Goal: Task Accomplishment & Management: Complete application form

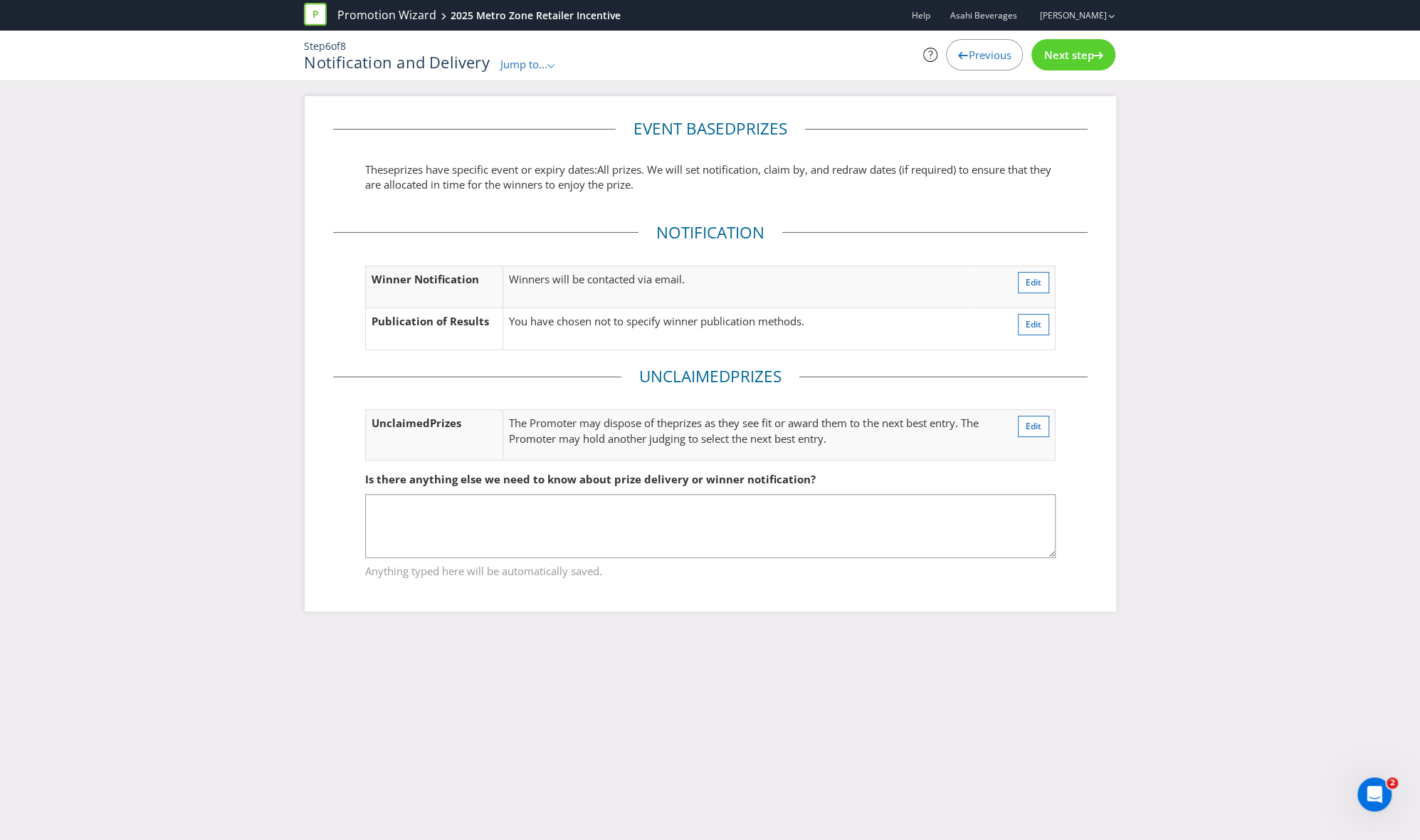
click at [959, 49] on div at bounding box center [963, 53] width 10 height 10
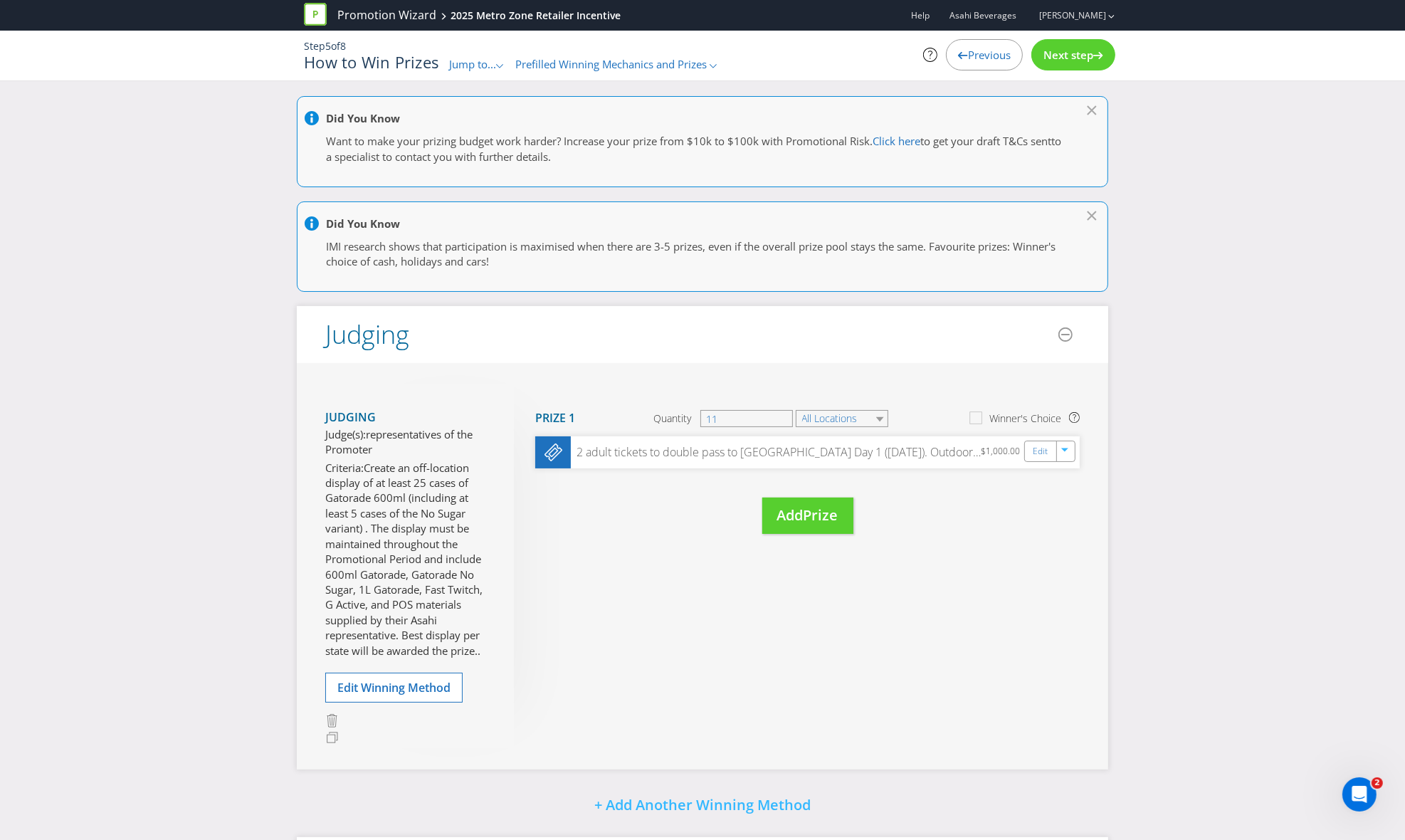
click at [989, 48] on span "Previous" at bounding box center [990, 55] width 43 height 14
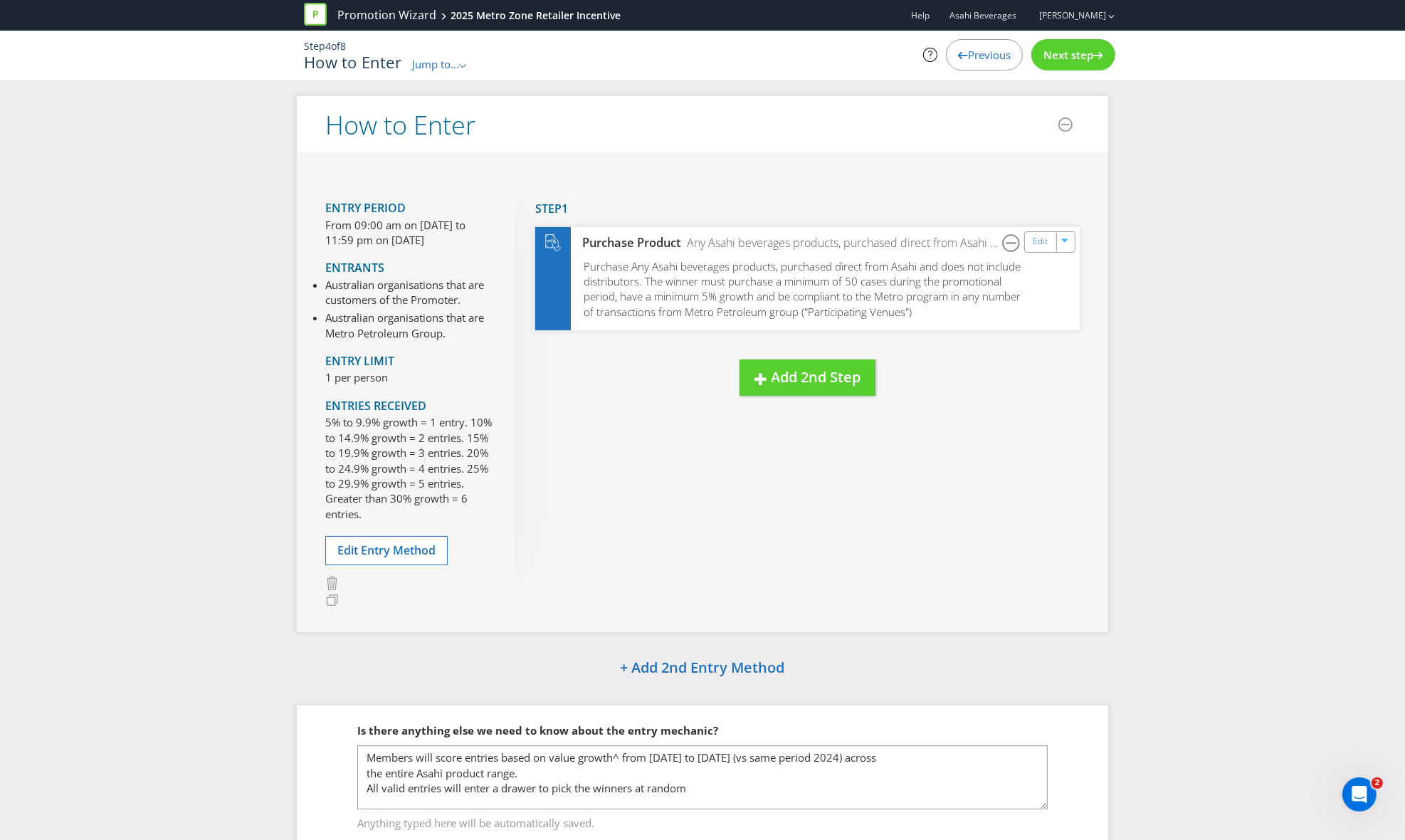
click at [989, 48] on span "Previous" at bounding box center [990, 55] width 43 height 14
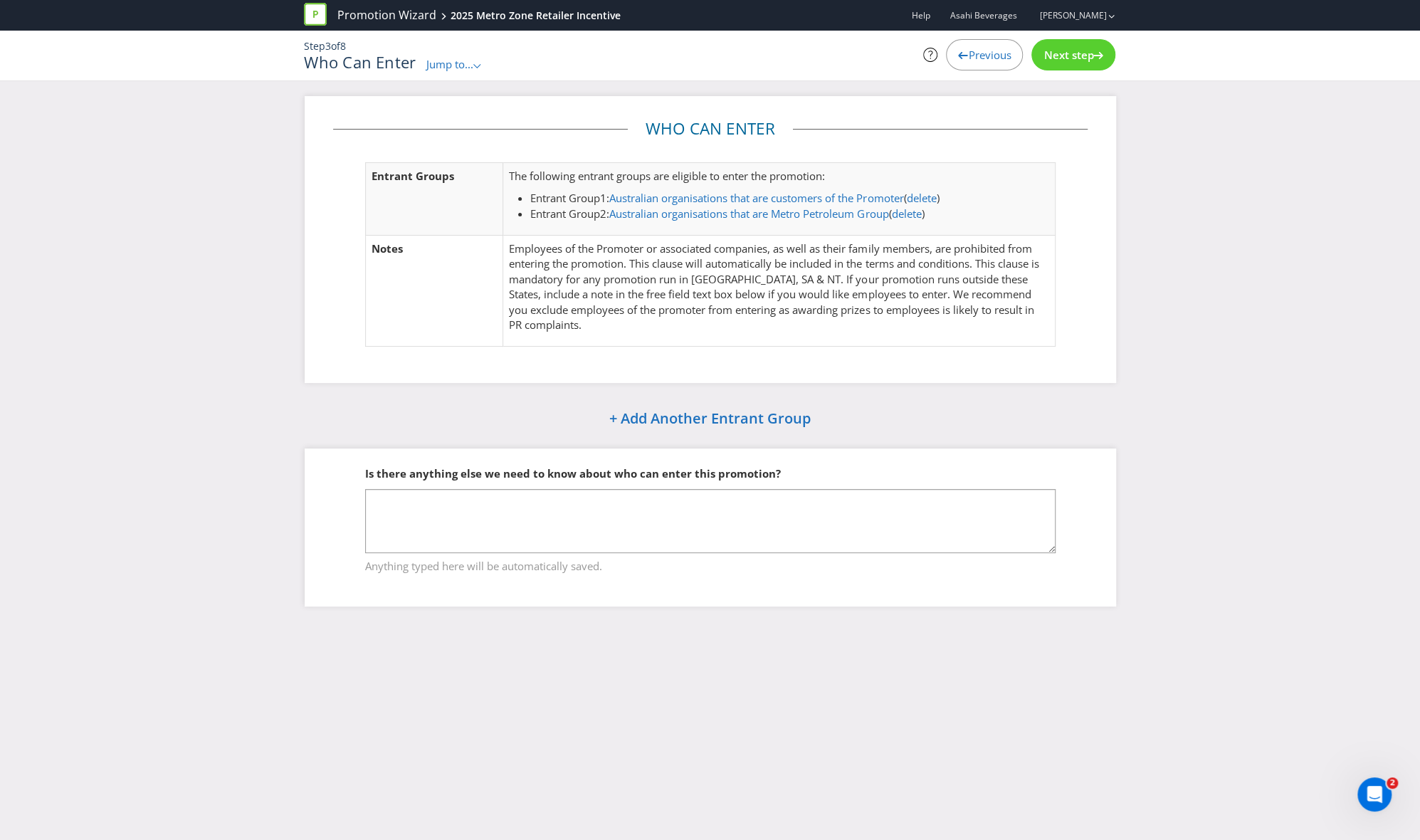
click at [989, 48] on span "Previous" at bounding box center [990, 55] width 43 height 14
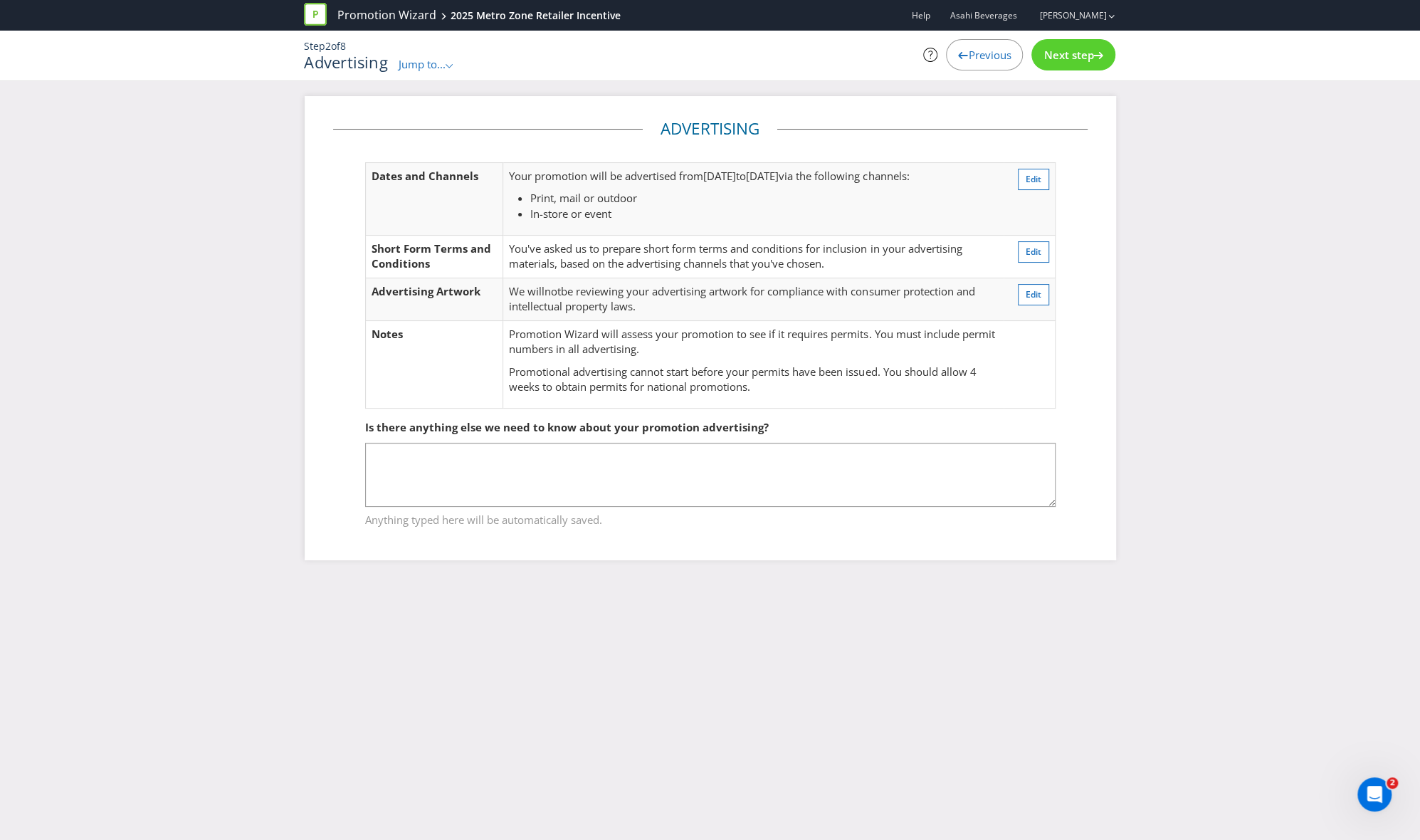
click at [989, 48] on span "Previous" at bounding box center [990, 55] width 43 height 14
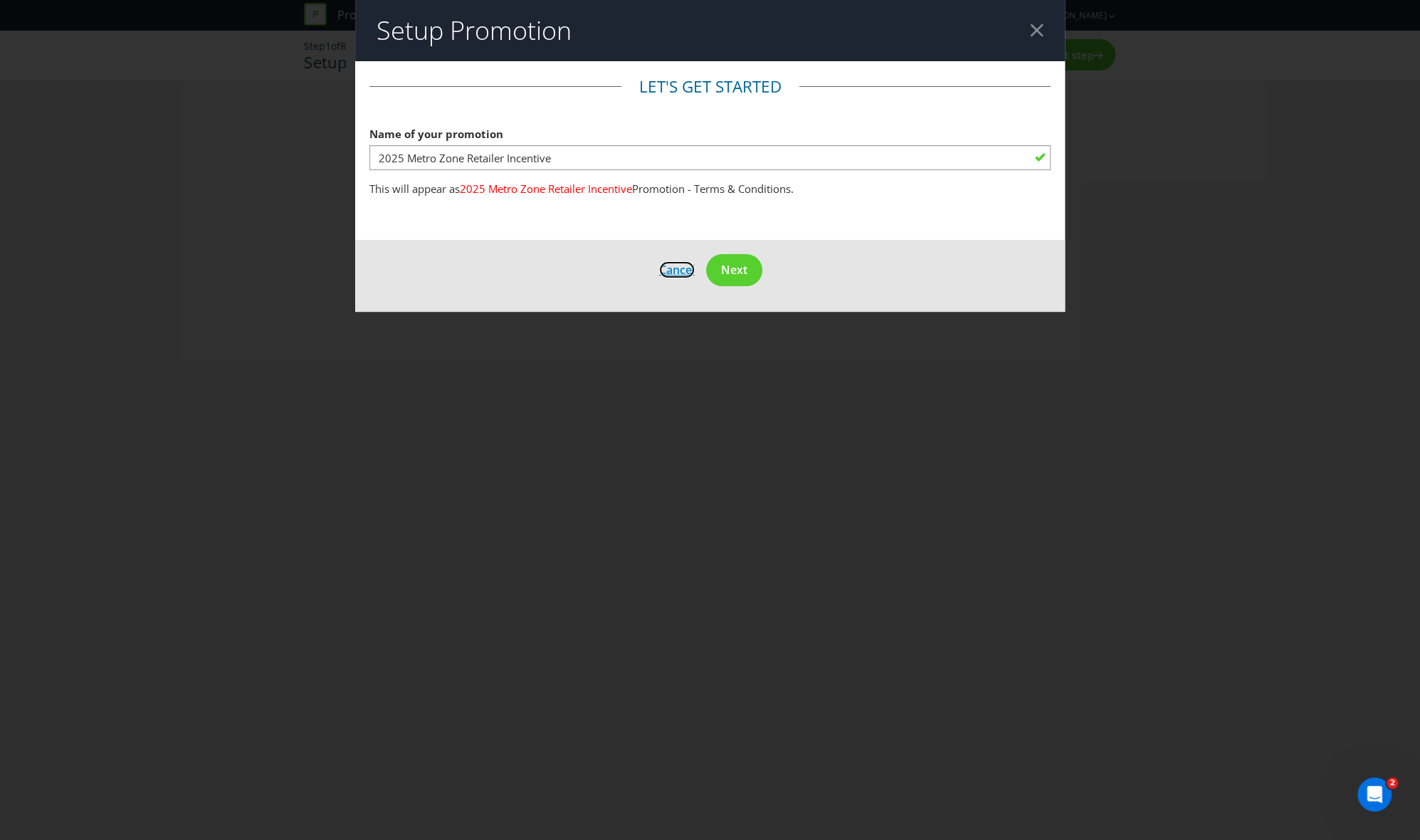
click at [672, 269] on span "Cancel" at bounding box center [677, 270] width 36 height 16
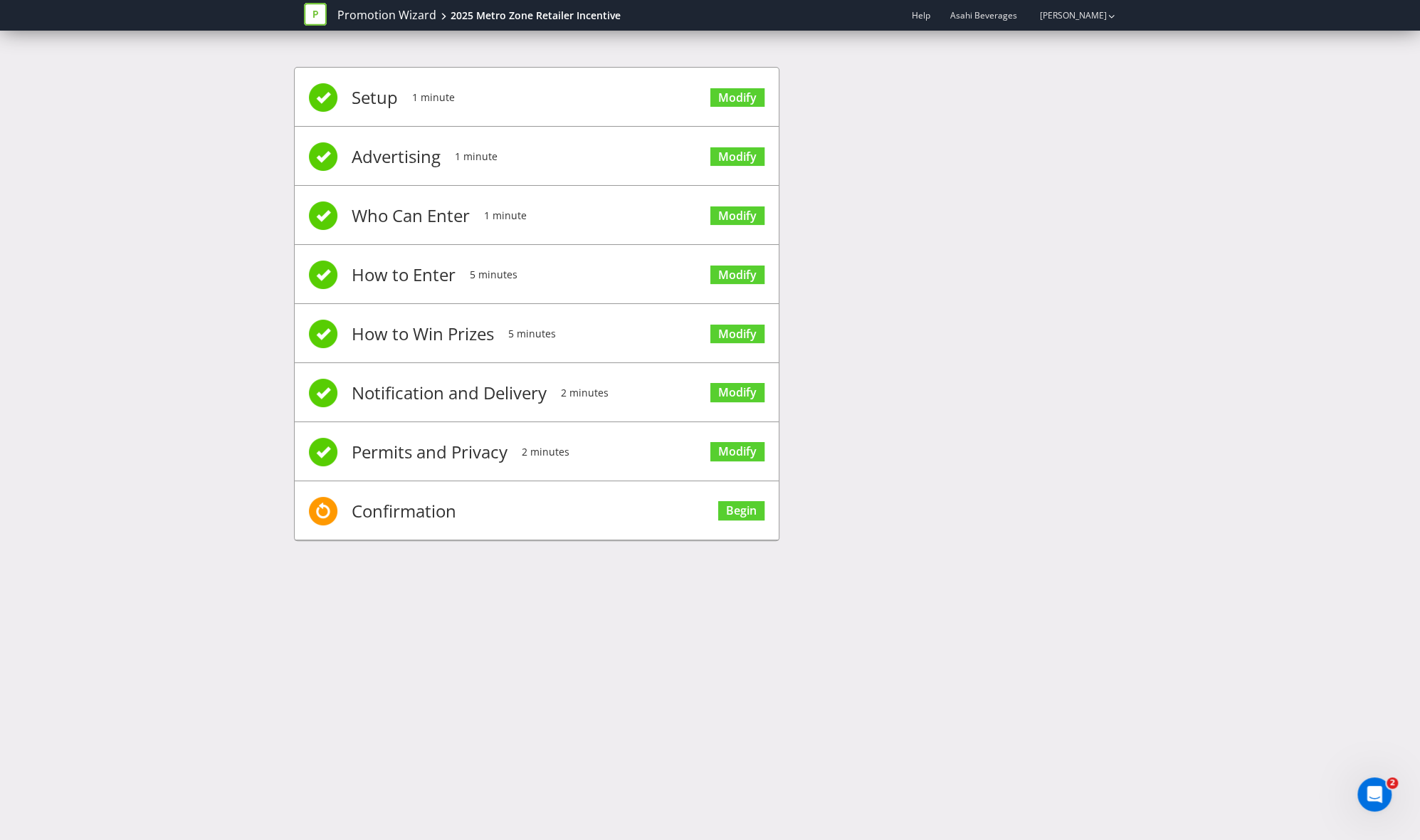
click at [1021, 386] on div "Setup 1 minute Modify Advertising 1 minute Modify Who Can Enter 1 minute Modify…" at bounding box center [710, 311] width 833 height 531
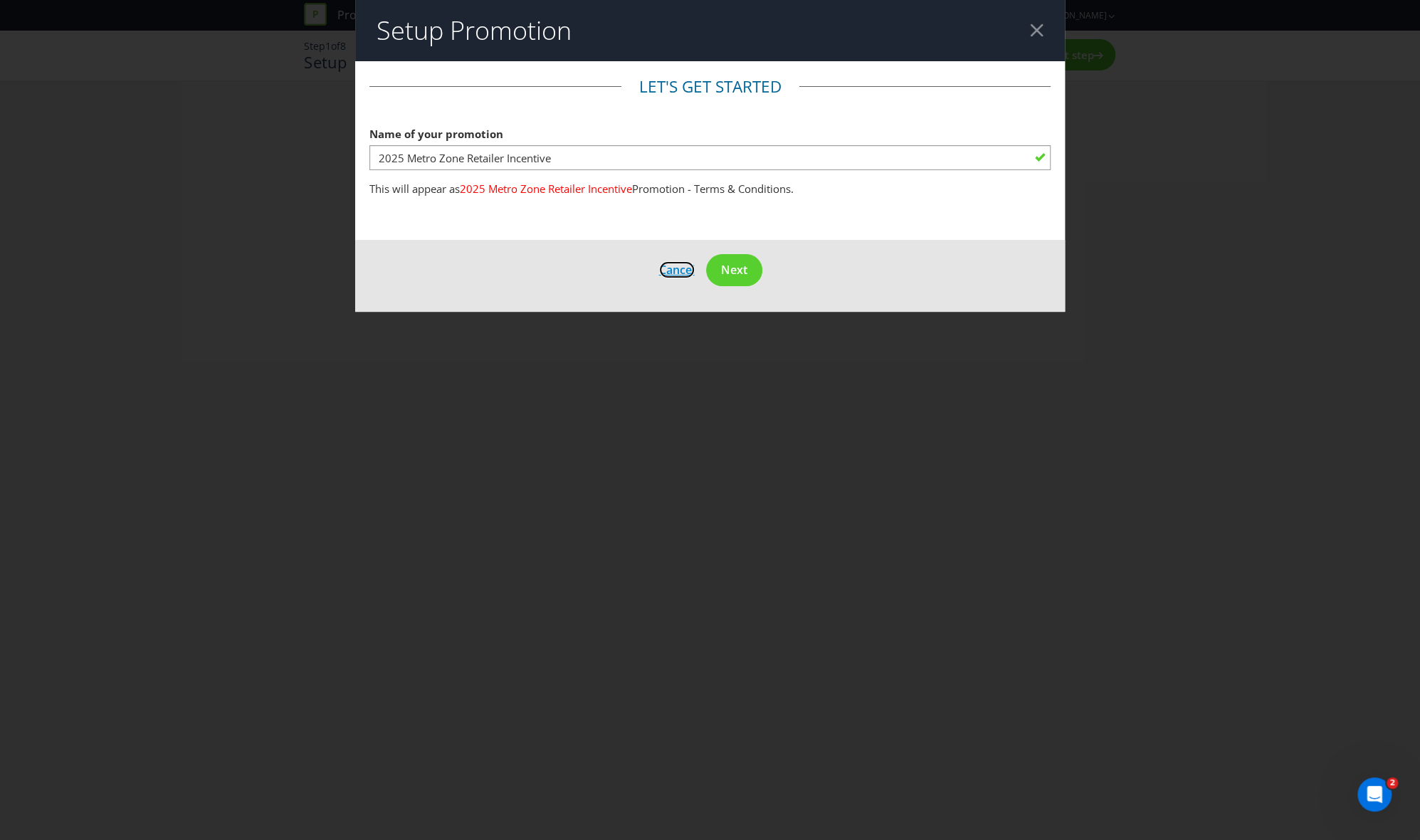
click at [665, 270] on span "Cancel" at bounding box center [677, 270] width 36 height 16
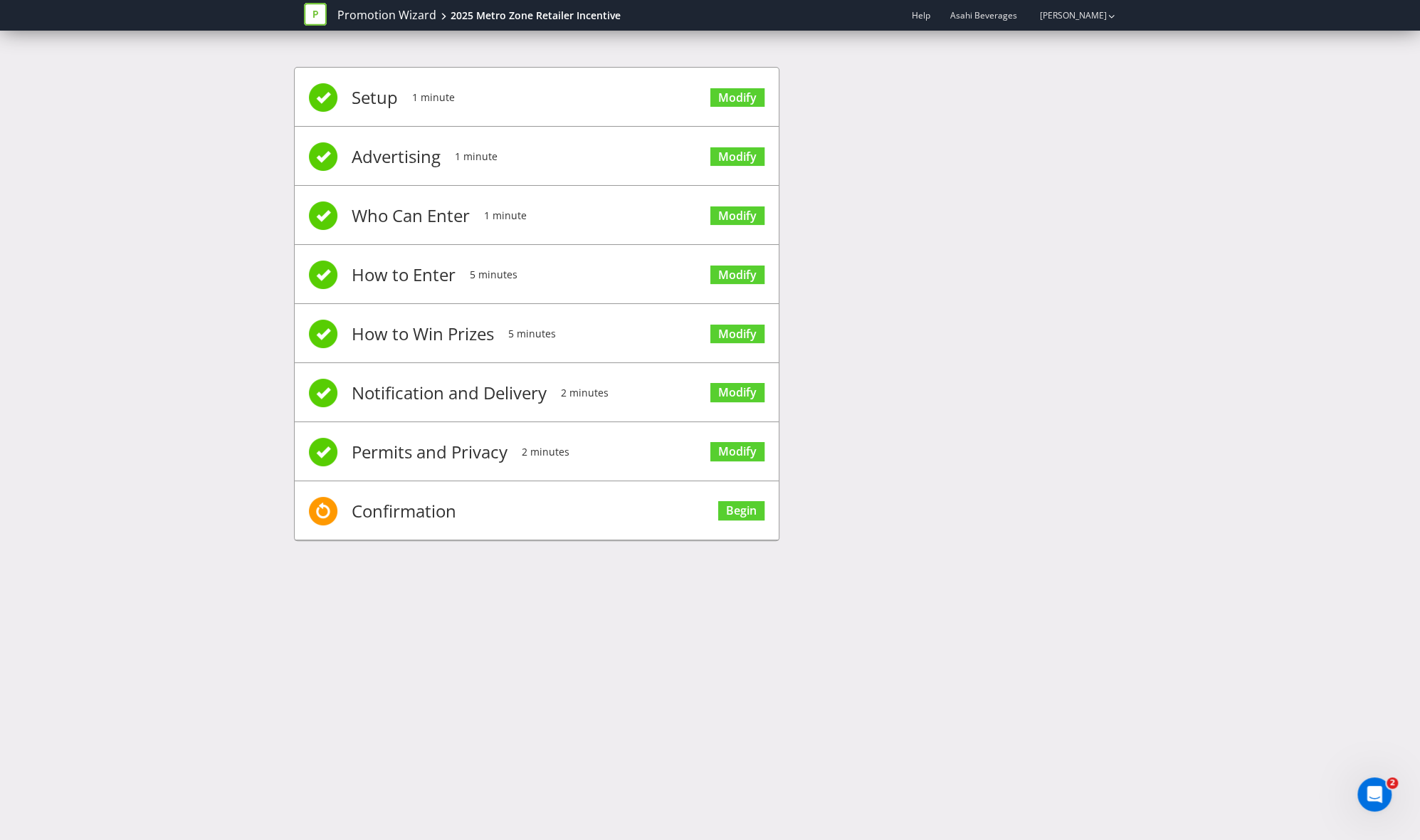
drag, startPoint x: 1149, startPoint y: 587, endPoint x: 1155, endPoint y: 570, distance: 18.0
click at [1153, 587] on div "Promotion Wizard 2025 Metro Zone Retailer Incentive Help Asahi Beverages [PERSO…" at bounding box center [710, 420] width 1420 height 840
click at [367, 15] on link "Promotion Wizard" at bounding box center [387, 16] width 99 height 17
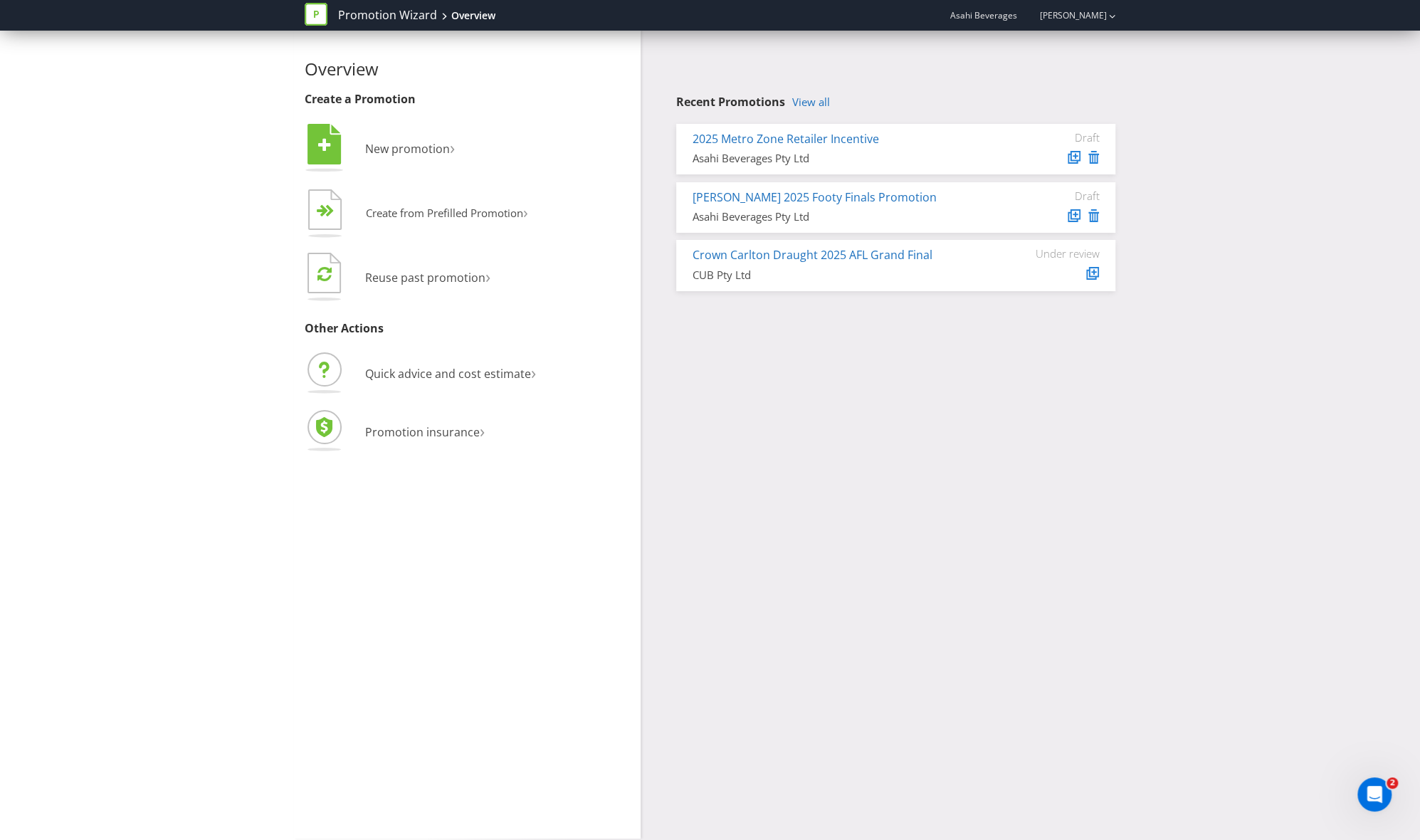
click at [1011, 15] on span "Asahi Beverages" at bounding box center [983, 15] width 67 height 12
click at [810, 103] on link "View all" at bounding box center [811, 102] width 38 height 12
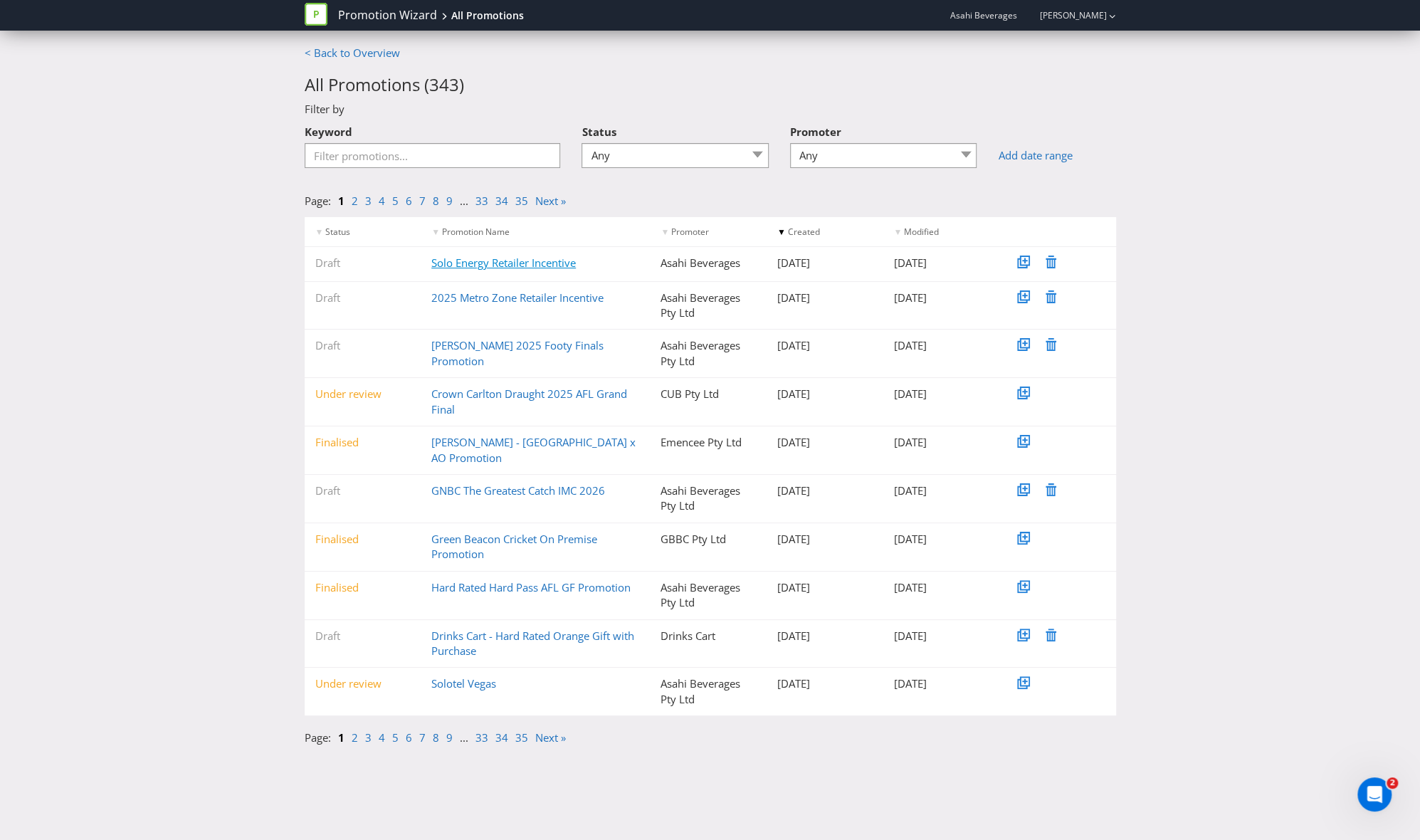
click at [538, 262] on link "Solo Energy Retailer Incentive" at bounding box center [504, 262] width 145 height 14
click at [508, 344] on link "Schnitz 2025 Footy Finals Promotion" at bounding box center [518, 352] width 172 height 29
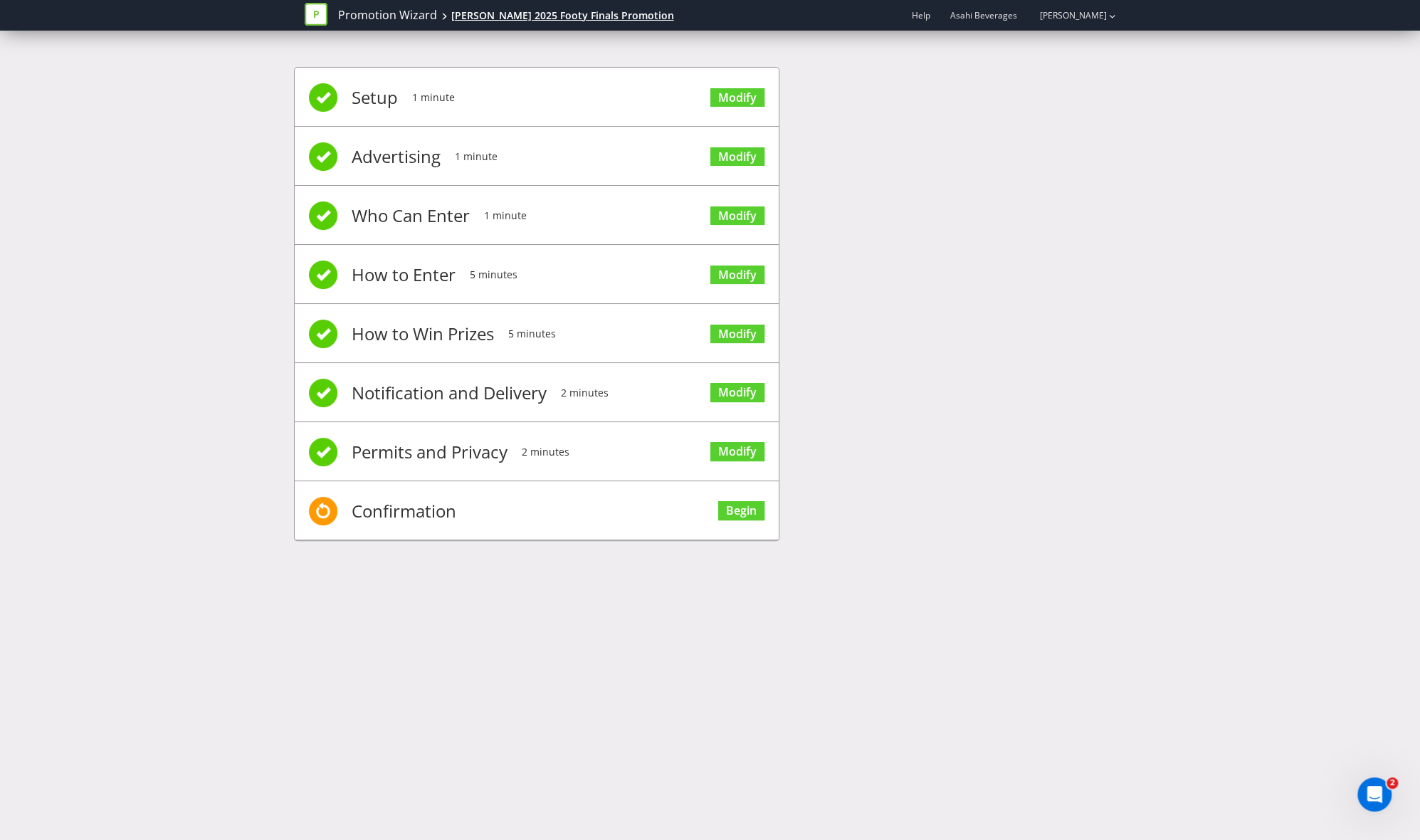
click at [511, 17] on div "Schnitz 2025 Footy Finals Promotion" at bounding box center [562, 15] width 222 height 14
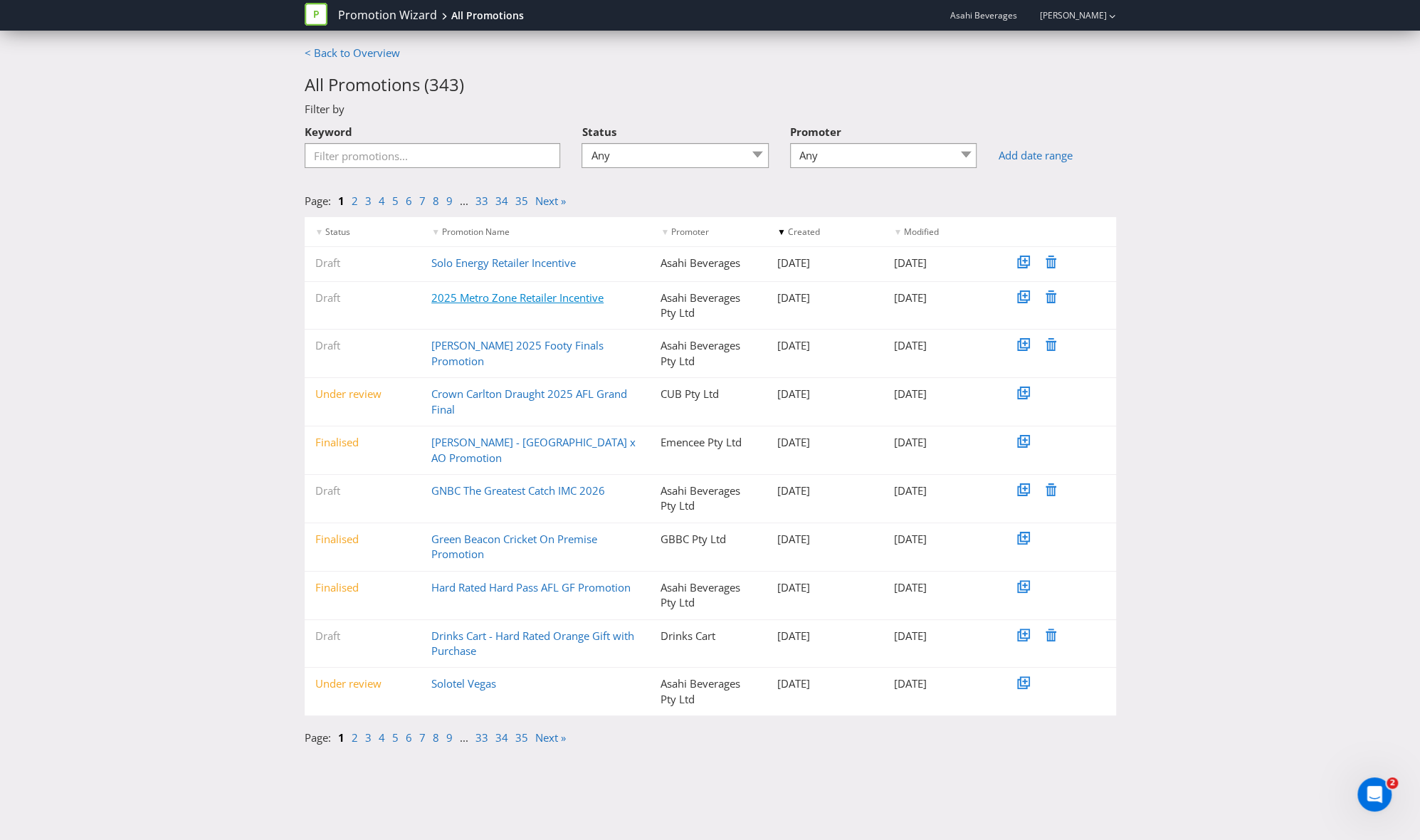
click at [481, 303] on link "2025 Metro Zone Retailer Incentive" at bounding box center [518, 297] width 172 height 14
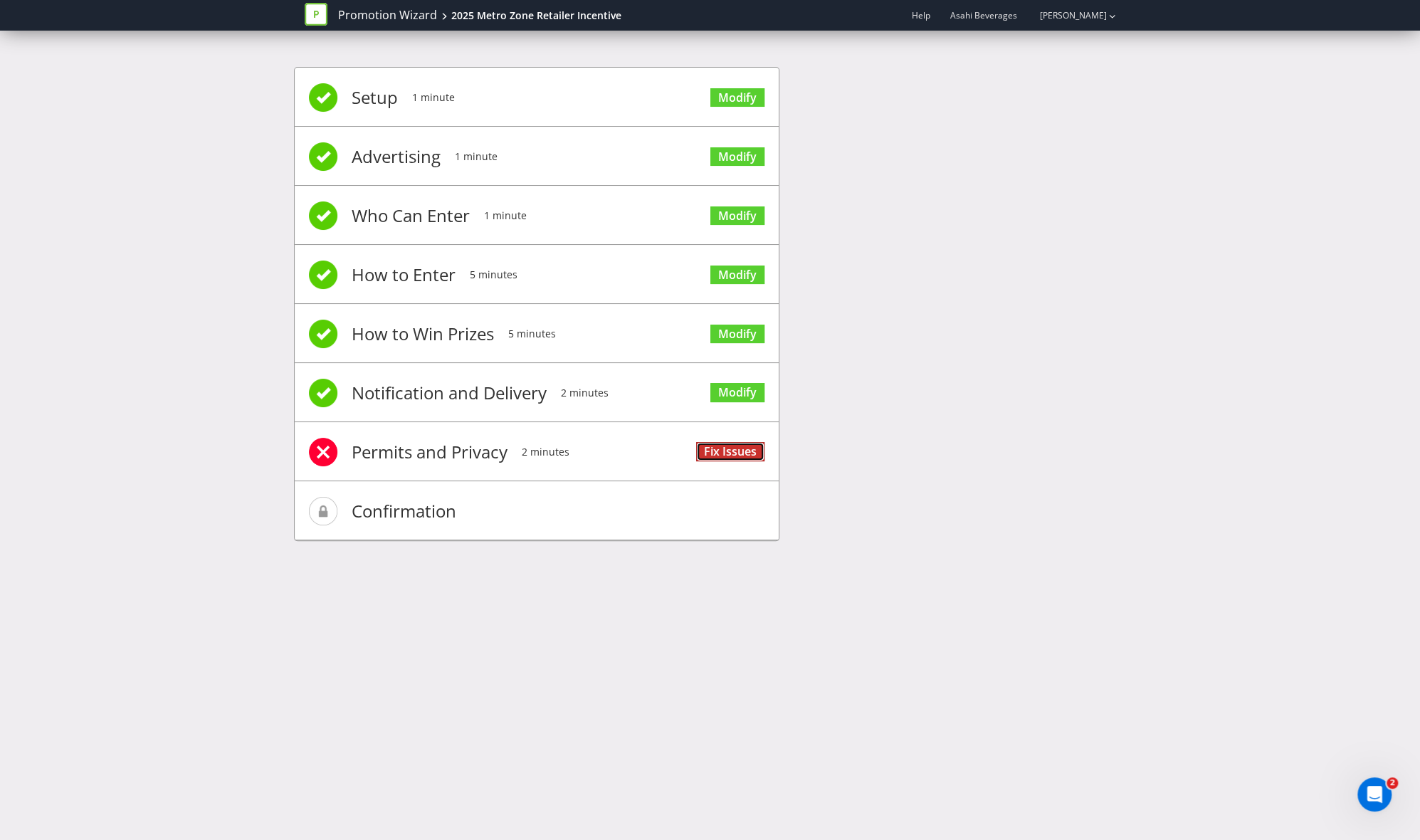
click at [727, 449] on link "Fix Issues" at bounding box center [730, 451] width 69 height 19
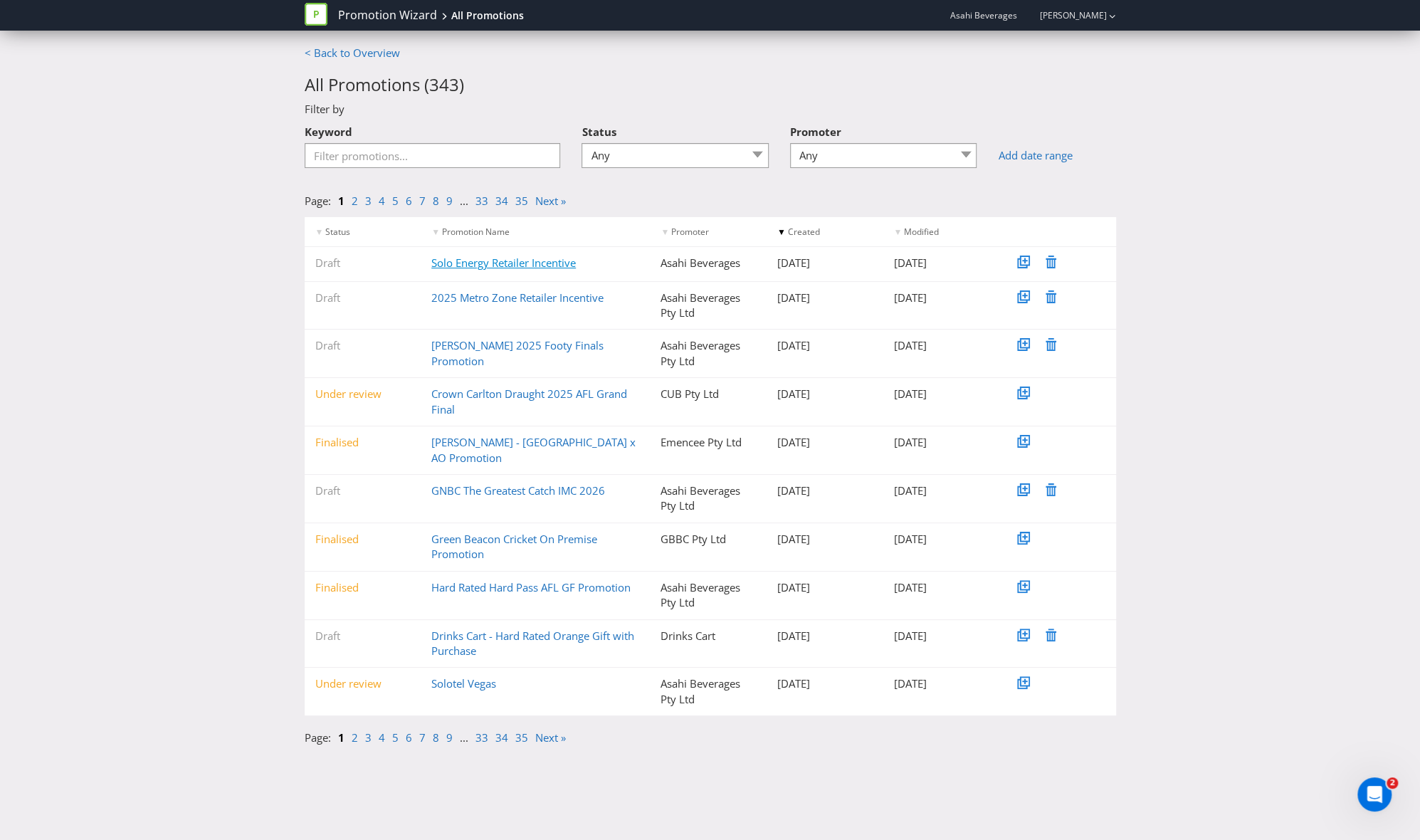
click at [490, 264] on link "Solo Energy Retailer Incentive" at bounding box center [504, 262] width 145 height 14
drag, startPoint x: 404, startPoint y: 146, endPoint x: 392, endPoint y: 154, distance: 14.4
click at [398, 148] on input "Keyword" at bounding box center [433, 155] width 256 height 25
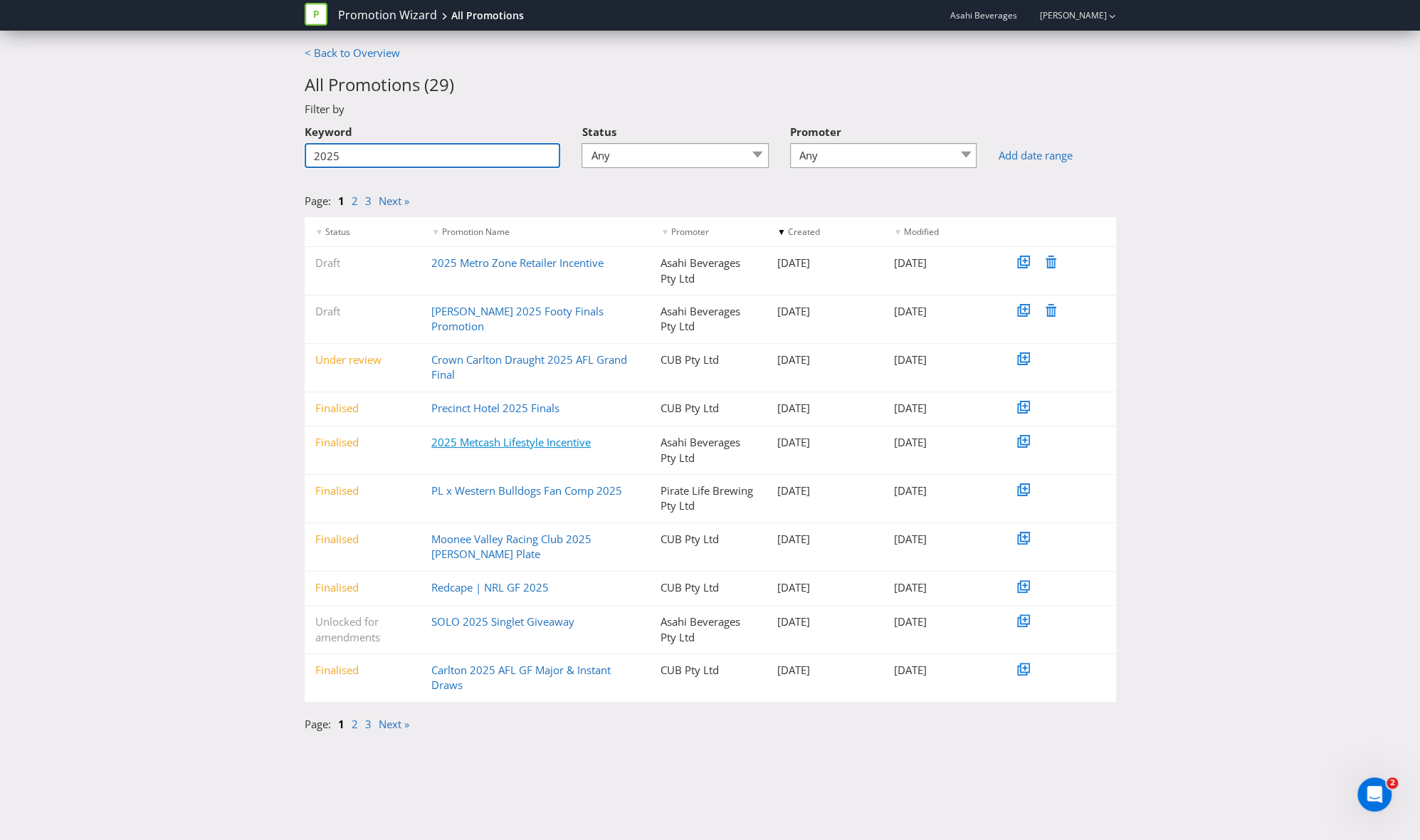
type input "2025"
click at [526, 437] on link "2025 Metcash Lifestyle Incentive" at bounding box center [511, 441] width 160 height 14
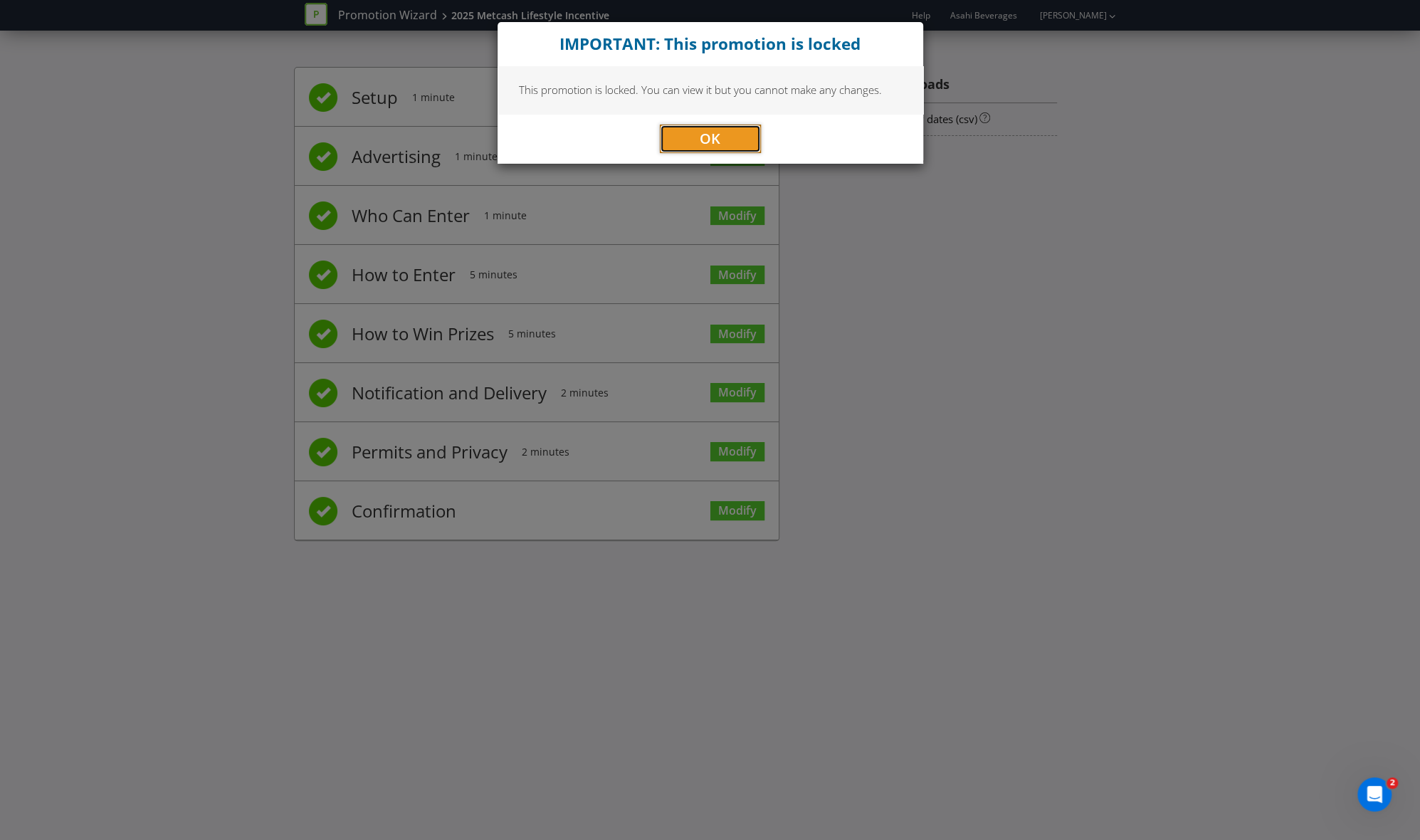
click at [721, 136] on button "OK" at bounding box center [710, 139] width 101 height 28
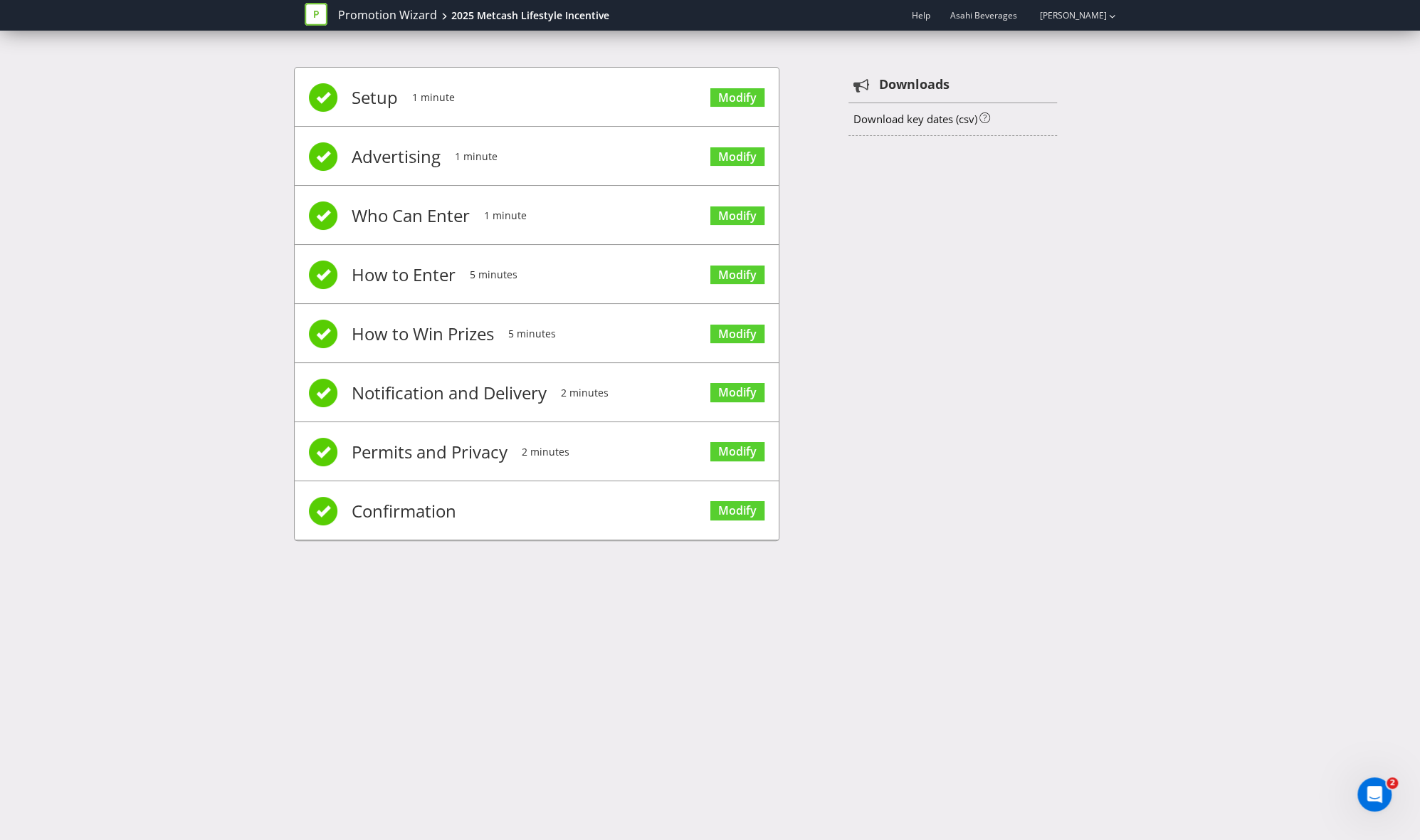
click at [355, 452] on span "Permits and Privacy" at bounding box center [429, 451] width 156 height 57
drag, startPoint x: 418, startPoint y: 444, endPoint x: 860, endPoint y: 322, distance: 458.5
click at [419, 444] on span "Permits and Privacy" at bounding box center [429, 451] width 156 height 57
click at [933, 117] on link "Download key dates (csv)" at bounding box center [915, 118] width 124 height 14
click at [906, 228] on div "Setup 1 minute Modify Advertising 1 minute Modify Who Can Enter 1 minute Modify…" at bounding box center [710, 311] width 833 height 531
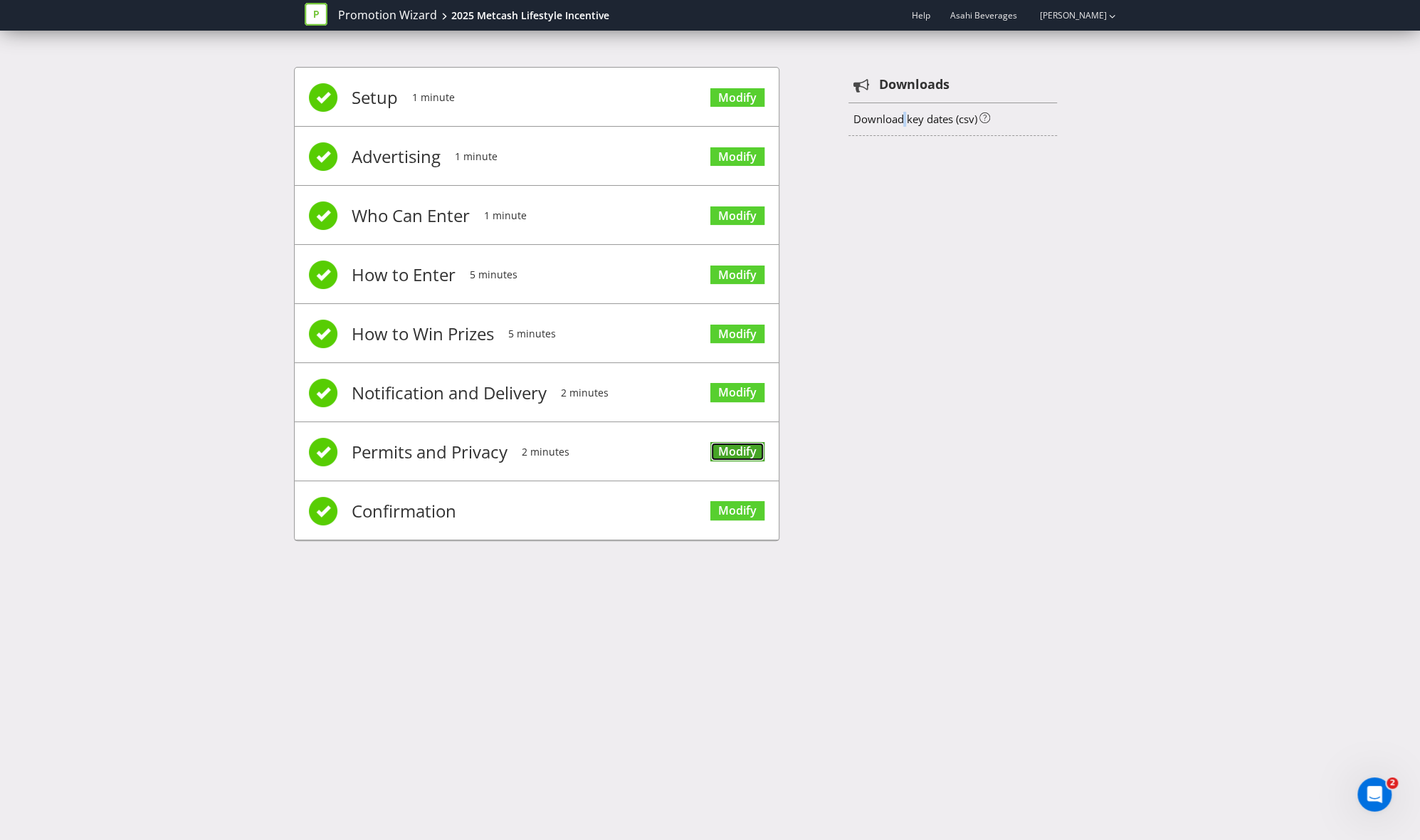
click at [735, 442] on link "Modify" at bounding box center [737, 451] width 54 height 19
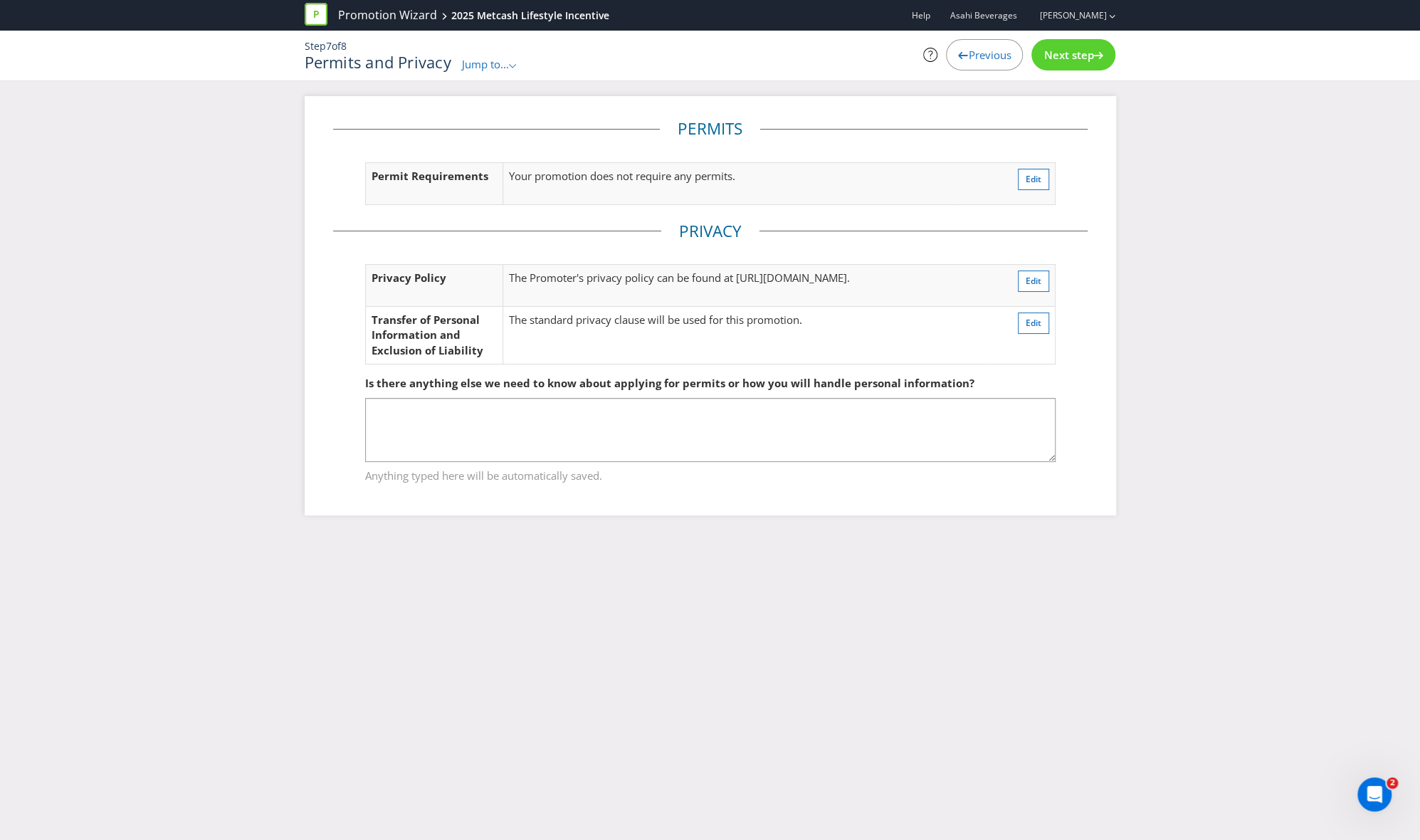
click at [968, 51] on span "Previous" at bounding box center [990, 55] width 43 height 14
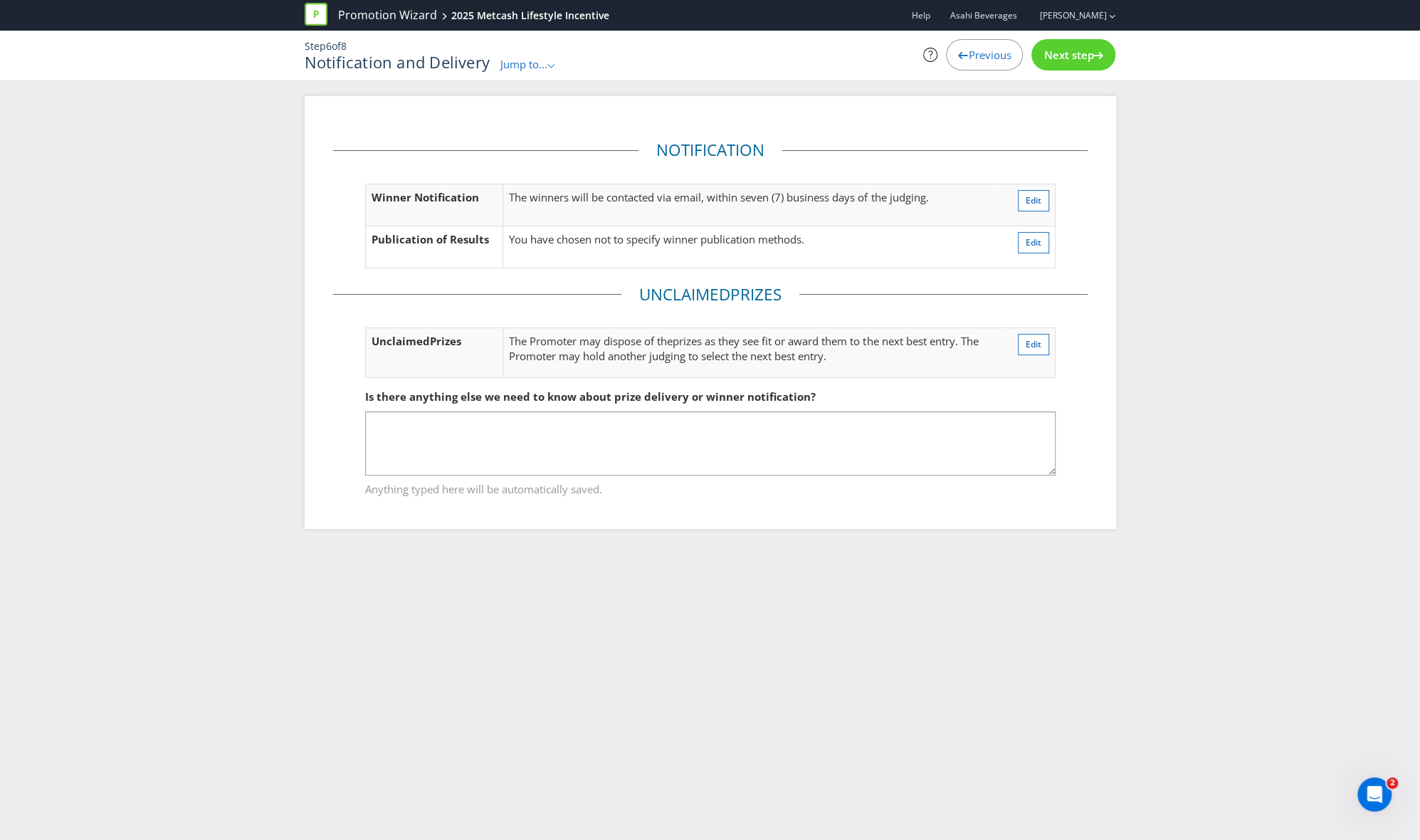
click at [968, 54] on span "Previous" at bounding box center [990, 55] width 43 height 14
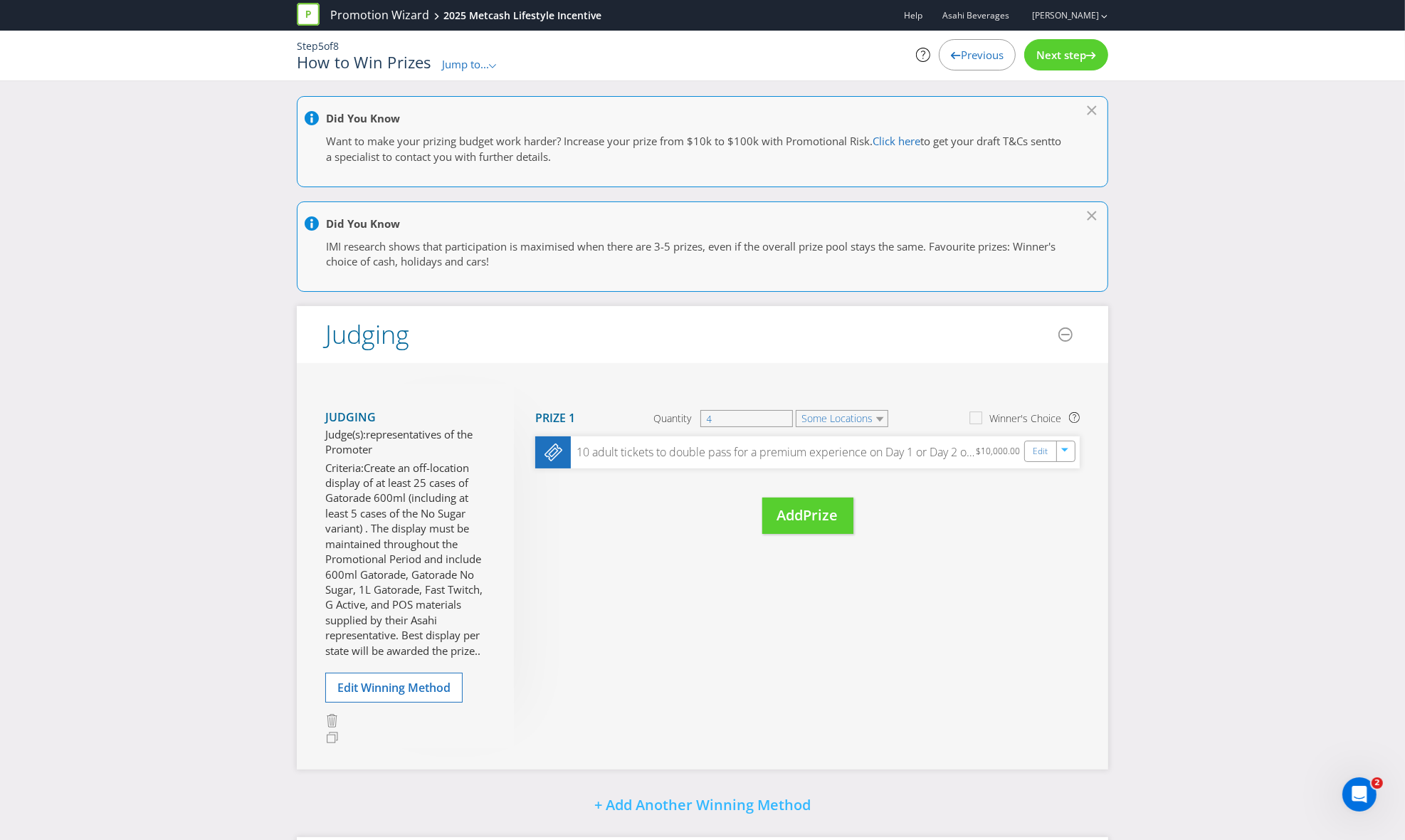
click at [967, 54] on span "Previous" at bounding box center [982, 55] width 43 height 14
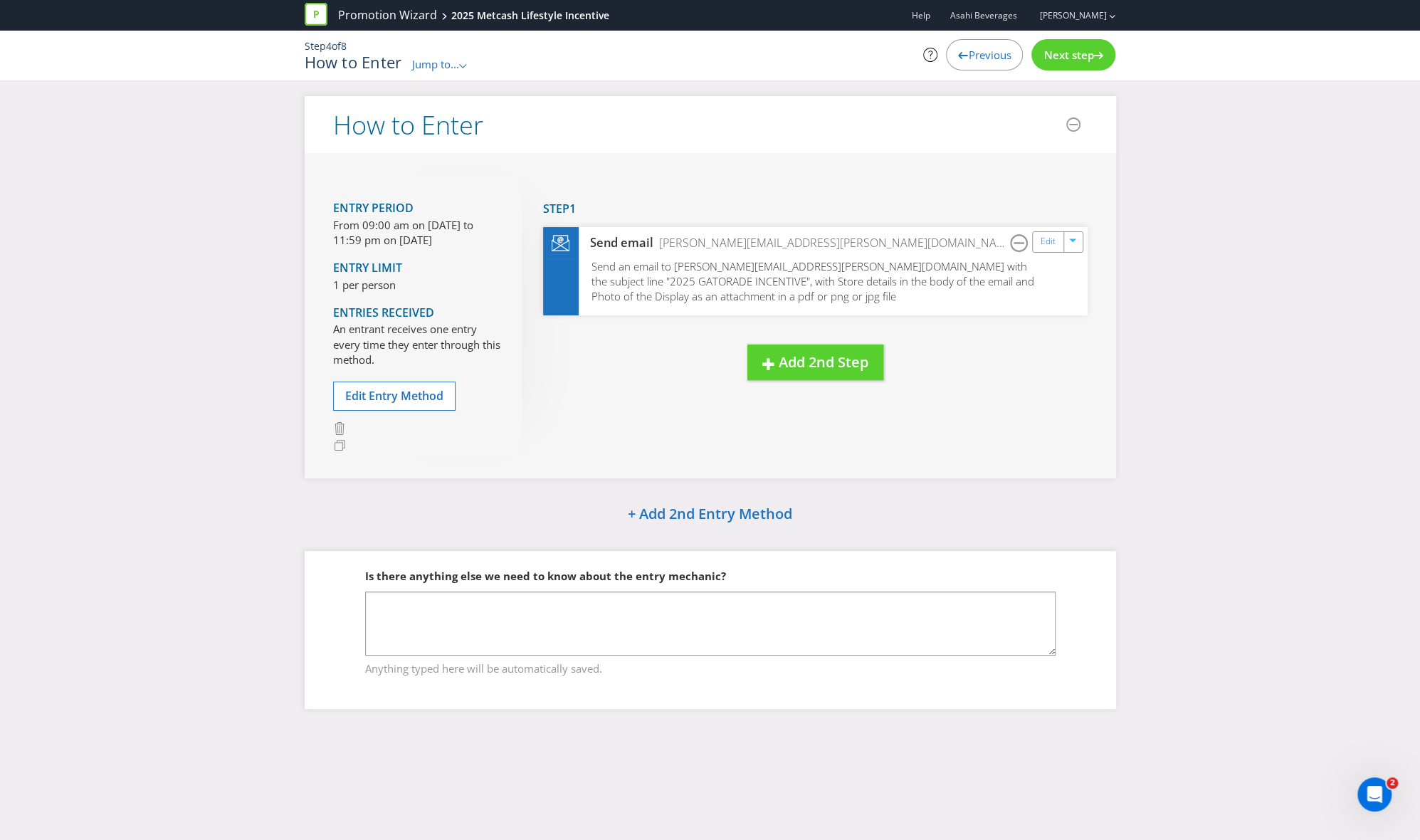
click at [968, 54] on span "Previous" at bounding box center [990, 55] width 43 height 14
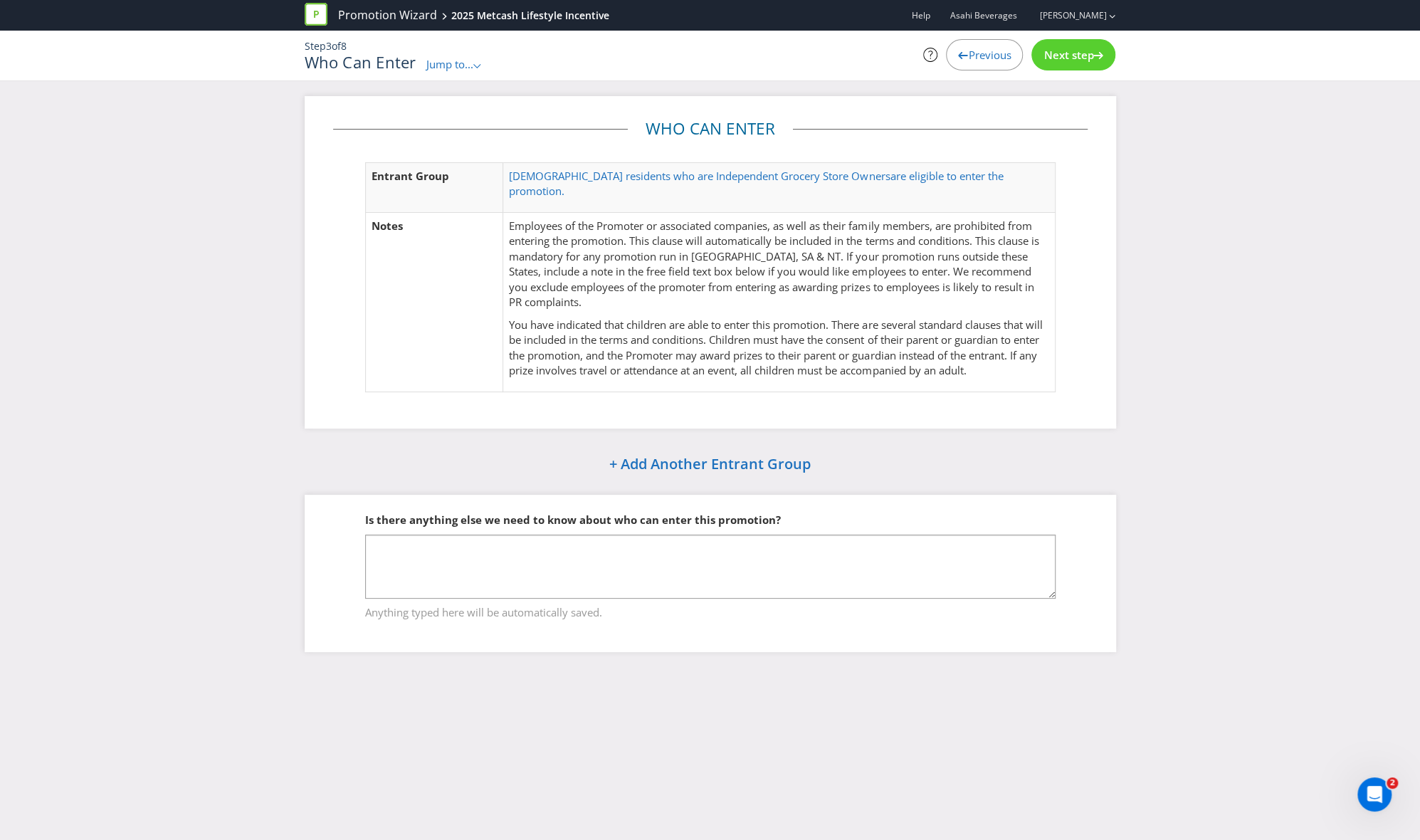
click at [968, 54] on span "Previous" at bounding box center [990, 55] width 43 height 14
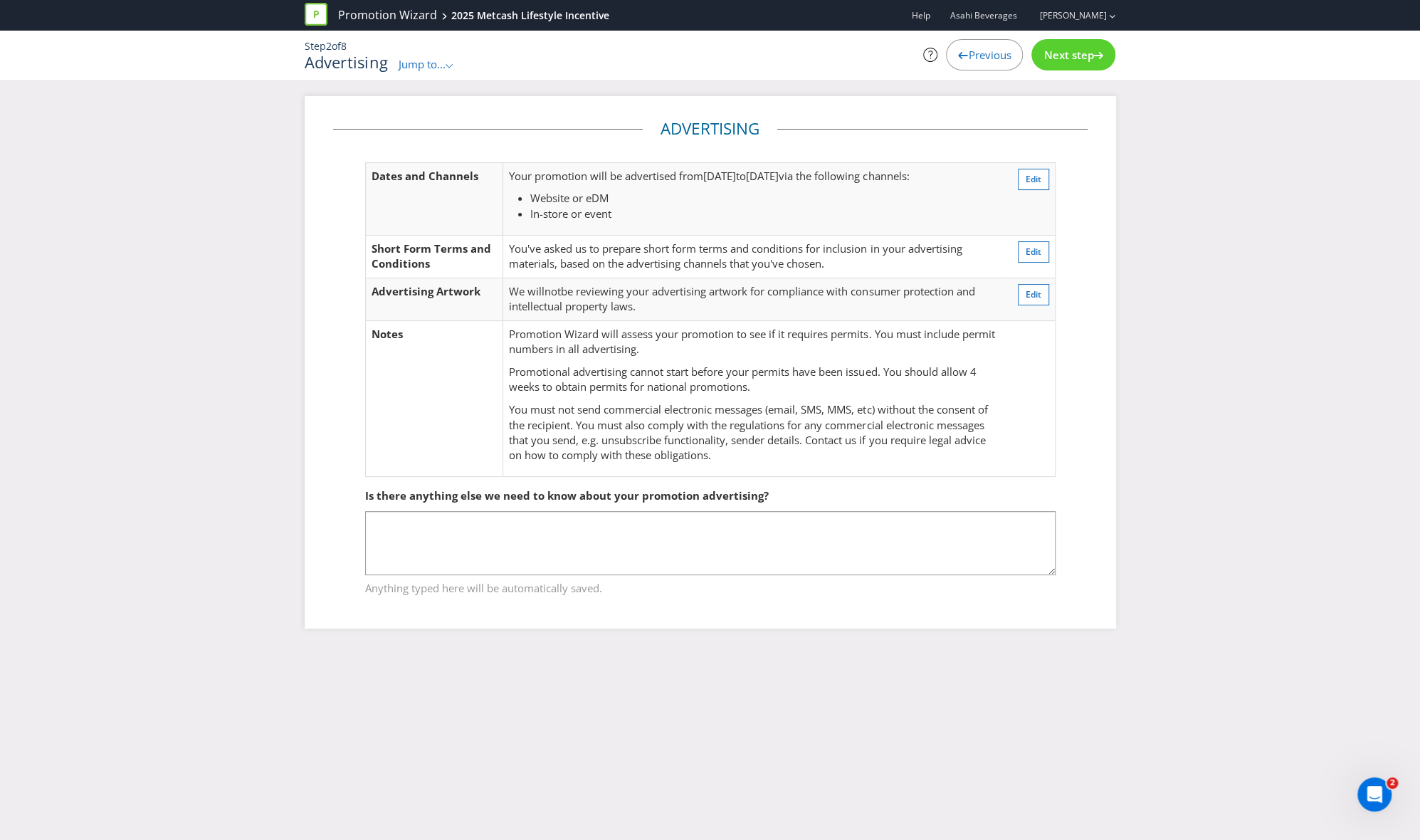
click at [968, 54] on span "Previous" at bounding box center [990, 55] width 43 height 14
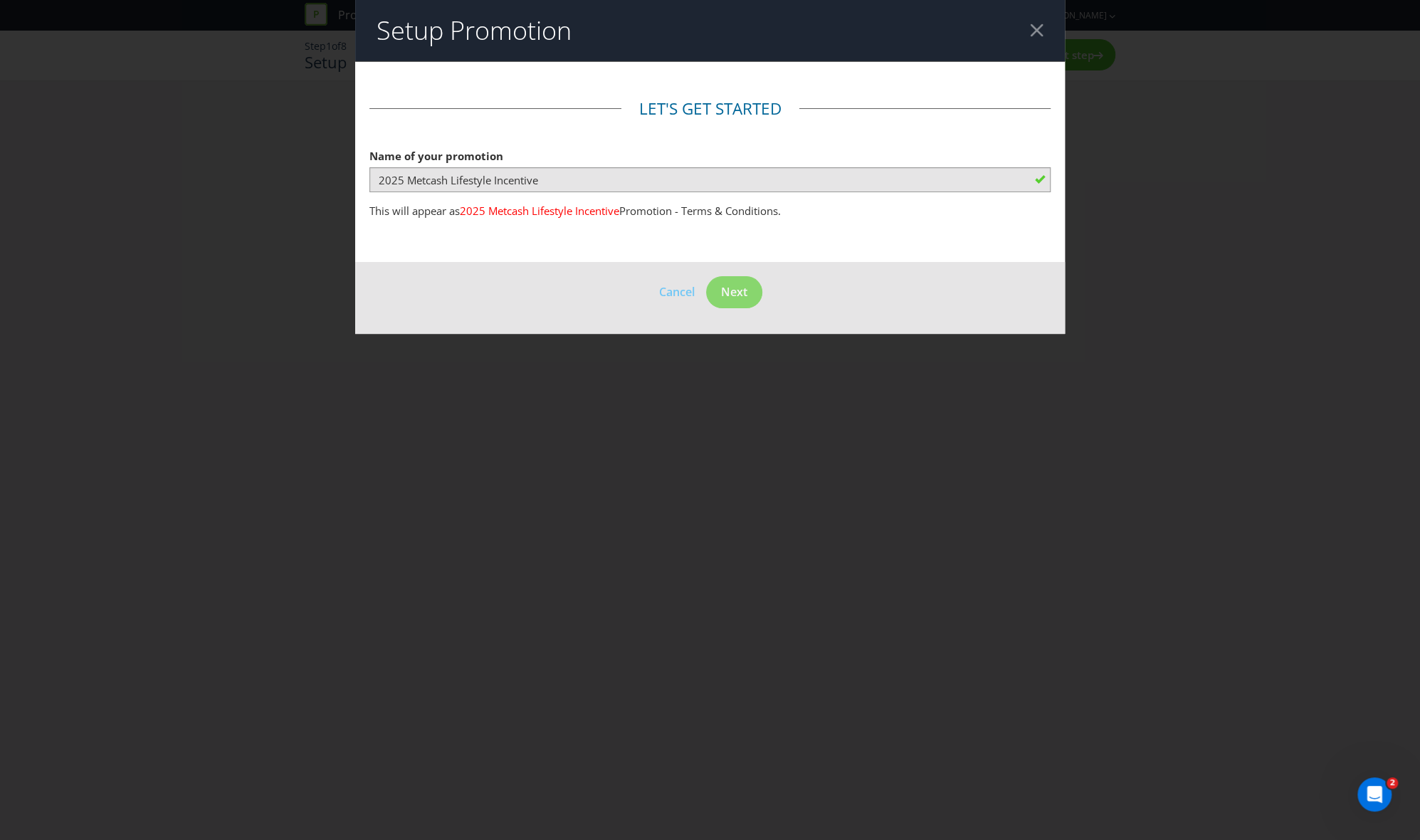
click at [900, 300] on footer "Cancel Next" at bounding box center [710, 298] width 710 height 72
click at [826, 240] on main "Let's get started Name of your promotion 2025 Metcash Lifestyle Incentive This …" at bounding box center [710, 173] width 710 height 179
click at [1036, 38] on header "Setup Promotion" at bounding box center [710, 31] width 710 height 61
click at [1030, 23] on header "Setup Promotion" at bounding box center [710, 31] width 710 height 61
click at [1040, 31] on div at bounding box center [1037, 30] width 13 height 13
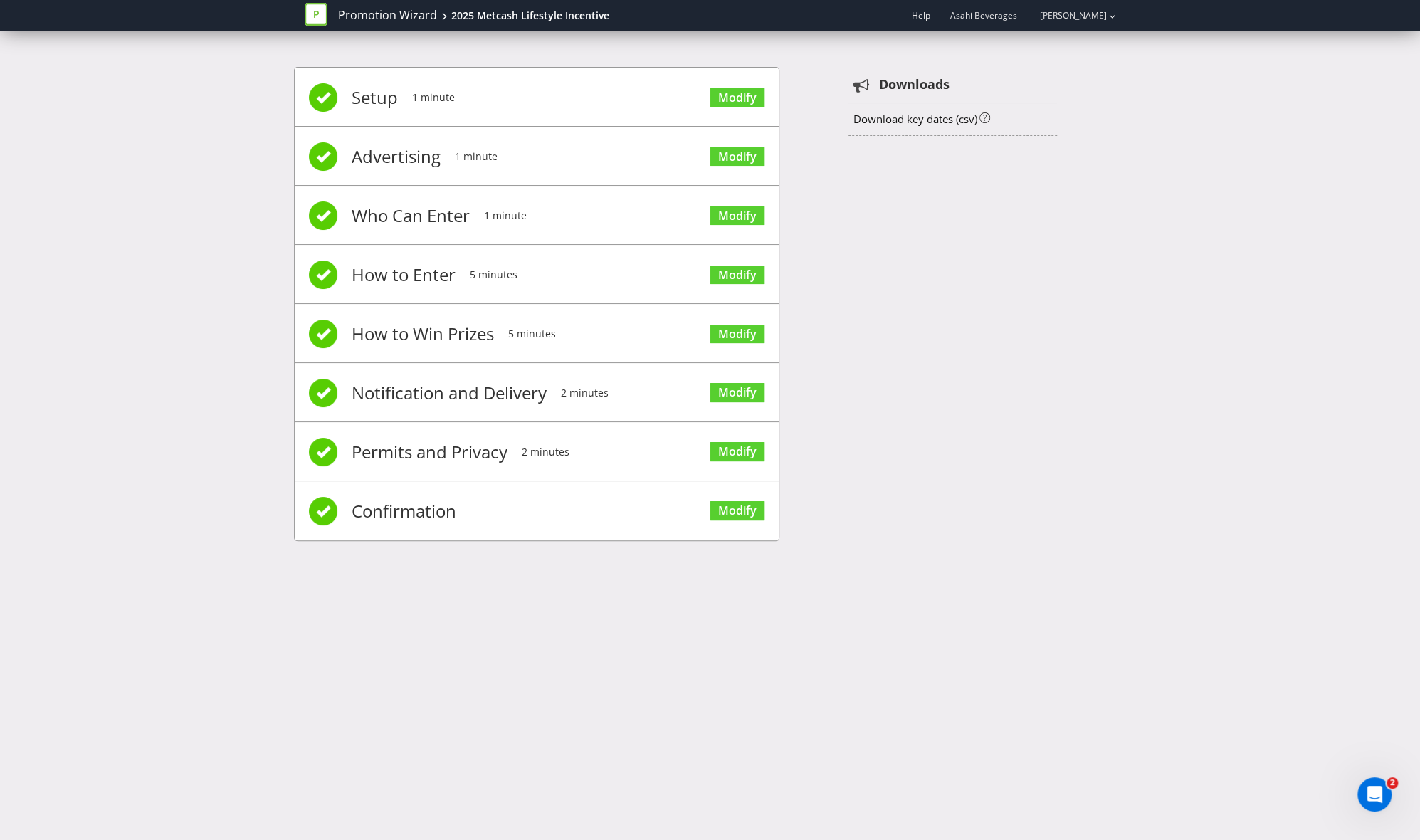
click at [596, 155] on li "Advertising 1 minute Modify" at bounding box center [536, 155] width 484 height 59
drag, startPoint x: 601, startPoint y: 156, endPoint x: 610, endPoint y: 156, distance: 9.0
click at [606, 156] on li "Advertising 1 minute Modify" at bounding box center [536, 155] width 484 height 59
click at [743, 150] on link "Modify" at bounding box center [737, 156] width 54 height 19
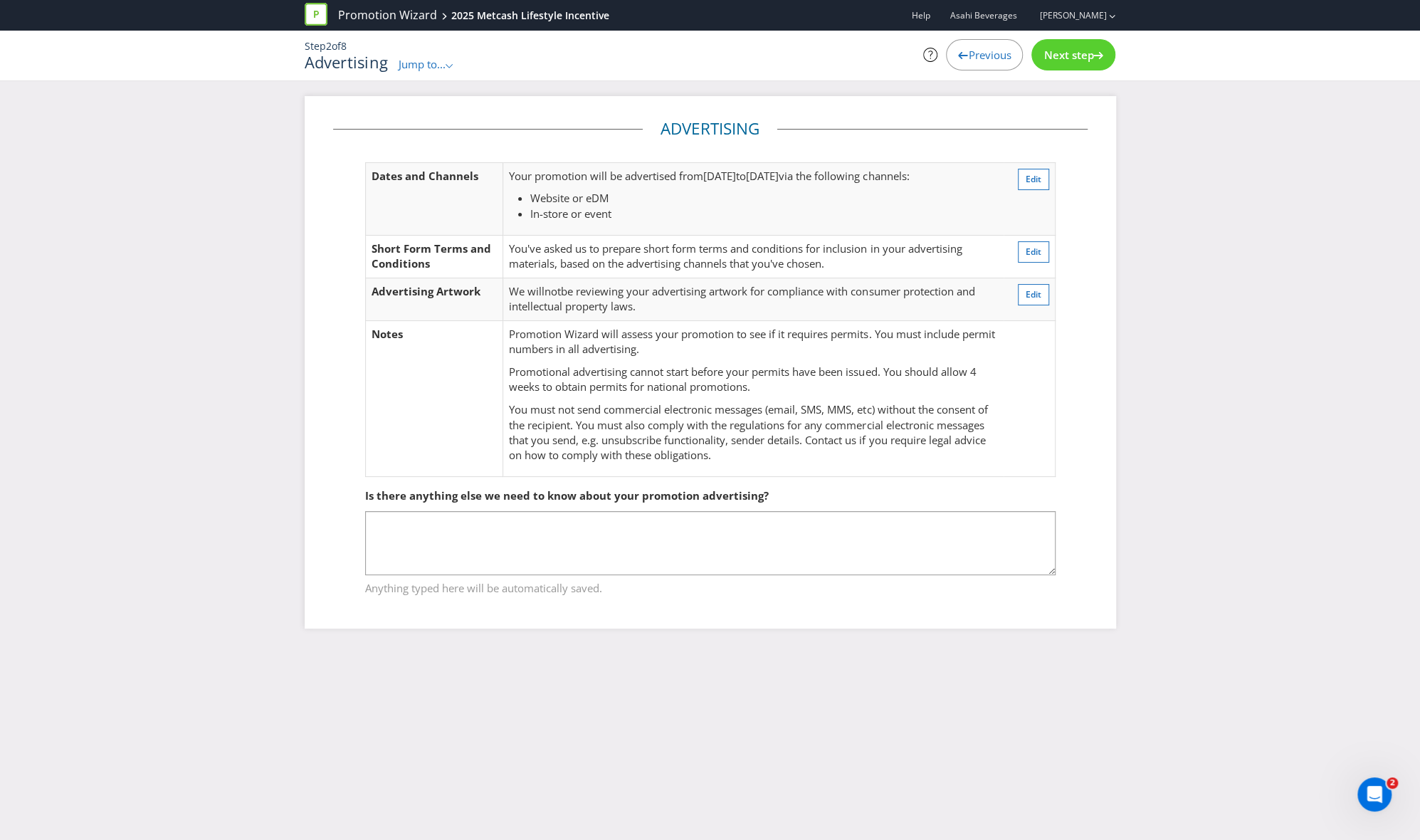
click at [1087, 54] on span "Next step" at bounding box center [1069, 55] width 50 height 14
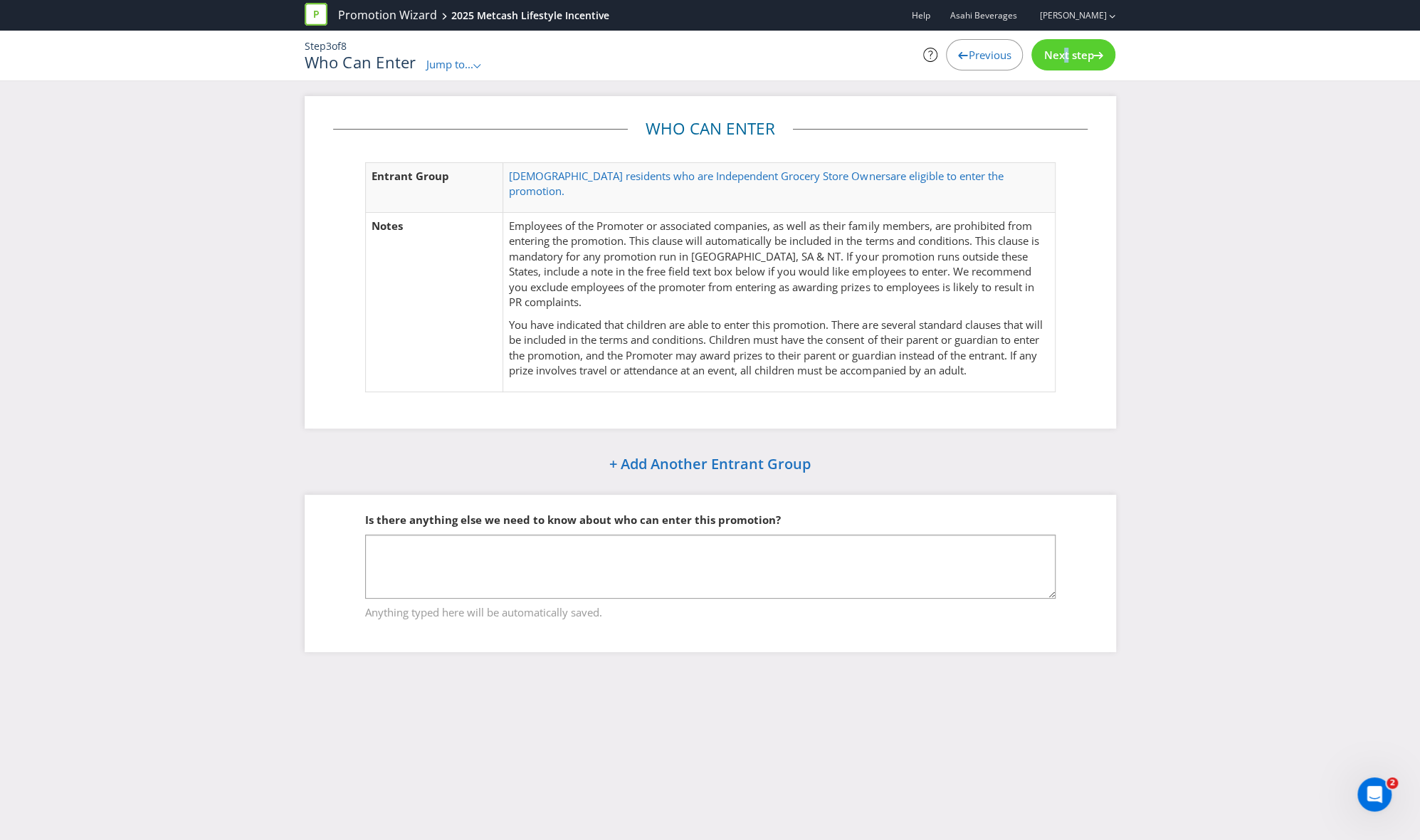
click at [1057, 45] on div "Next step" at bounding box center [1073, 55] width 84 height 31
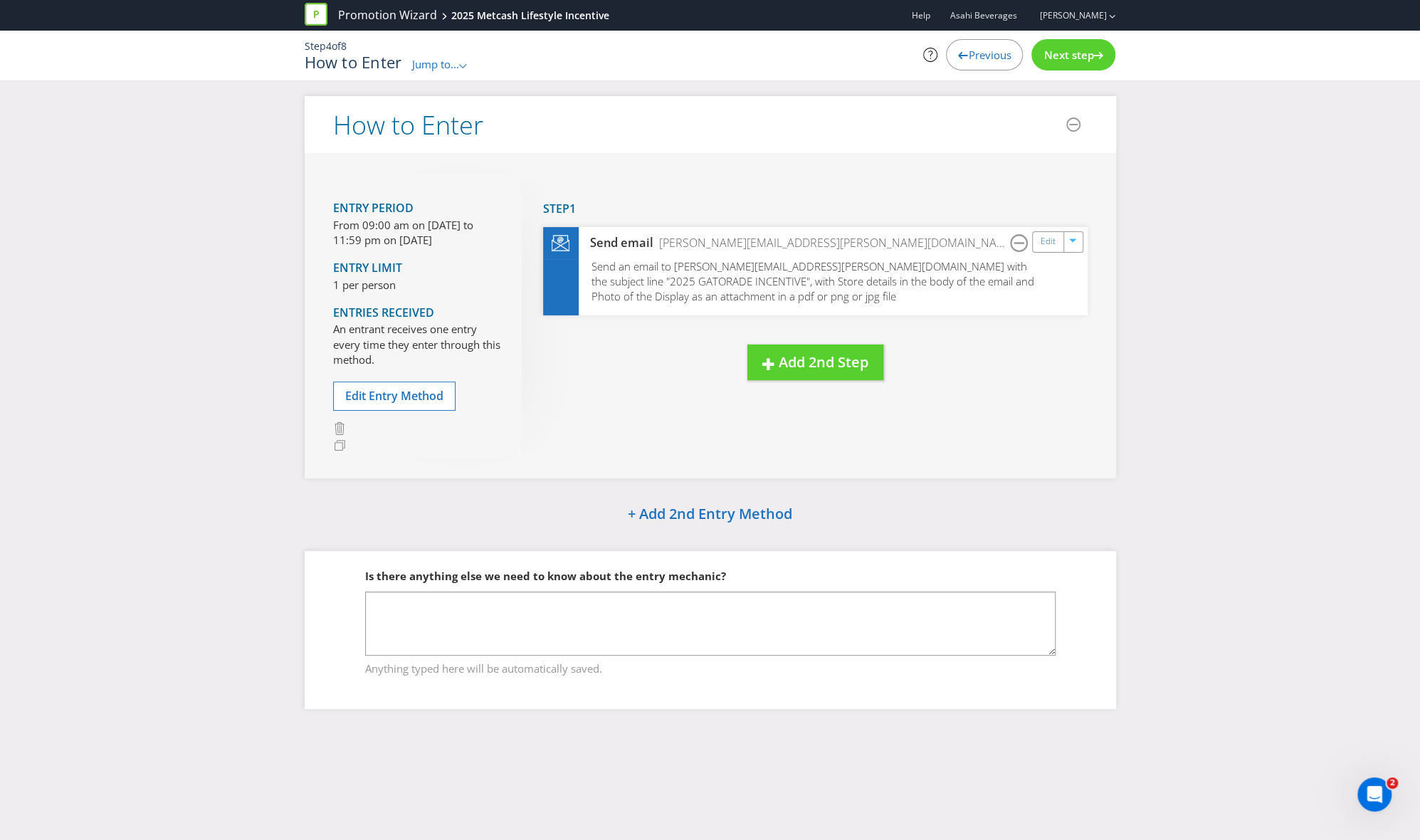
click at [1067, 50] on span "Next step" at bounding box center [1069, 55] width 50 height 14
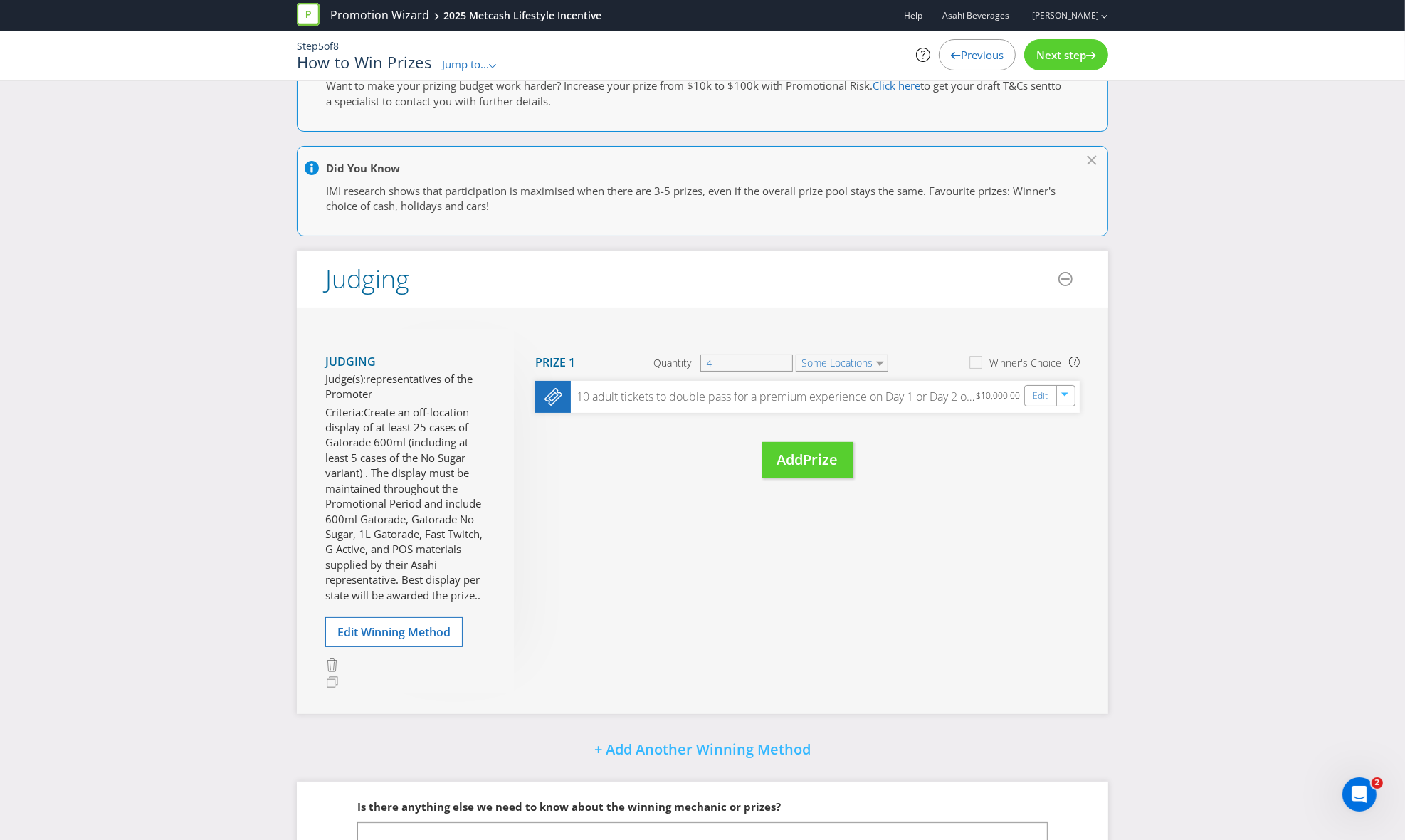
scroll to position [94, 0]
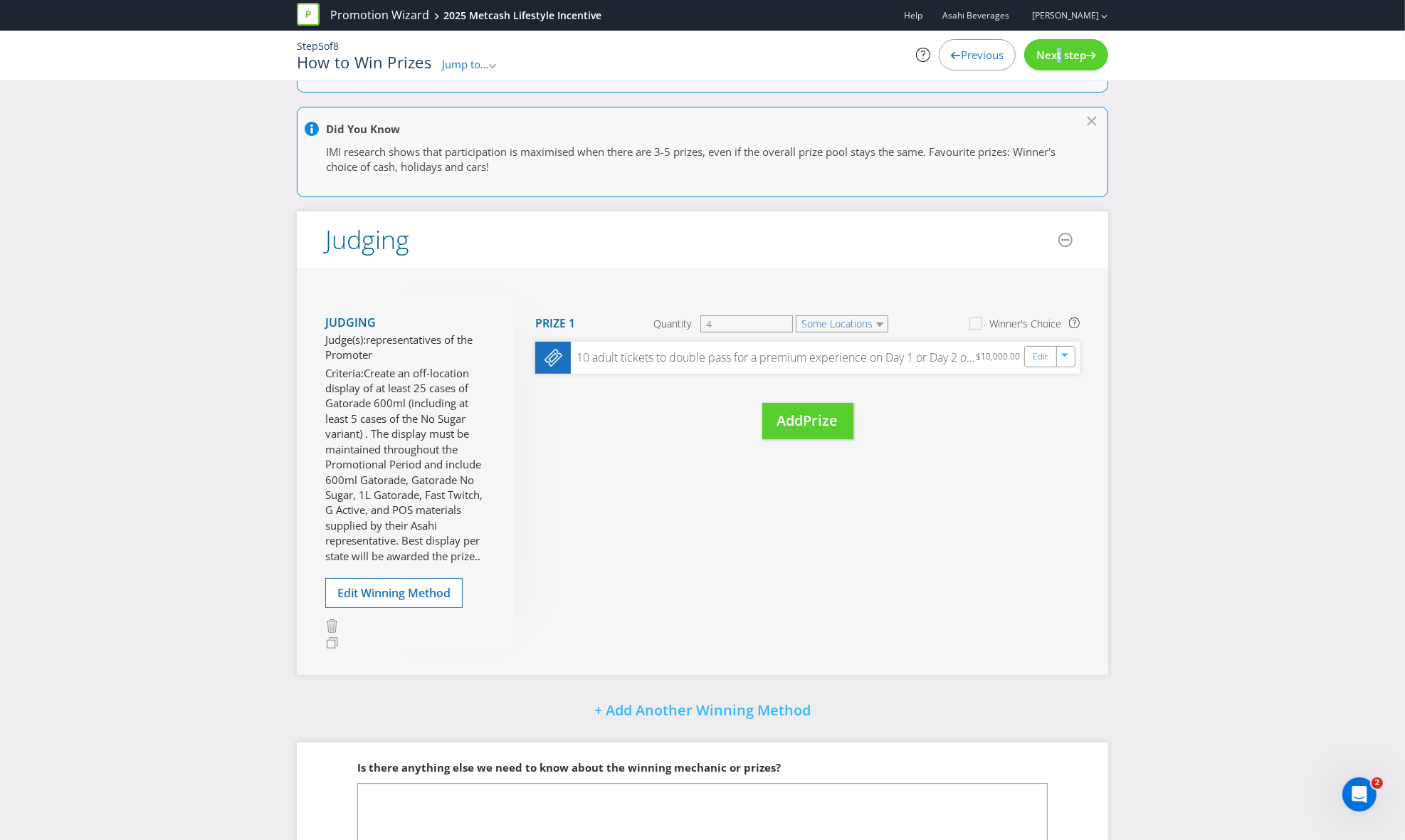
click at [1048, 49] on span "Next step" at bounding box center [1061, 55] width 50 height 14
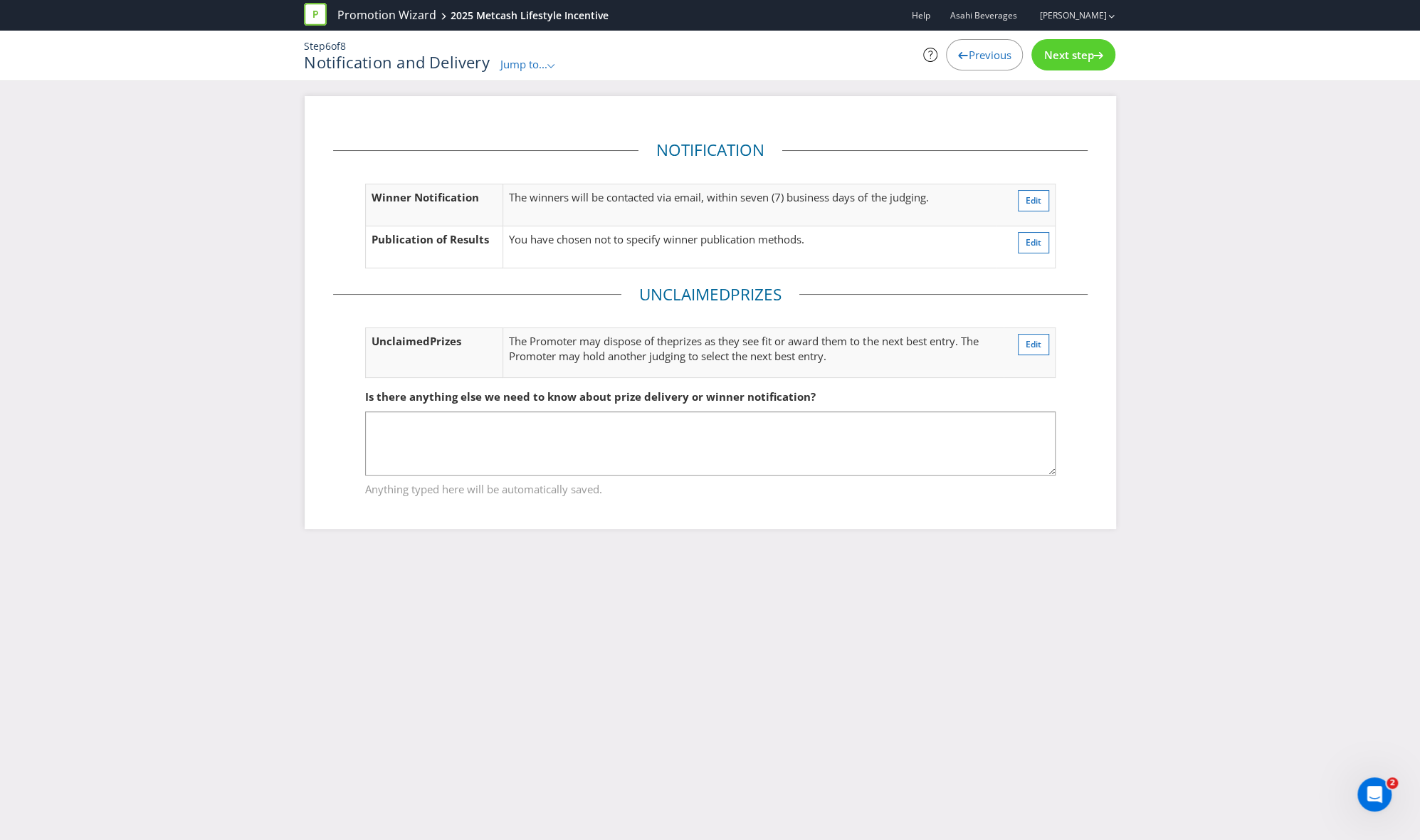
click at [1069, 46] on div "Next step" at bounding box center [1073, 55] width 84 height 31
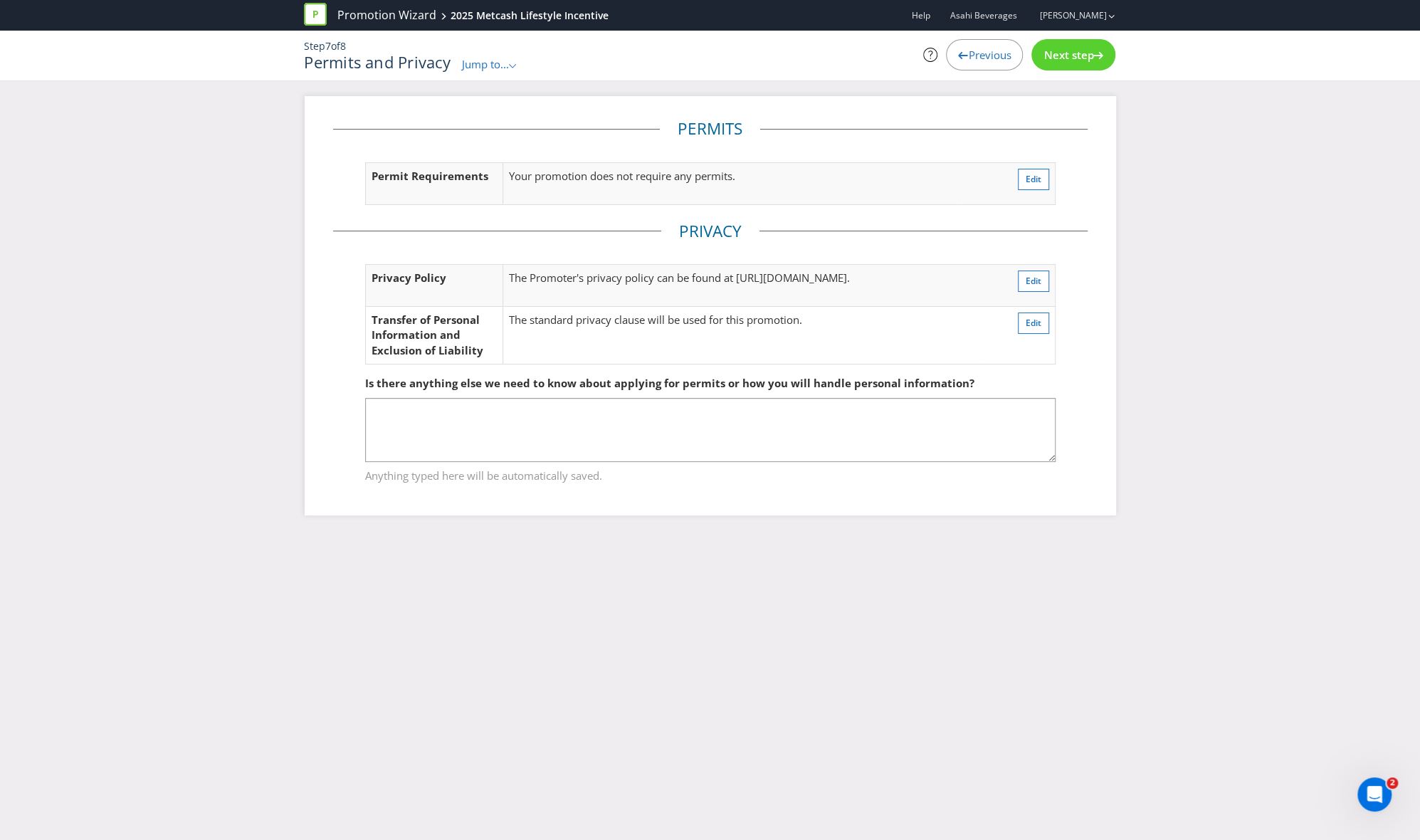
click at [968, 55] on span "Previous" at bounding box center [990, 55] width 43 height 14
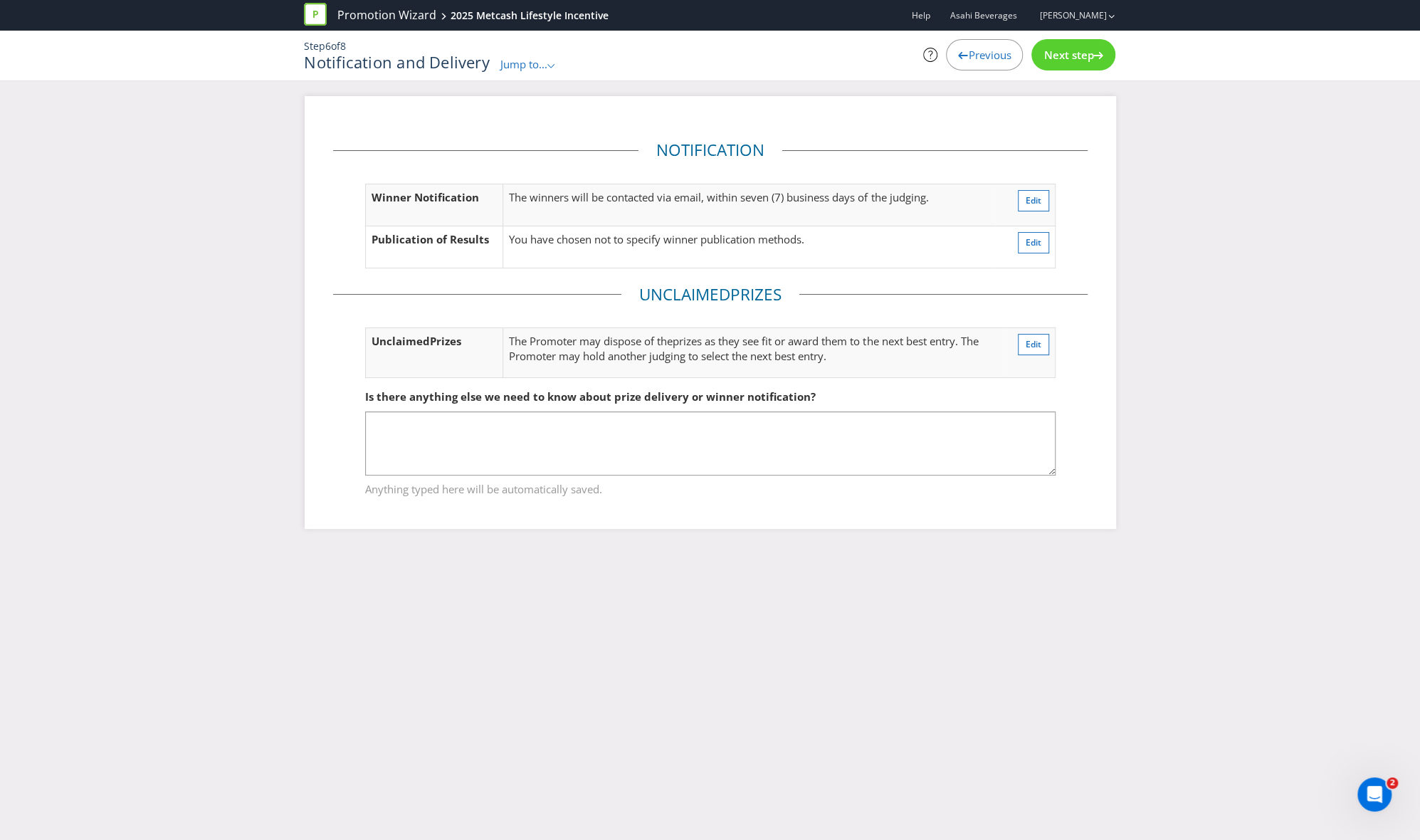
click at [968, 54] on span "Previous" at bounding box center [990, 55] width 43 height 14
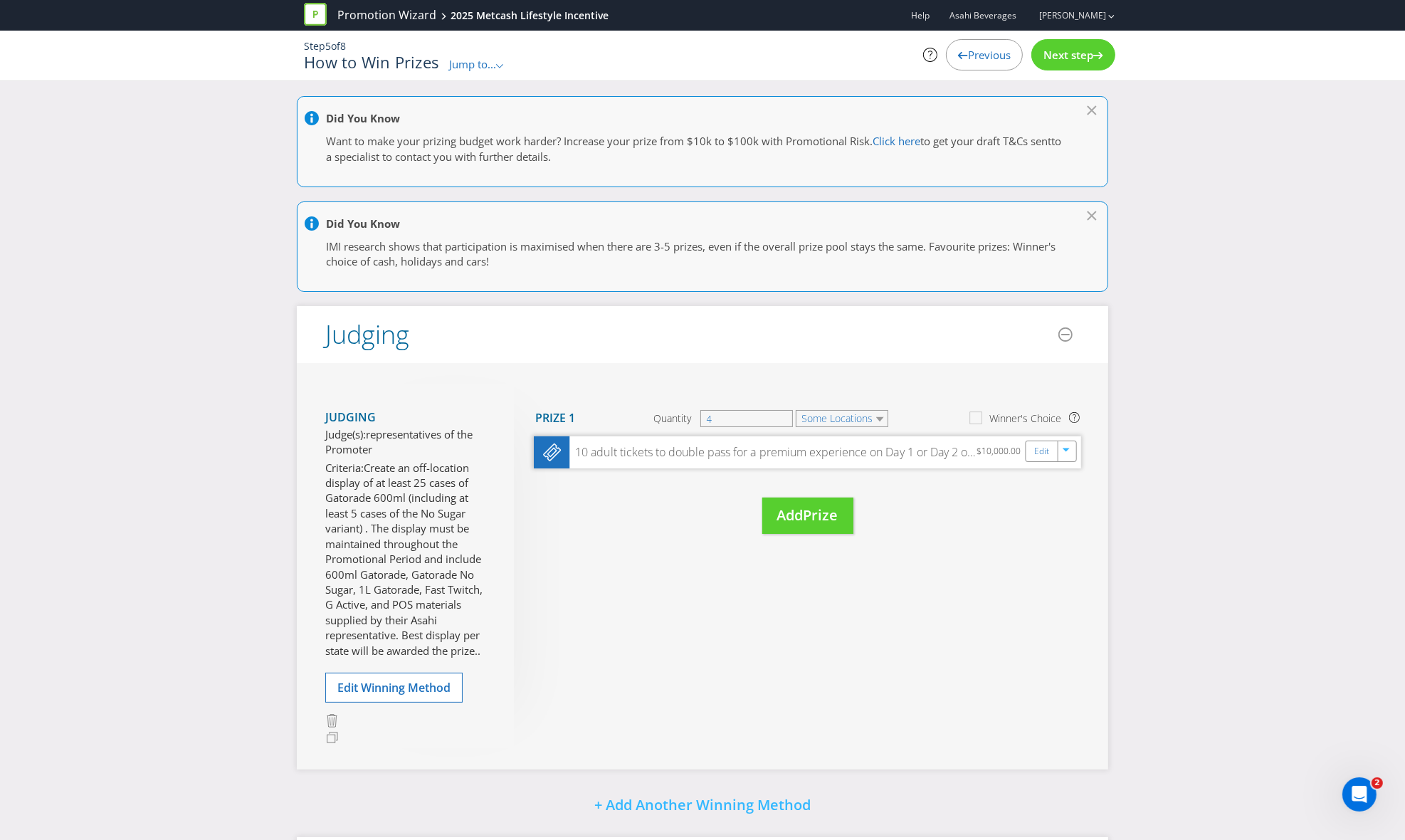
click at [976, 455] on div "10 adult tickets to double pass for a premium experience on Day 1 or Day 2 of t…" at bounding box center [773, 452] width 407 height 17
click at [1035, 456] on link "Edit" at bounding box center [1042, 451] width 15 height 17
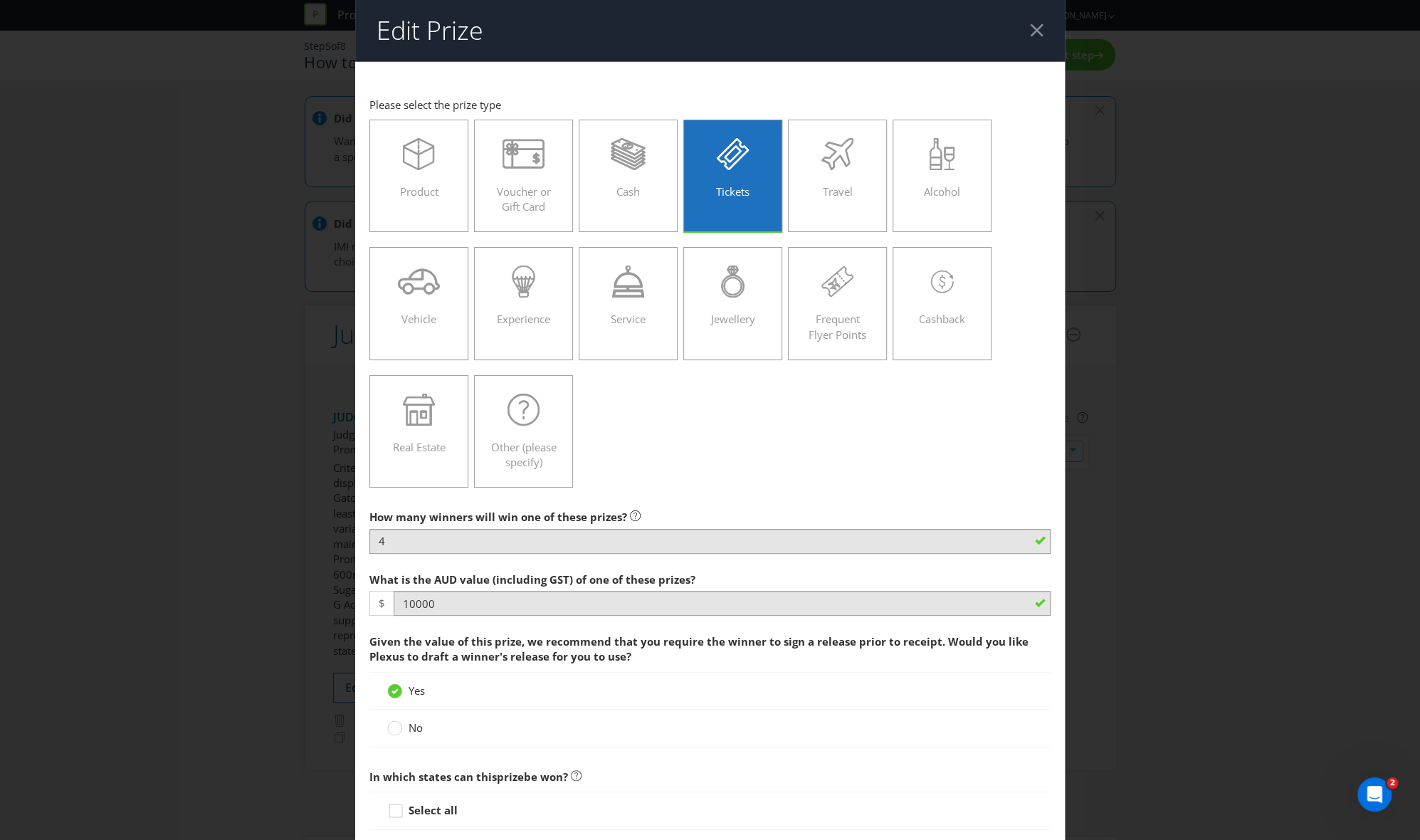
click at [1027, 23] on header "Edit Prize" at bounding box center [710, 31] width 710 height 61
click at [1030, 27] on div at bounding box center [1037, 30] width 13 height 13
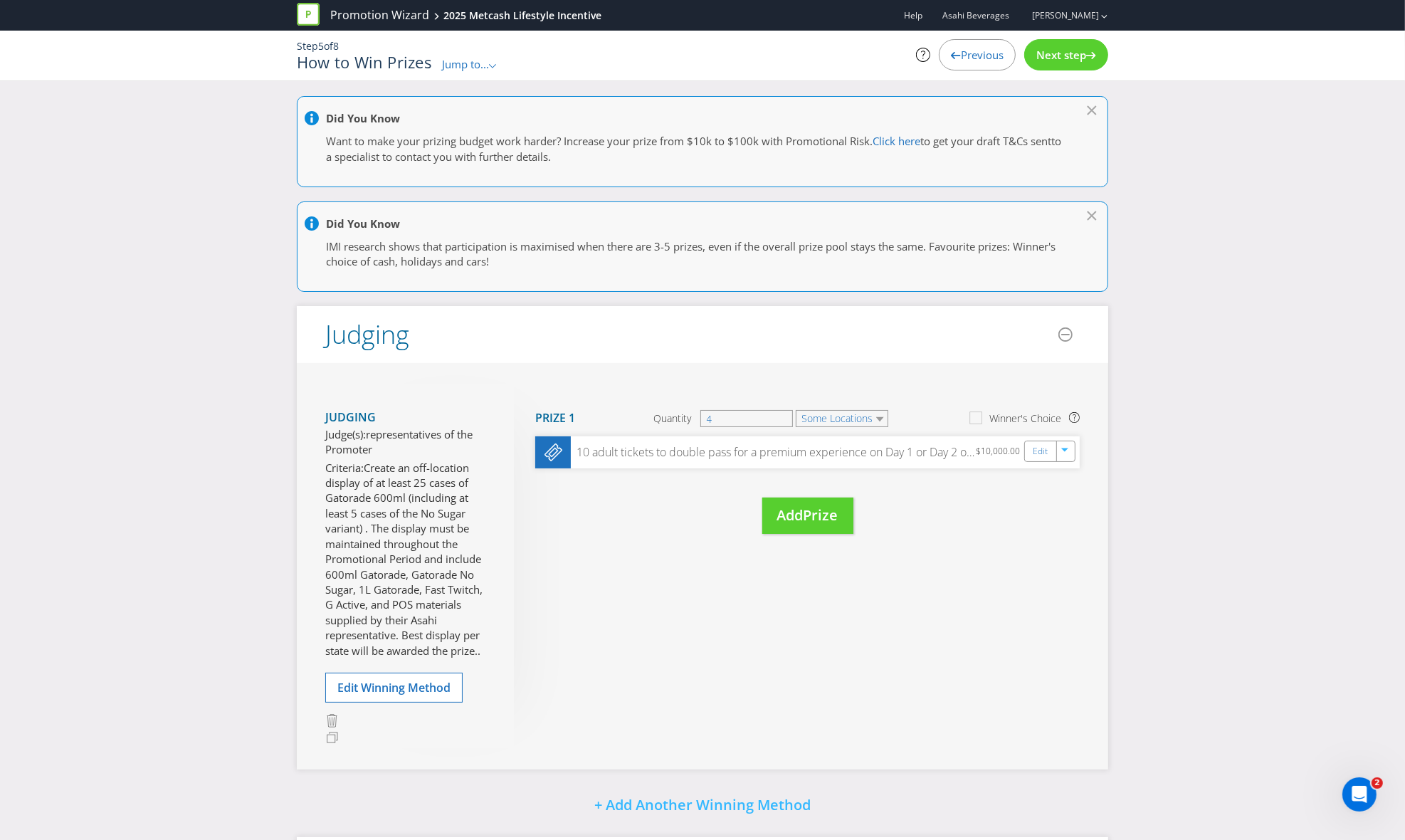
click at [1087, 43] on div "Next step" at bounding box center [1067, 55] width 84 height 31
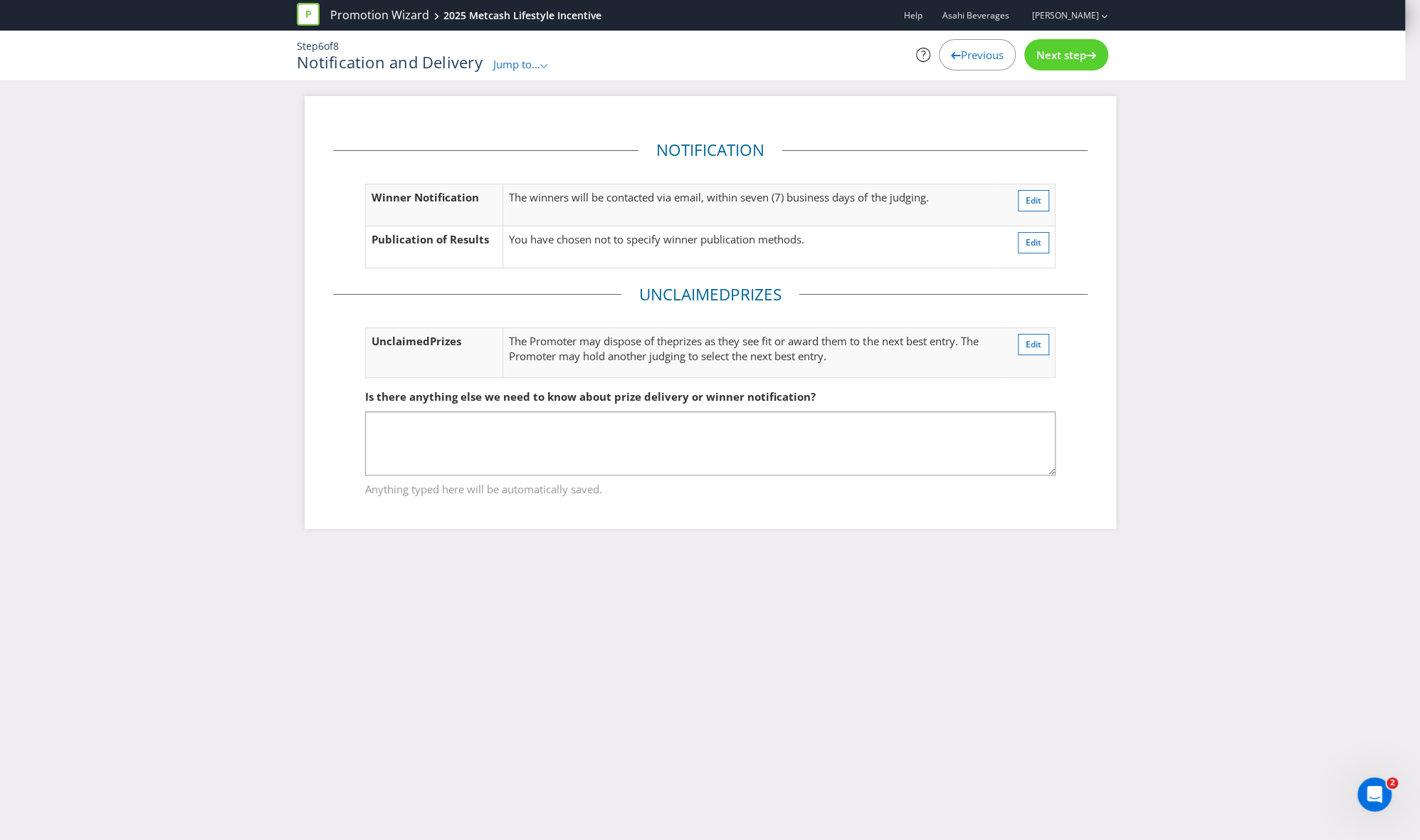
click at [970, 51] on span "Previous" at bounding box center [983, 55] width 43 height 14
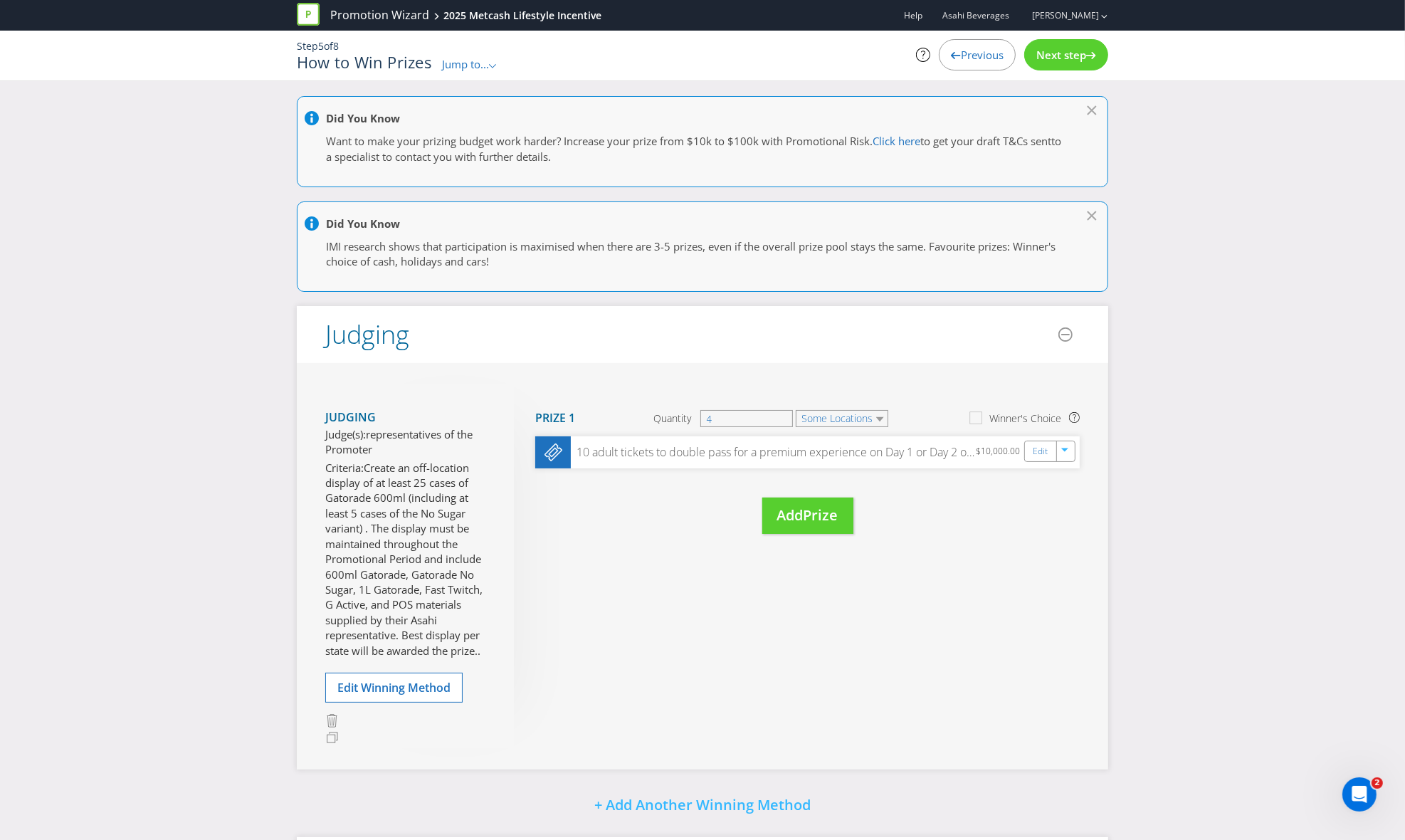
drag, startPoint x: 960, startPoint y: 44, endPoint x: 961, endPoint y: 53, distance: 9.1
click at [962, 45] on div "Previous" at bounding box center [977, 55] width 77 height 31
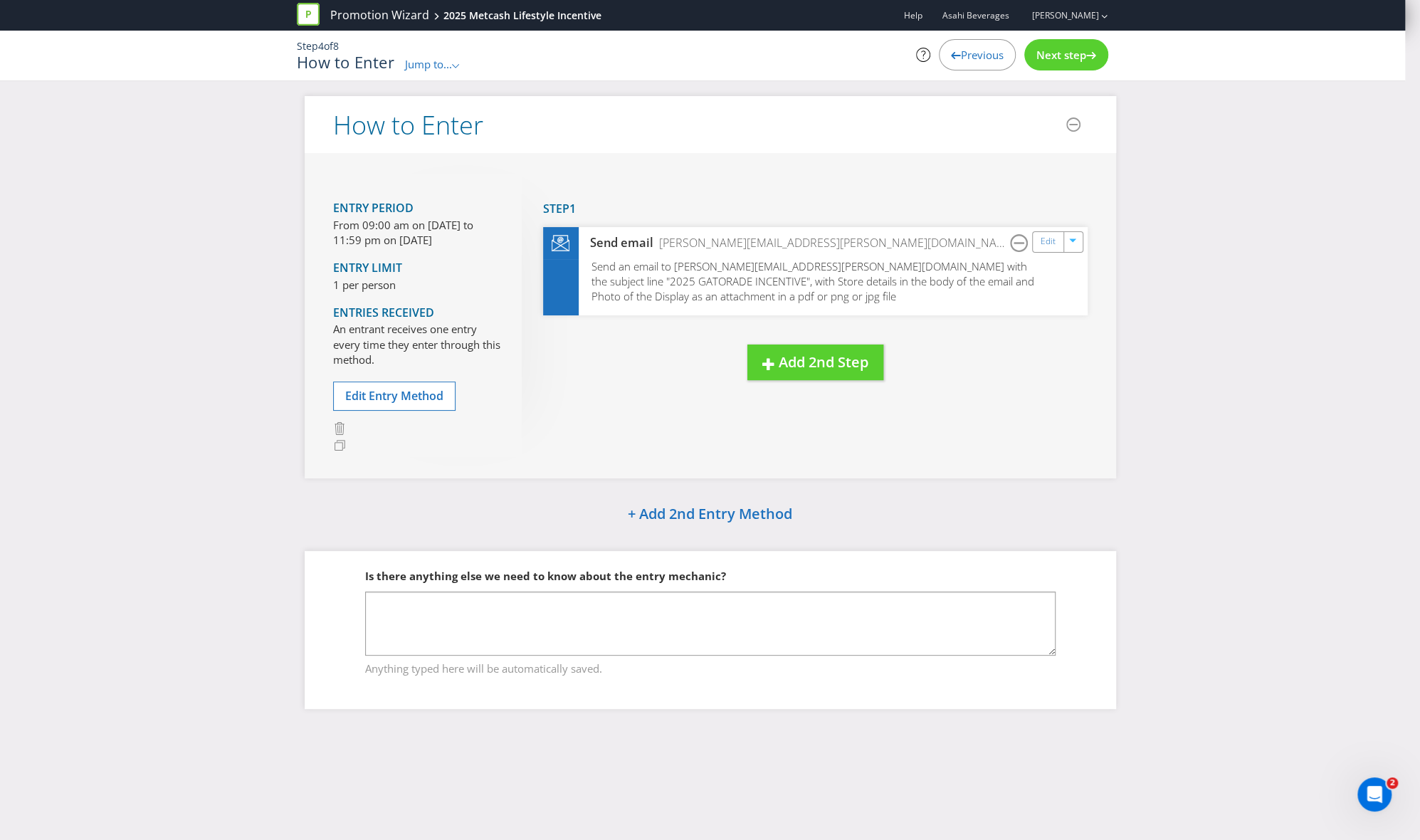
click at [977, 53] on span "Previous" at bounding box center [983, 55] width 43 height 14
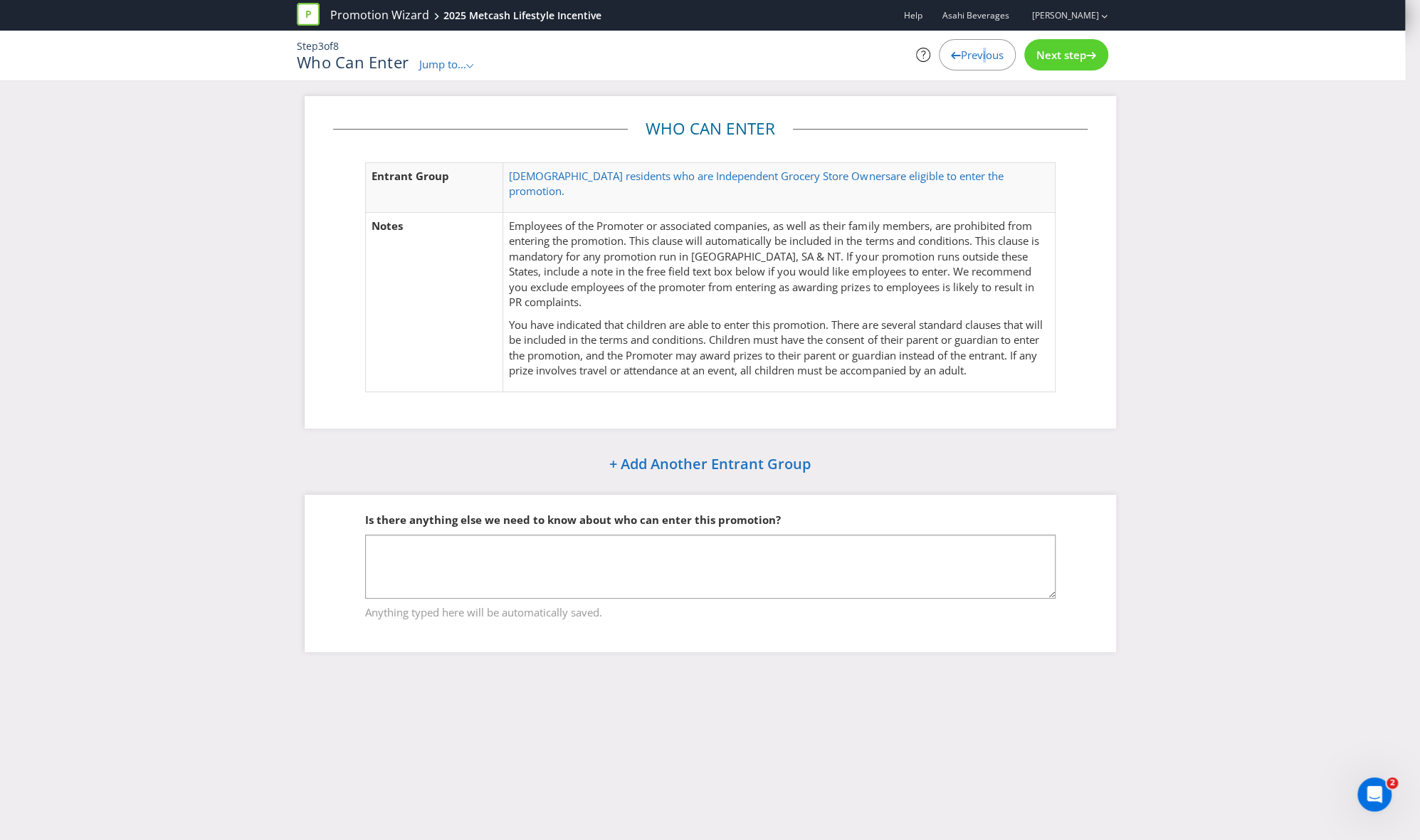
click at [978, 54] on span "Previous" at bounding box center [983, 55] width 43 height 14
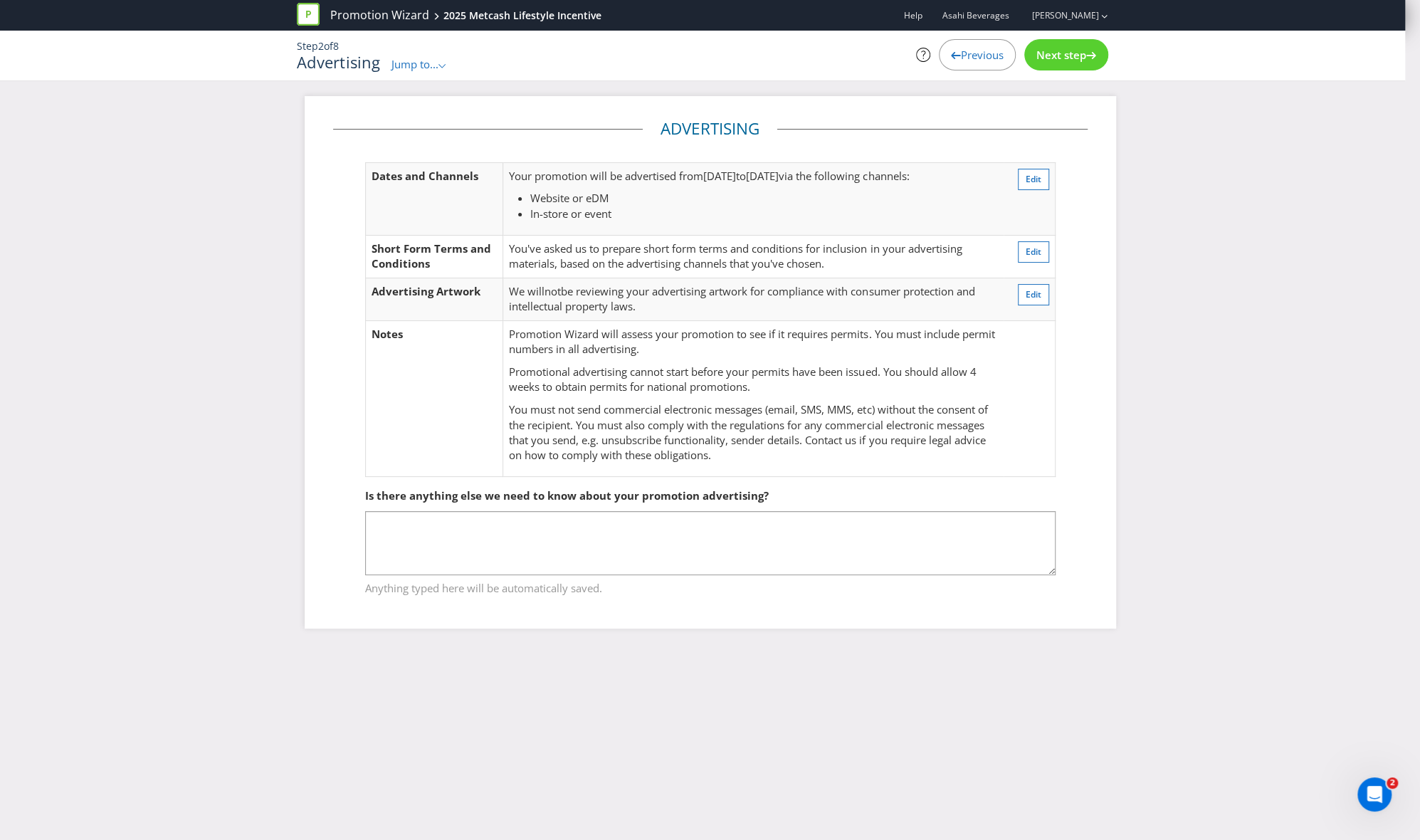
drag, startPoint x: 1245, startPoint y: 200, endPoint x: 1116, endPoint y: 98, distance: 164.5
click at [1245, 201] on div "Advertising Dates and Channels Your promotion will be advertised from 01 Oct 20…" at bounding box center [710, 372] width 1420 height 553
click at [1080, 57] on span "Next step" at bounding box center [1061, 55] width 50 height 14
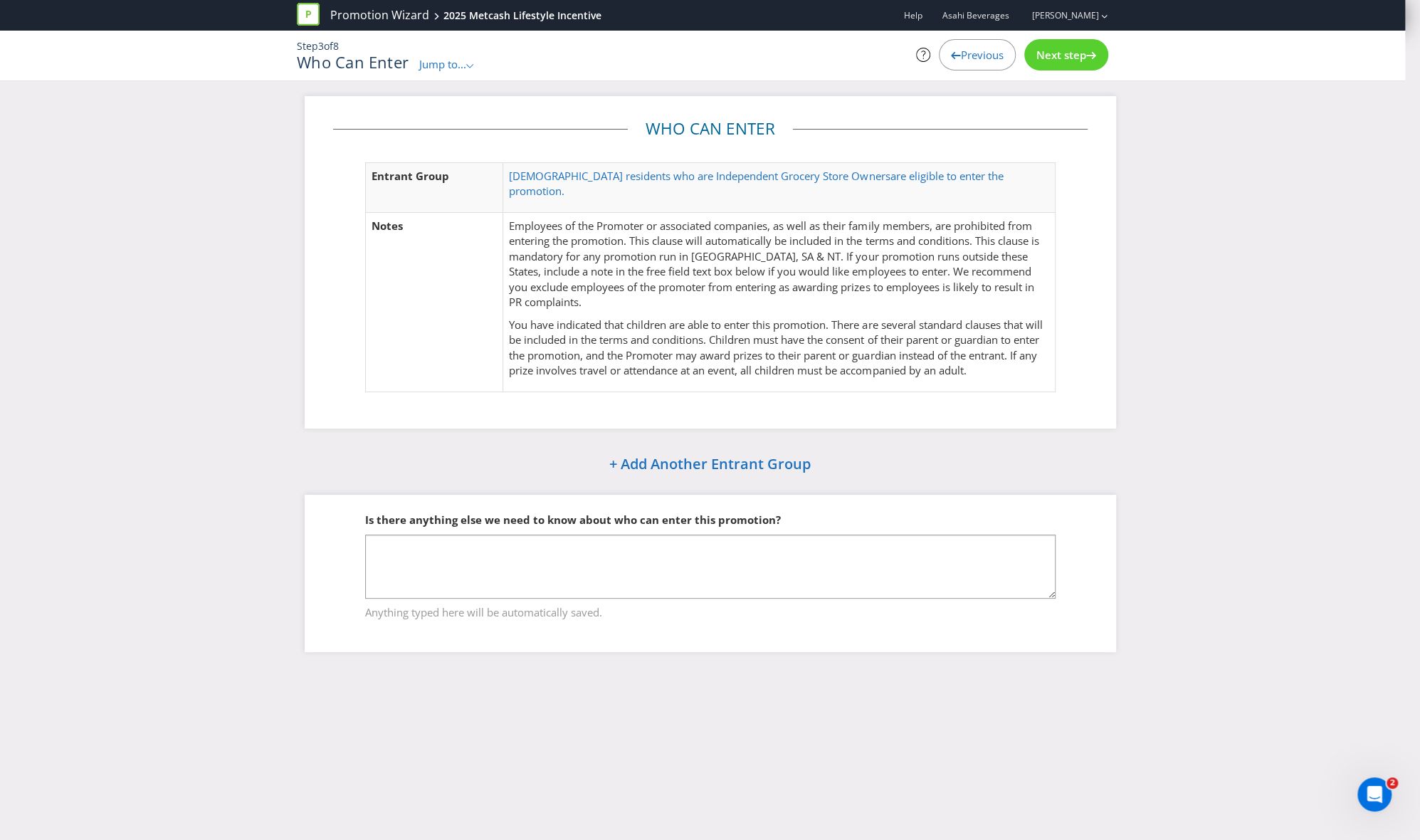
click at [1080, 57] on span "Next step" at bounding box center [1061, 55] width 50 height 14
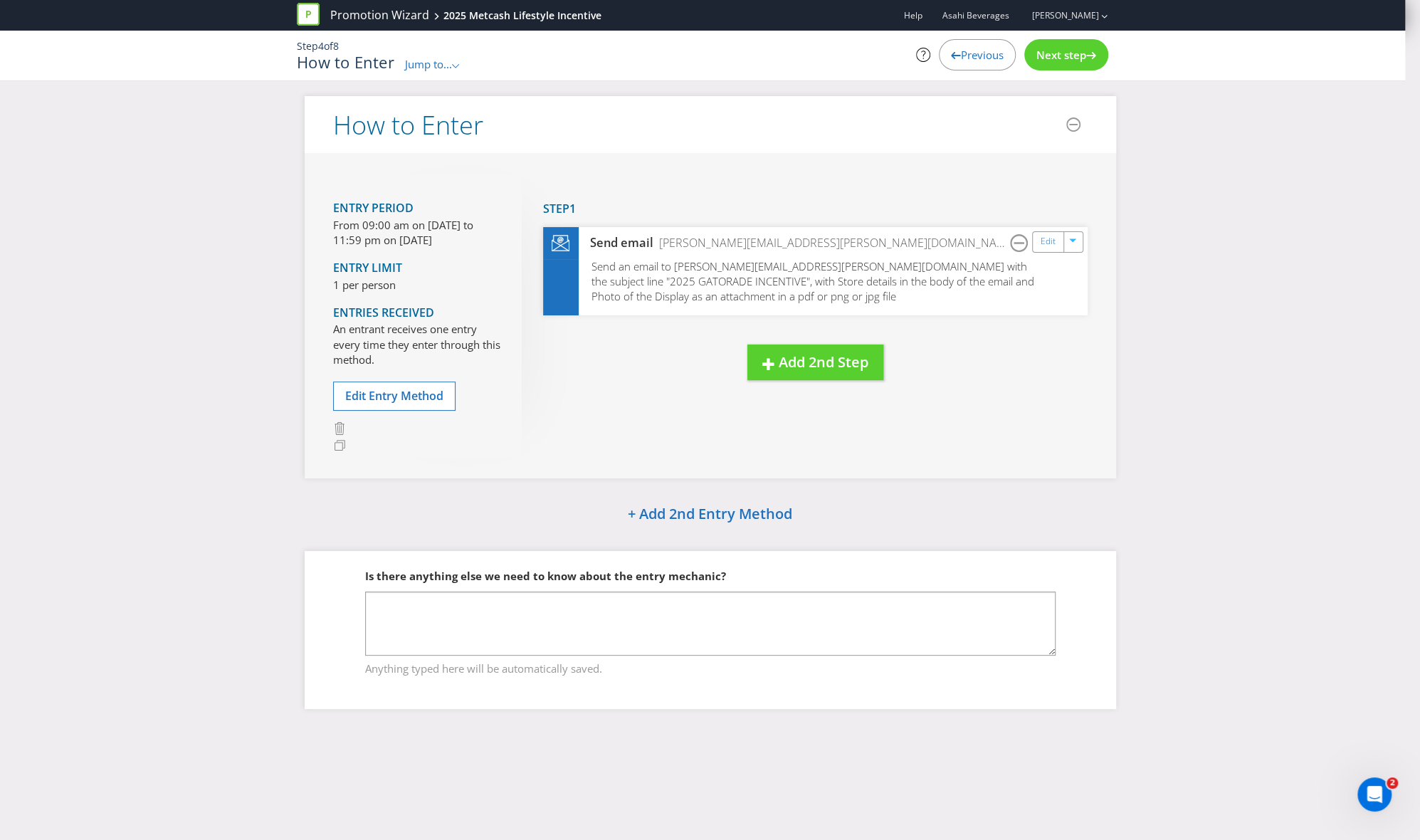
click at [1061, 55] on span "Next step" at bounding box center [1061, 55] width 50 height 14
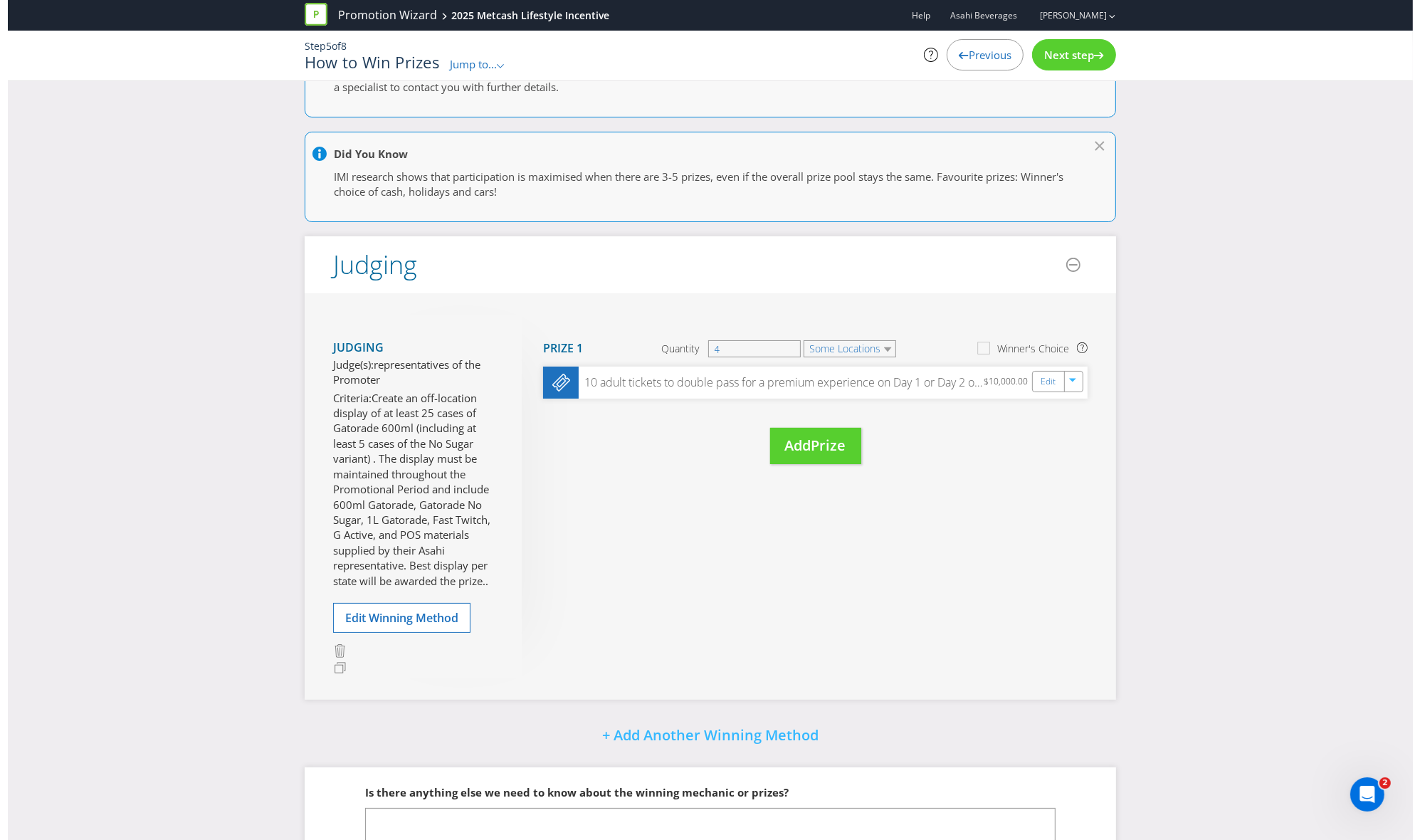
scroll to position [94, 0]
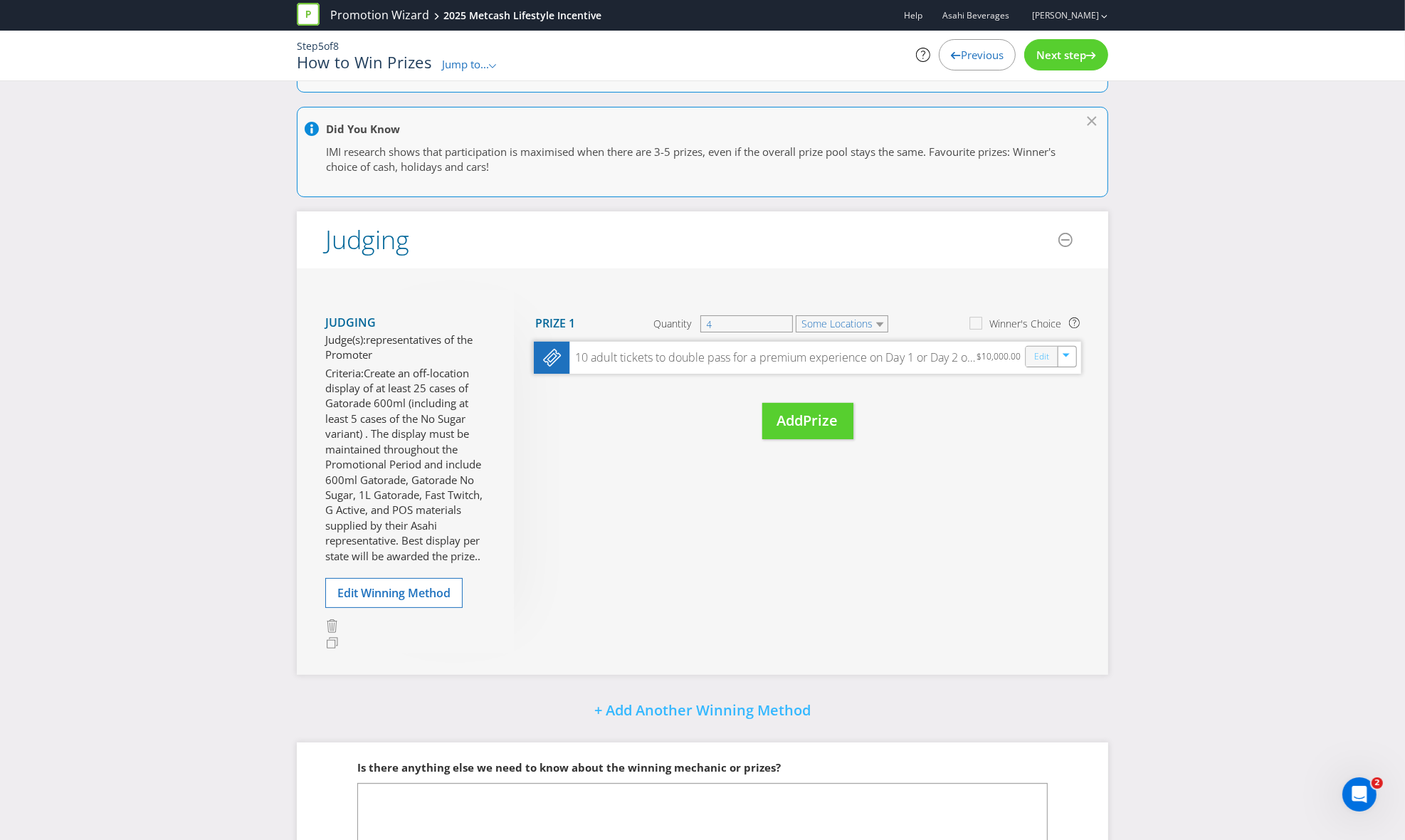
click at [1043, 354] on link "Edit" at bounding box center [1042, 357] width 15 height 17
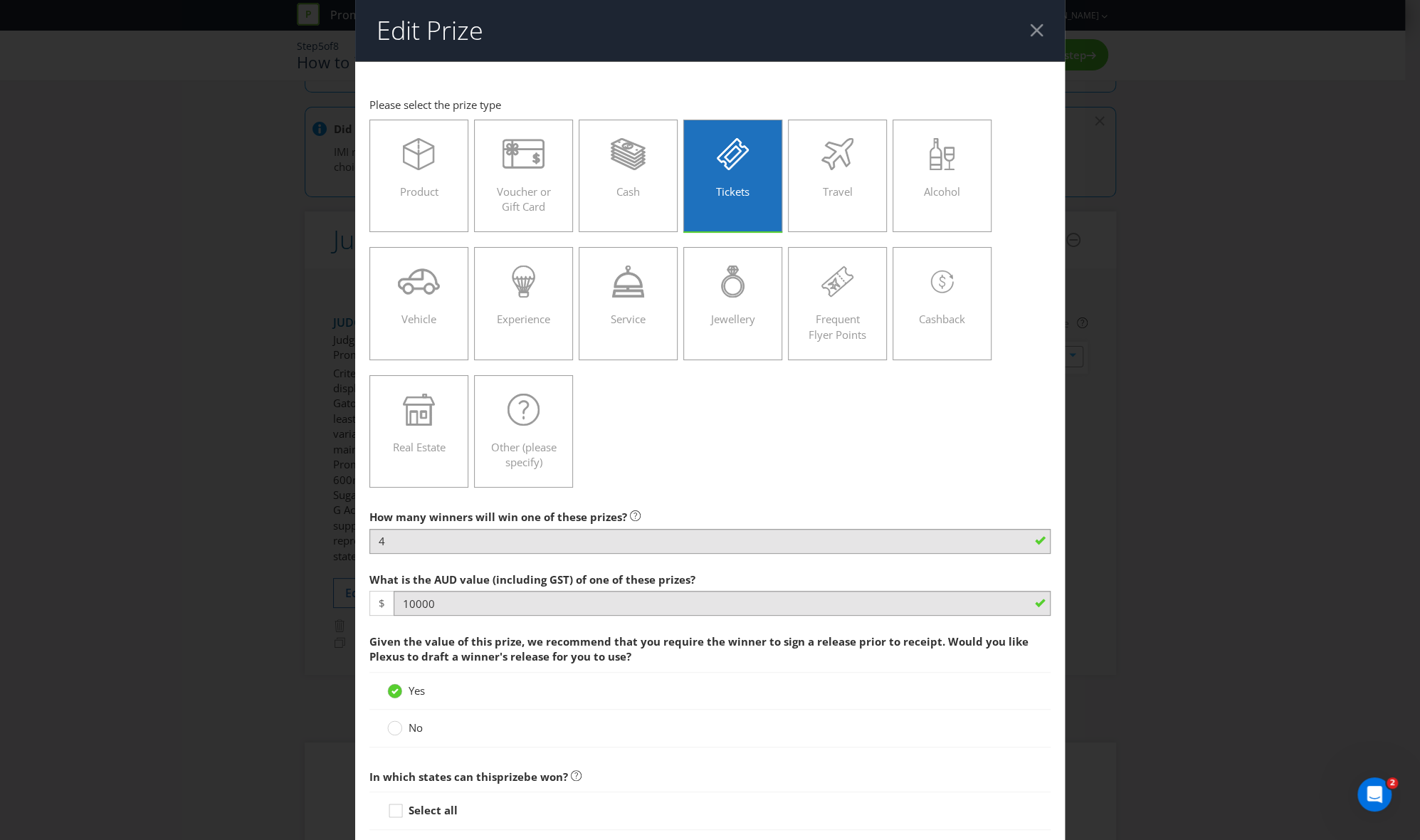
click at [1030, 30] on div at bounding box center [1037, 30] width 13 height 13
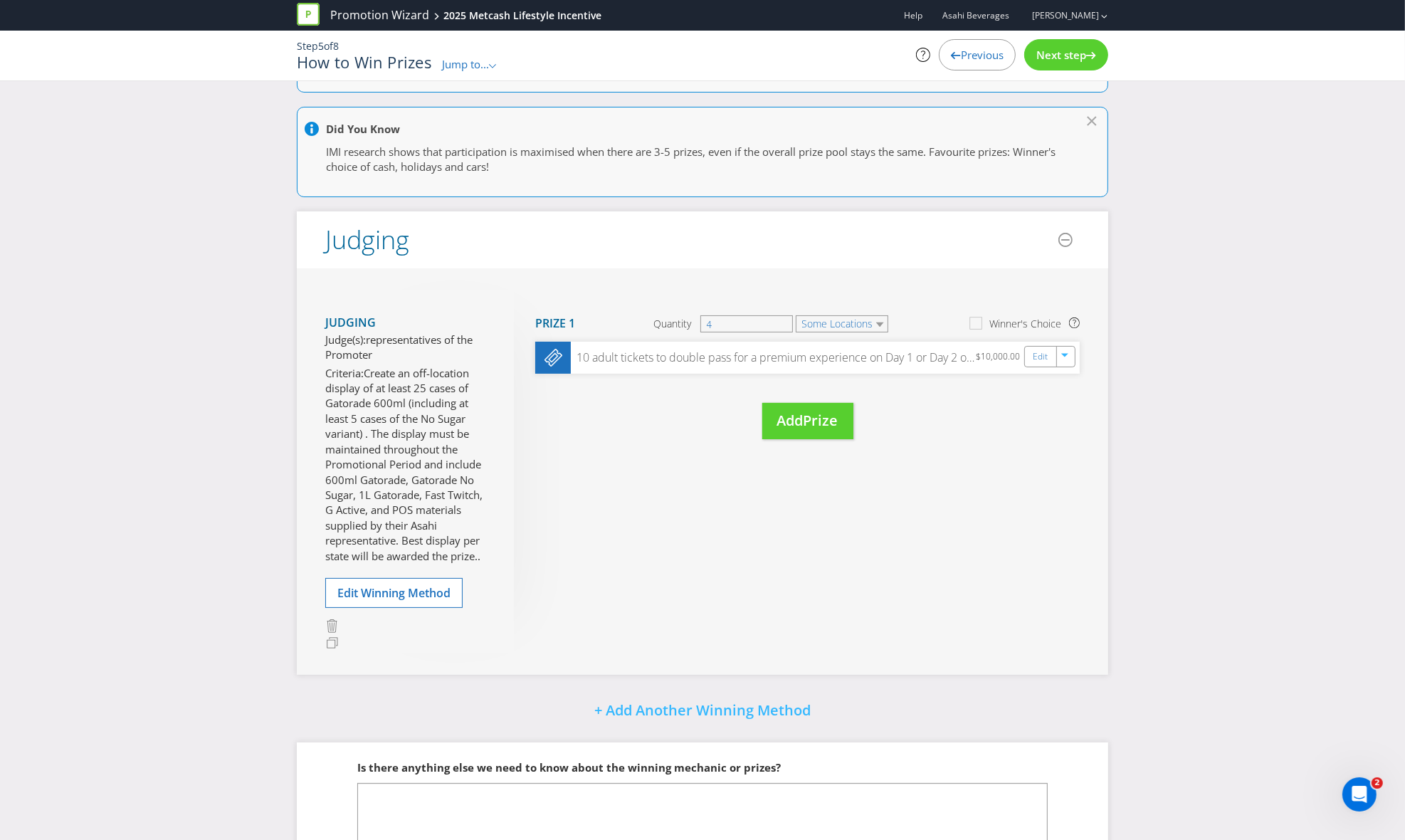
click at [970, 65] on div "Previous" at bounding box center [977, 55] width 77 height 31
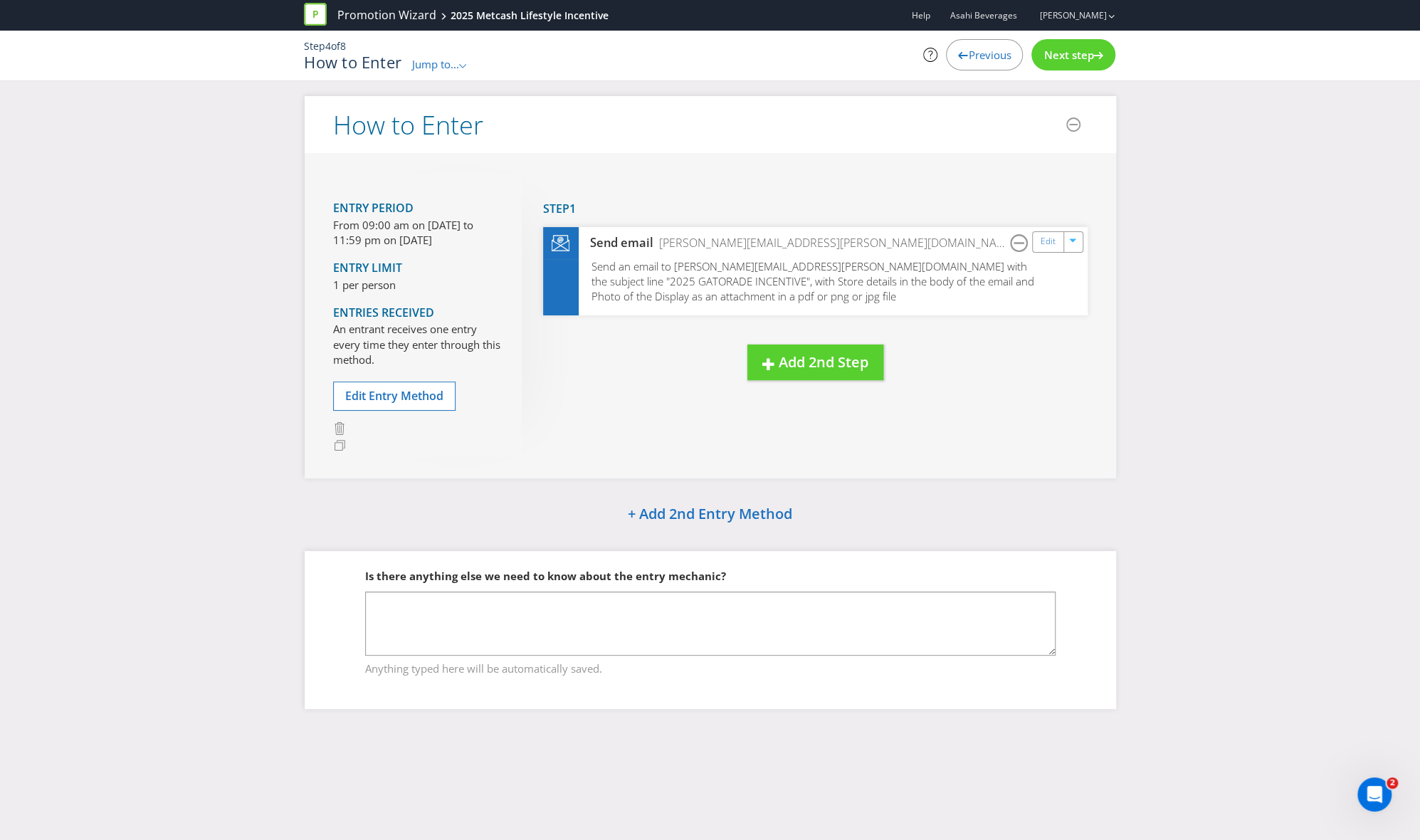
click at [1065, 51] on span "Next step" at bounding box center [1069, 55] width 50 height 14
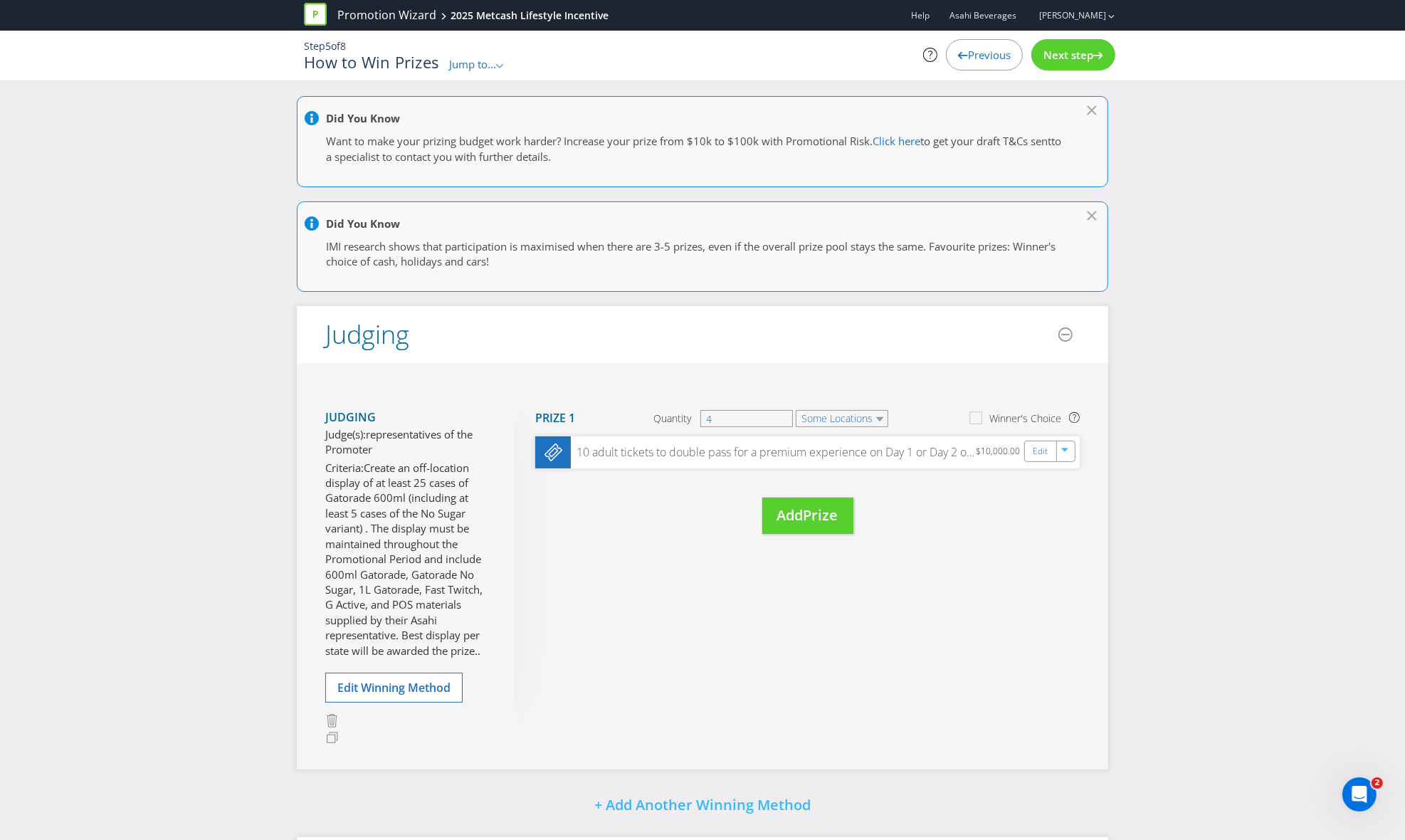
click at [1066, 45] on div "Next step" at bounding box center [1073, 55] width 84 height 31
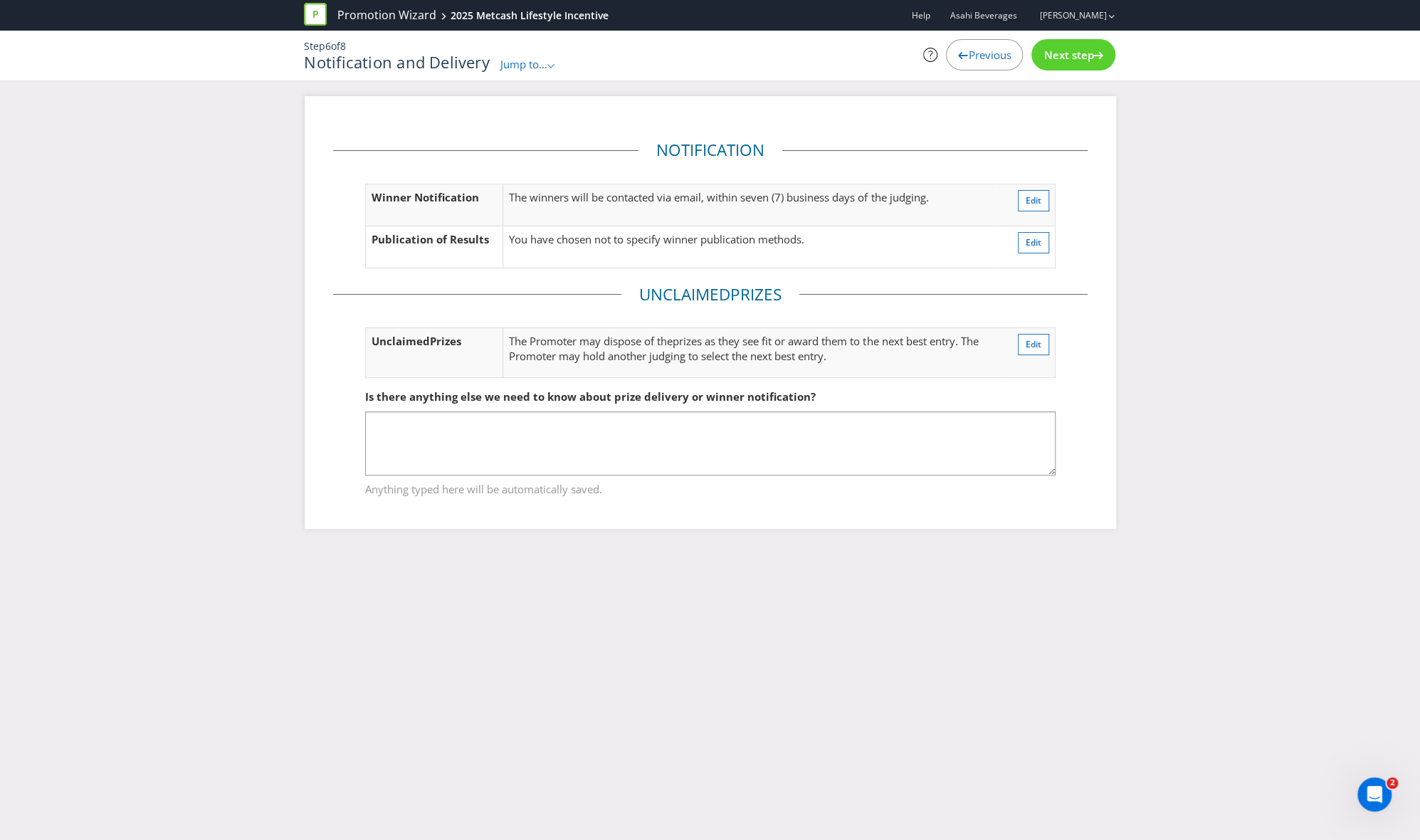
click at [979, 56] on span "Previous" at bounding box center [990, 55] width 43 height 14
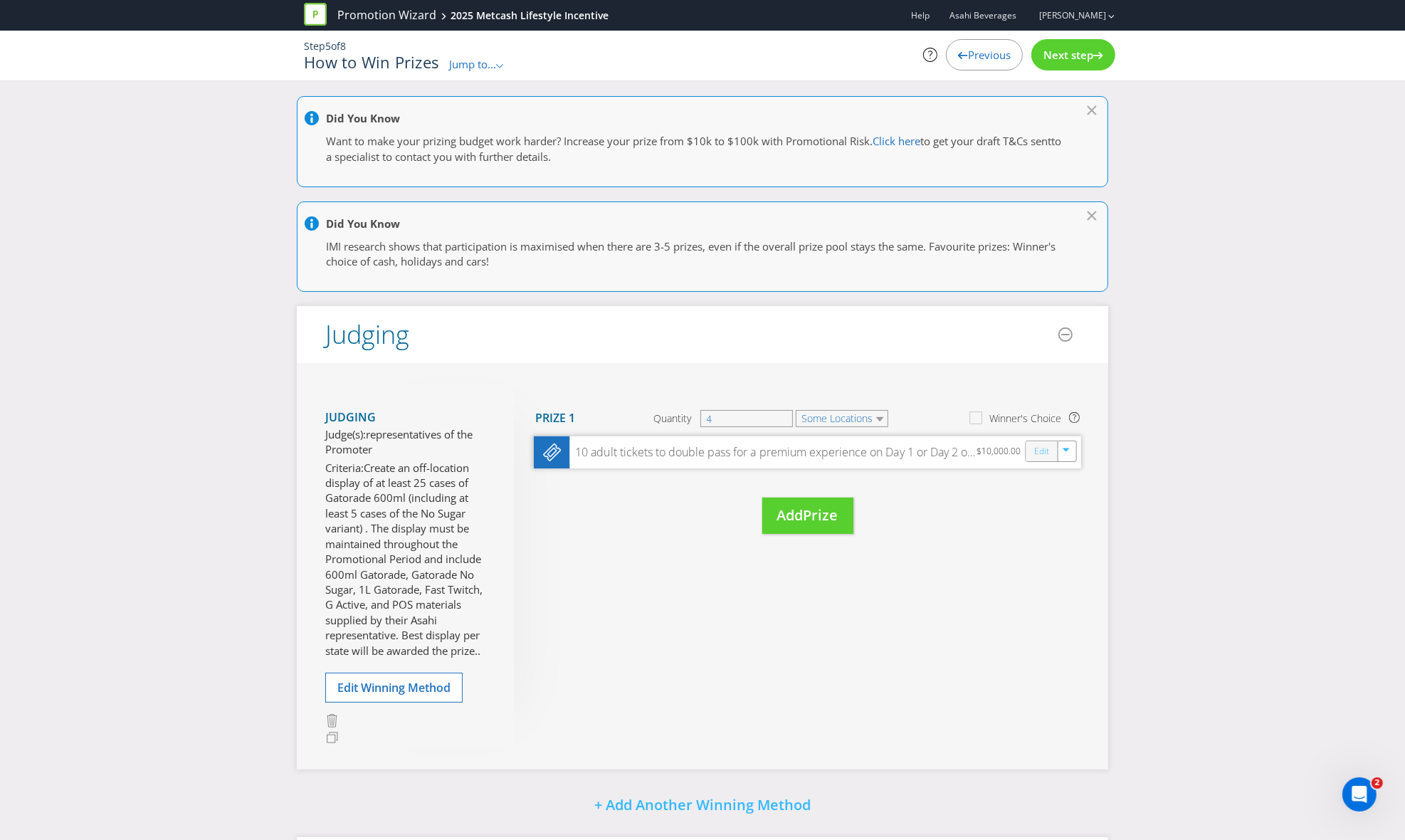
click at [1035, 451] on link "Edit" at bounding box center [1042, 451] width 15 height 17
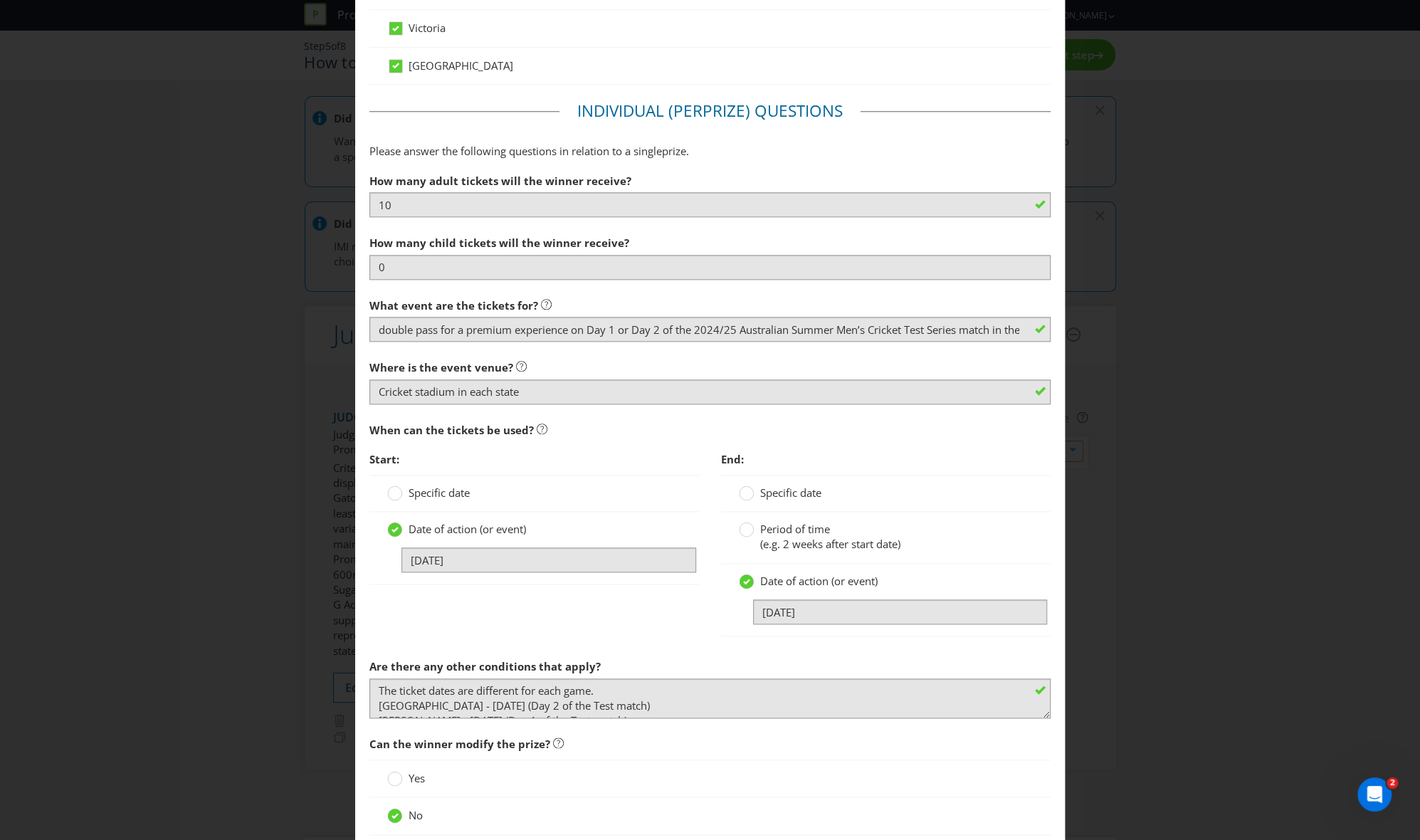
scroll to position [1138, 0]
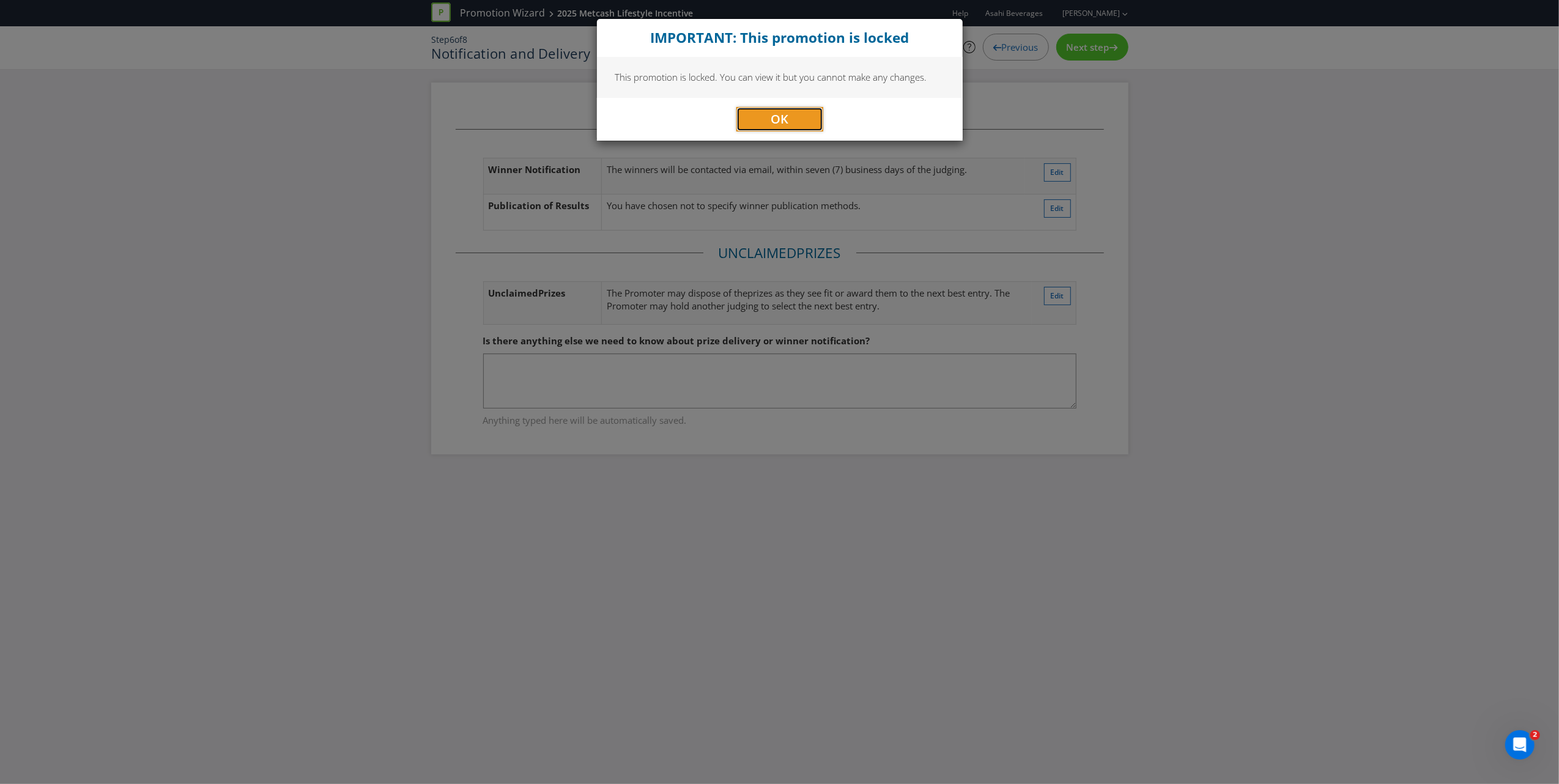
click at [765, 111] on button "OK" at bounding box center [780, 119] width 87 height 24
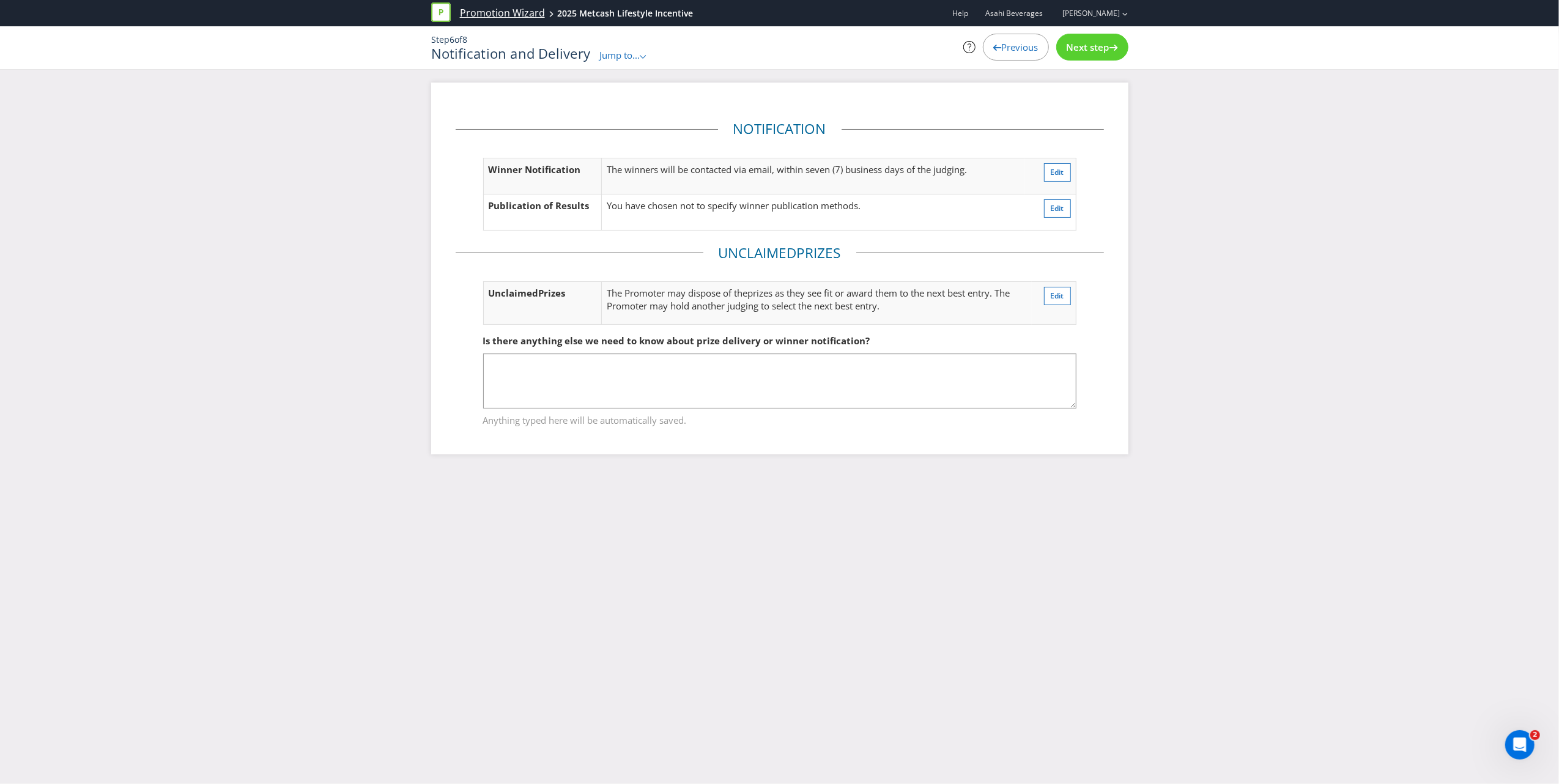
click at [507, 12] on link "Promotion Wizard" at bounding box center [502, 13] width 85 height 14
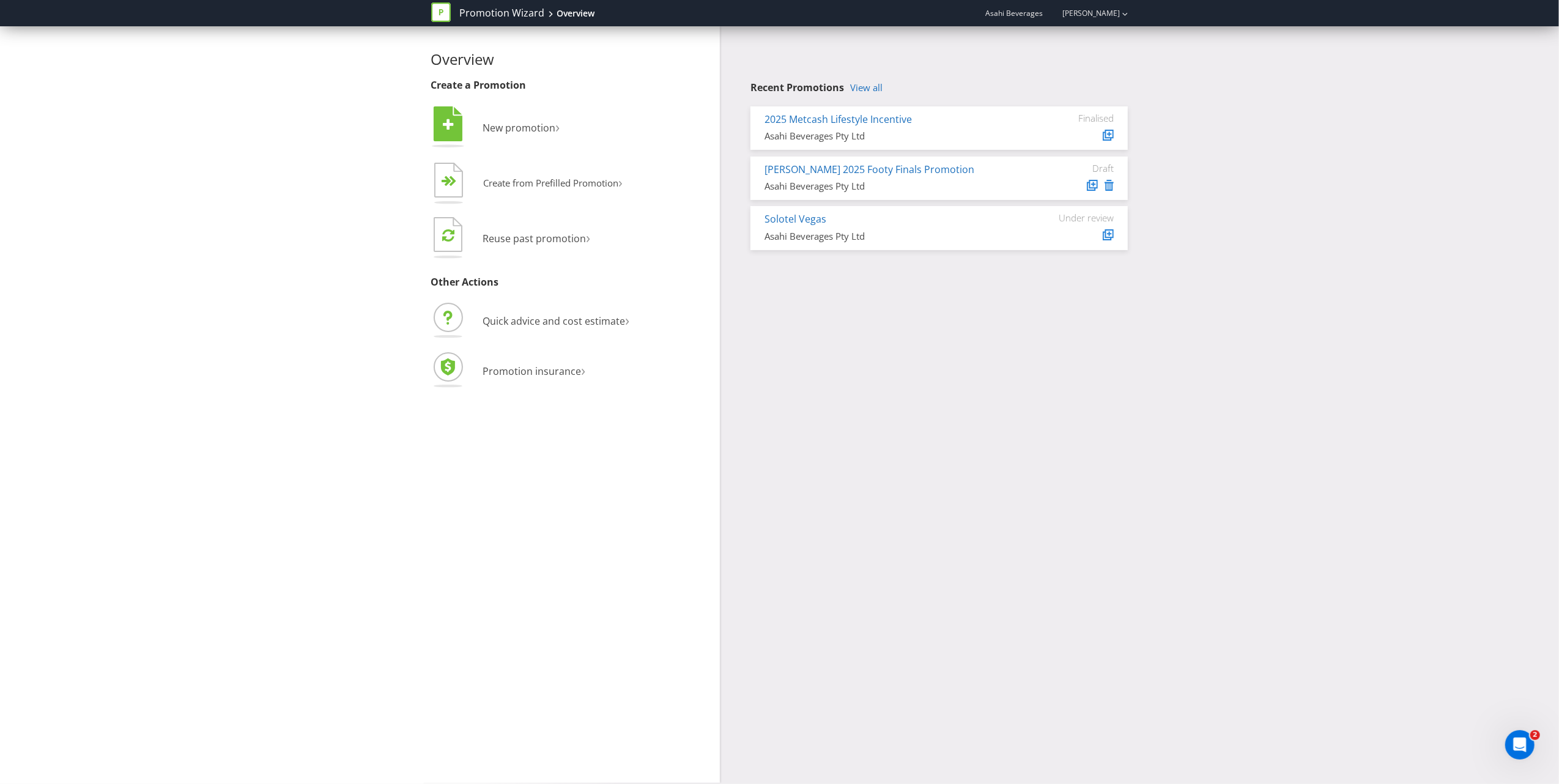
drag, startPoint x: 713, startPoint y: 435, endPoint x: 739, endPoint y: 432, distance: 26.2
click at [718, 434] on div "Overview Create a Promotion  New promotion ›   Create from Prefilled Promoti…" at bounding box center [571, 404] width 298 height 756
drag, startPoint x: 836, startPoint y: 421, endPoint x: 831, endPoint y: 417, distance: 6.4
click at [833, 420] on div "Overview Create a Promotion  New promotion ›   Create from Prefilled Promoti…" at bounding box center [780, 404] width 716 height 756
click at [861, 86] on link "View all" at bounding box center [867, 87] width 33 height 11
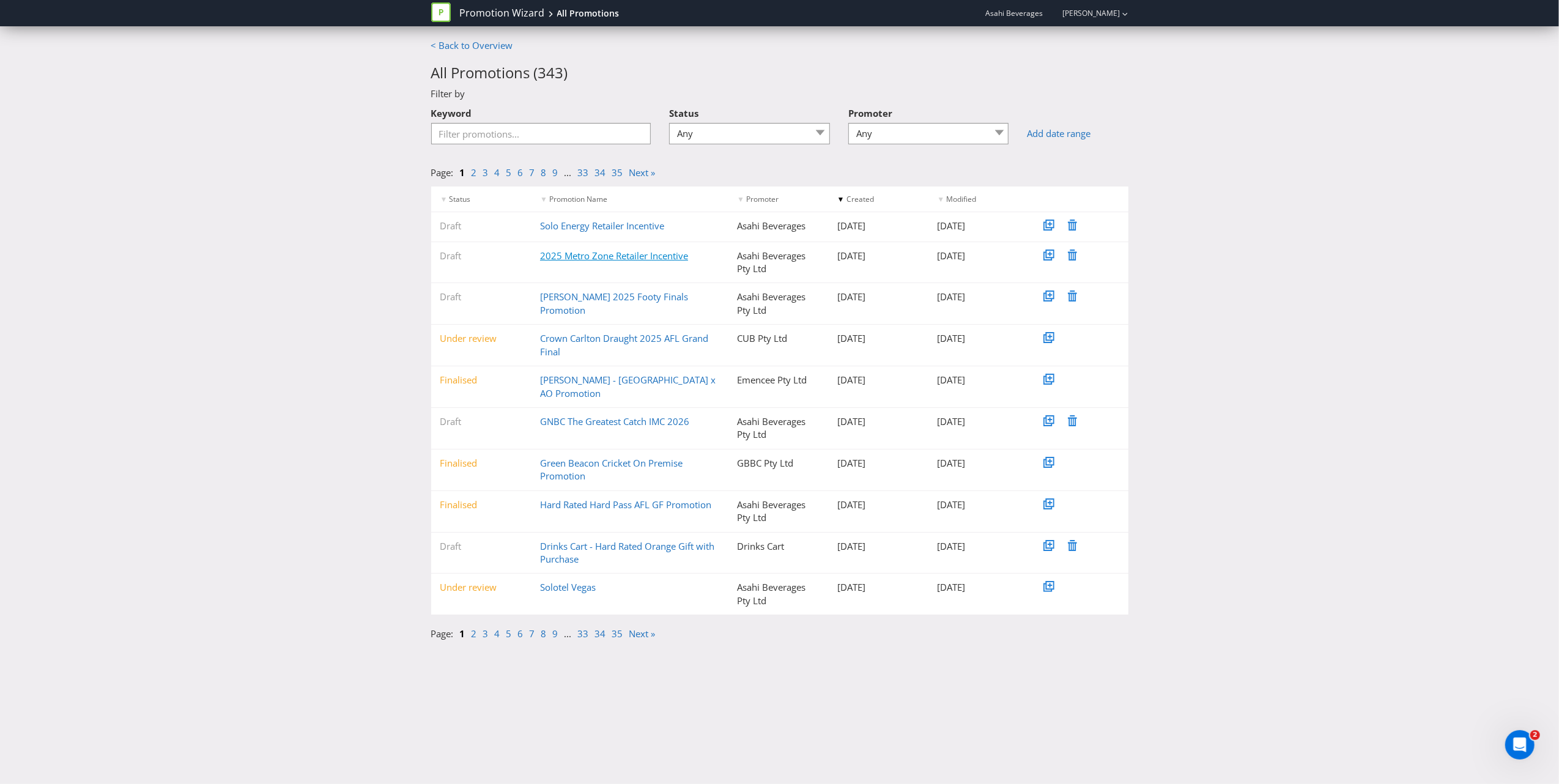
click at [622, 255] on link "2025 Metro Zone Retailer Incentive" at bounding box center [614, 255] width 148 height 12
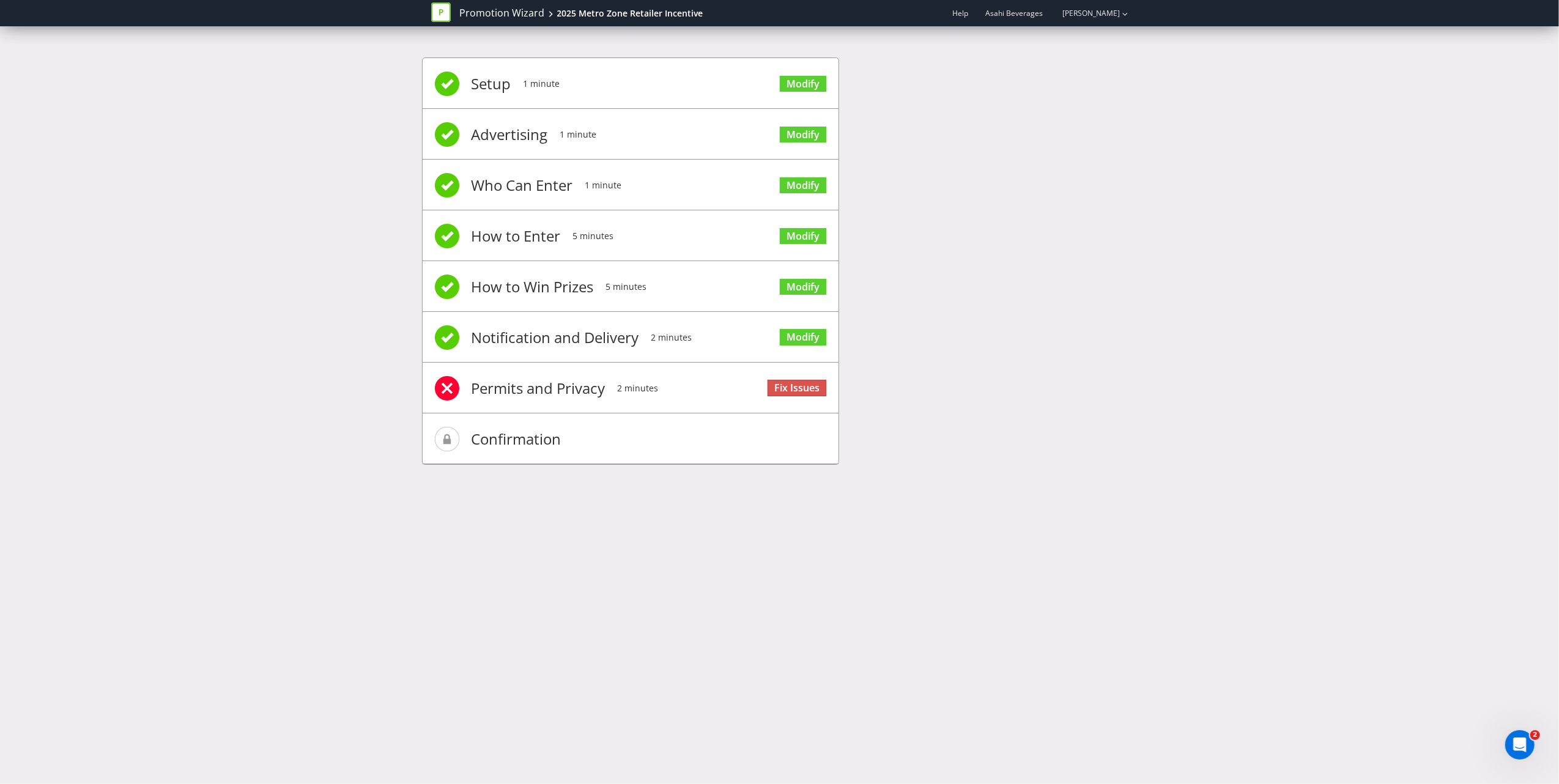
click at [504, 82] on span "Setup" at bounding box center [492, 83] width 40 height 49
click at [652, 82] on li "Setup 1 minute Modify" at bounding box center [630, 83] width 416 height 50
click at [800, 78] on link "Modify" at bounding box center [803, 84] width 46 height 16
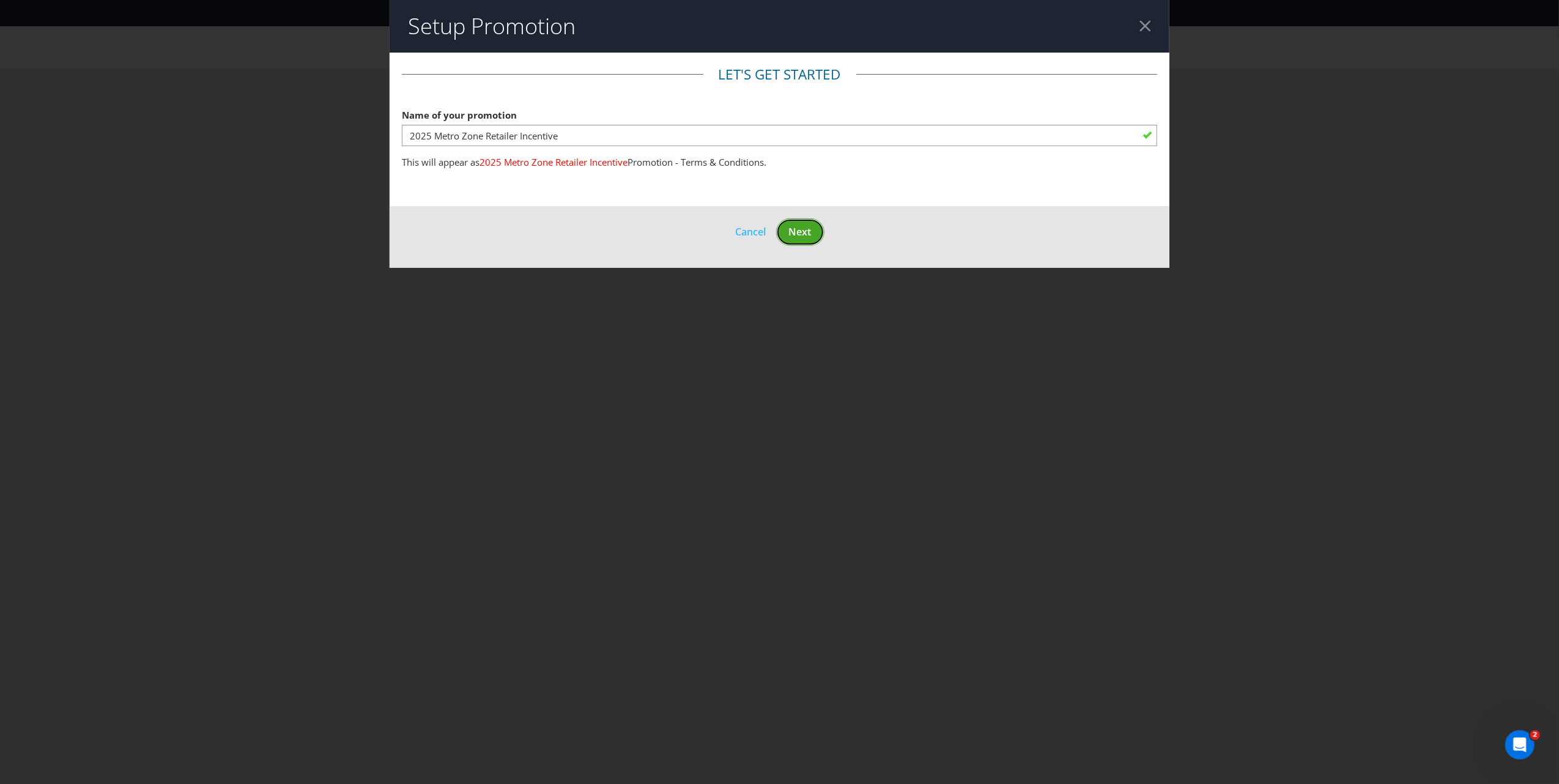
click at [808, 230] on span "Next" at bounding box center [800, 232] width 23 height 13
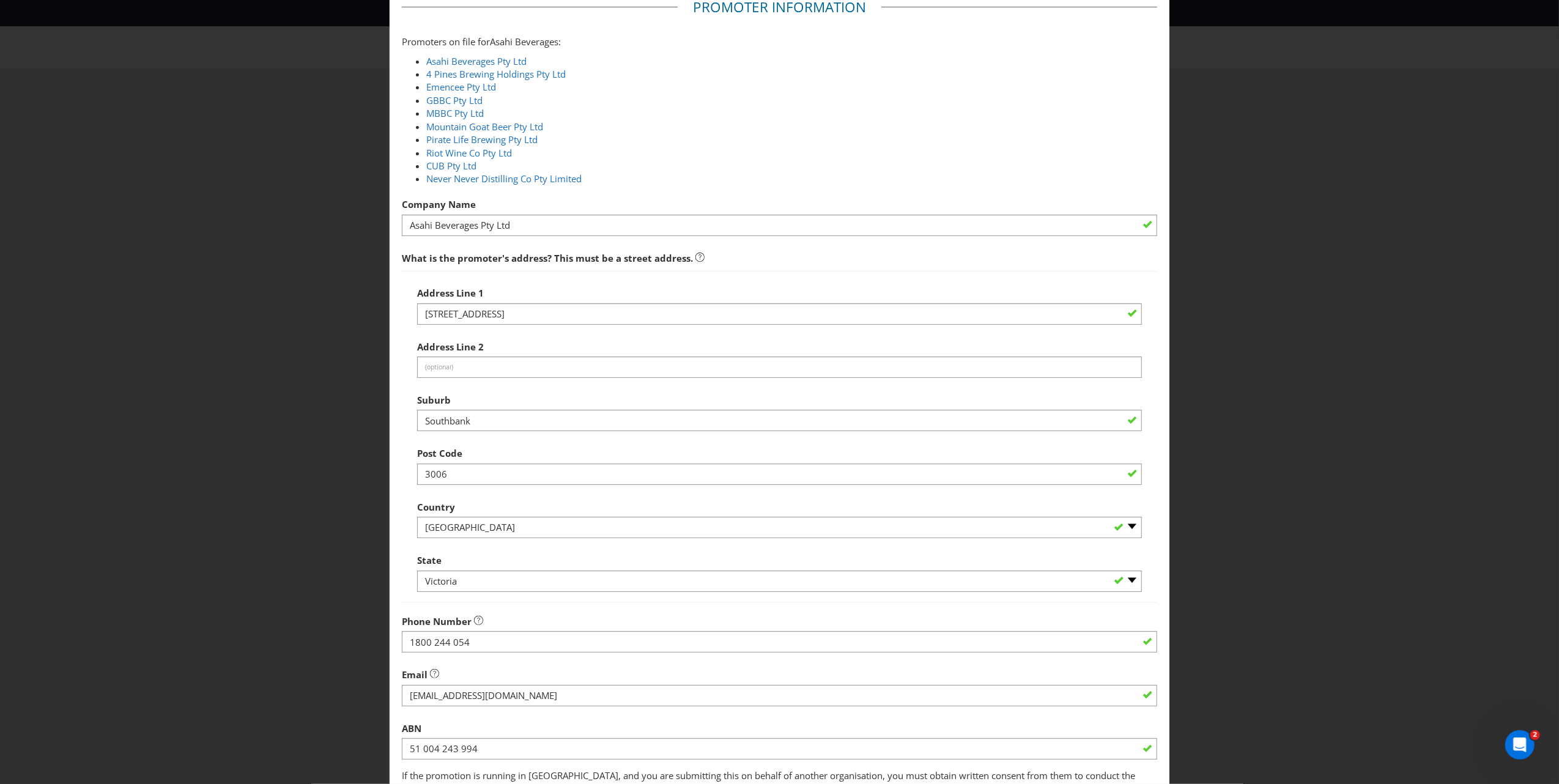
scroll to position [158, 0]
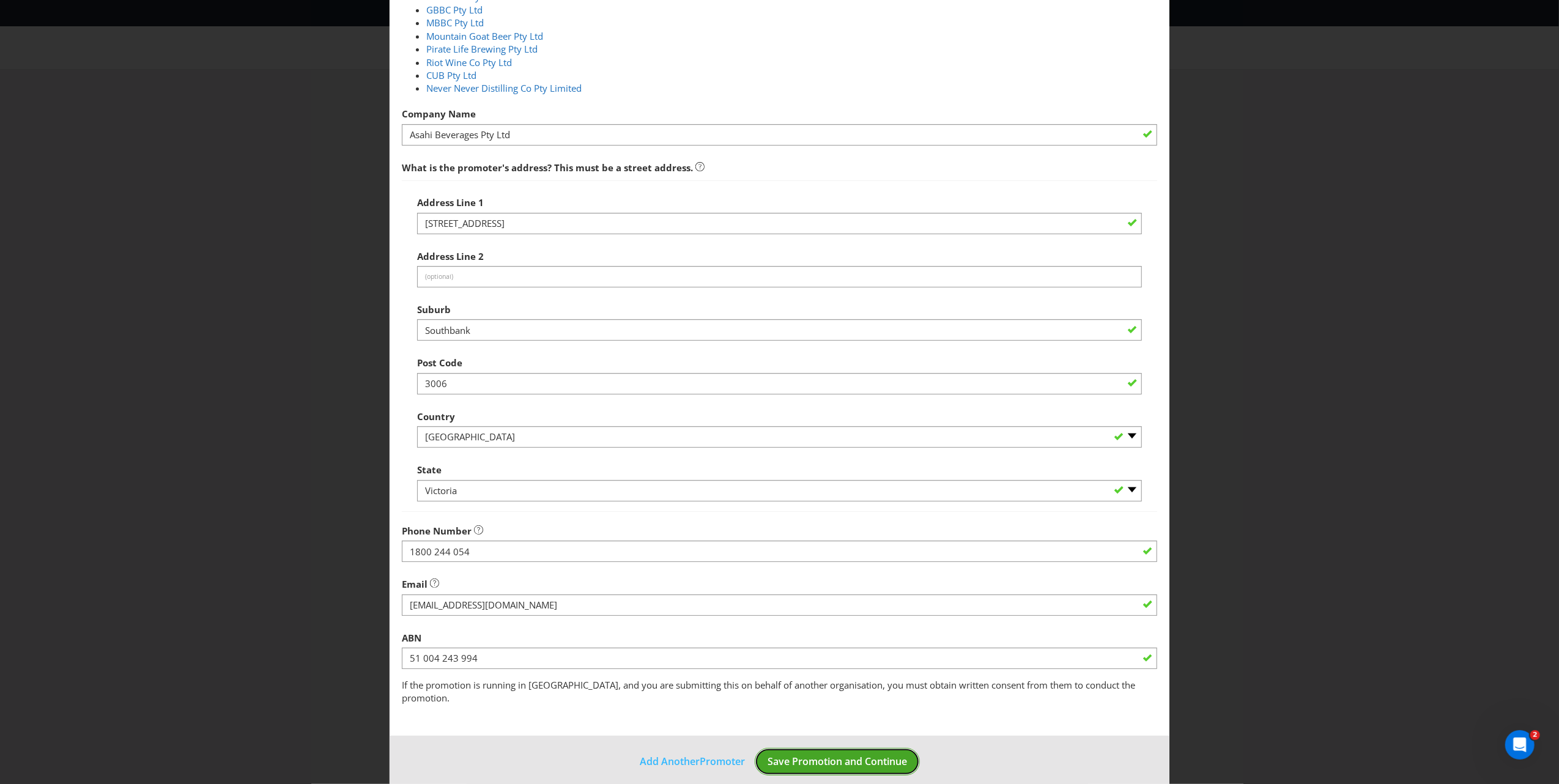
click at [834, 721] on span "Save Promotion and Continue" at bounding box center [837, 761] width 139 height 13
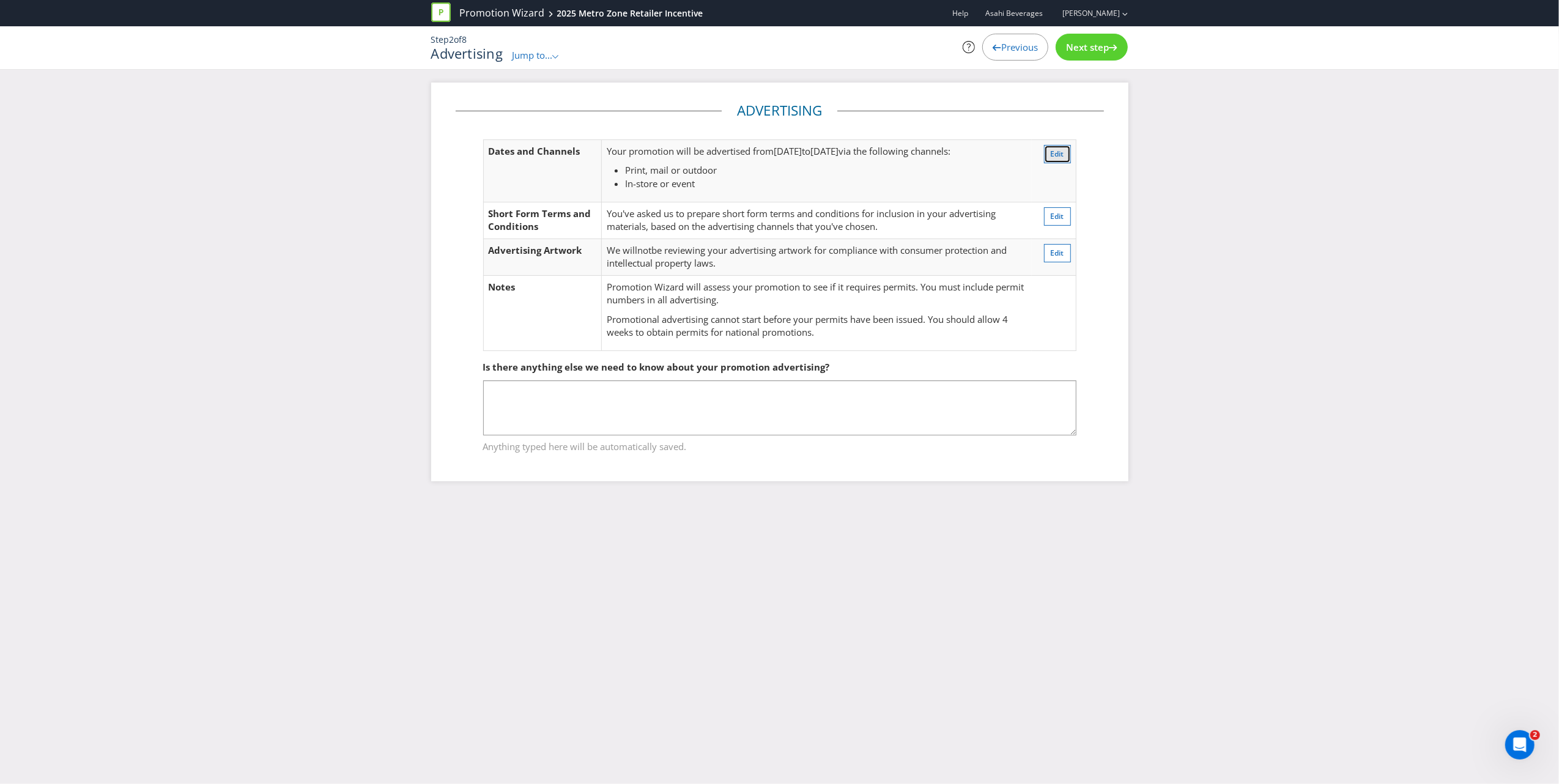
click at [1053, 153] on span "Edit" at bounding box center [1057, 153] width 14 height 11
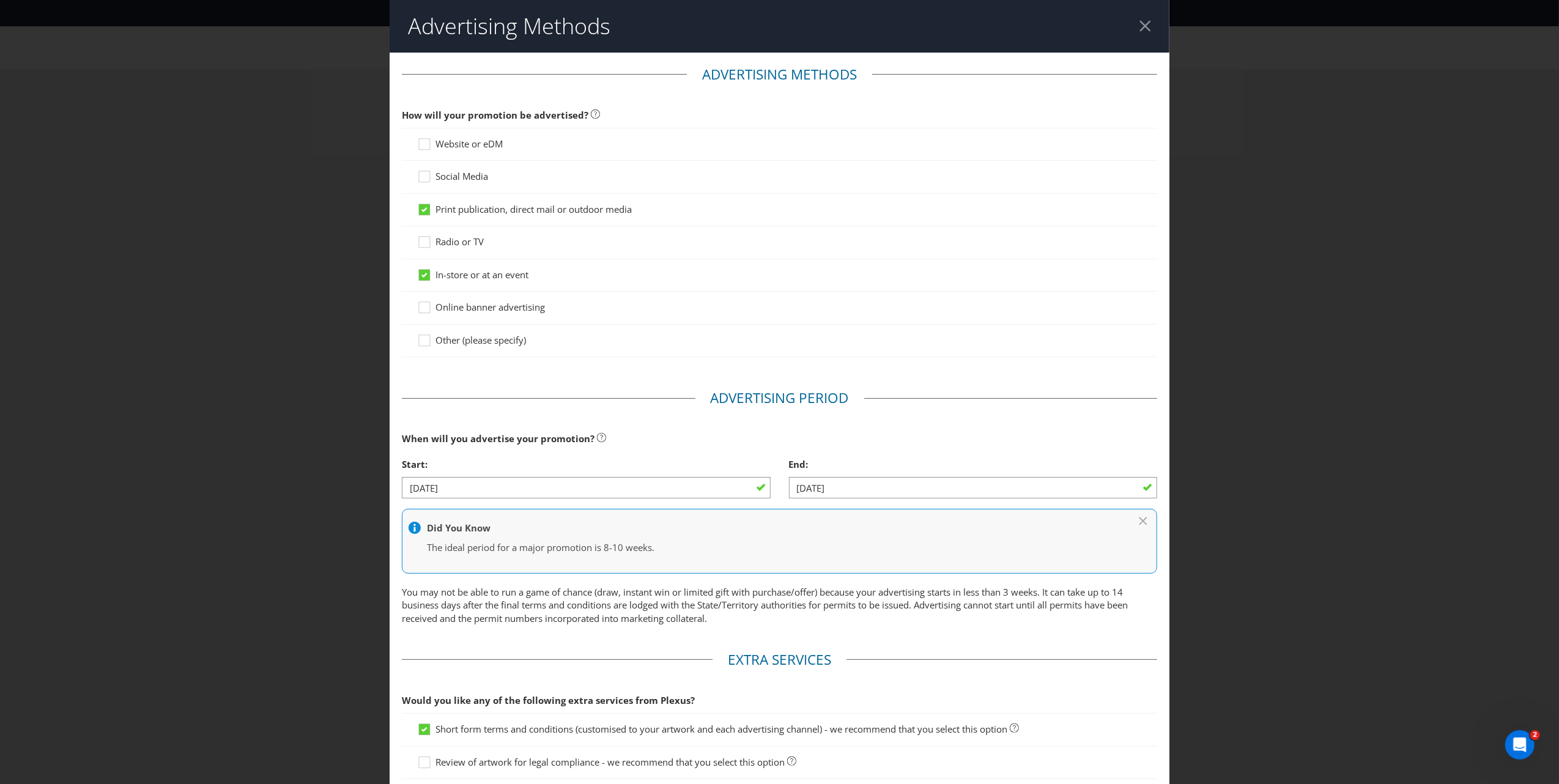
scroll to position [64, 0]
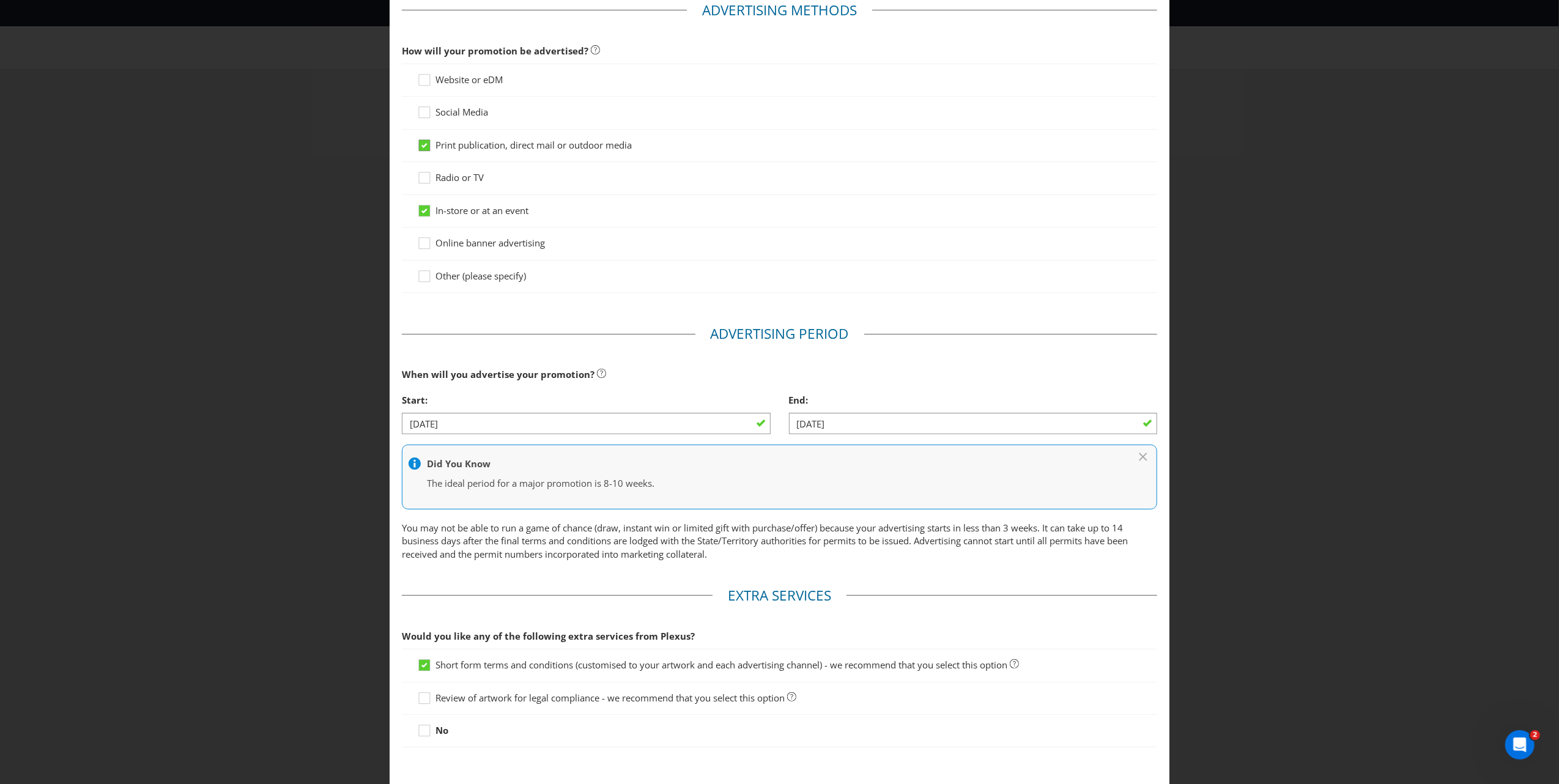
click at [424, 143] on icon at bounding box center [424, 145] width 6 height 5
click at [0, 0] on input "Print publication, direct mail or outdoor media" at bounding box center [0, 0] width 0 height 0
click at [421, 77] on div at bounding box center [424, 75] width 6 height 6
click at [0, 0] on input "Website or eDM" at bounding box center [0, 0] width 0 height 0
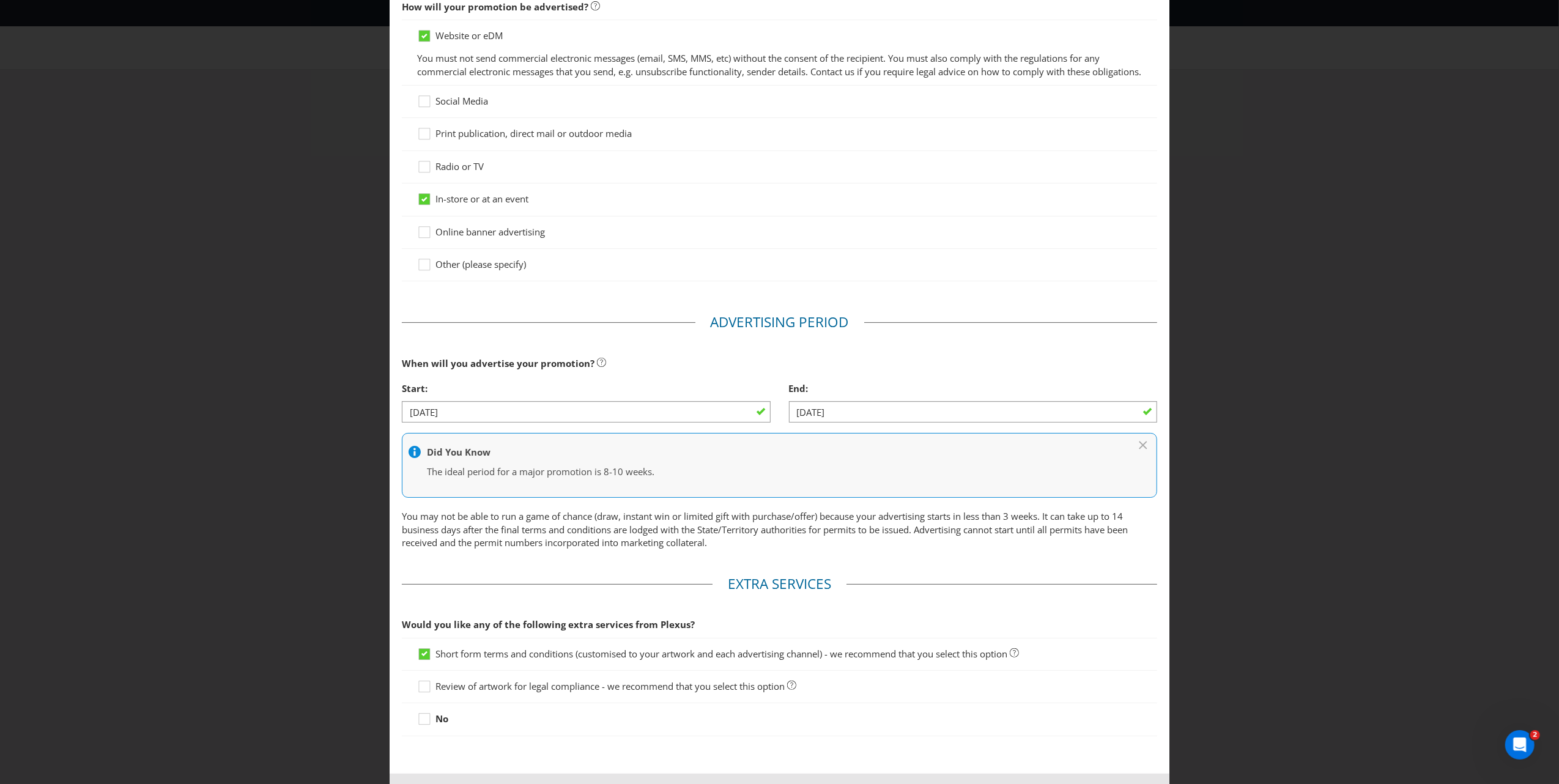
scroll to position [175, 0]
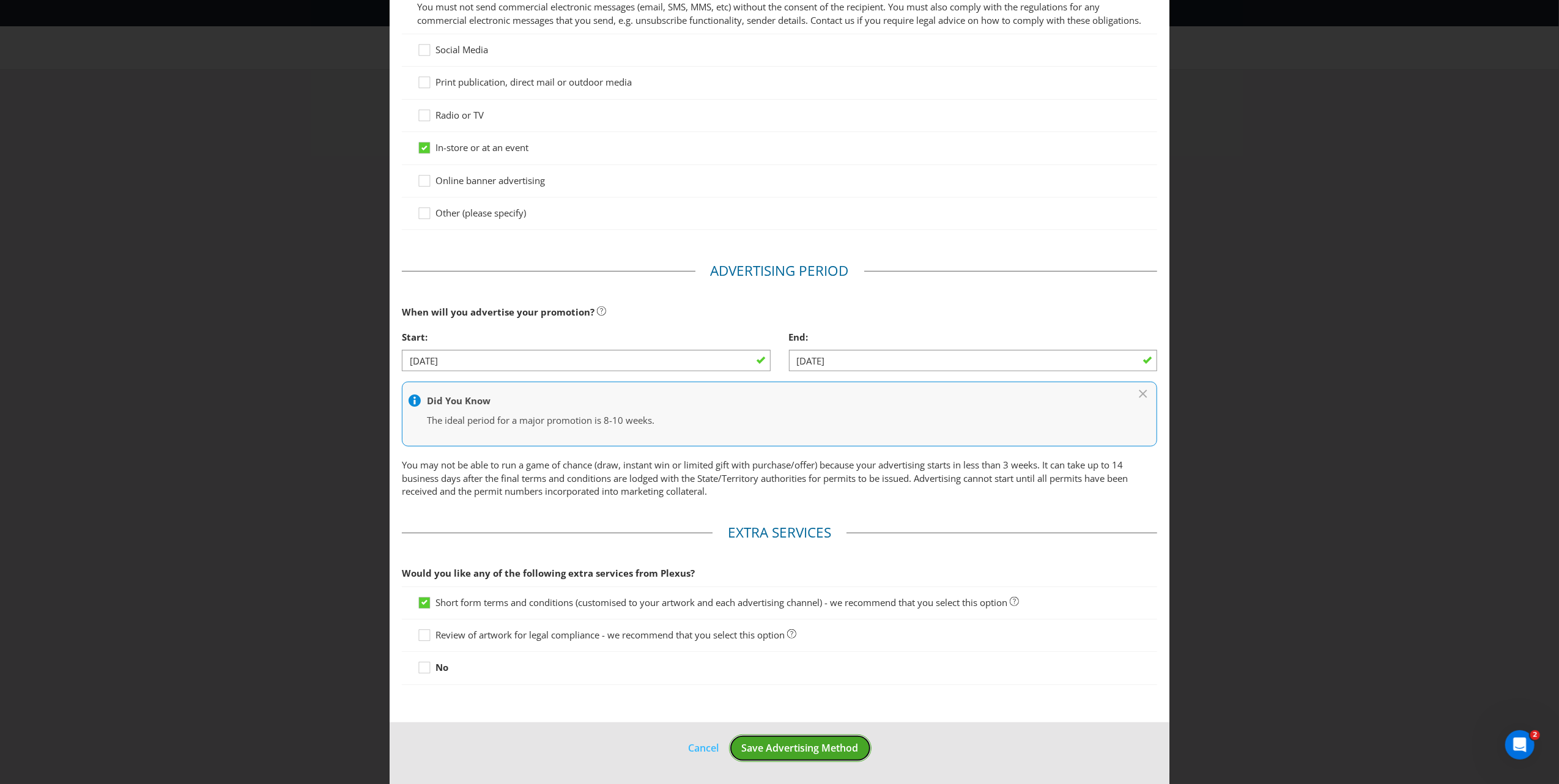
click at [773, 721] on span "Save Advertising Method" at bounding box center [800, 747] width 117 height 13
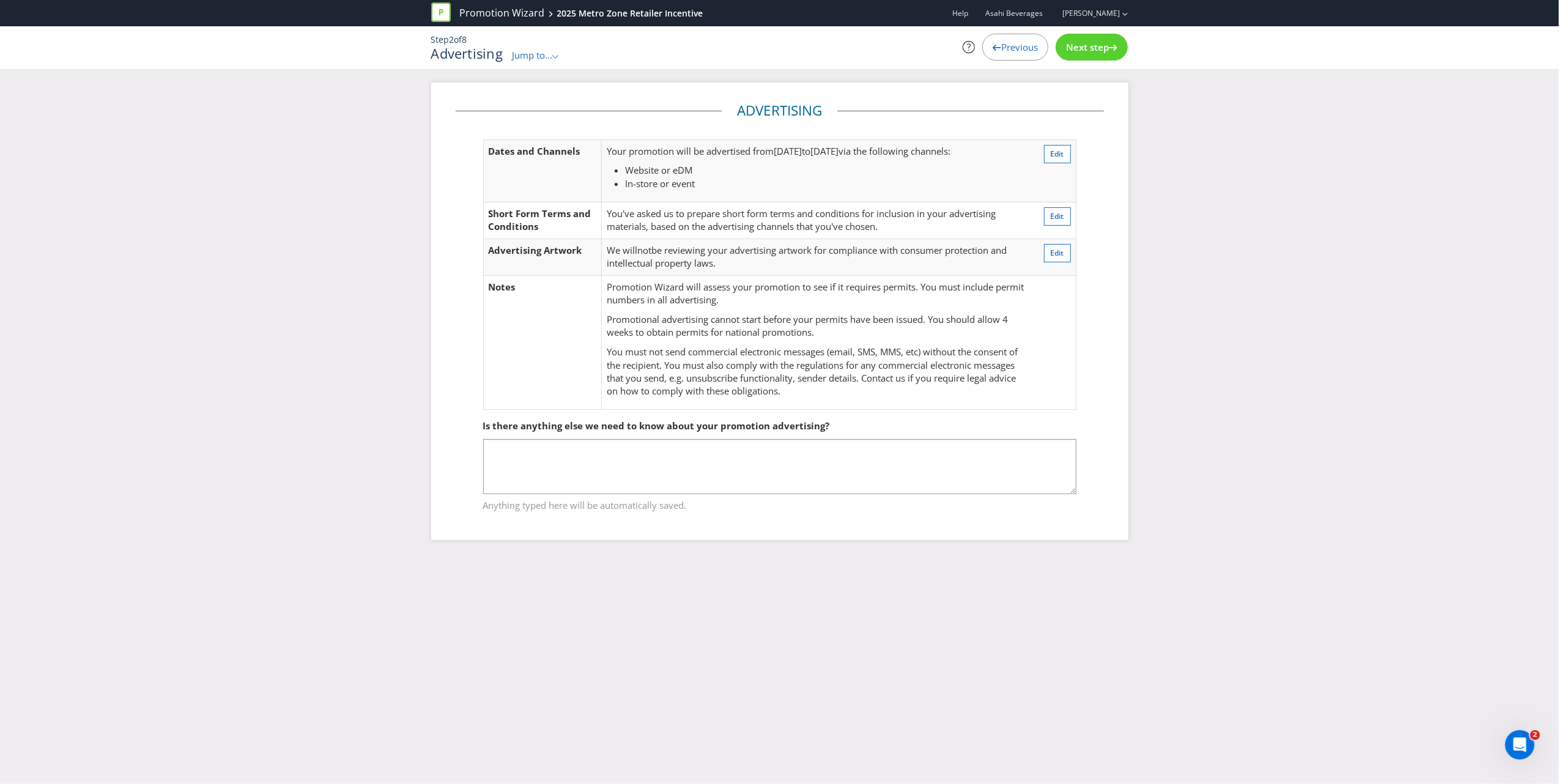
click at [1091, 45] on span "Next step" at bounding box center [1087, 47] width 43 height 12
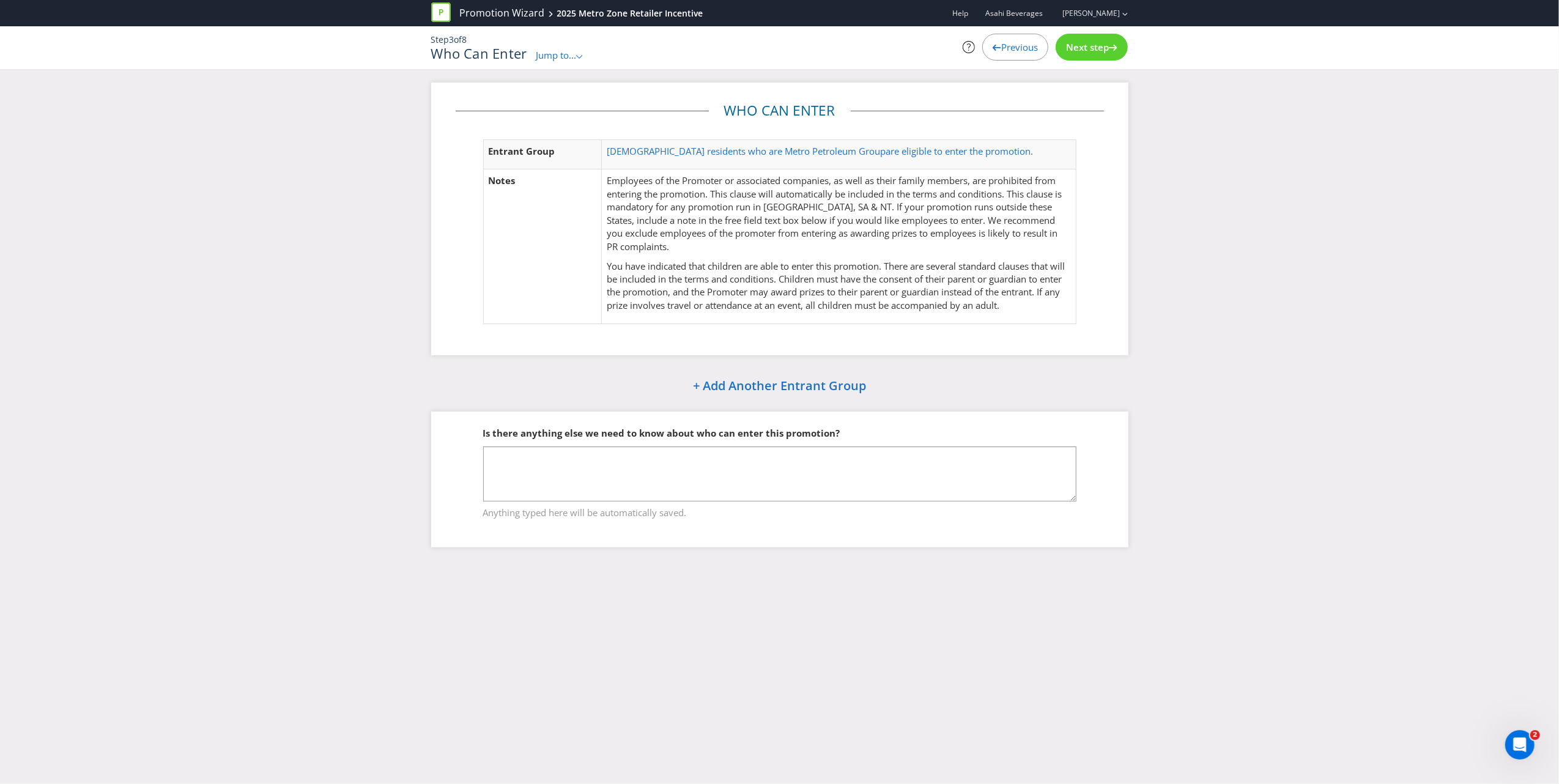
click at [1084, 45] on span "Next step" at bounding box center [1087, 47] width 43 height 12
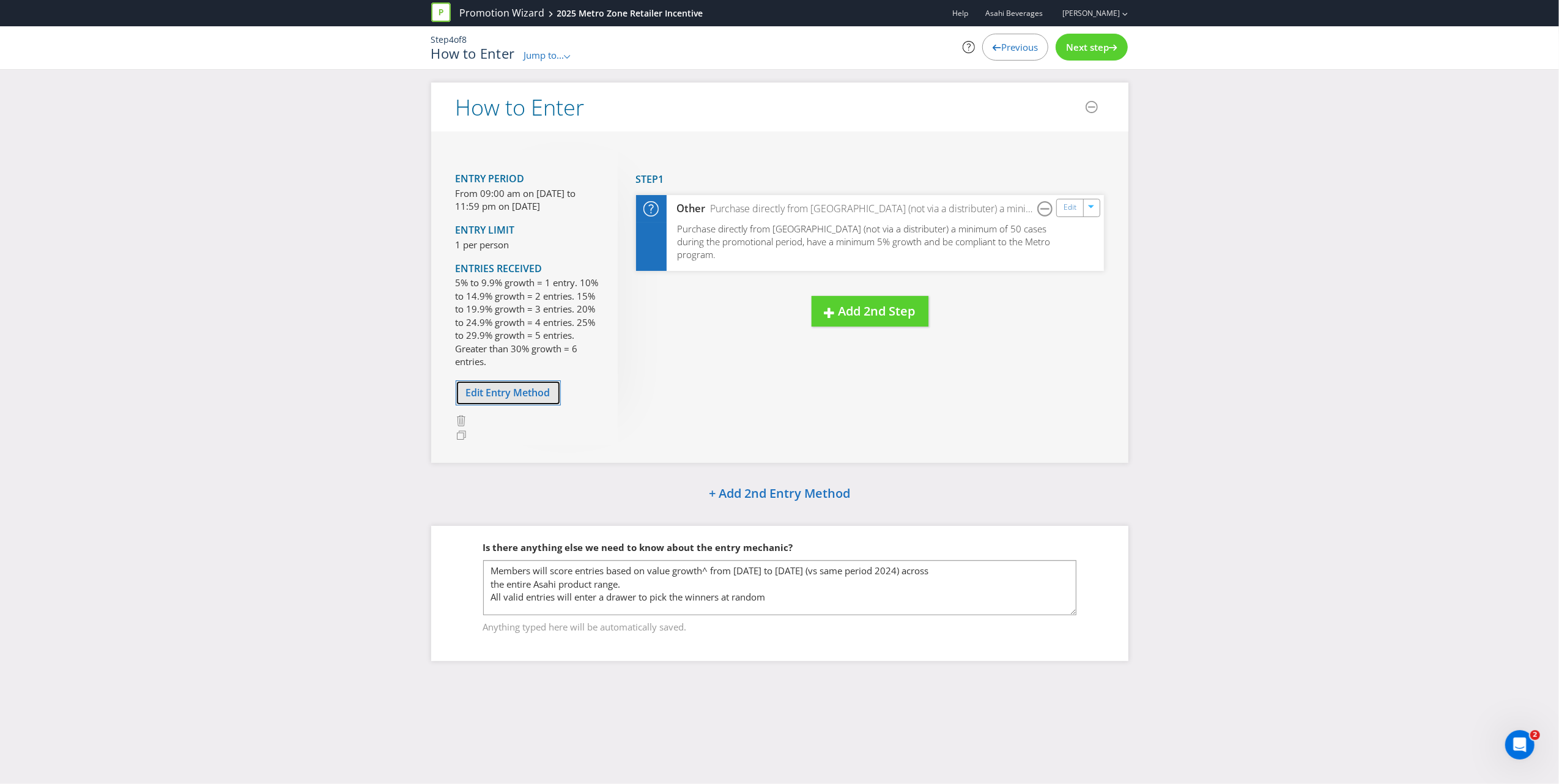
click at [495, 386] on span "Edit Entry Method" at bounding box center [508, 392] width 85 height 13
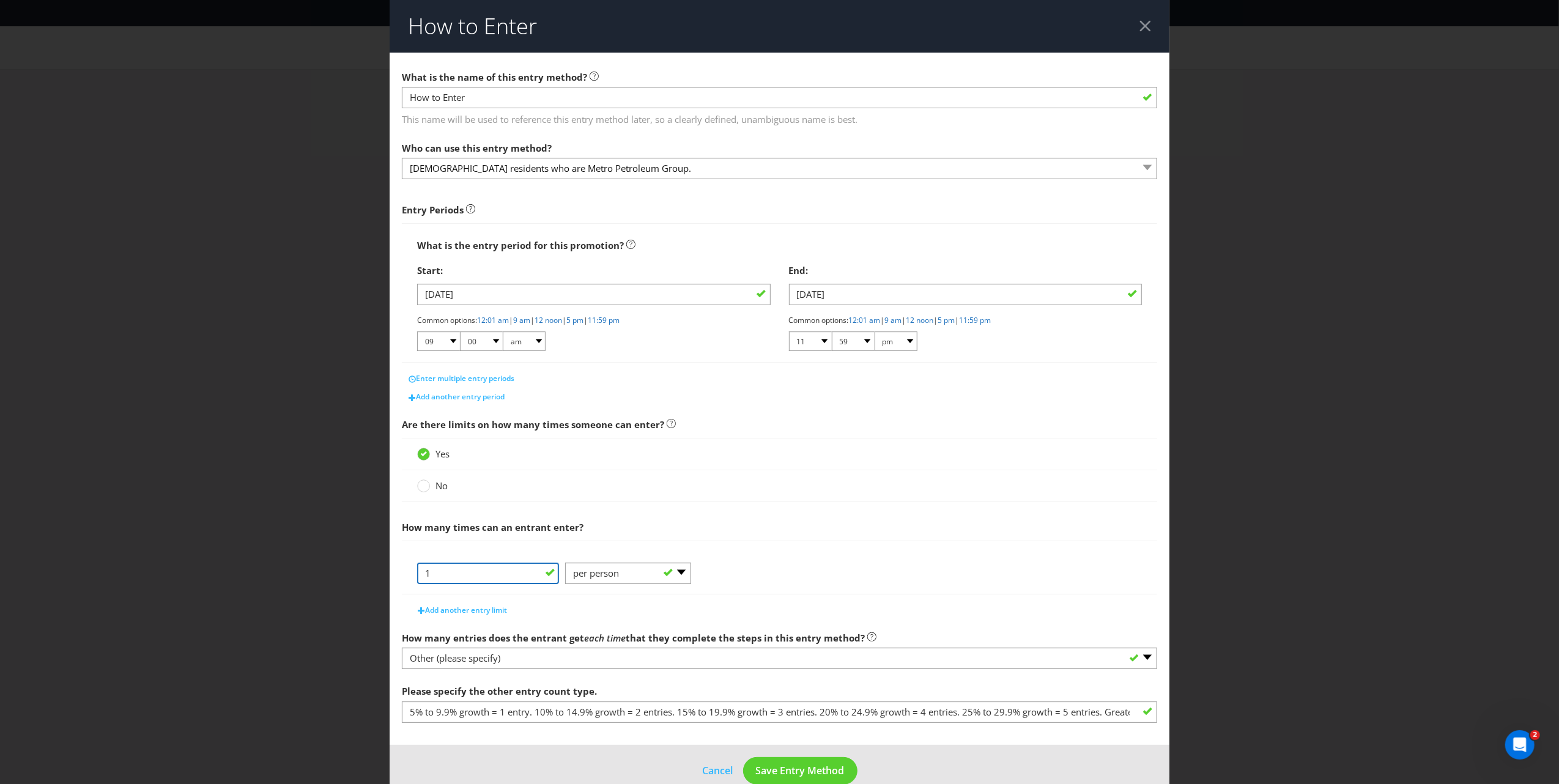
click at [441, 570] on input "1" at bounding box center [488, 573] width 142 height 21
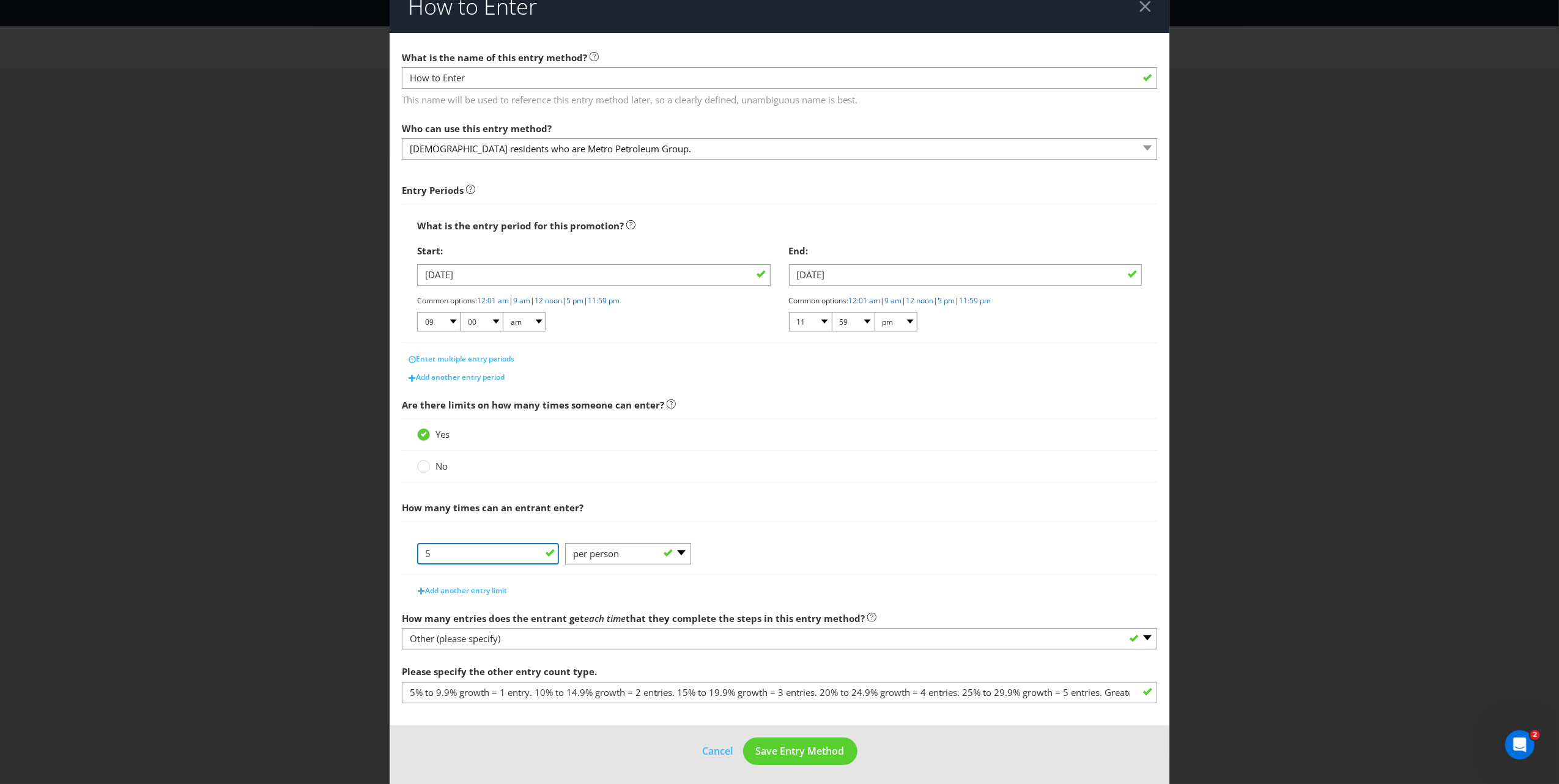
scroll to position [25, 0]
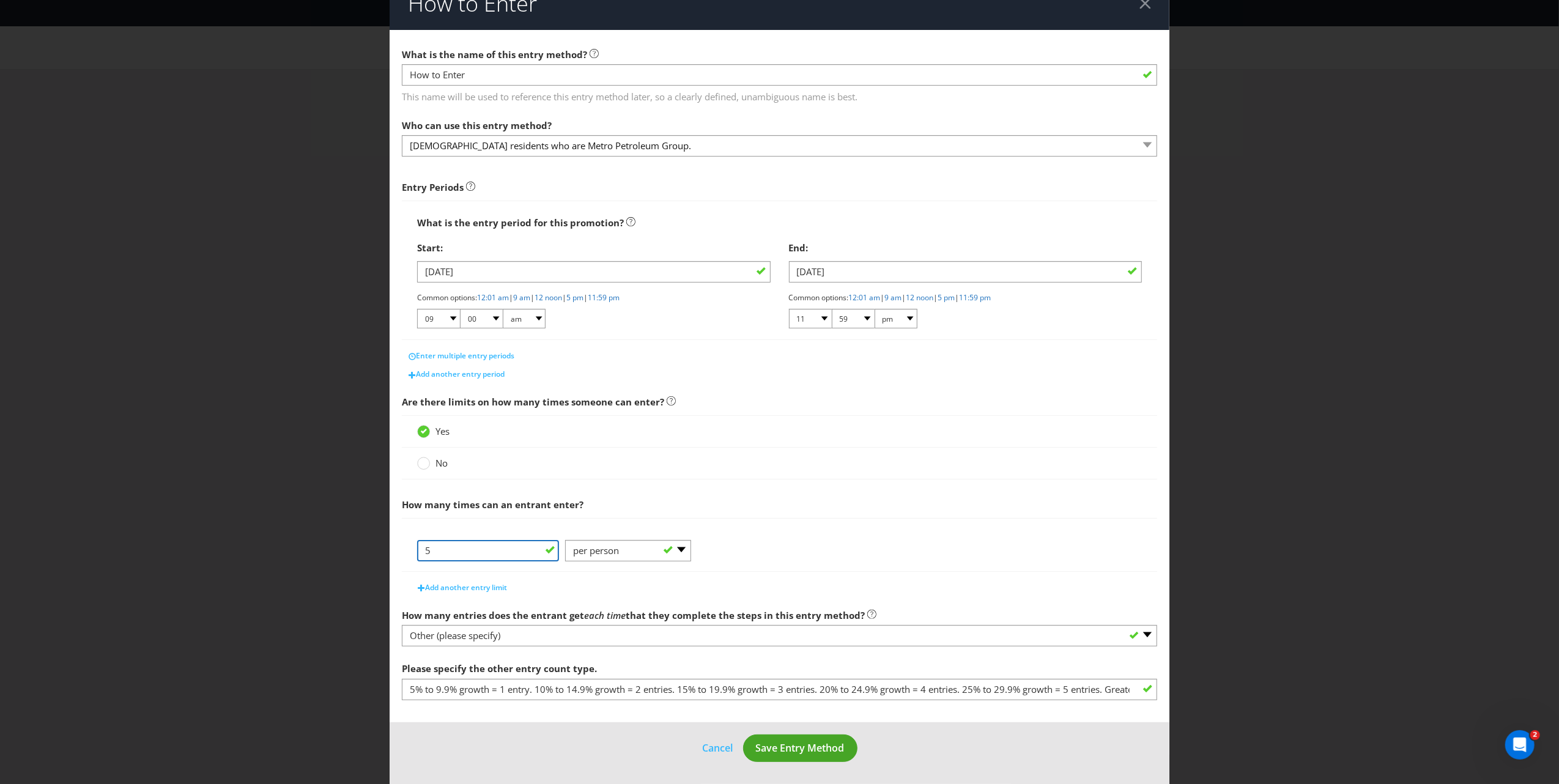
type input "5"
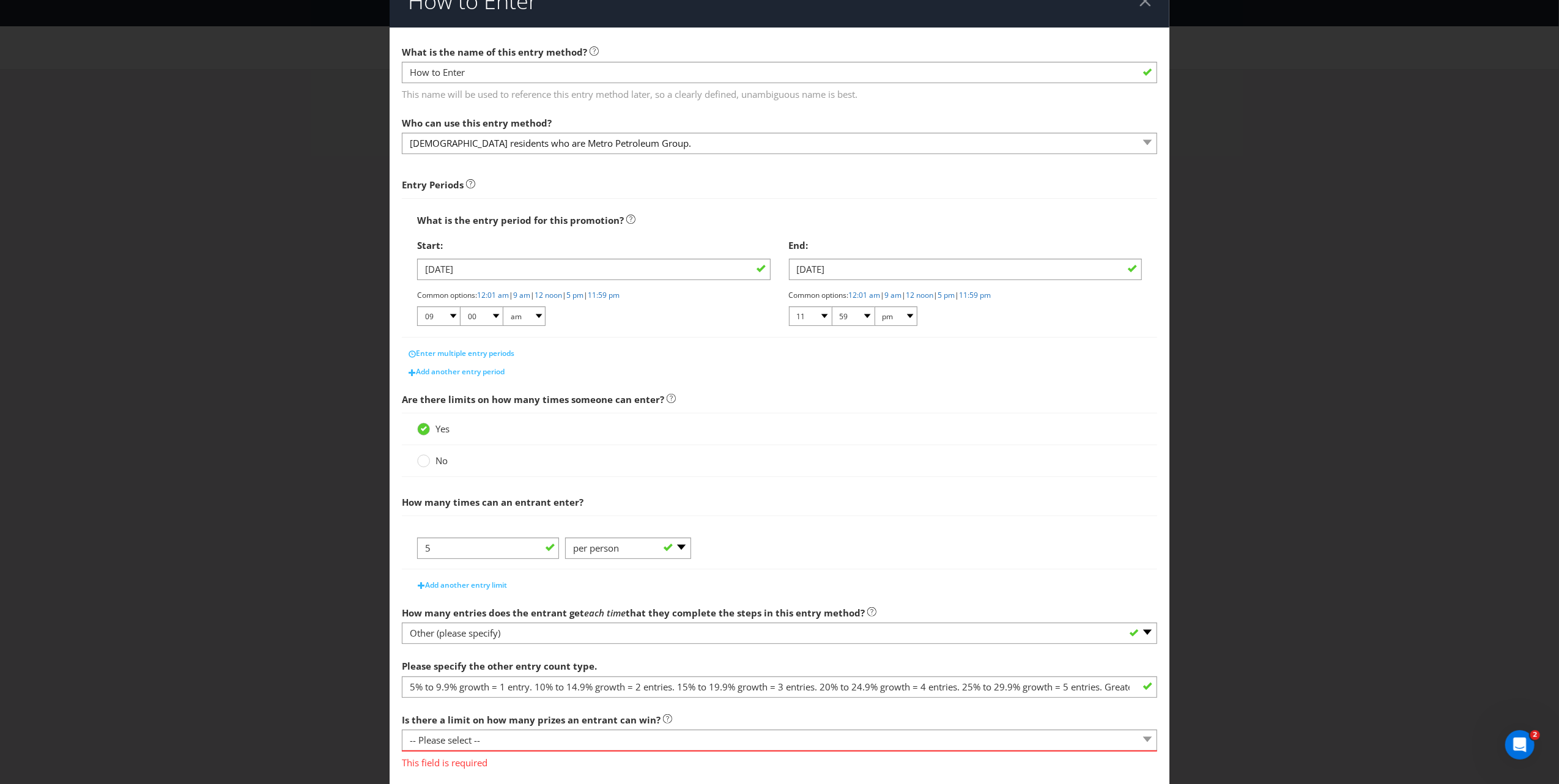
click at [785, 721] on form "What is the name of this entry method? How to Enter This name will be used to r…" at bounding box center [780, 440] width 780 height 824
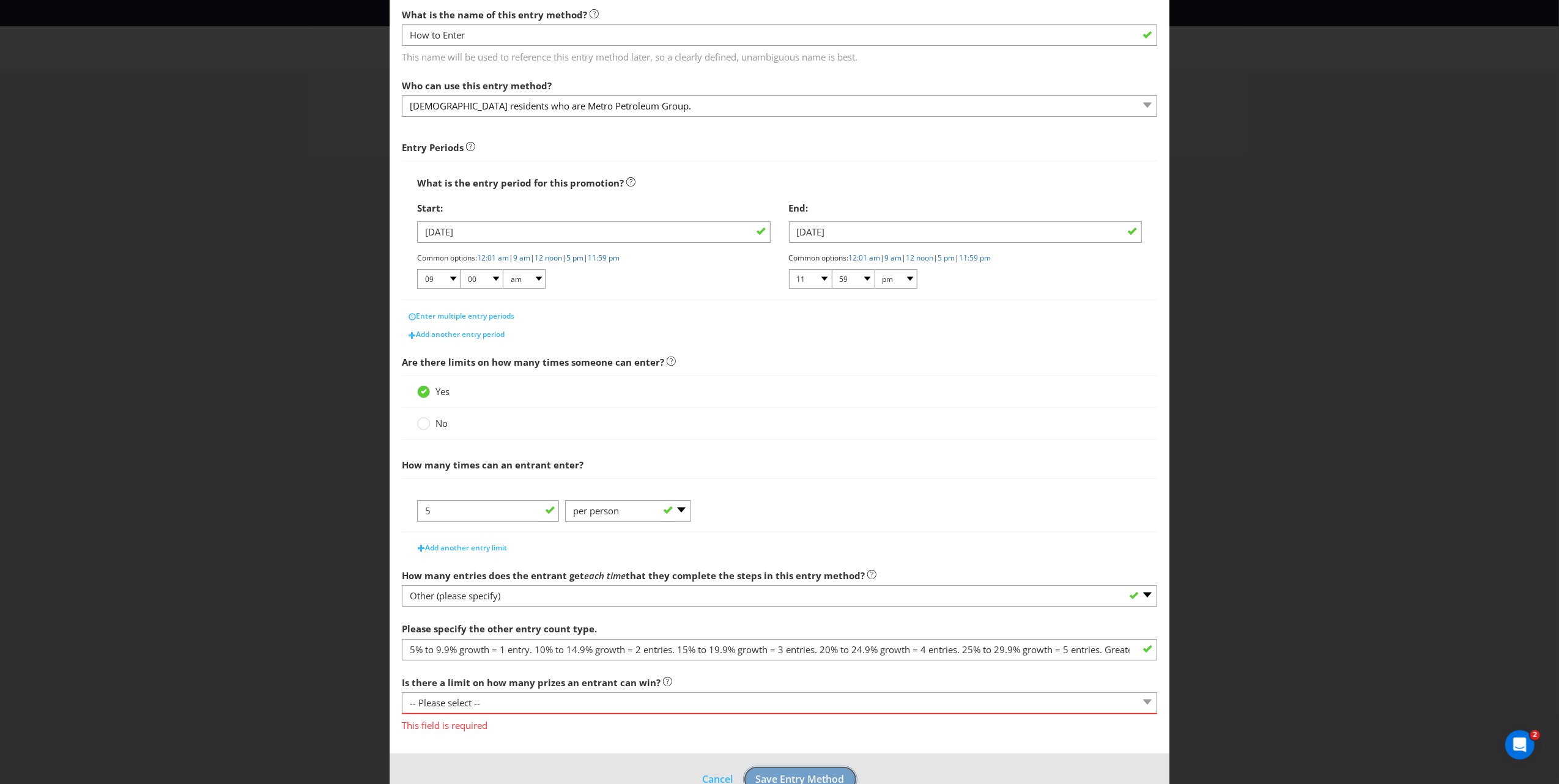
scroll to position [96, 0]
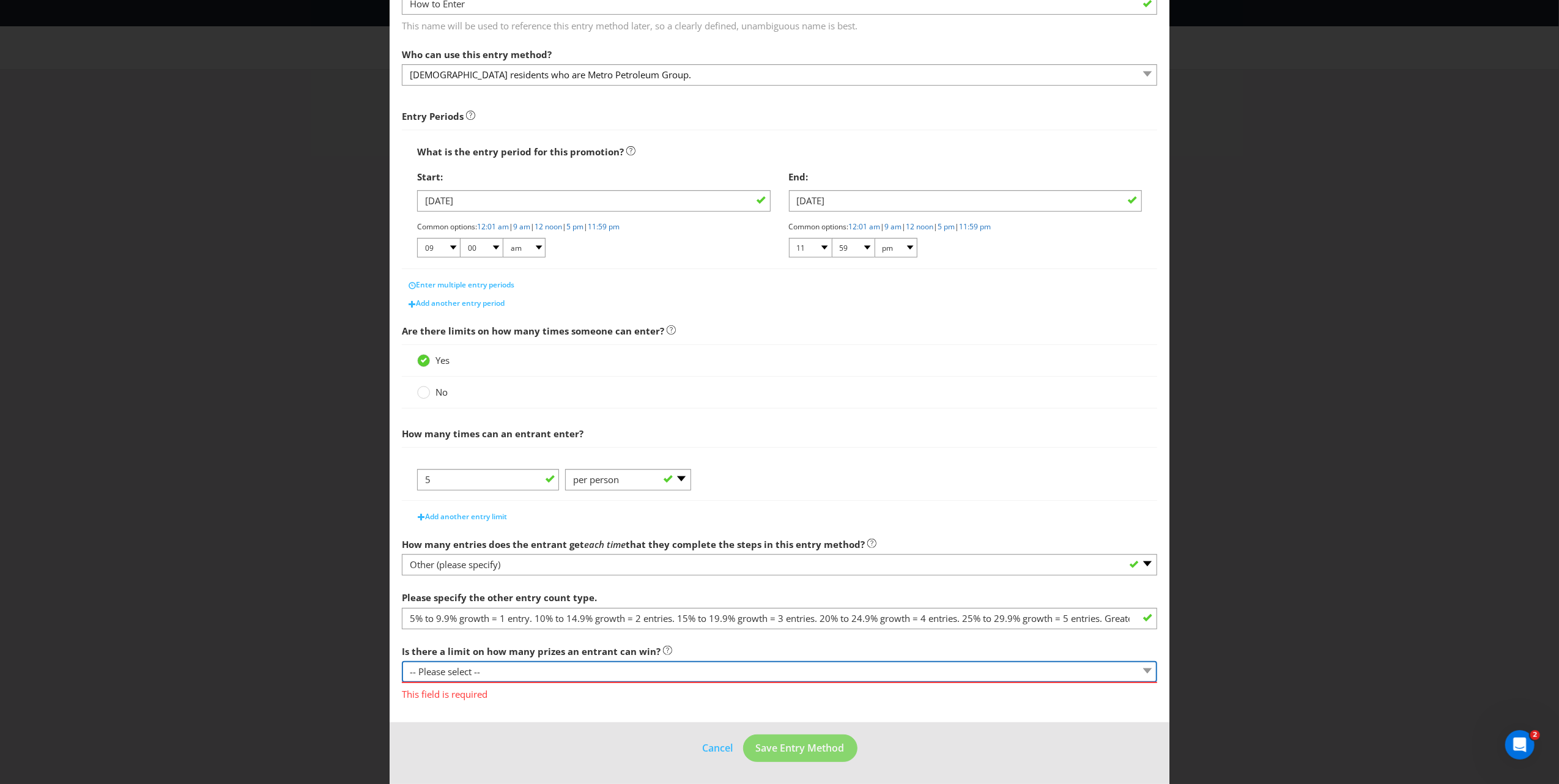
click at [634, 673] on select "-- Please select -- Yes, there is a maximum number of prizes that one entrant c…" at bounding box center [780, 672] width 755 height 21
select select "LIMITED"
click at [402, 661] on select "-- Please select -- Yes, there is a maximum number of prizes that one entrant c…" at bounding box center [780, 672] width 755 height 21
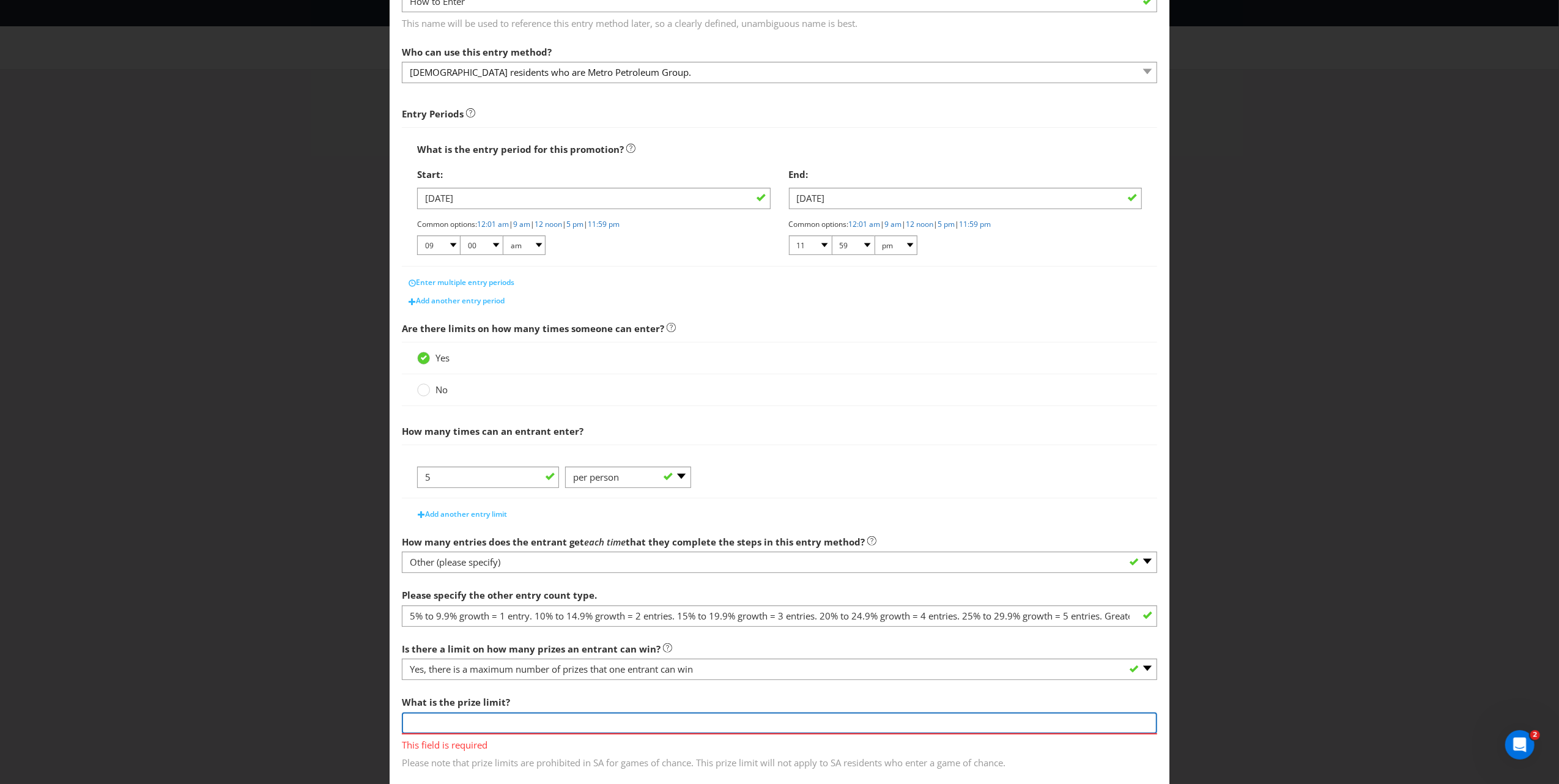
click at [685, 721] on input "number" at bounding box center [780, 723] width 755 height 21
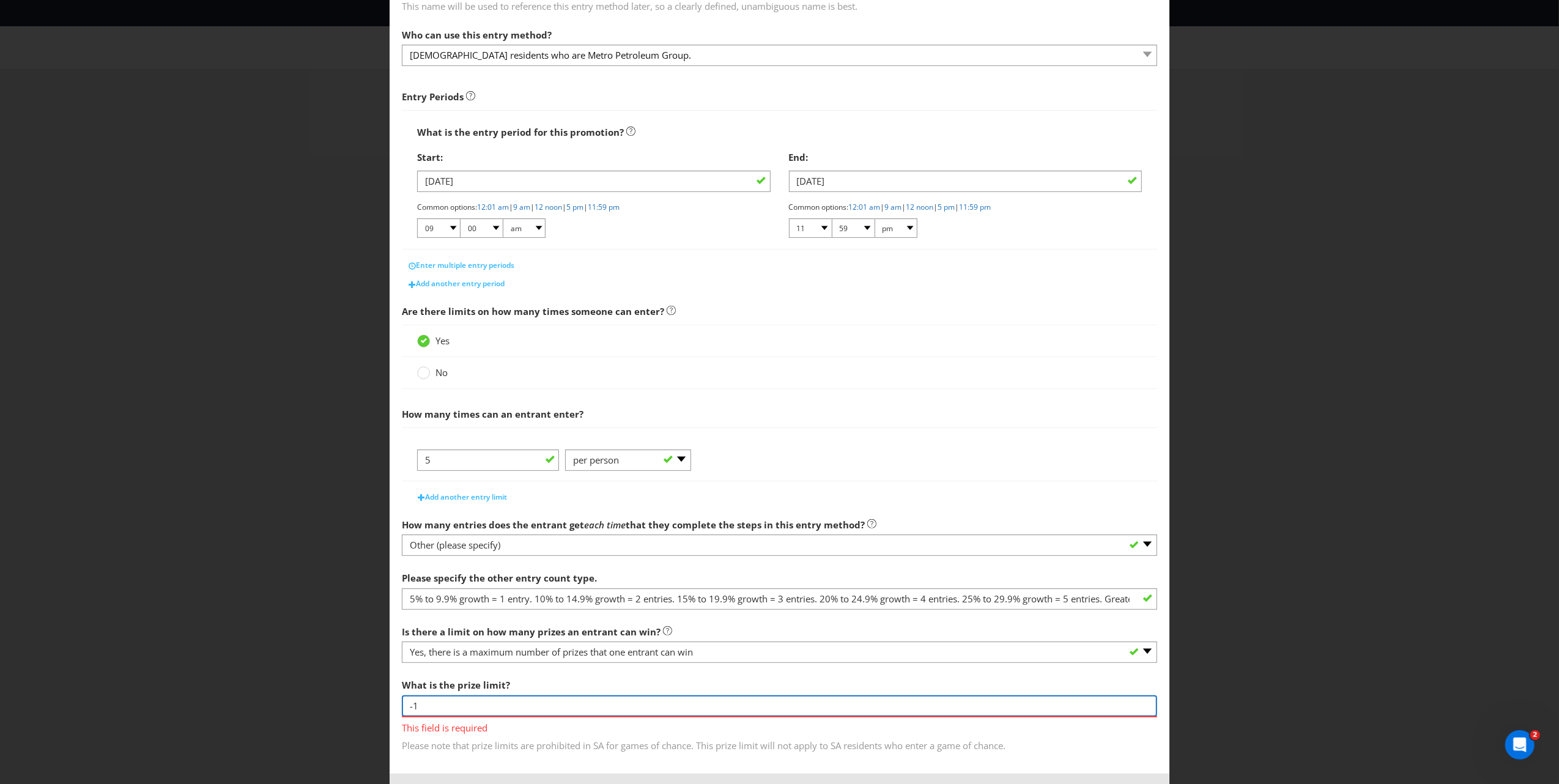
scroll to position [167, 0]
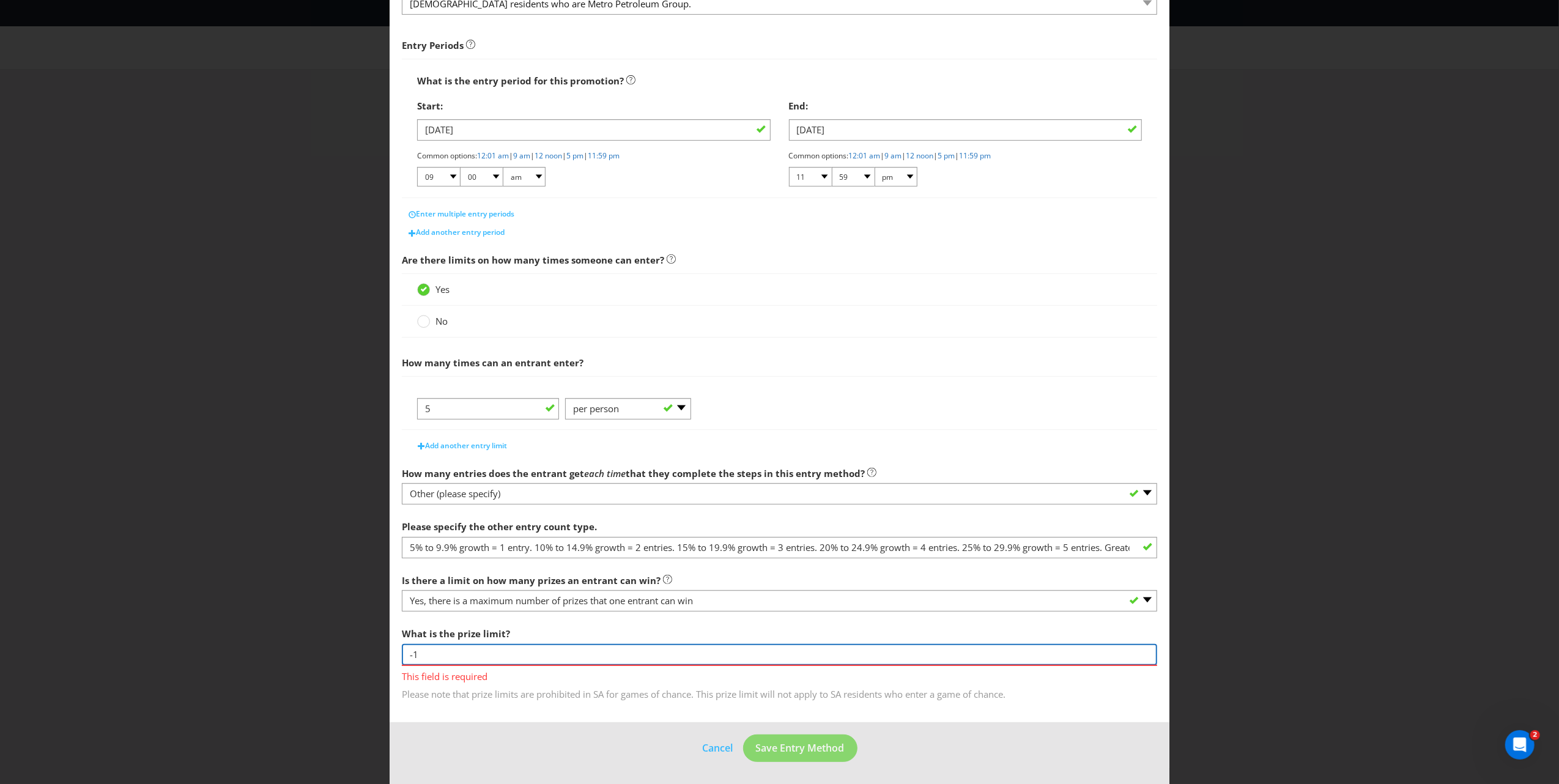
type input "-1"
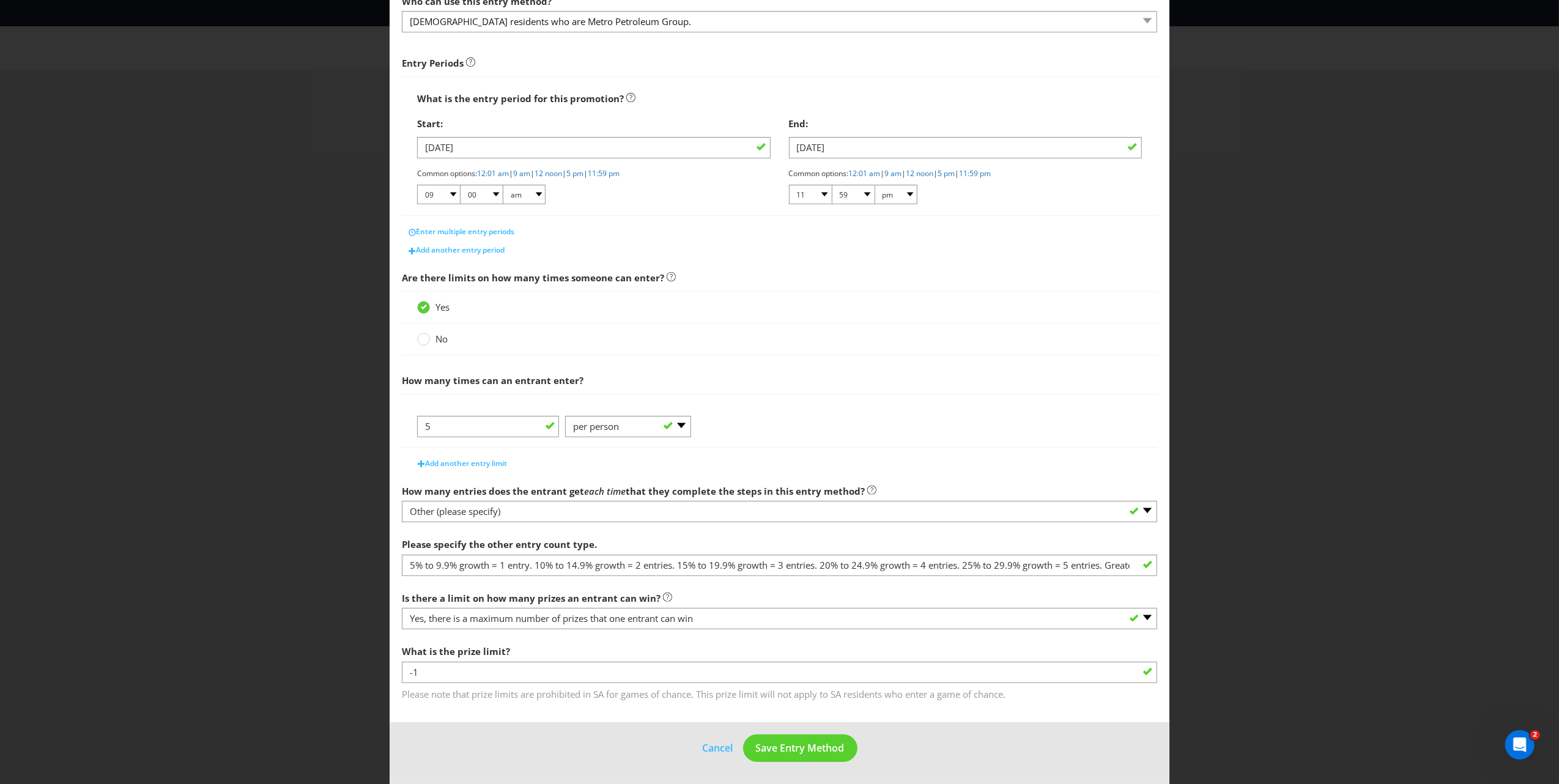
scroll to position [149, 0]
click at [933, 709] on main "What is the name of this entry method? How to Enter This name will be used to r…" at bounding box center [780, 314] width 780 height 817
click at [791, 721] on span "Save Entry Method" at bounding box center [800, 747] width 89 height 13
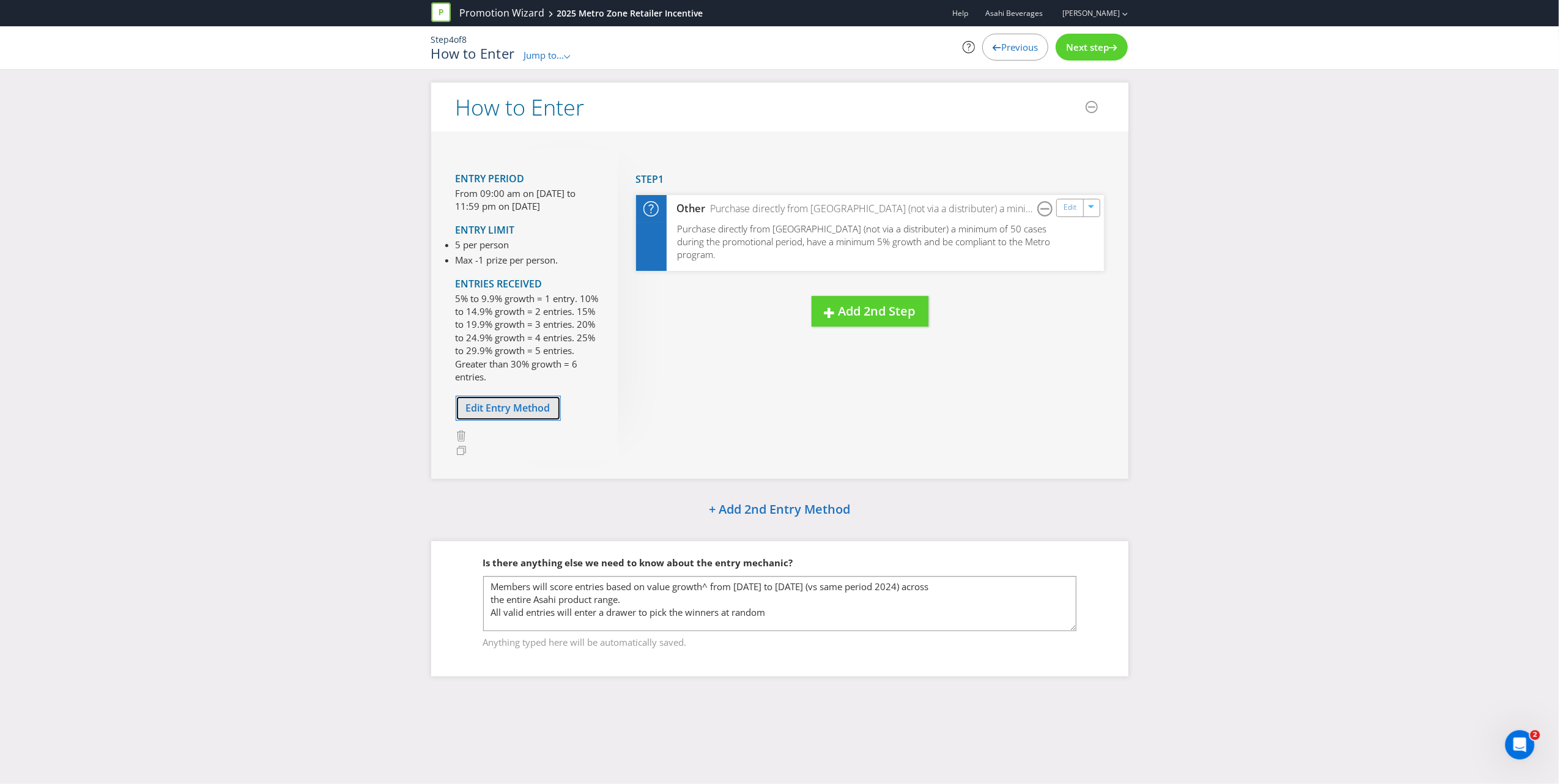
click at [509, 402] on span "Edit Entry Method" at bounding box center [508, 408] width 85 height 13
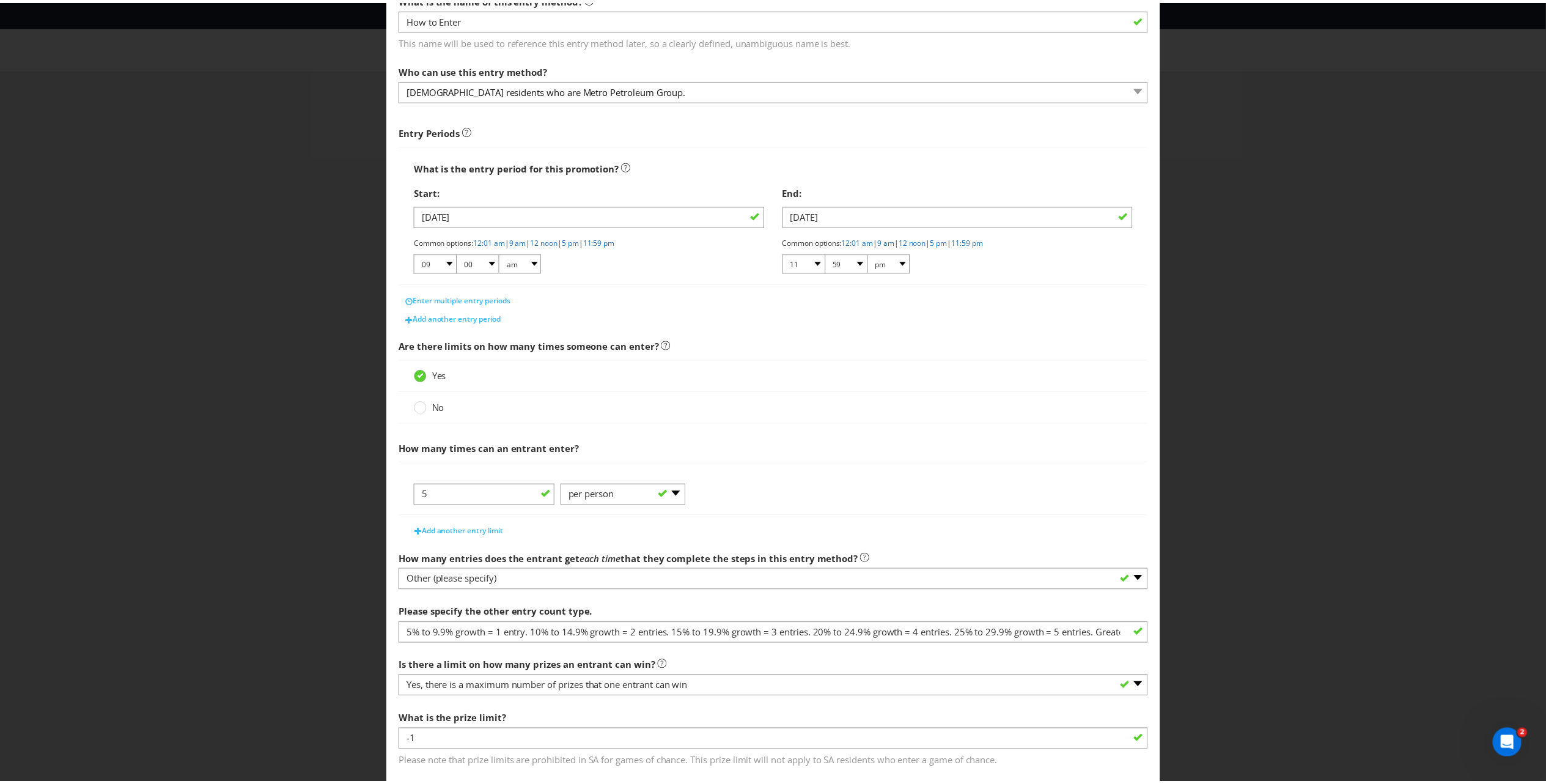
scroll to position [149, 0]
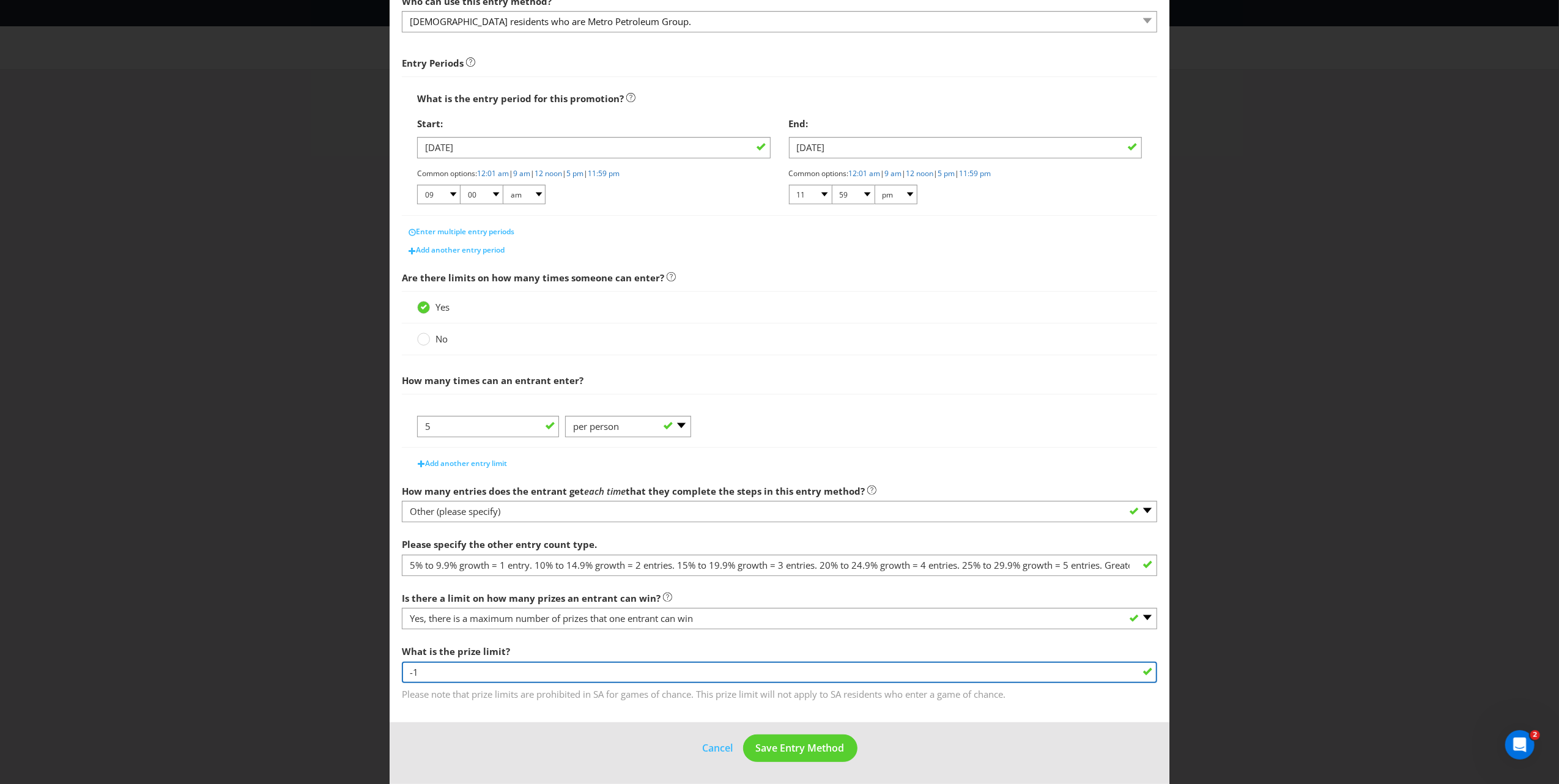
click at [424, 669] on input "-1" at bounding box center [780, 672] width 755 height 21
type input "1"
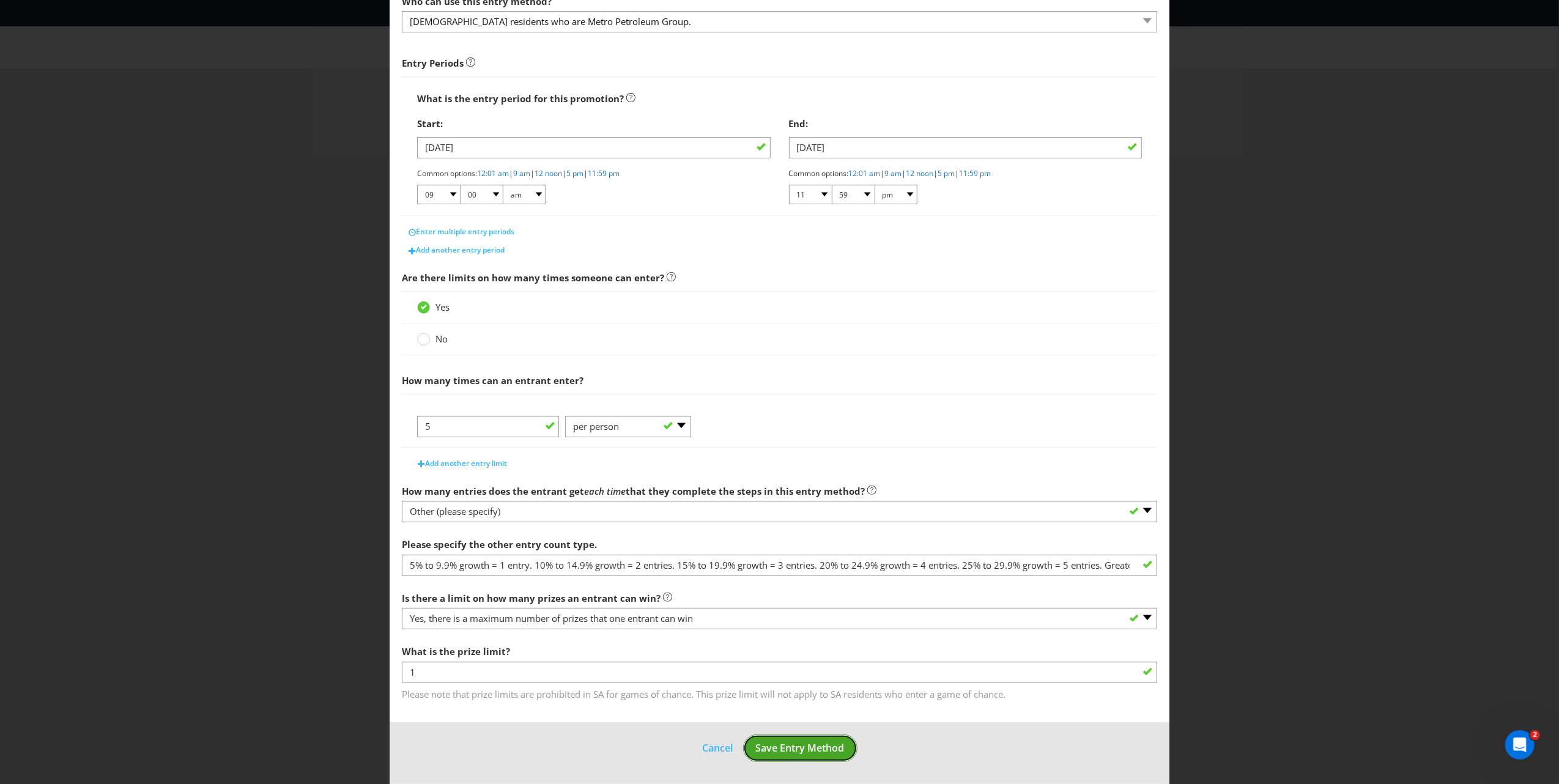
click at [811, 721] on span "Save Entry Method" at bounding box center [800, 747] width 89 height 13
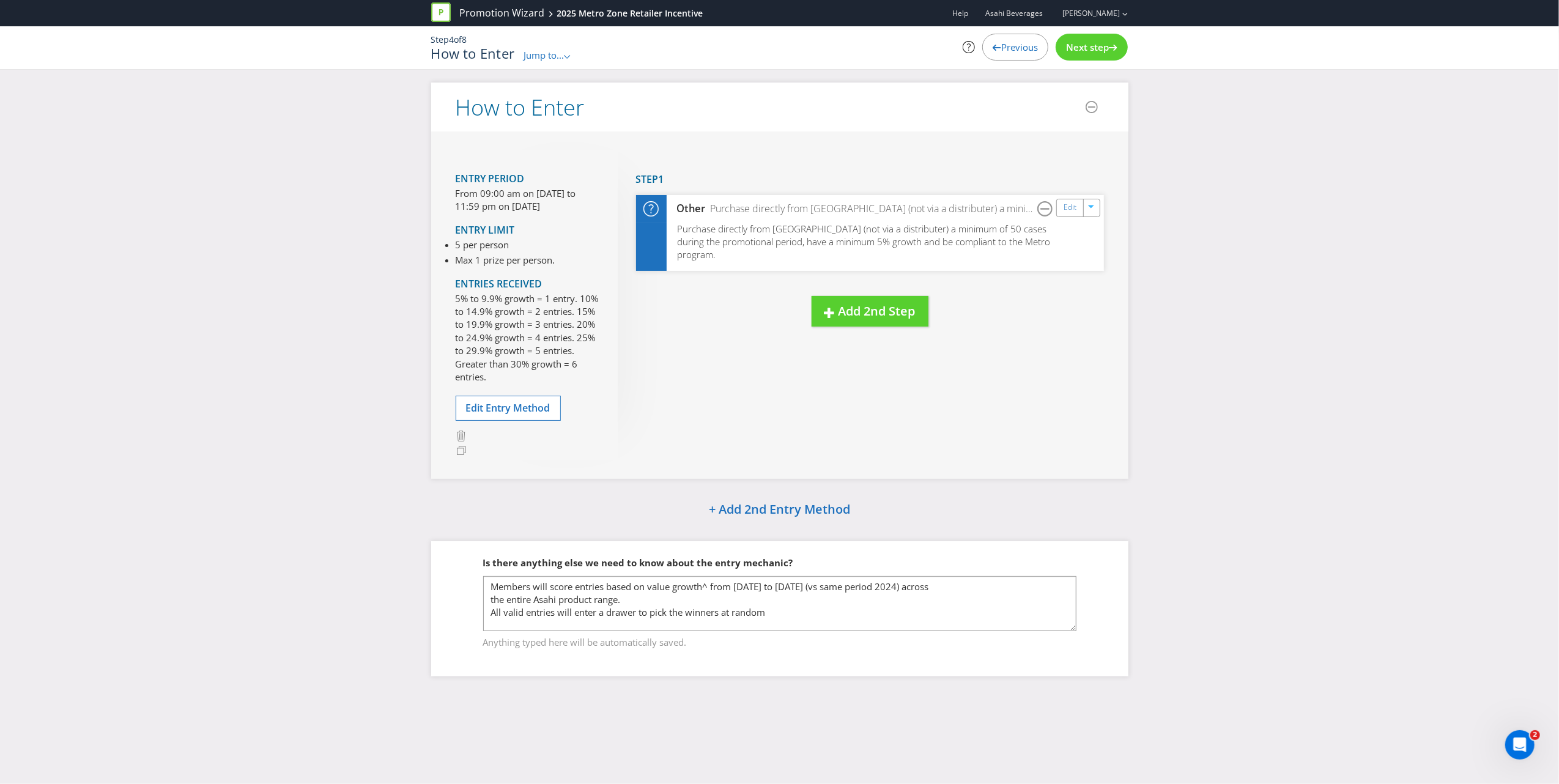
click at [1092, 45] on span "Next step" at bounding box center [1087, 47] width 43 height 12
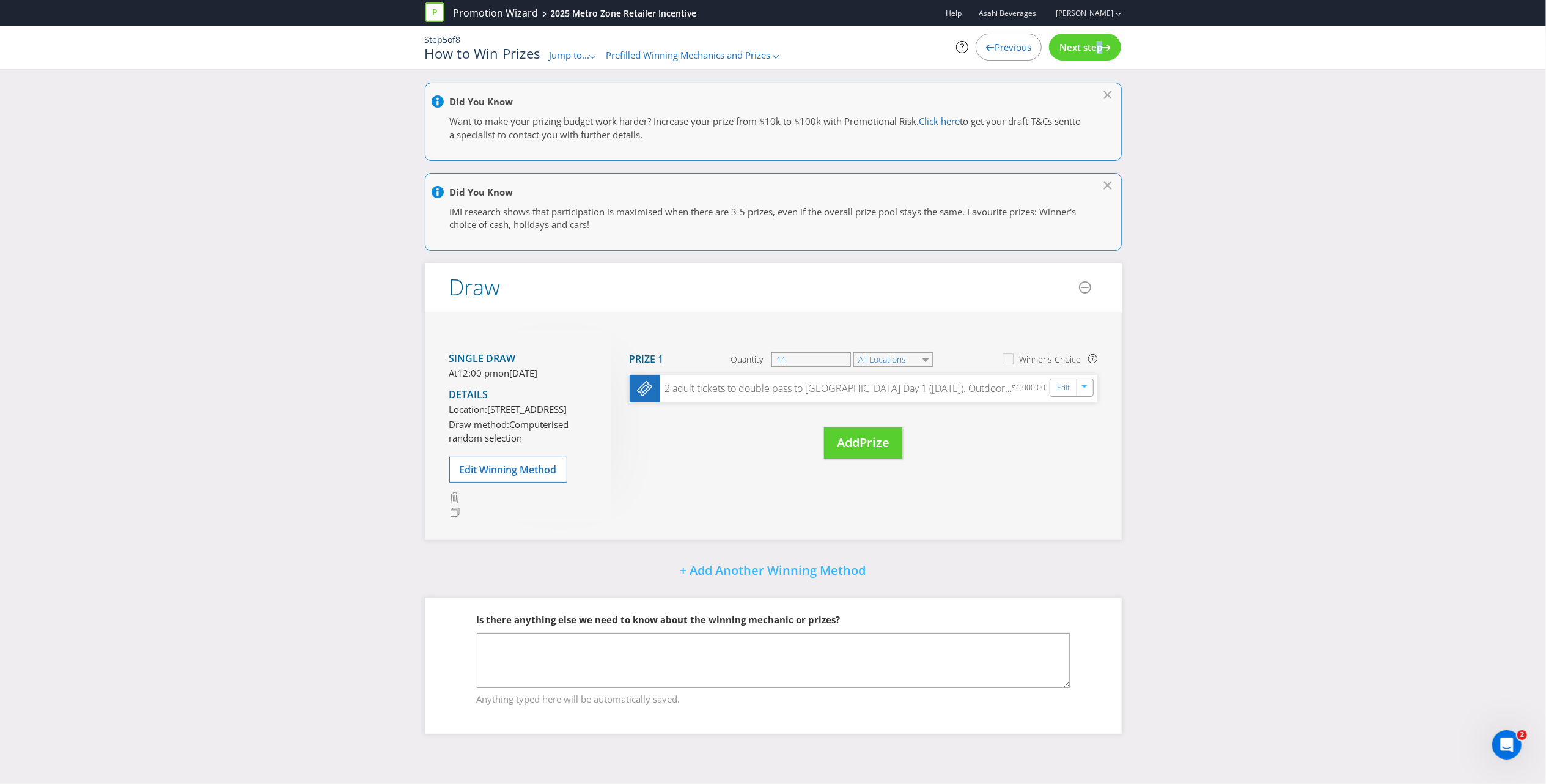
click at [1089, 42] on span "Next step" at bounding box center [1081, 47] width 43 height 12
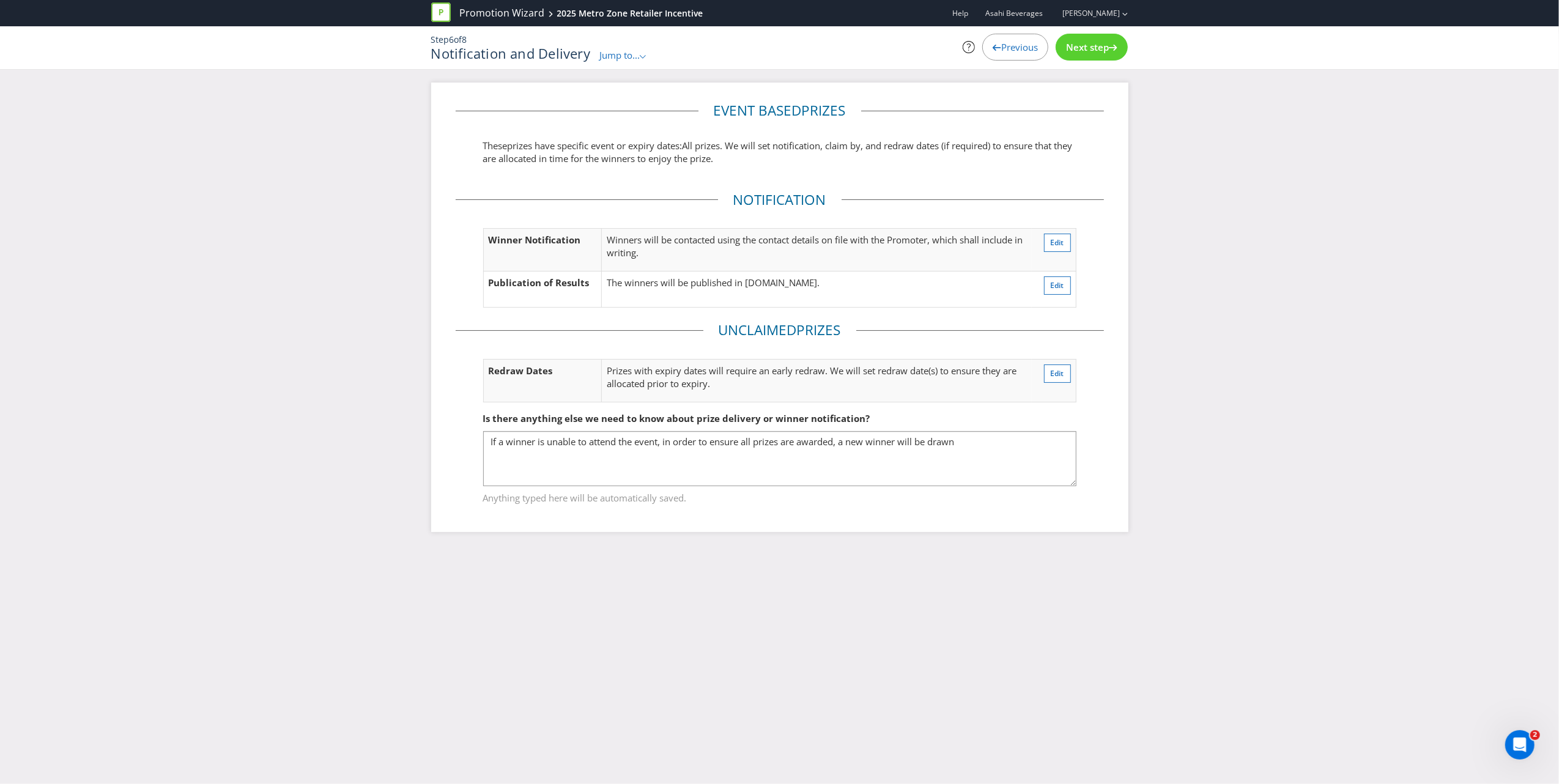
click at [1081, 48] on span "Next step" at bounding box center [1087, 47] width 43 height 12
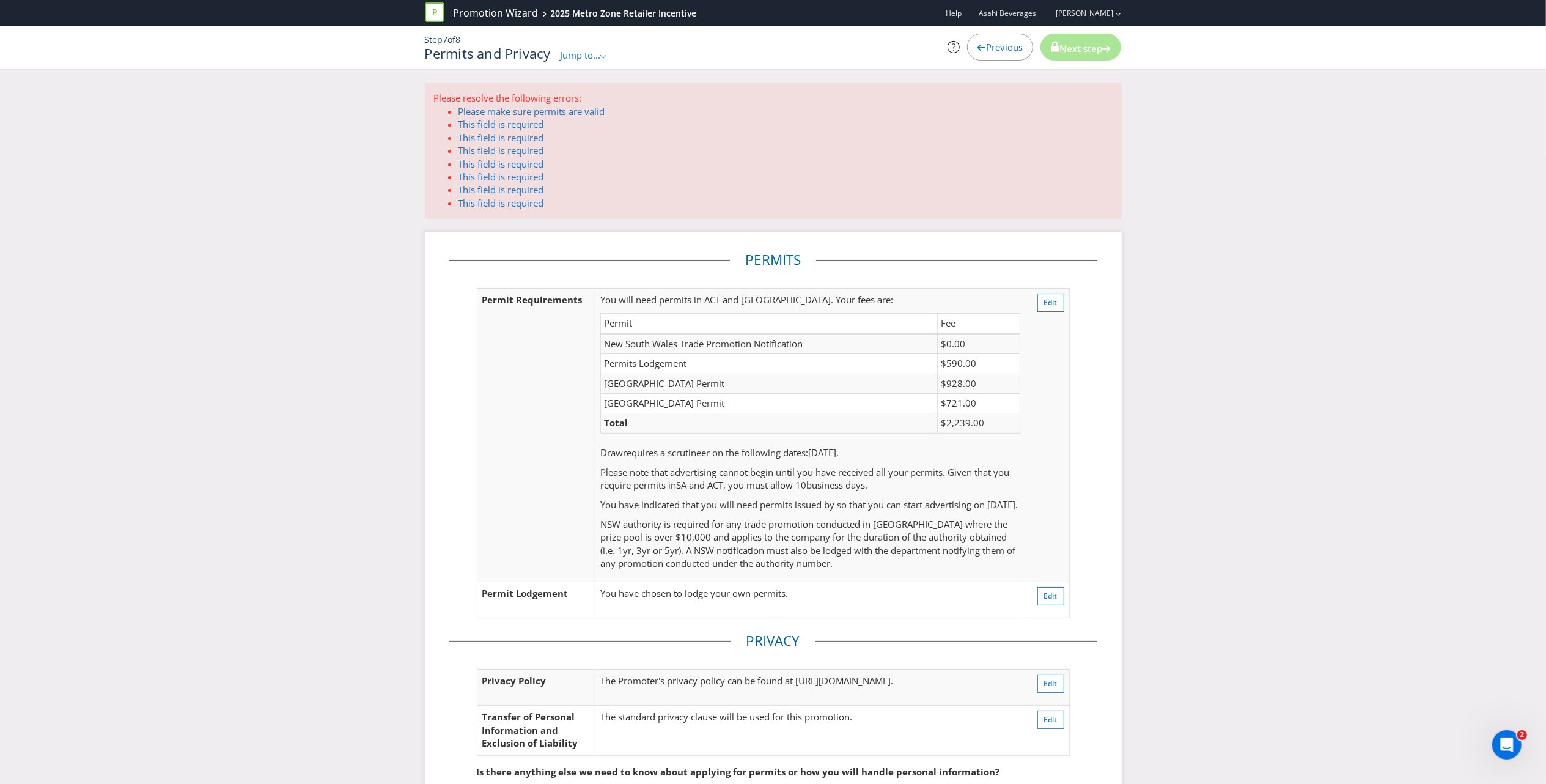
click at [986, 42] on span "Previous" at bounding box center [1004, 47] width 37 height 12
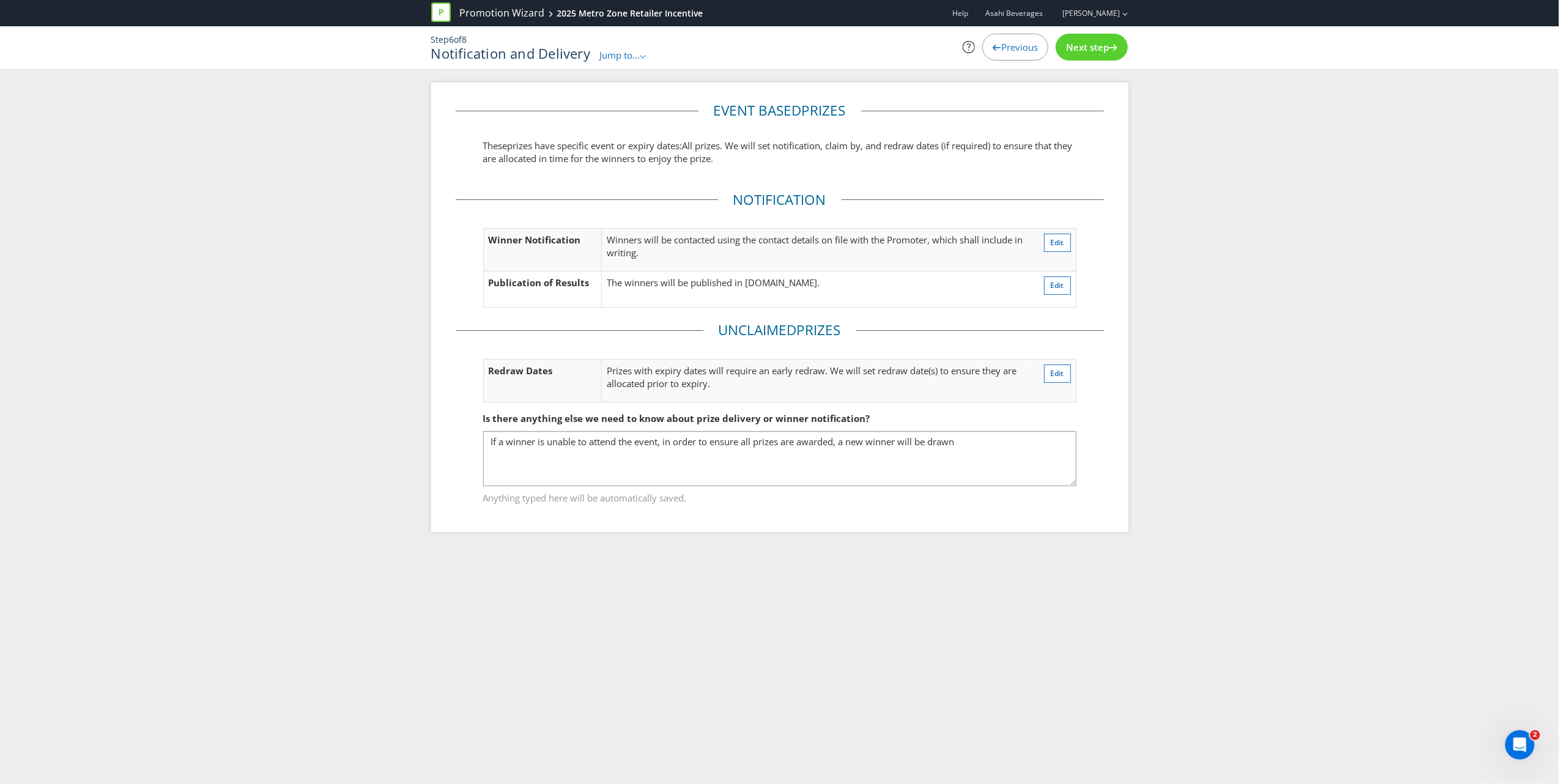
click at [1018, 42] on span "Previous" at bounding box center [1020, 47] width 37 height 12
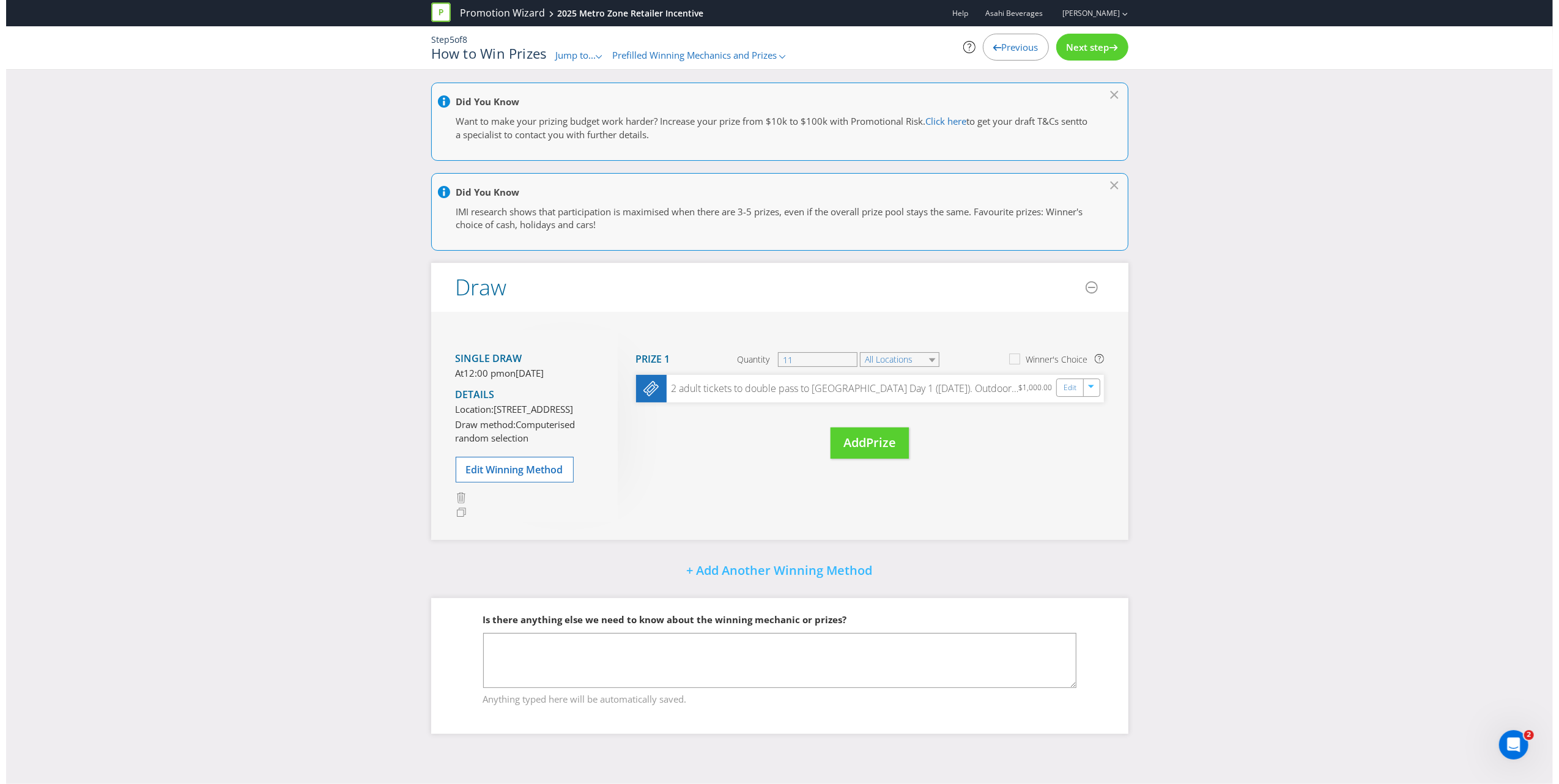
scroll to position [8, 0]
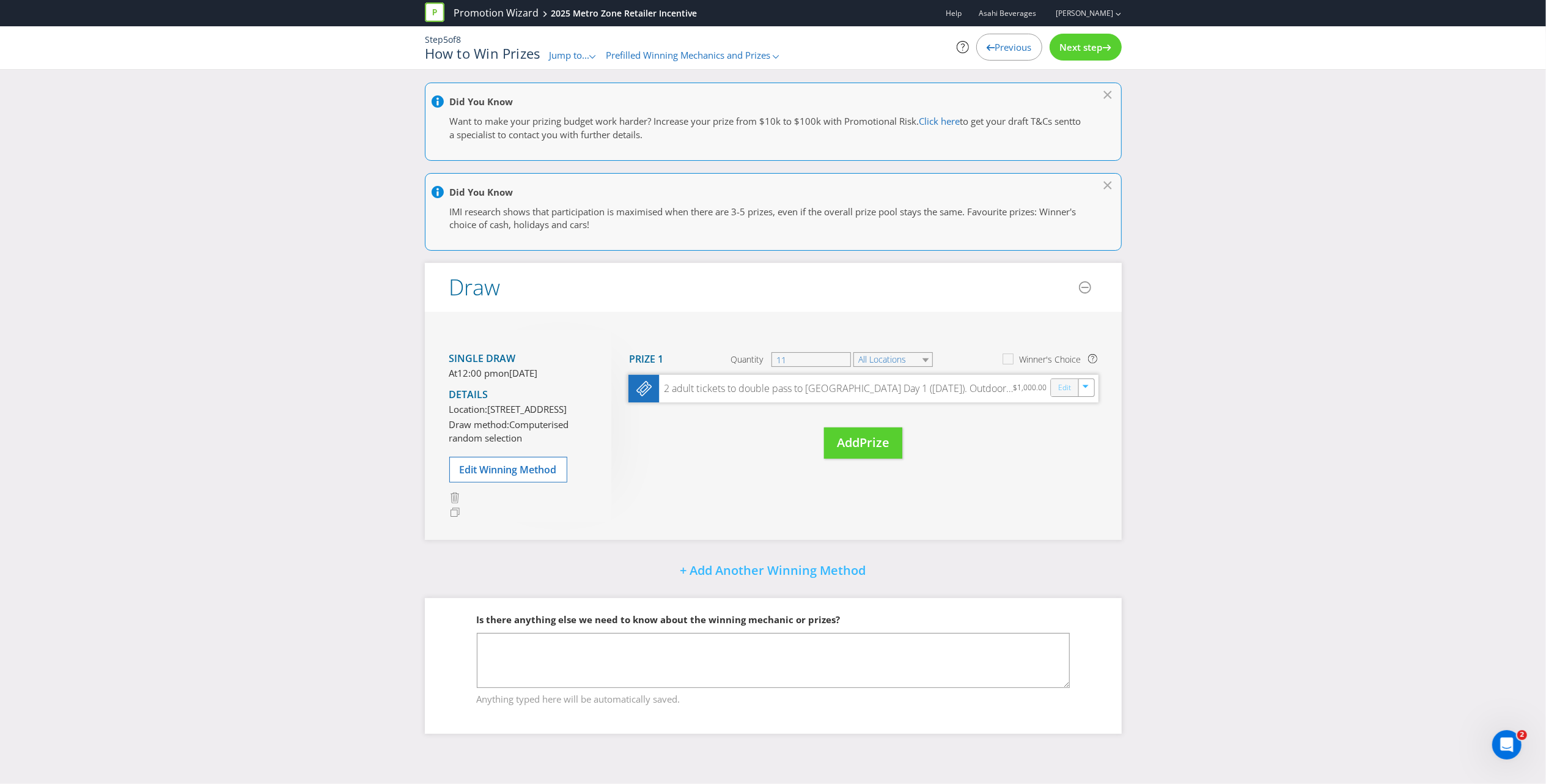
click at [1066, 381] on link "Edit" at bounding box center [1064, 388] width 13 height 14
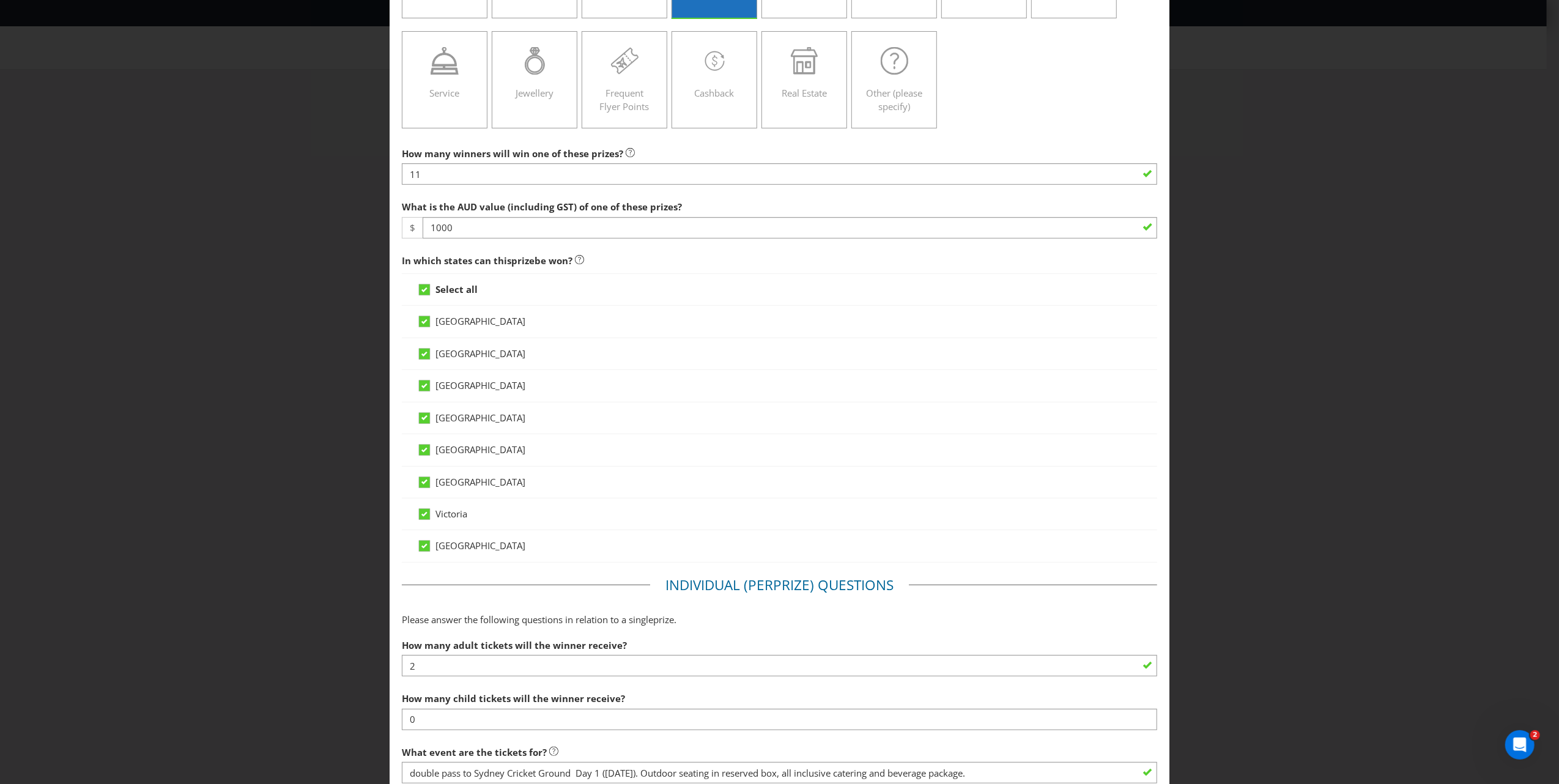
scroll to position [244, 0]
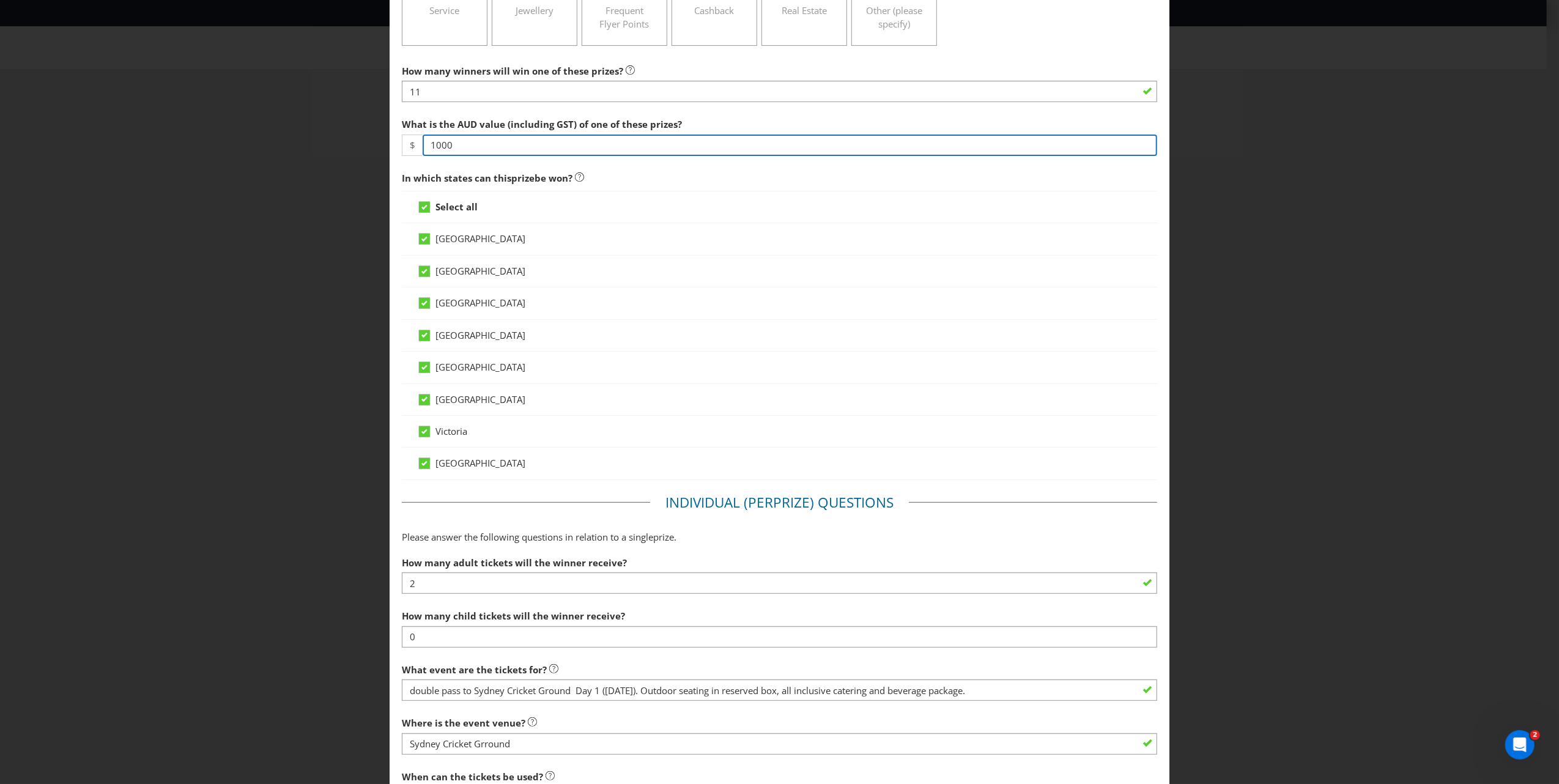
drag, startPoint x: 470, startPoint y: 149, endPoint x: 416, endPoint y: 139, distance: 54.9
click at [416, 141] on div "$ 1000" at bounding box center [780, 145] width 755 height 21
type input "1725"
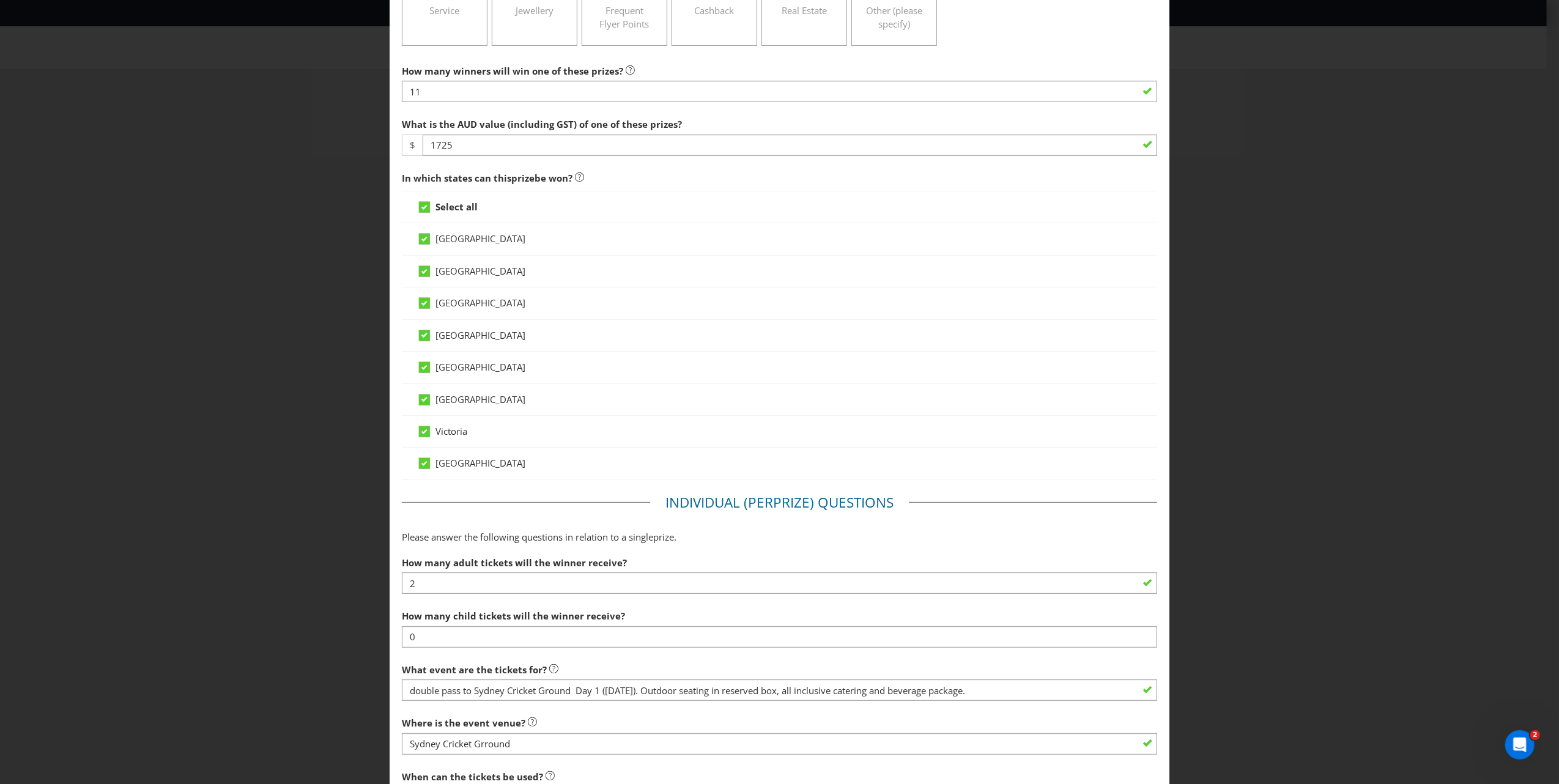
click at [768, 210] on div "Select all" at bounding box center [780, 207] width 725 height 13
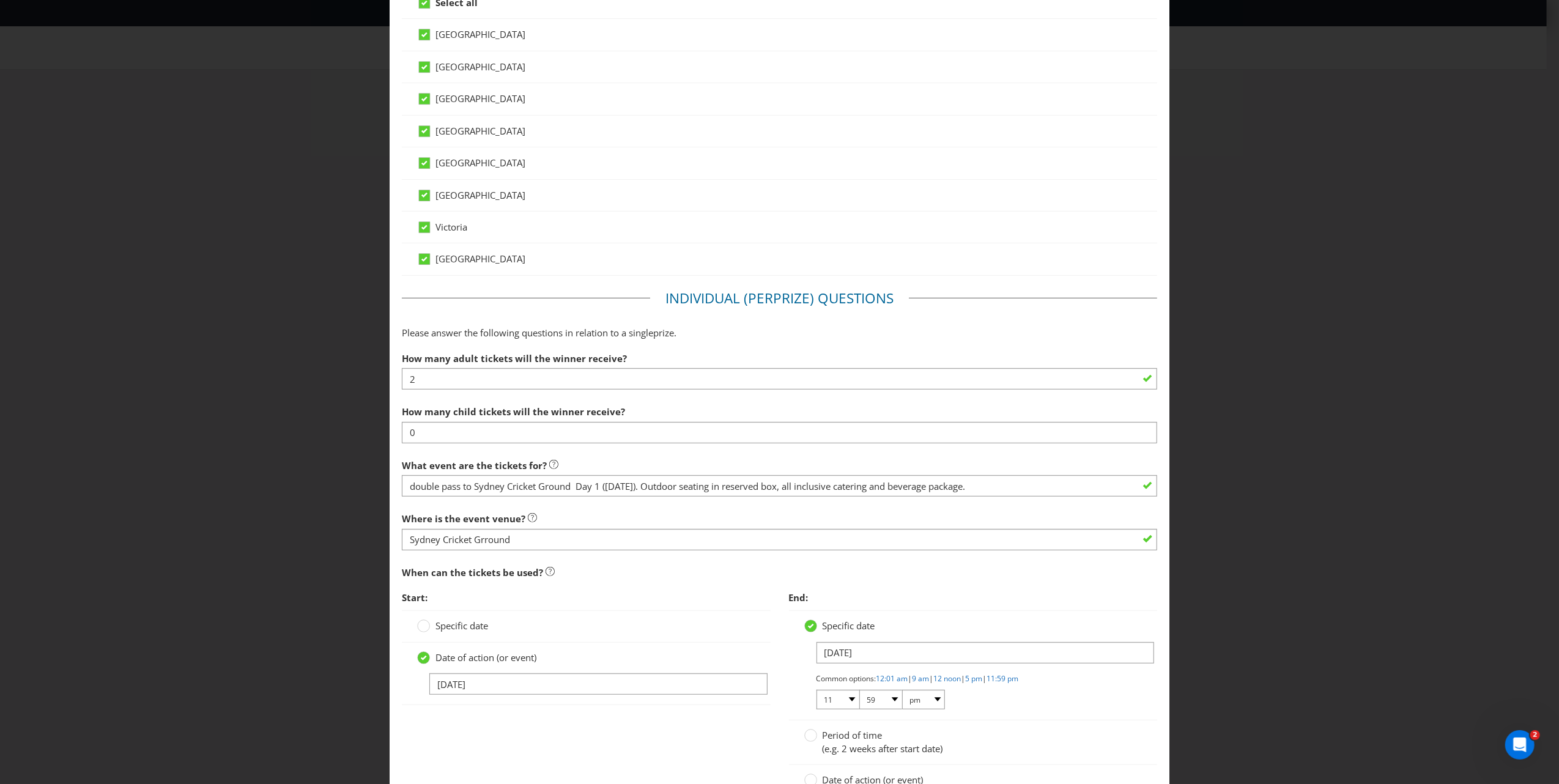
scroll to position [489, 0]
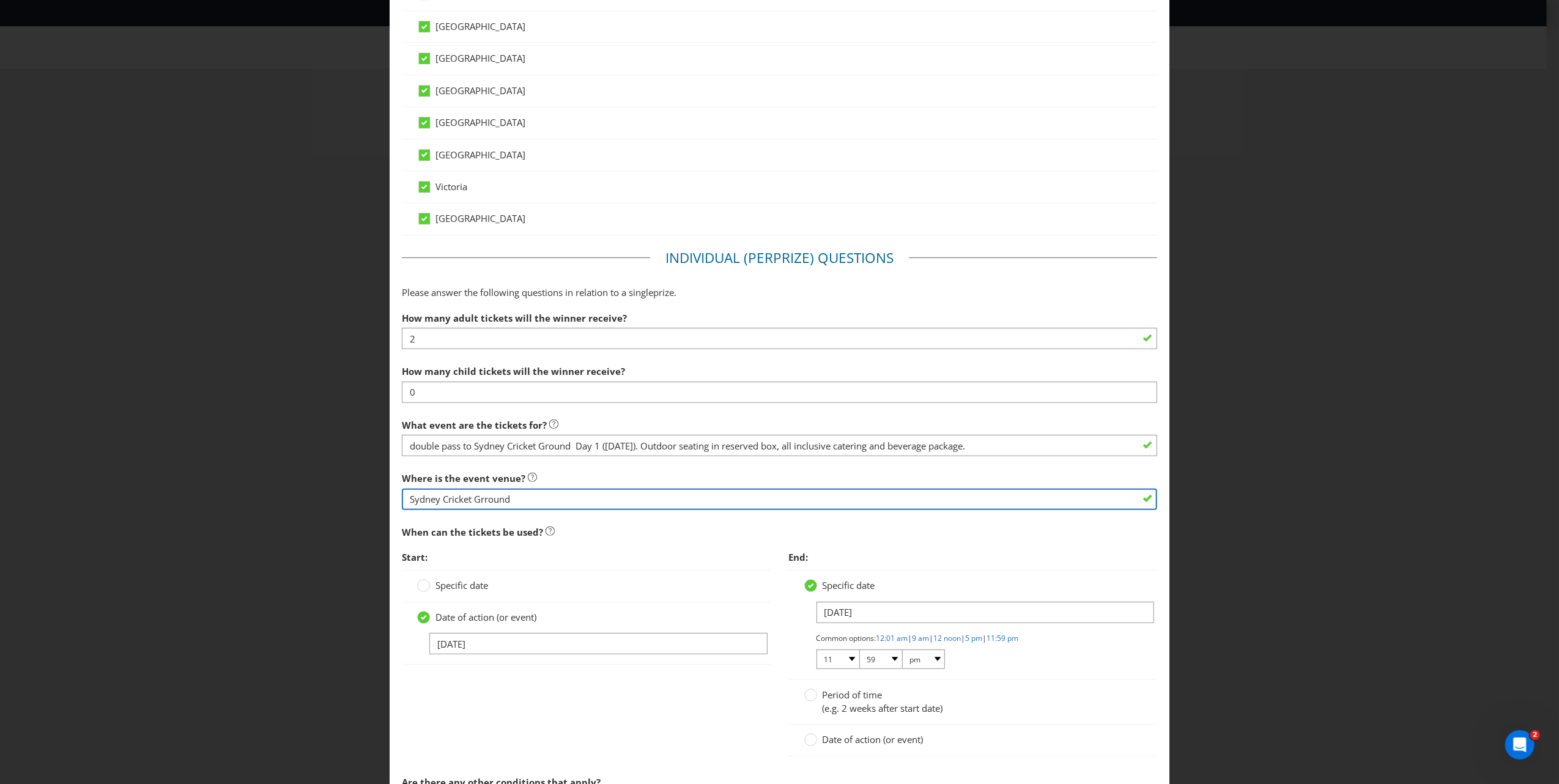
click at [485, 503] on input "Sydney Cricket Grround" at bounding box center [780, 499] width 755 height 21
type input "Sydney Cricket Ground"
drag, startPoint x: 639, startPoint y: 536, endPoint x: 632, endPoint y: 541, distance: 8.6
click at [636, 536] on div "When can the tickets be used?" at bounding box center [780, 532] width 755 height 25
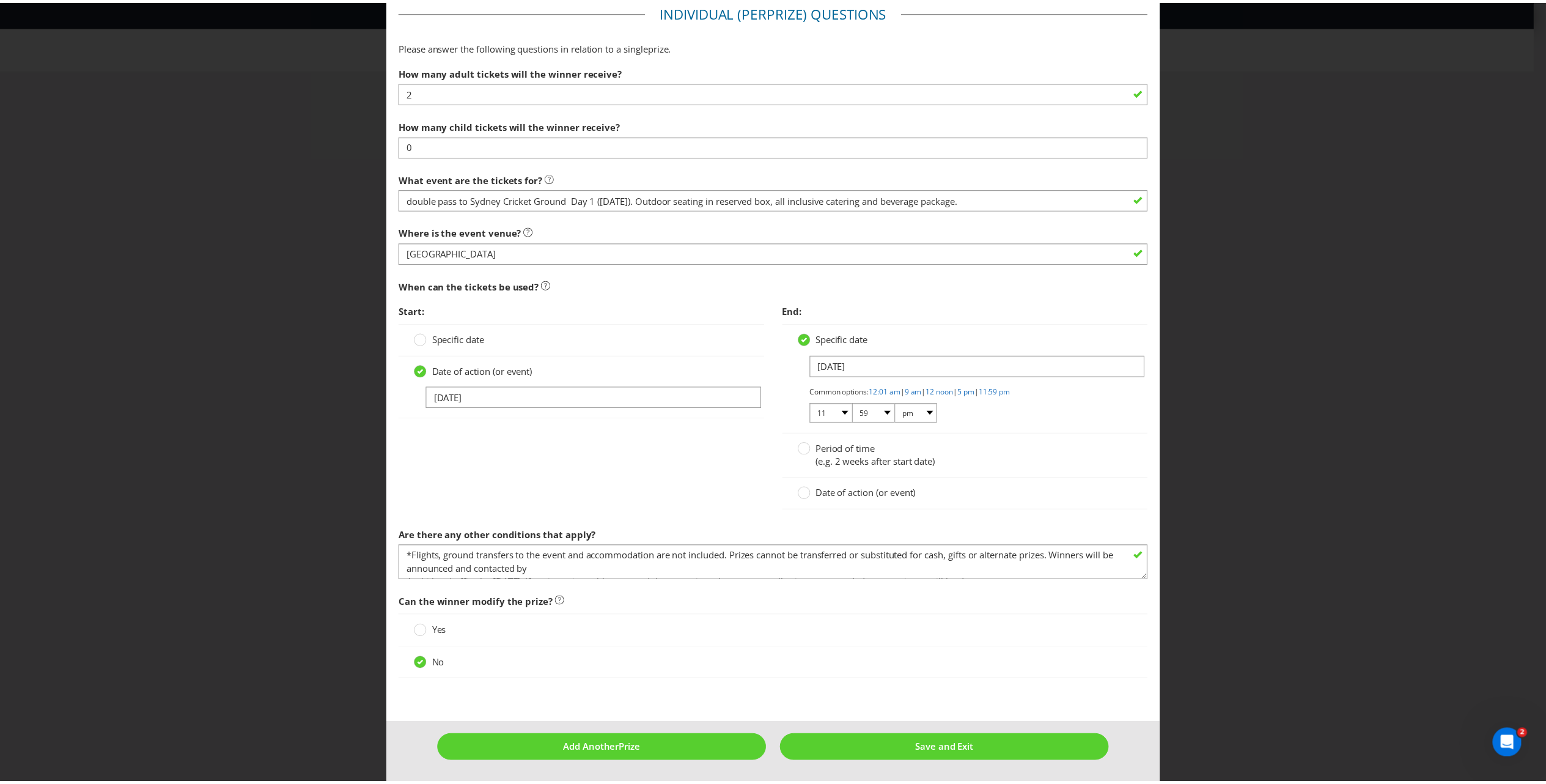
scroll to position [740, 0]
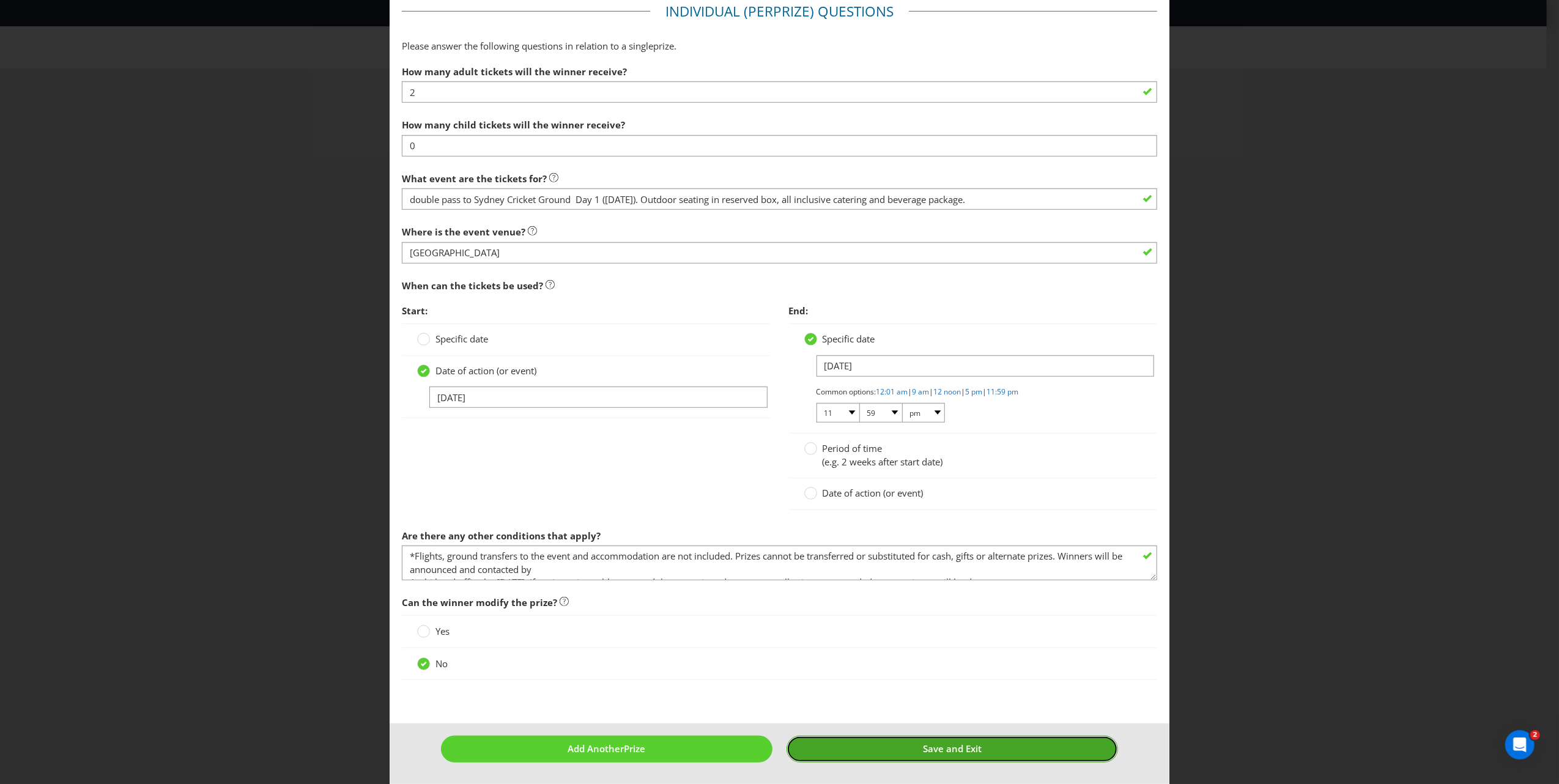
click at [957, 721] on span "Save and Exit" at bounding box center [952, 748] width 59 height 12
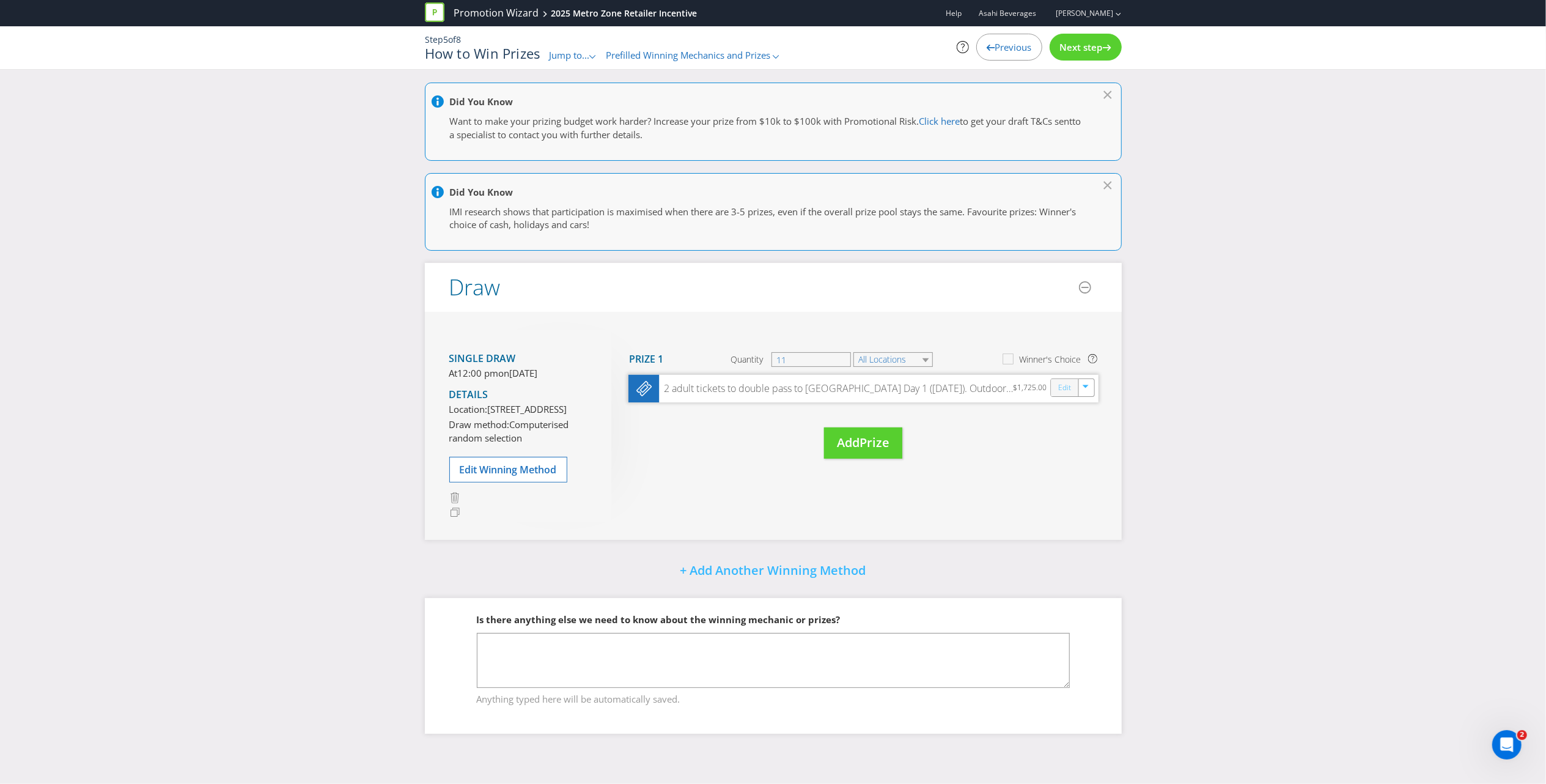
click at [1062, 388] on link "Edit" at bounding box center [1064, 388] width 13 height 14
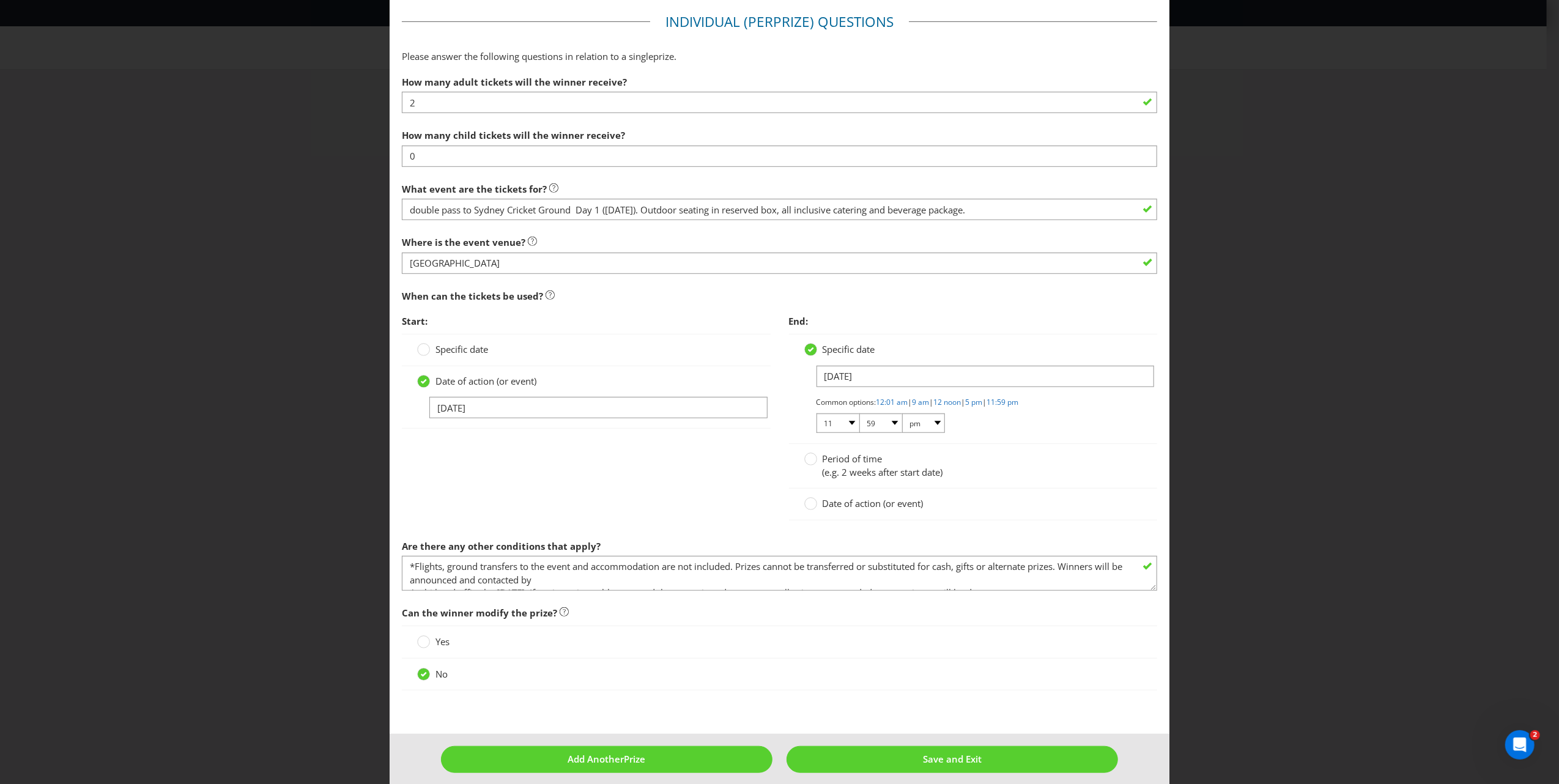
scroll to position [740, 0]
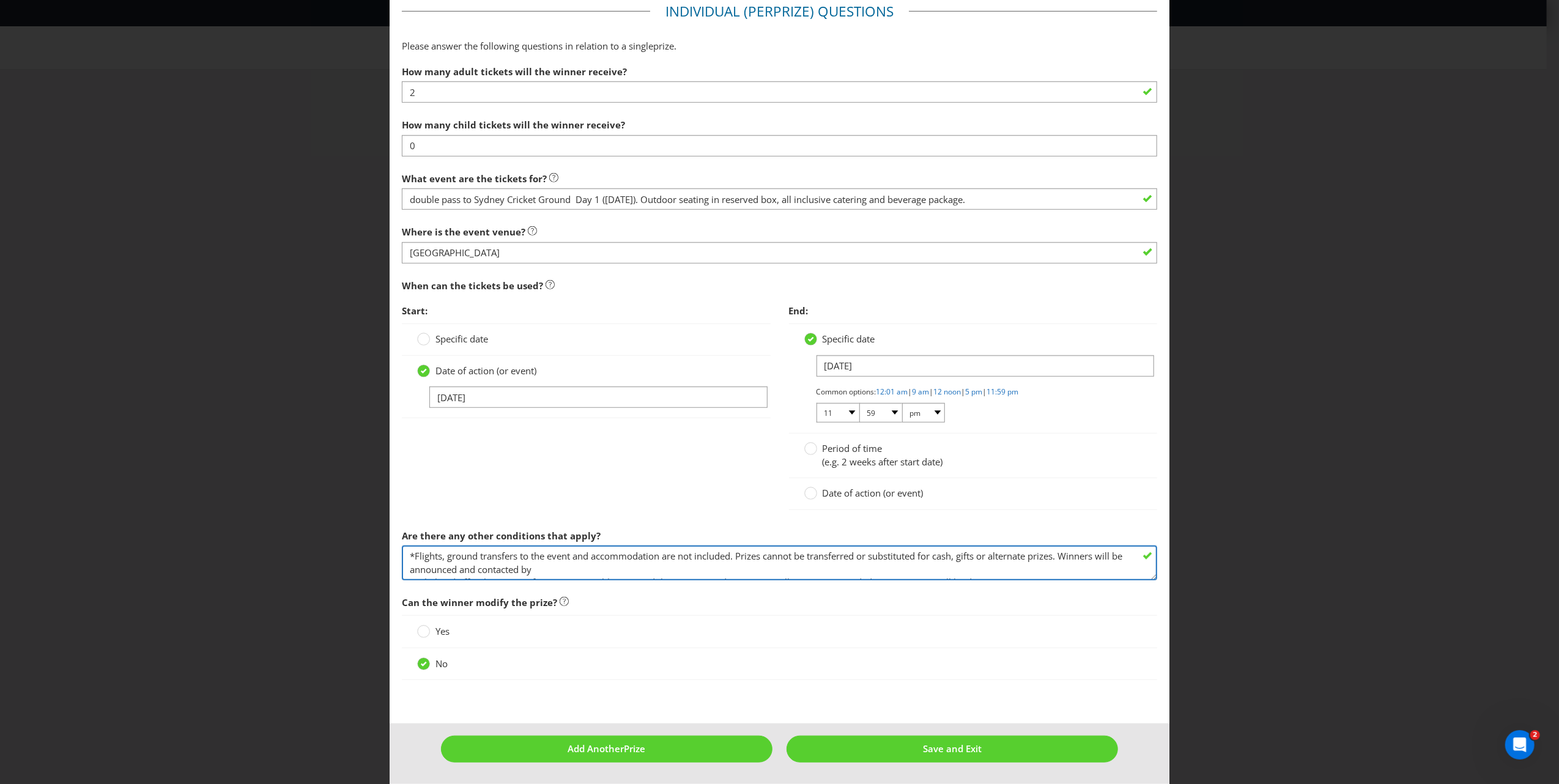
click at [414, 559] on textarea "*Flights, ground transfers to the event and accommodation are not included. Pri…" at bounding box center [780, 562] width 755 height 35
type textarea "Flights, ground transfers to the event and accommodation are not included. Priz…"
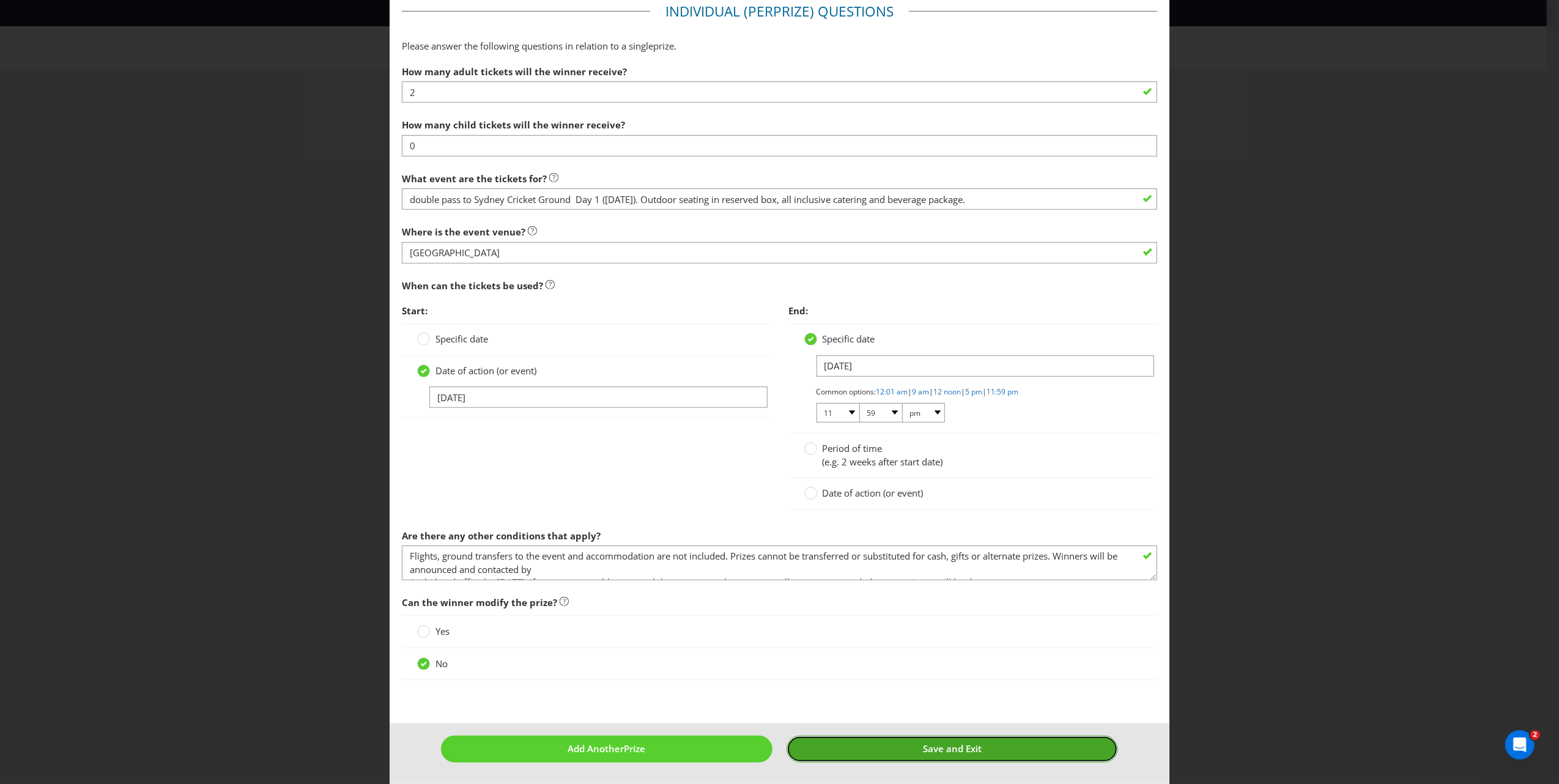
click at [940, 721] on span "Save and Exit" at bounding box center [952, 748] width 59 height 12
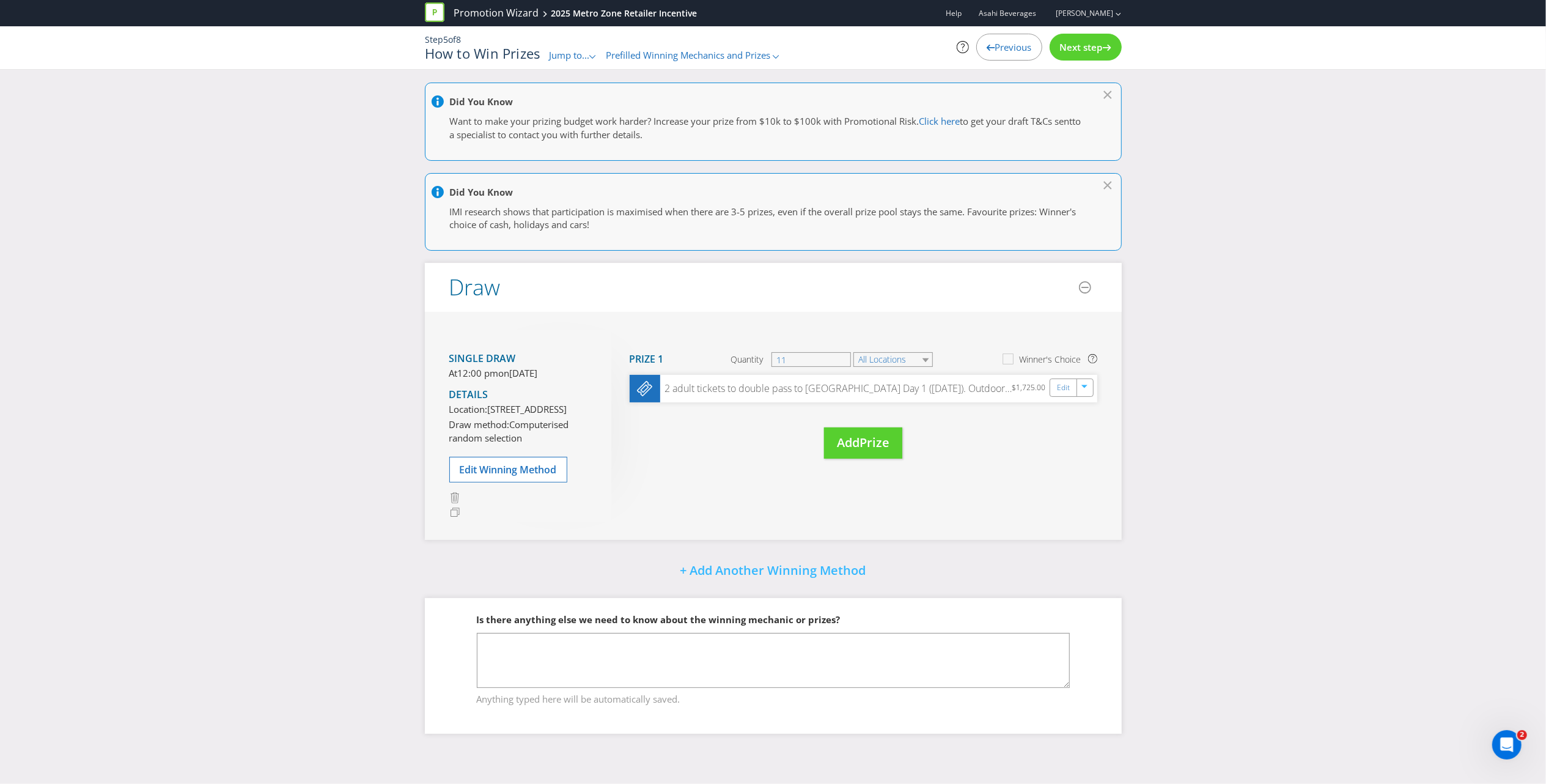
click at [1100, 38] on div "Next step" at bounding box center [1086, 47] width 72 height 27
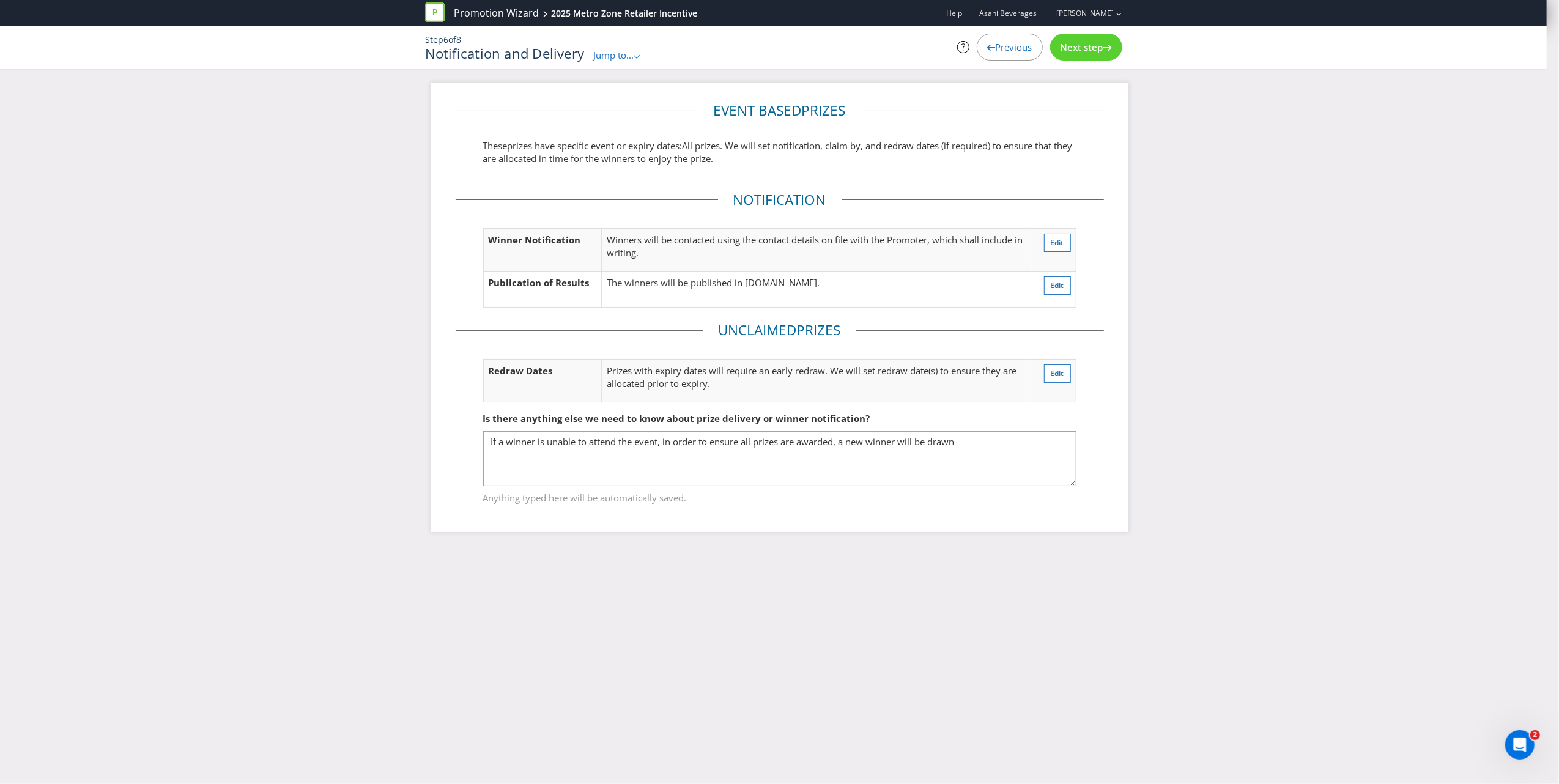
click at [989, 45] on icon at bounding box center [991, 48] width 9 height 6
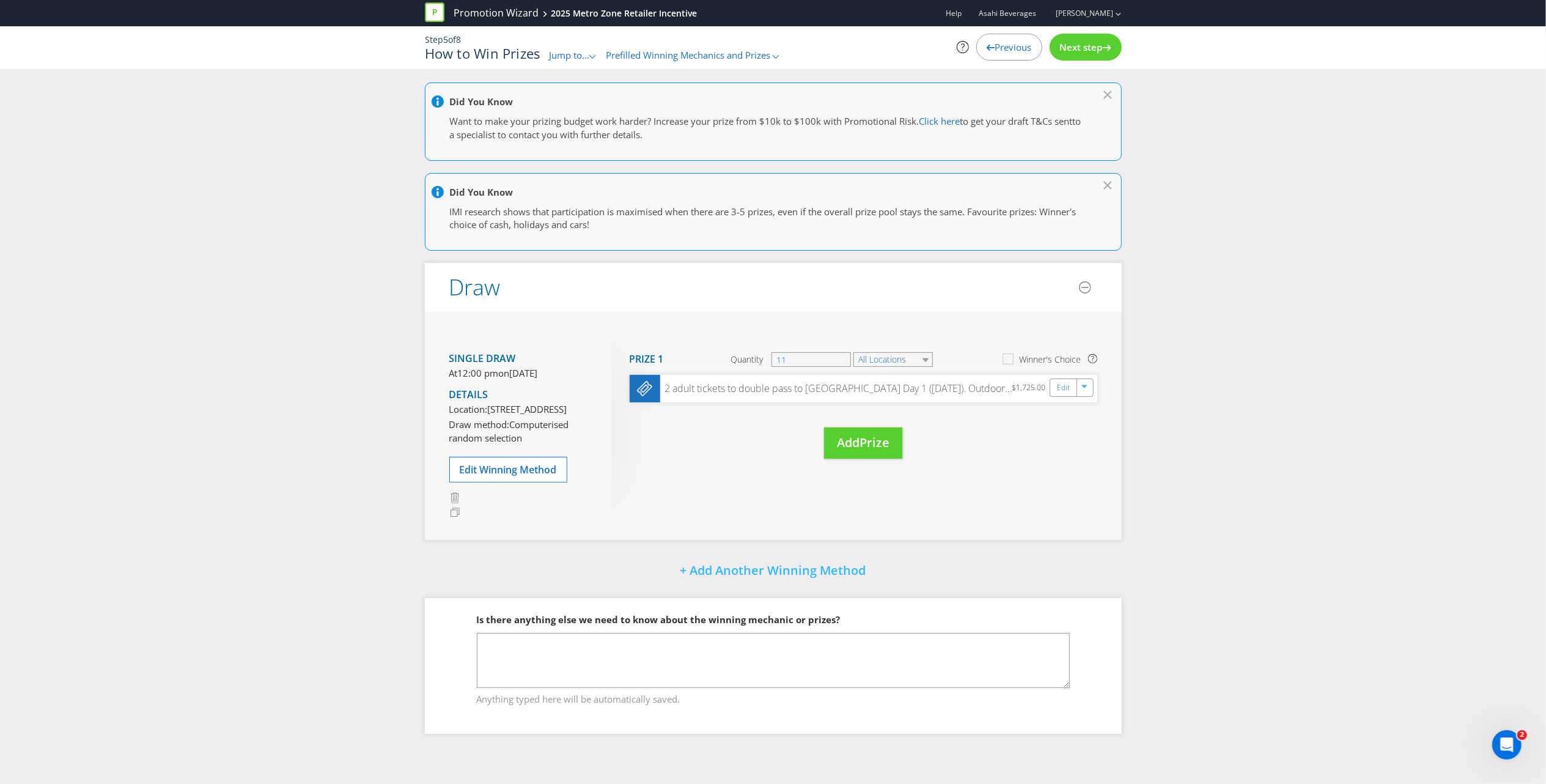
click at [986, 49] on icon at bounding box center [991, 48] width 9 height 6
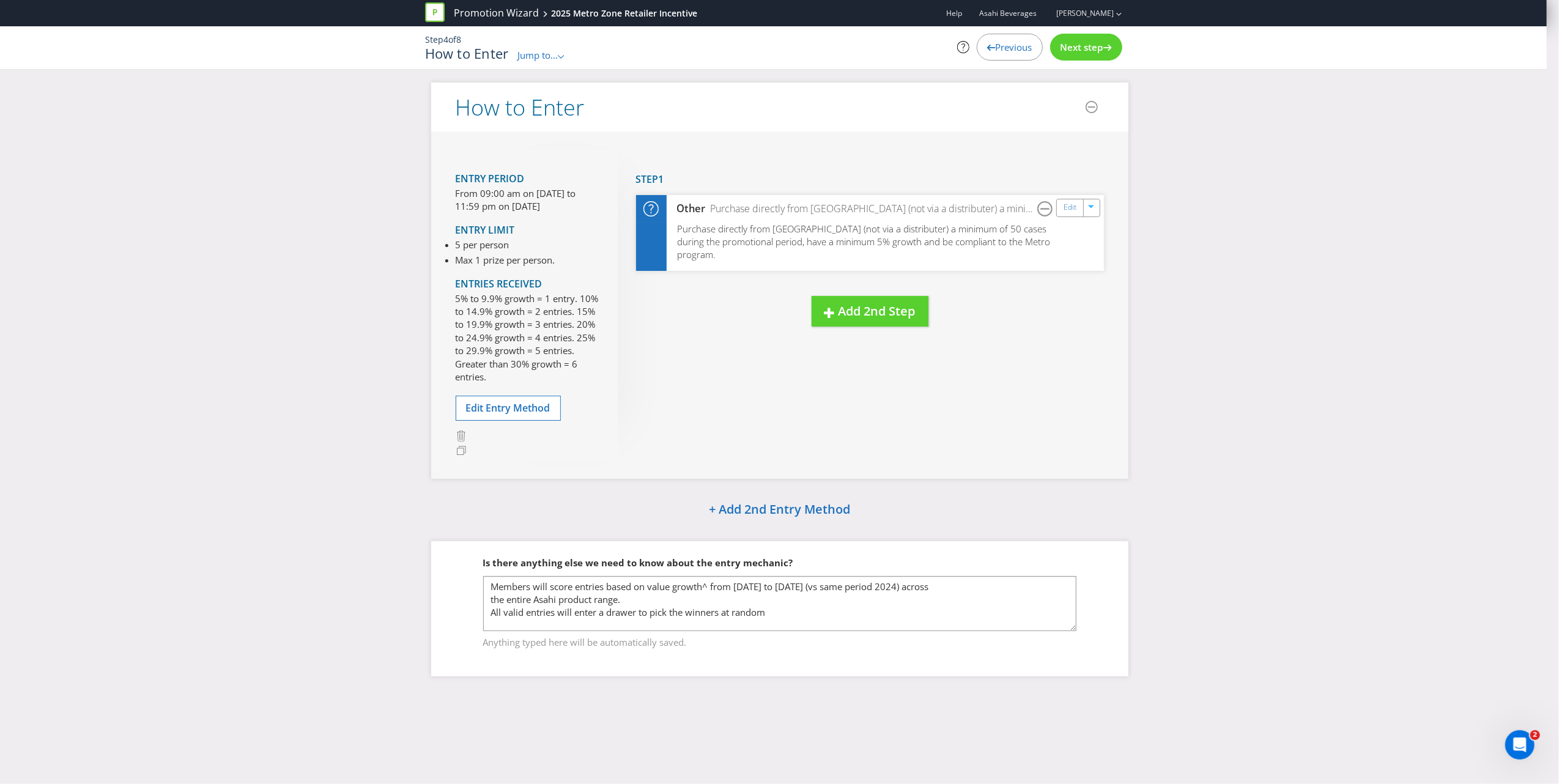
click at [996, 50] on span "Previous" at bounding box center [1014, 47] width 37 height 12
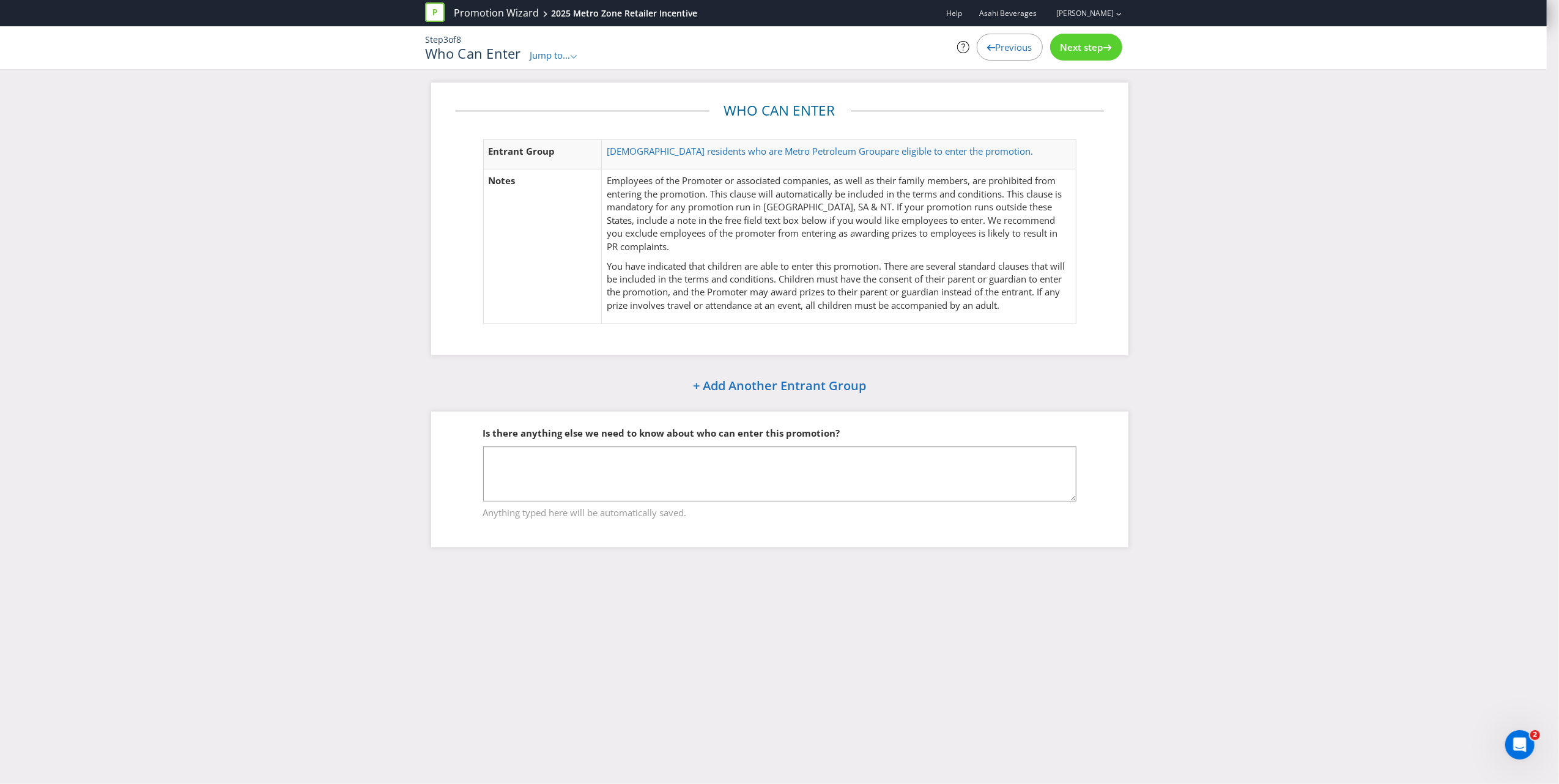
click at [1094, 39] on div "Next step" at bounding box center [1086, 47] width 72 height 27
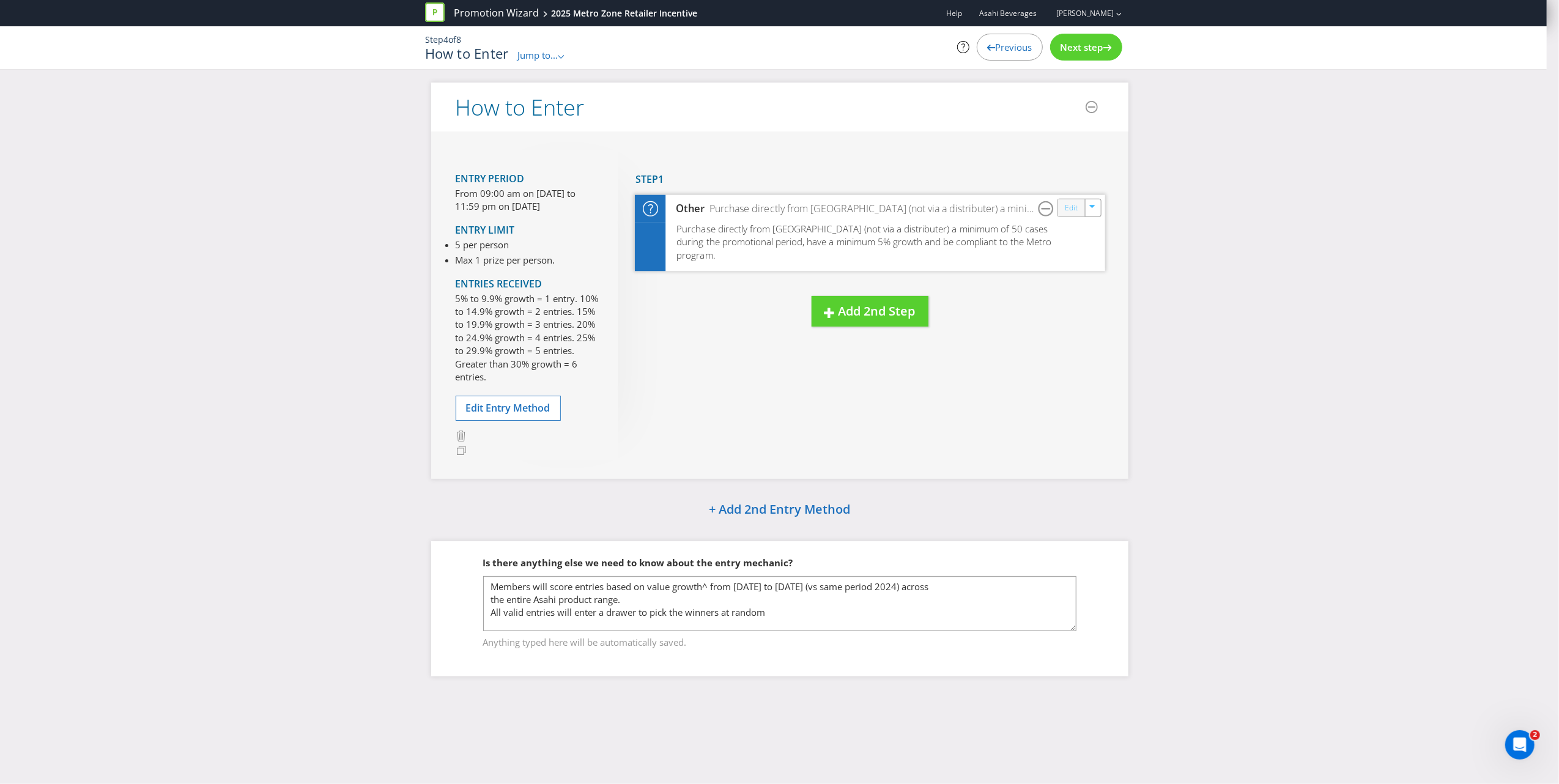
click at [1067, 204] on link "Edit" at bounding box center [1071, 207] width 13 height 14
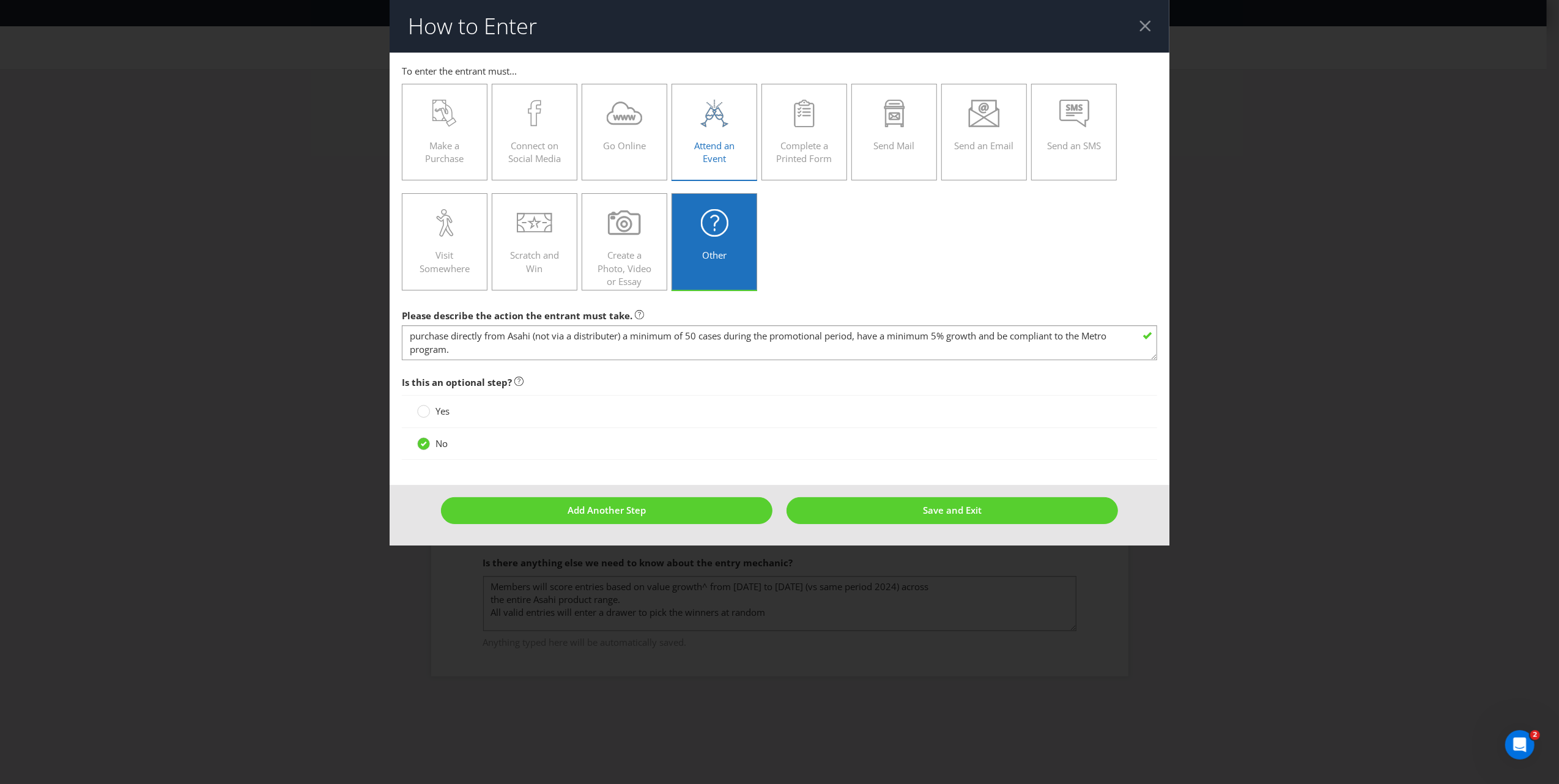
click at [727, 134] on div "Attend an Event" at bounding box center [714, 126] width 60 height 55
click at [0, 0] on input "Attend an Event" at bounding box center [0, 0] width 0 height 0
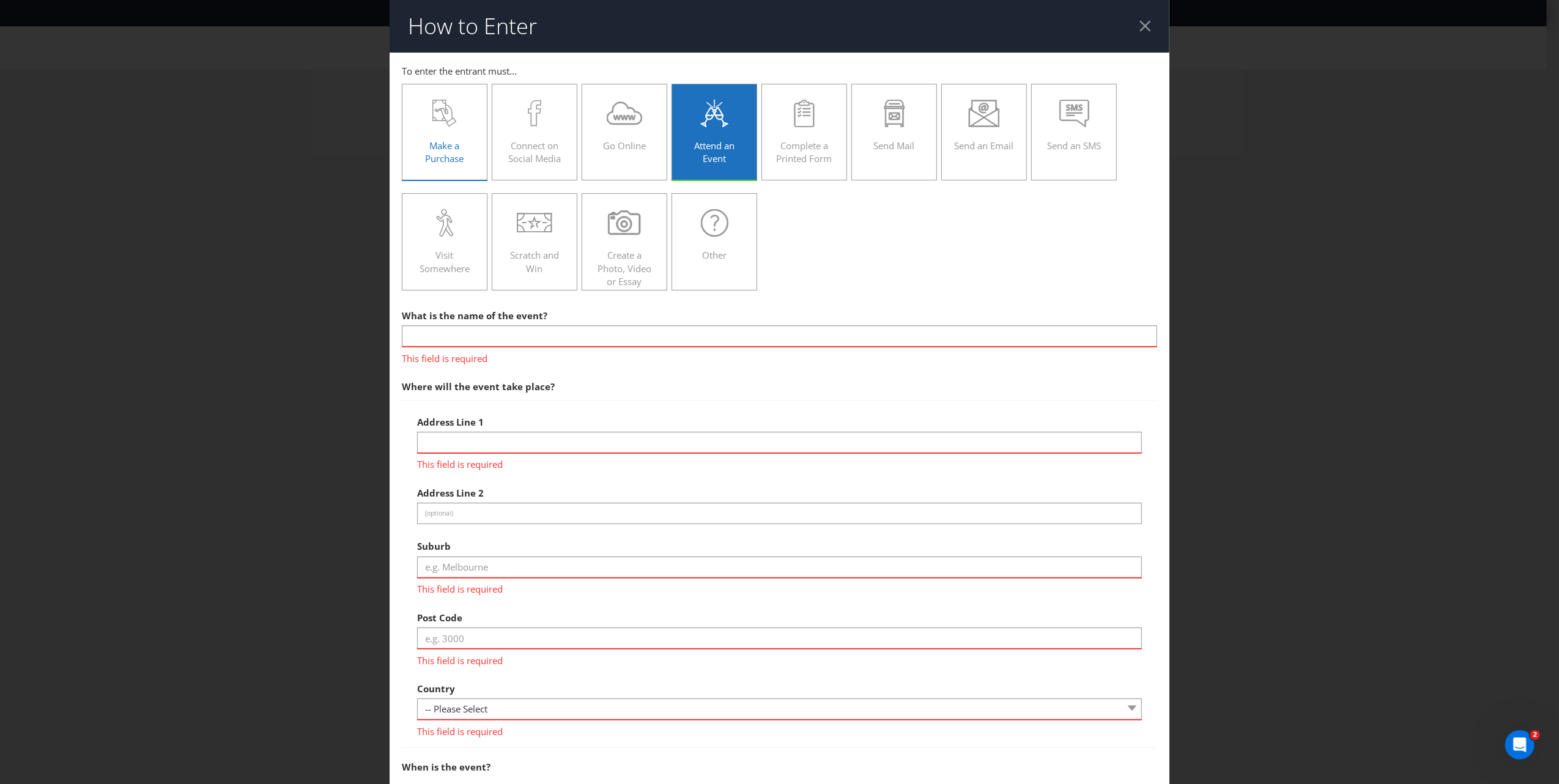
click at [426, 138] on div "Make a Purchase" at bounding box center [445, 126] width 60 height 55
click at [0, 0] on input "Make a Purchase" at bounding box center [0, 0] width 0 height 0
select select "ONE"
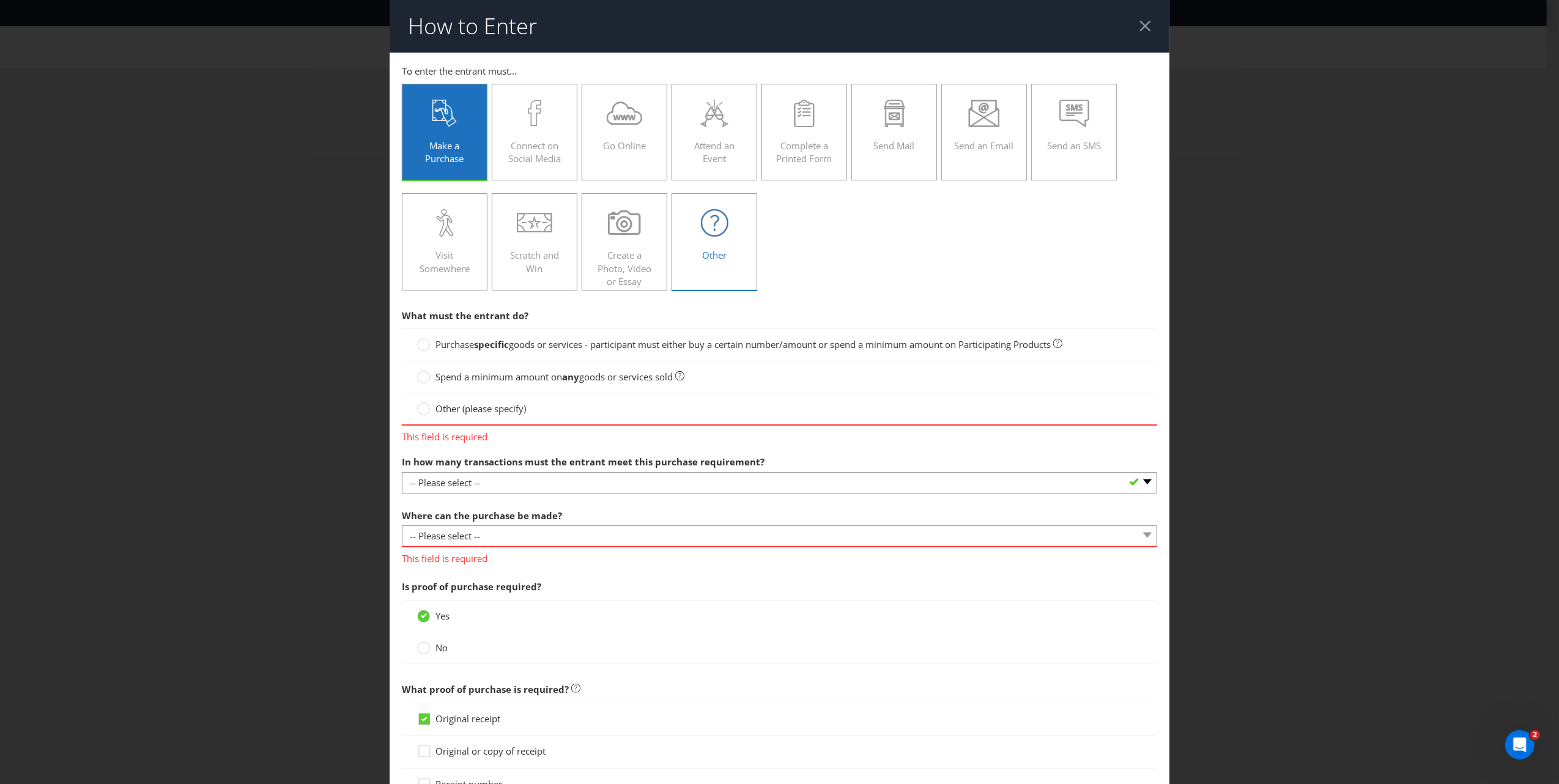
click at [723, 231] on icon at bounding box center [714, 222] width 28 height 28
click at [0, 0] on input "Other" at bounding box center [0, 0] width 0 height 0
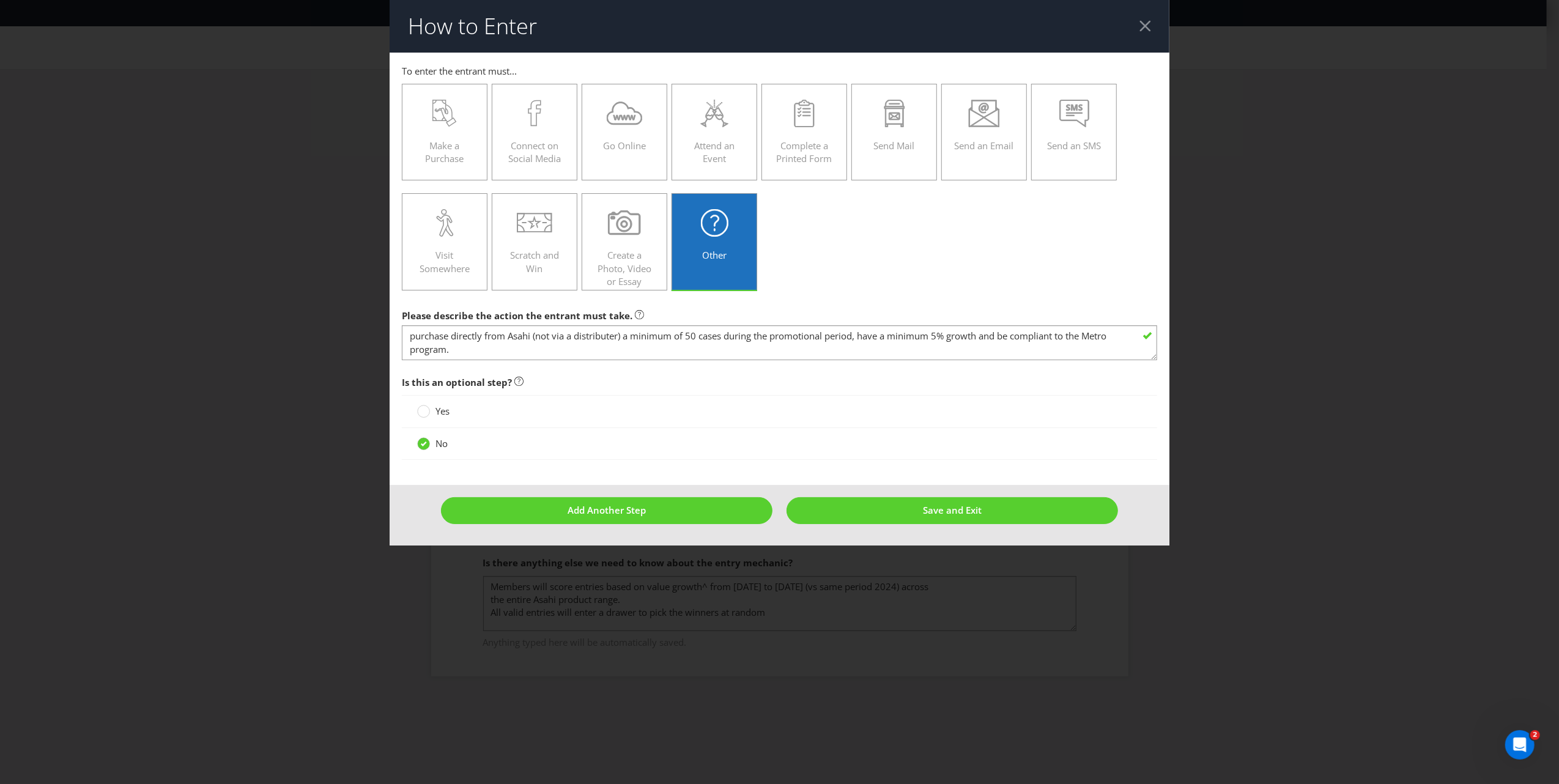
click at [1145, 23] on div at bounding box center [1145, 26] width 11 height 11
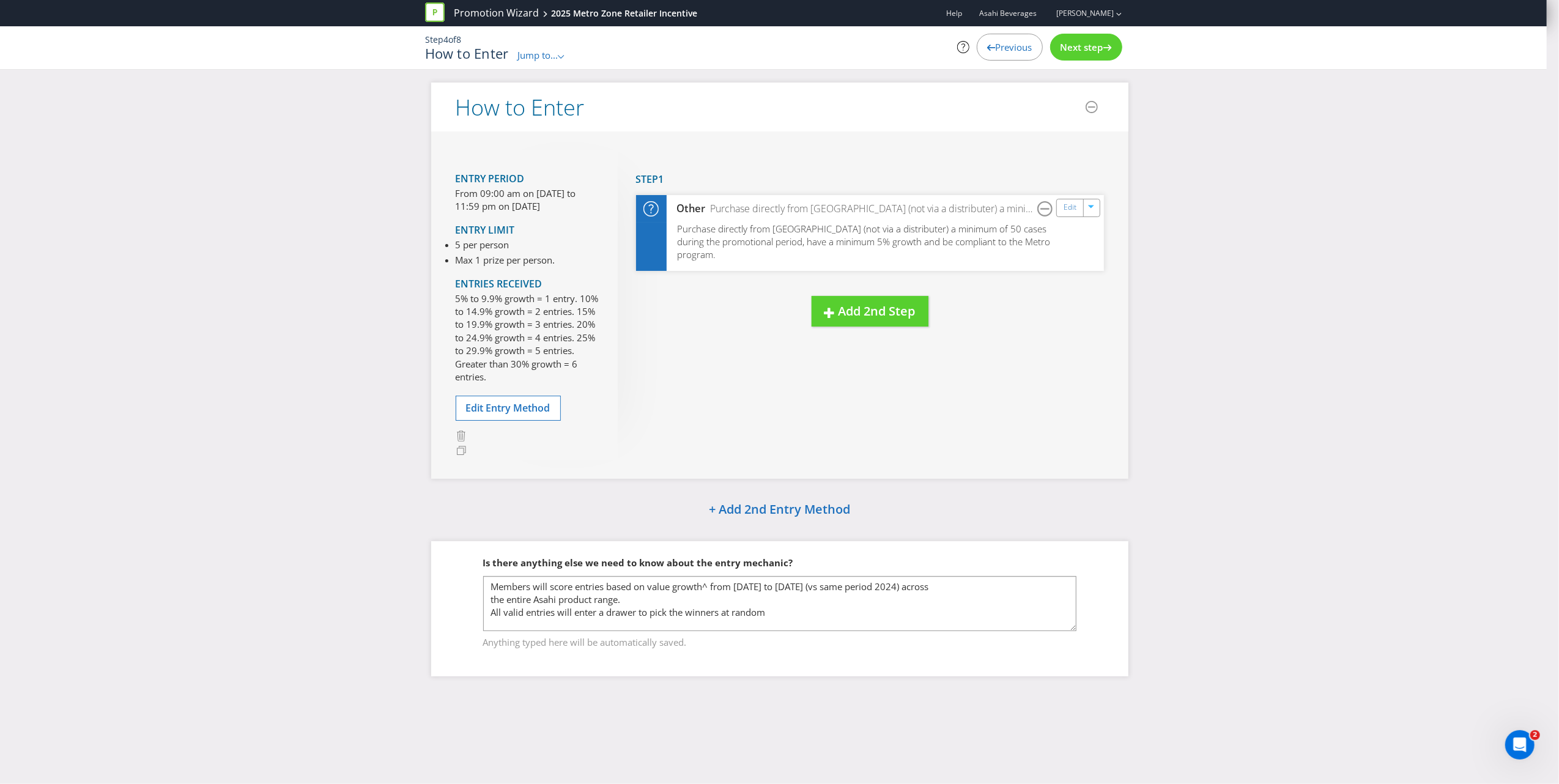
click at [1079, 38] on div "Next step" at bounding box center [1086, 47] width 72 height 27
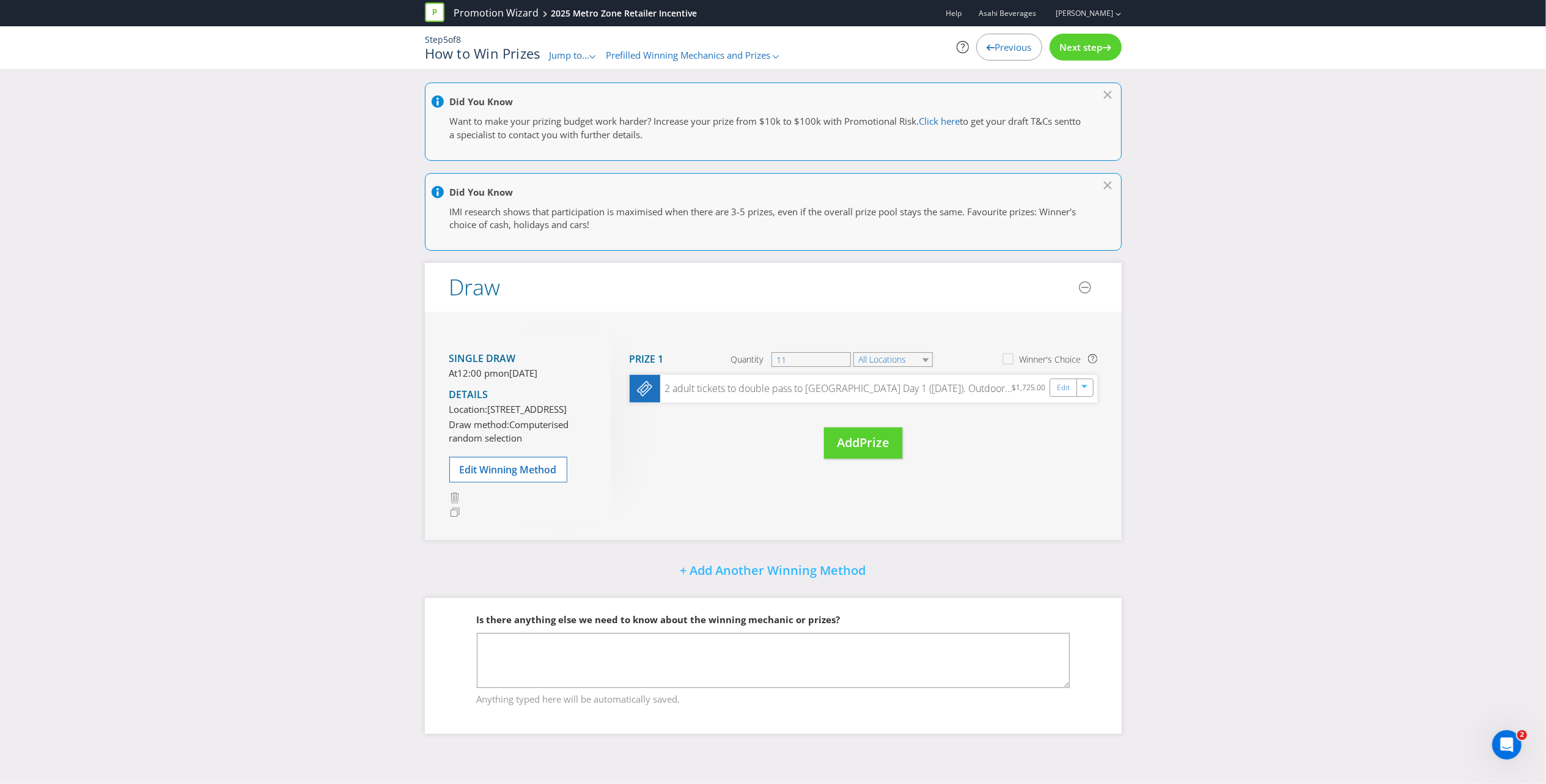
click at [1096, 40] on div "Next step" at bounding box center [1086, 47] width 72 height 27
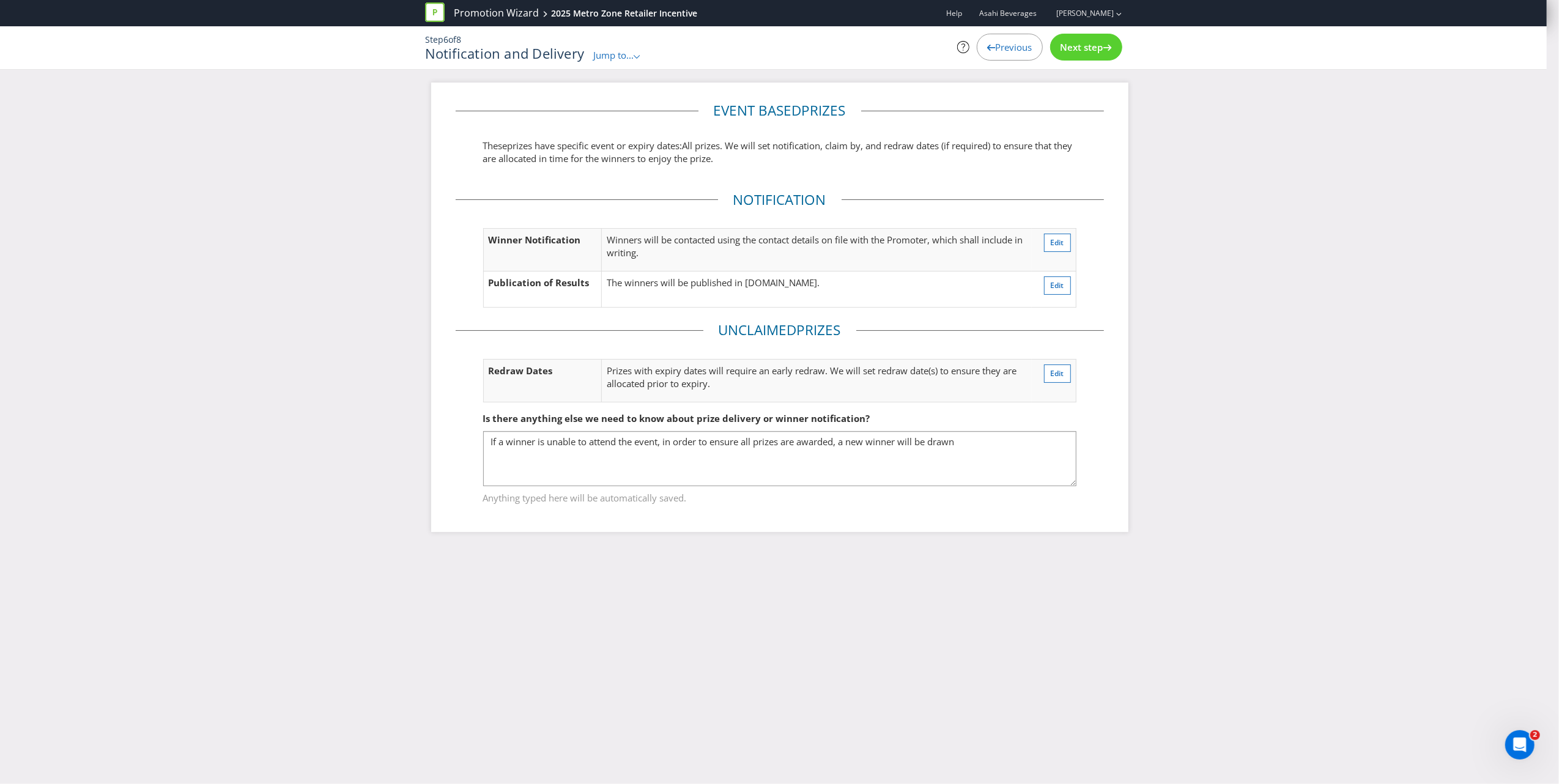
click at [1017, 39] on div "Previous" at bounding box center [1010, 47] width 66 height 27
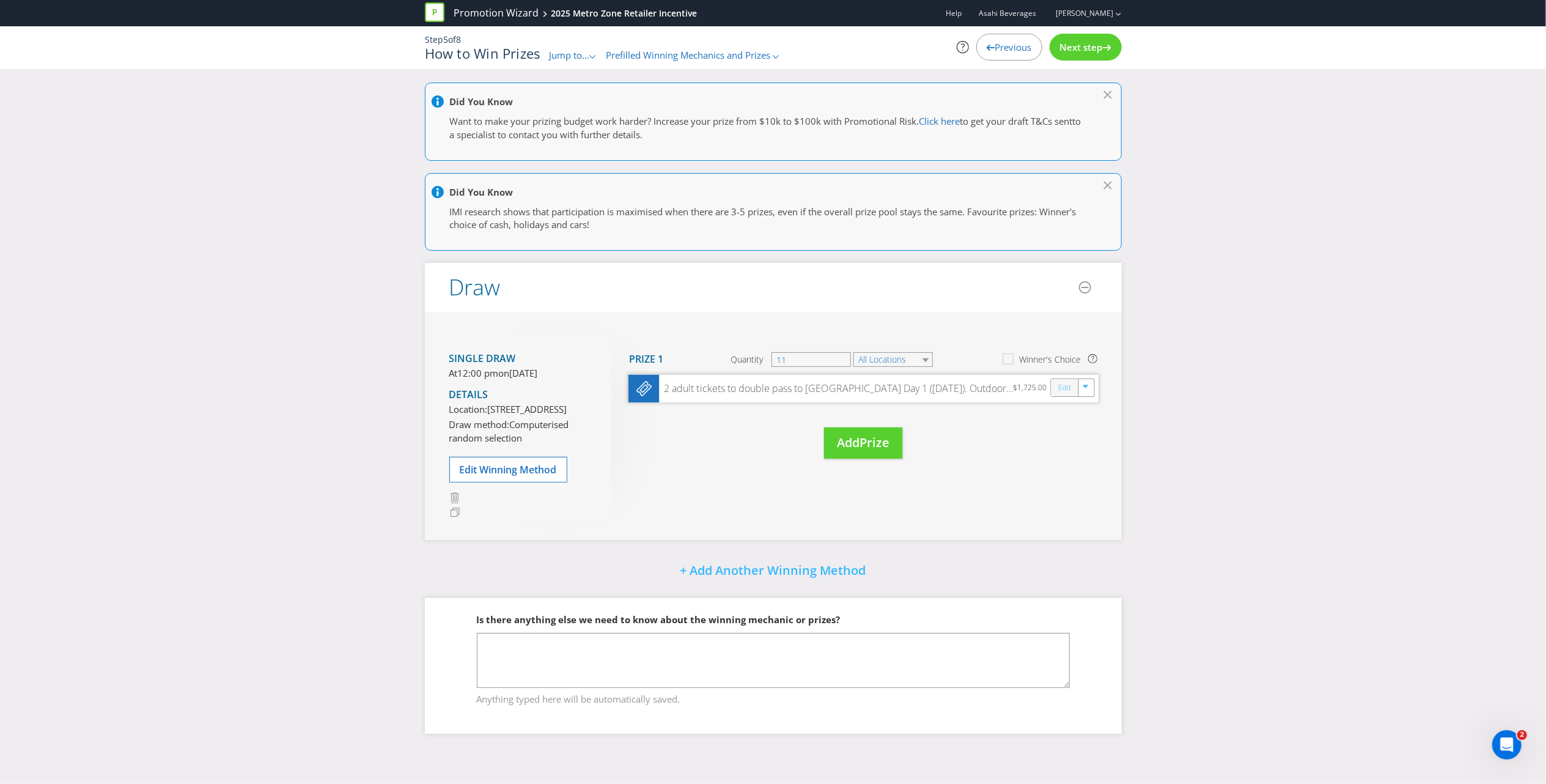
click at [1062, 382] on link "Edit" at bounding box center [1064, 388] width 13 height 14
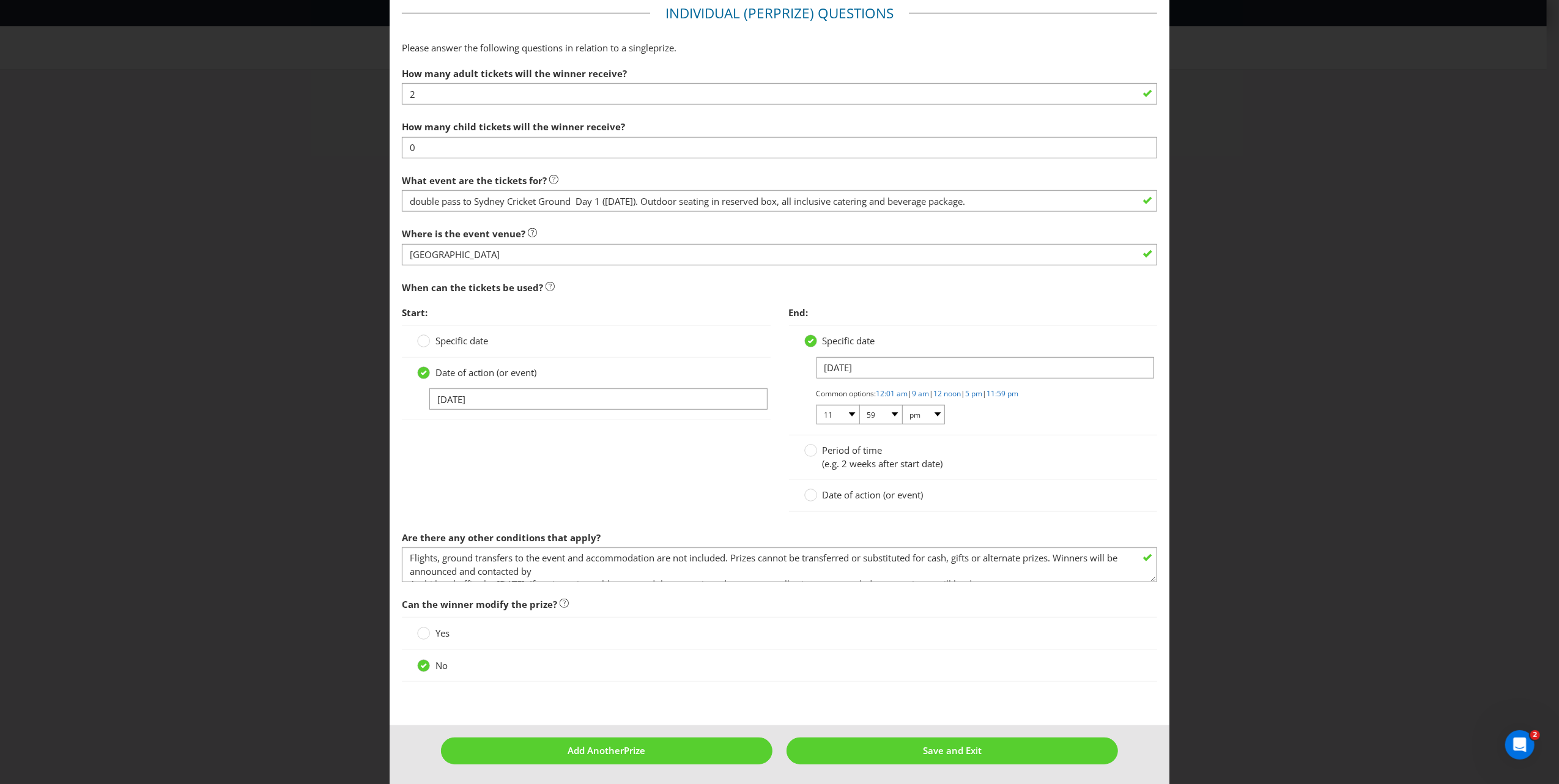
scroll to position [570, 0]
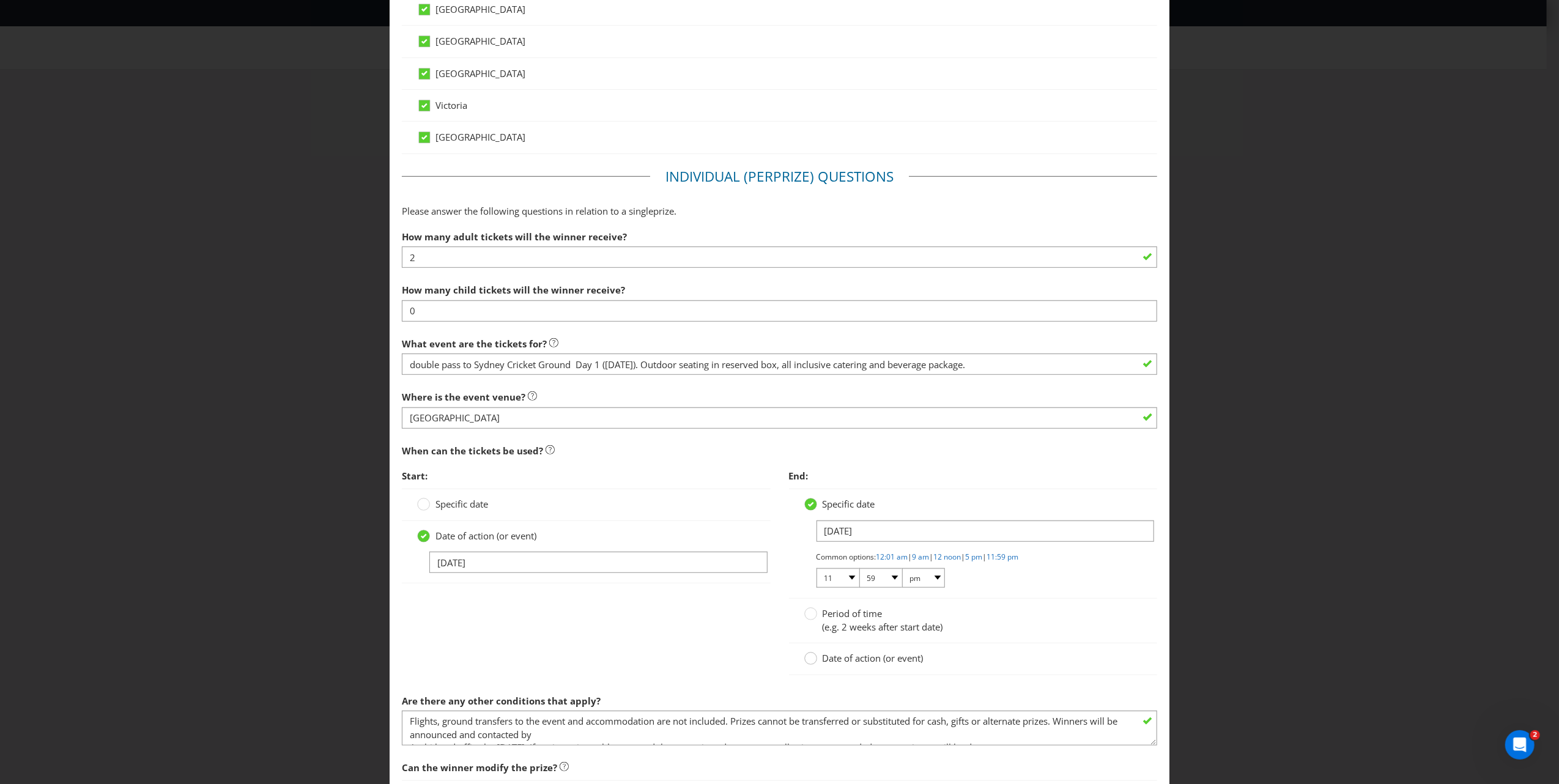
click at [808, 657] on div at bounding box center [811, 654] width 6 height 6
click at [0, 0] on input "Date of action (or event)" at bounding box center [0, 0] width 0 height 0
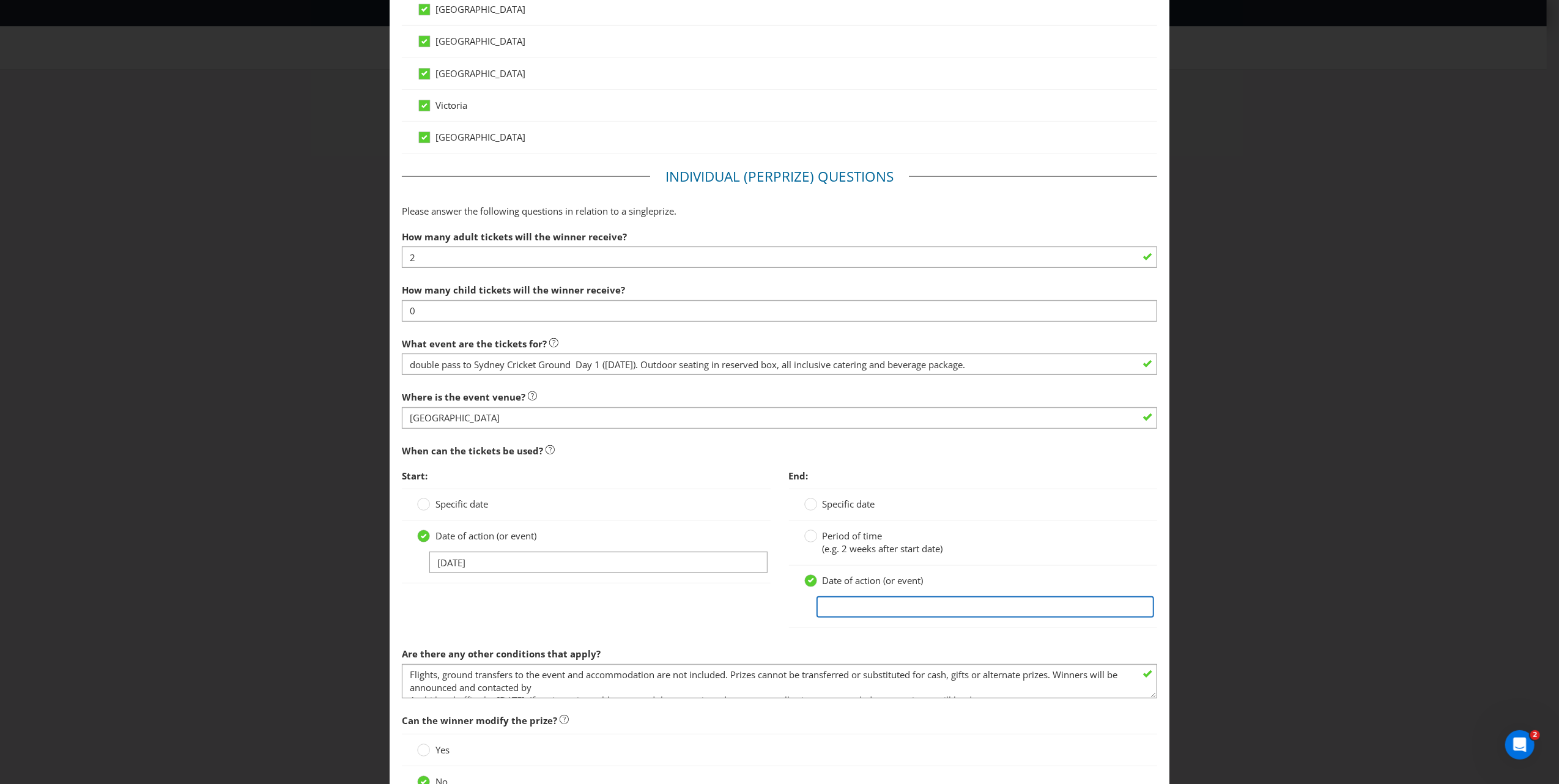
click at [850, 606] on input "text" at bounding box center [985, 606] width 338 height 21
type input "04/01/2026"
click at [757, 625] on div "Start: Specific date Date of action (or event) 04/01/2026 End: Specific date Pe…" at bounding box center [780, 552] width 774 height 178
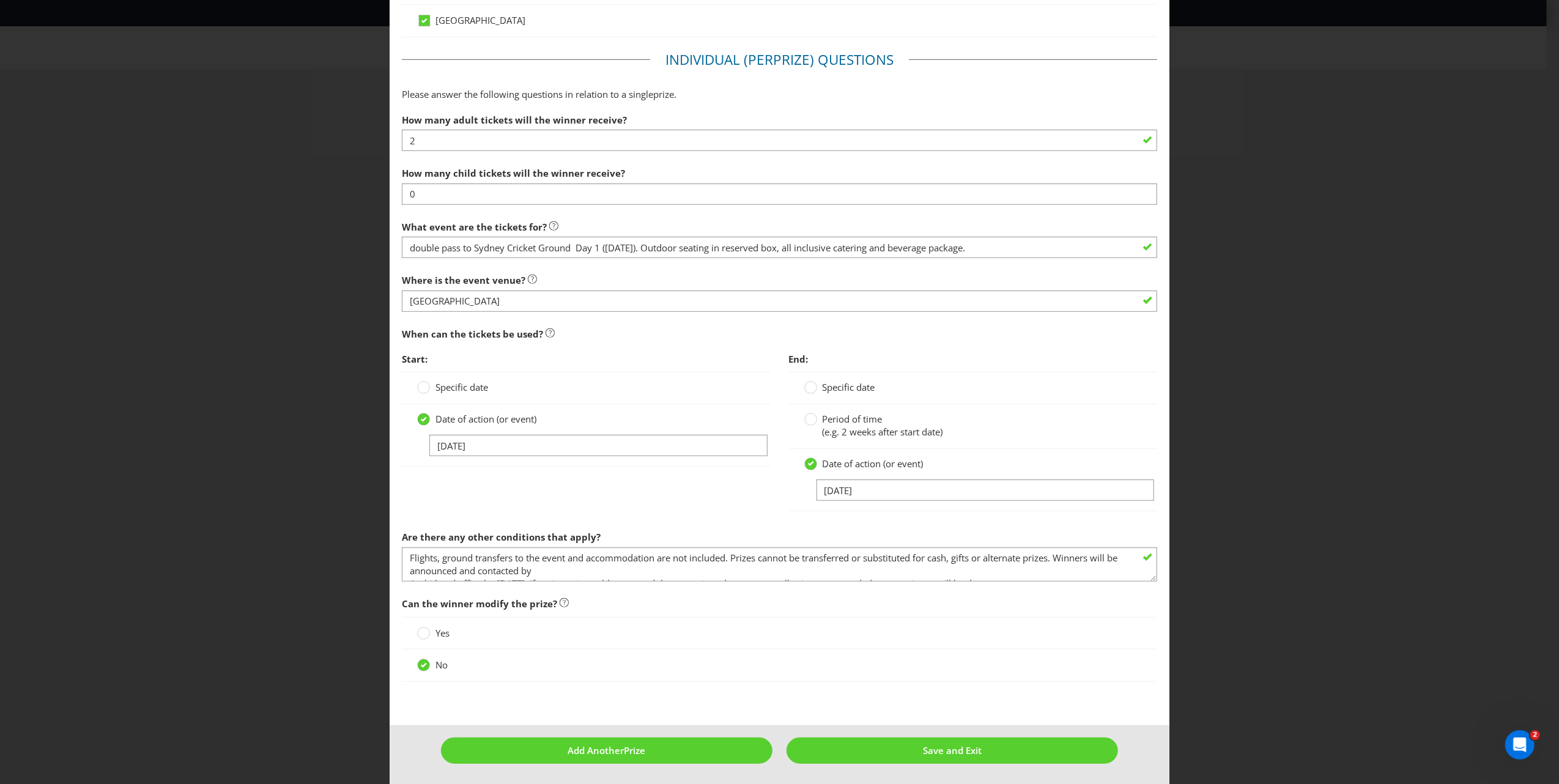
scroll to position [692, 0]
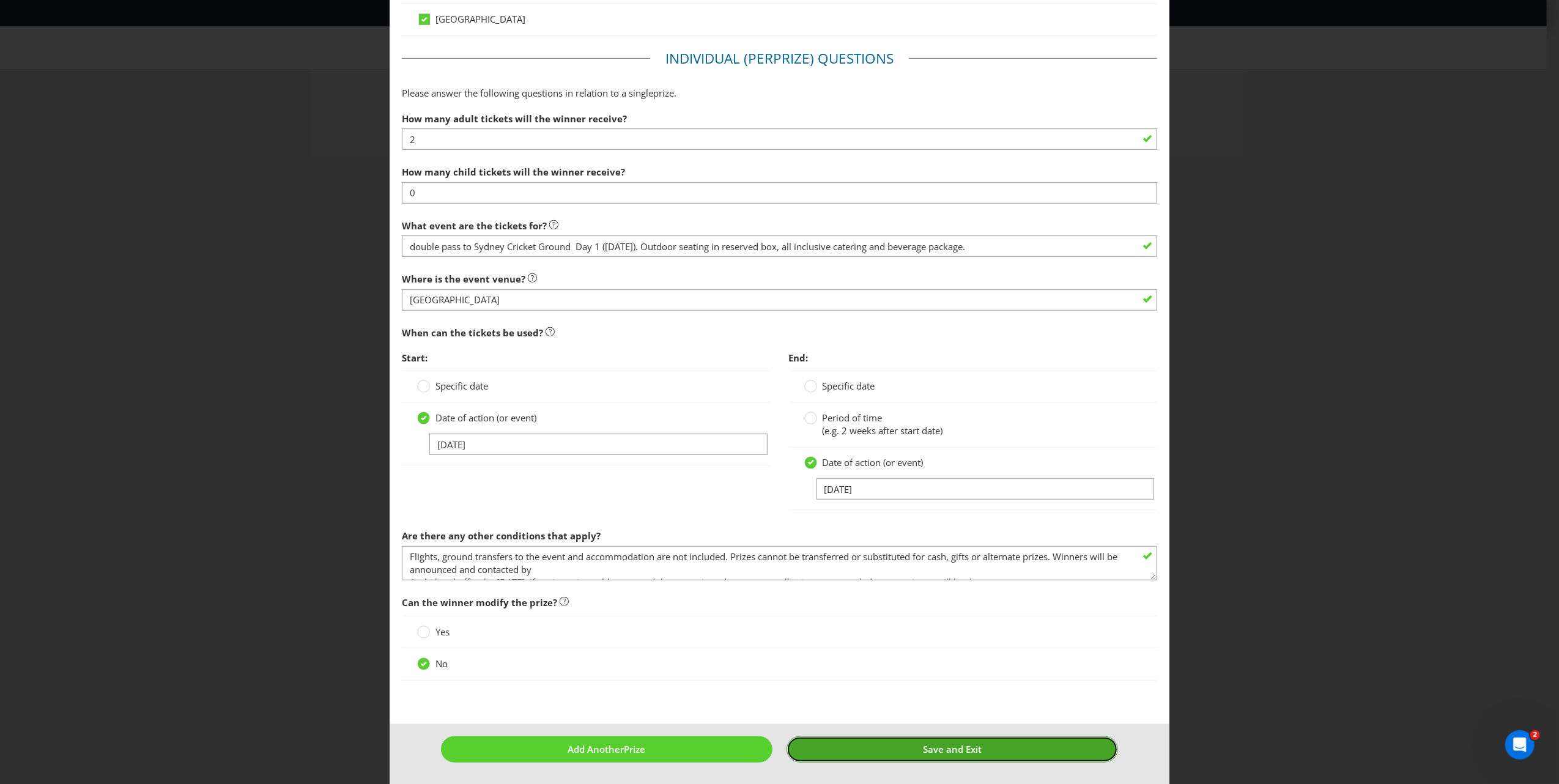
click at [960, 721] on span "Save and Exit" at bounding box center [952, 748] width 59 height 12
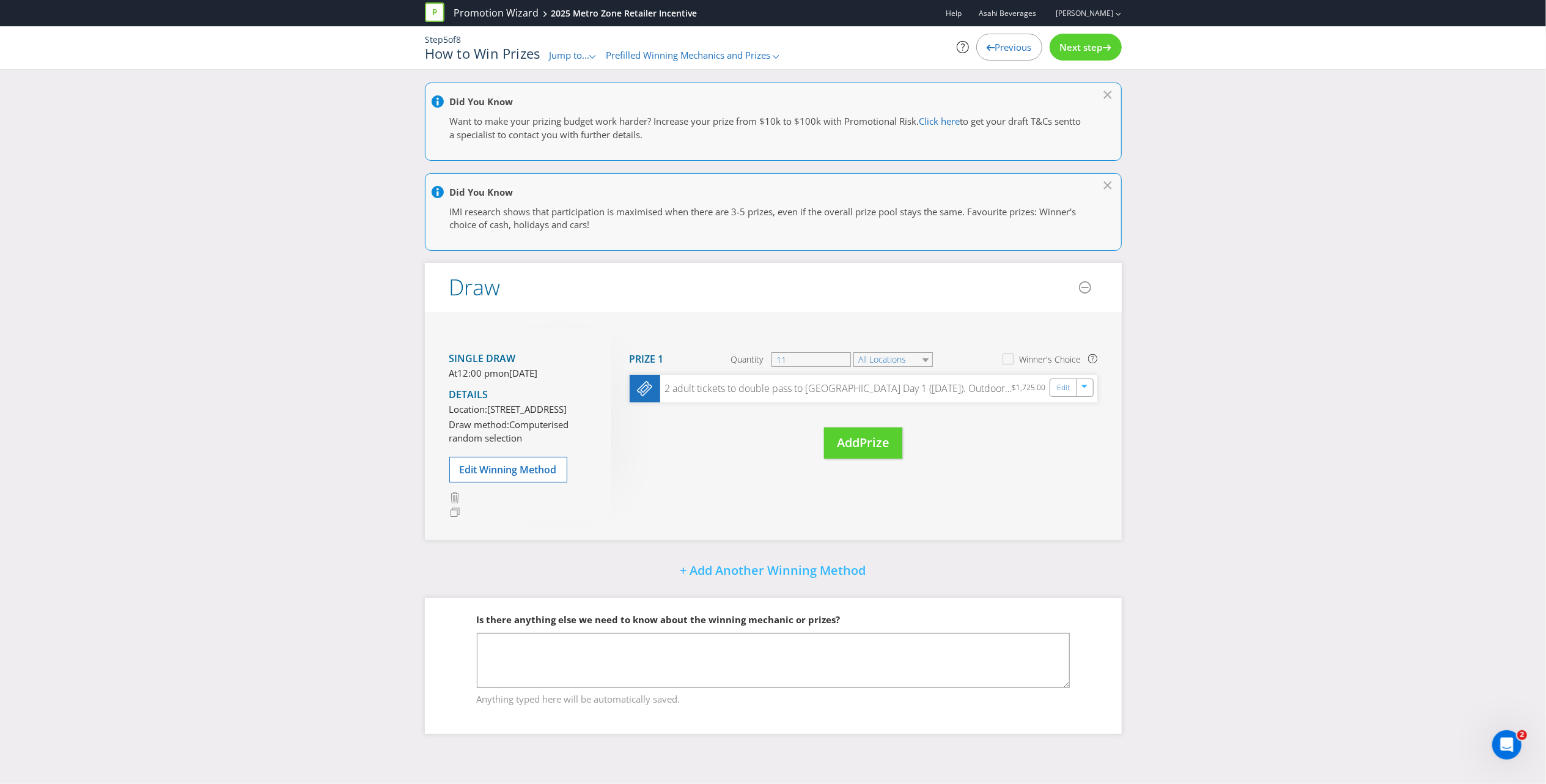
click at [1087, 39] on div "Next step" at bounding box center [1086, 47] width 72 height 27
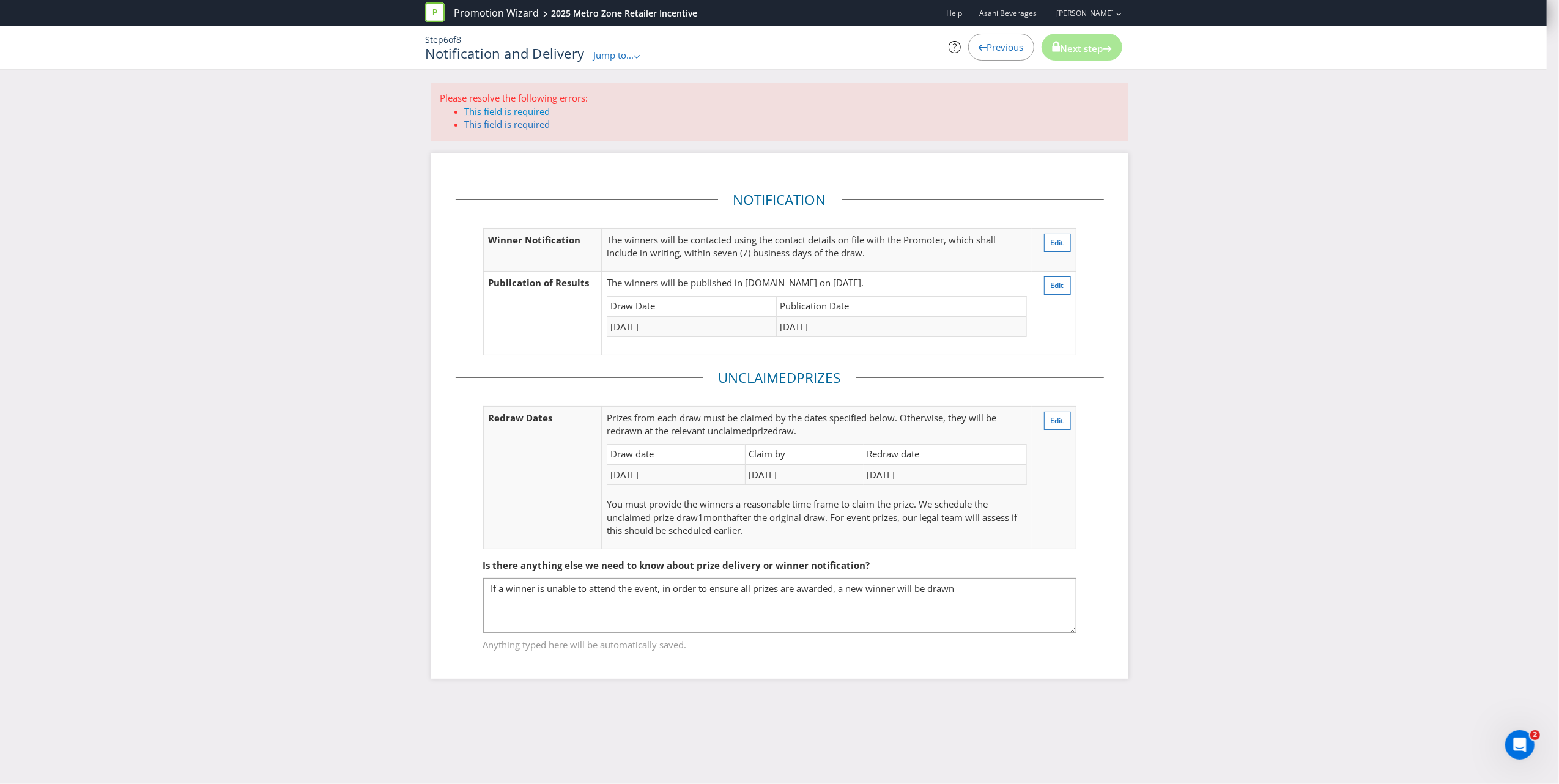
click at [541, 109] on link "This field is required" at bounding box center [507, 111] width 86 height 12
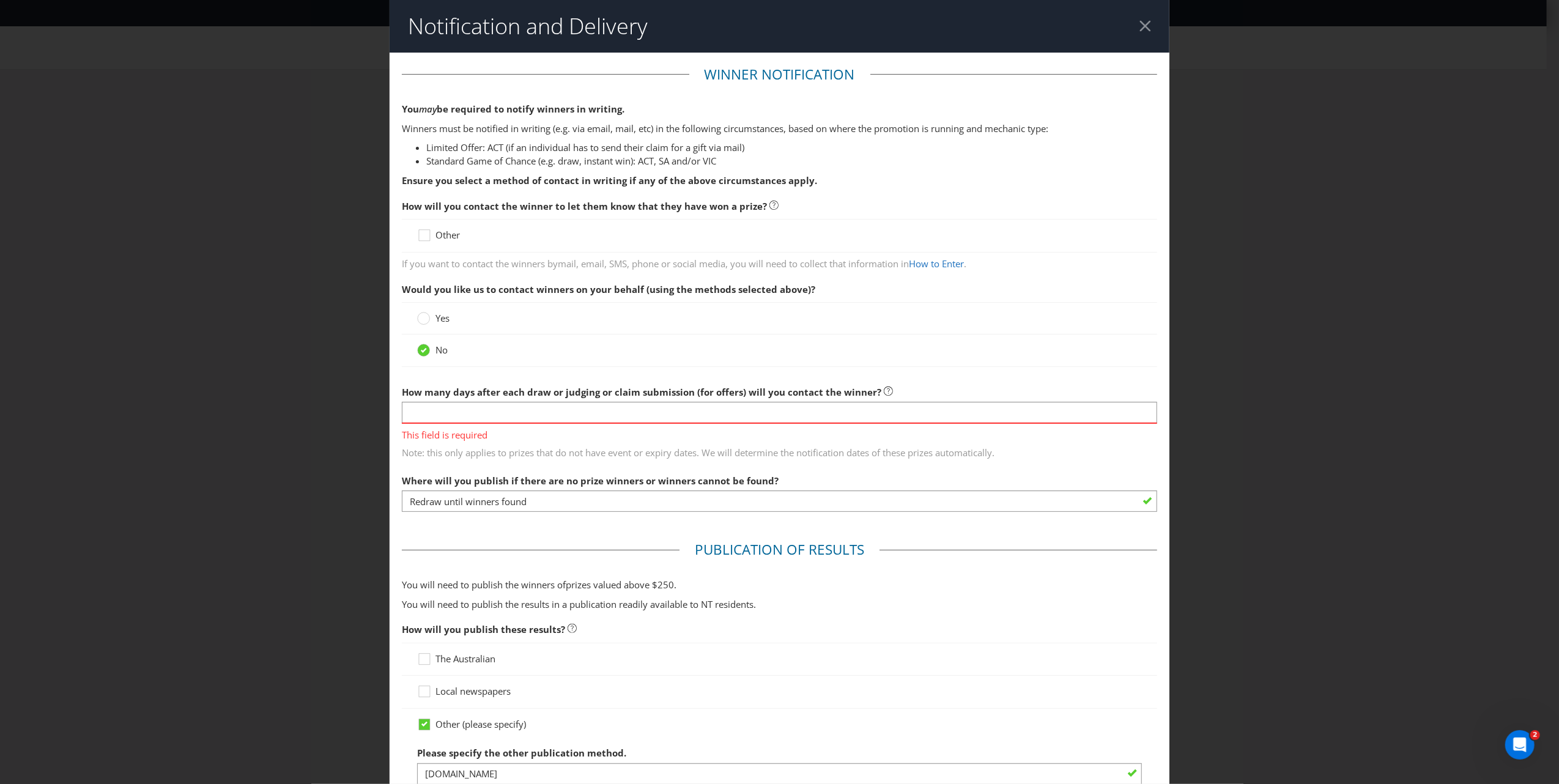
scroll to position [402, 0]
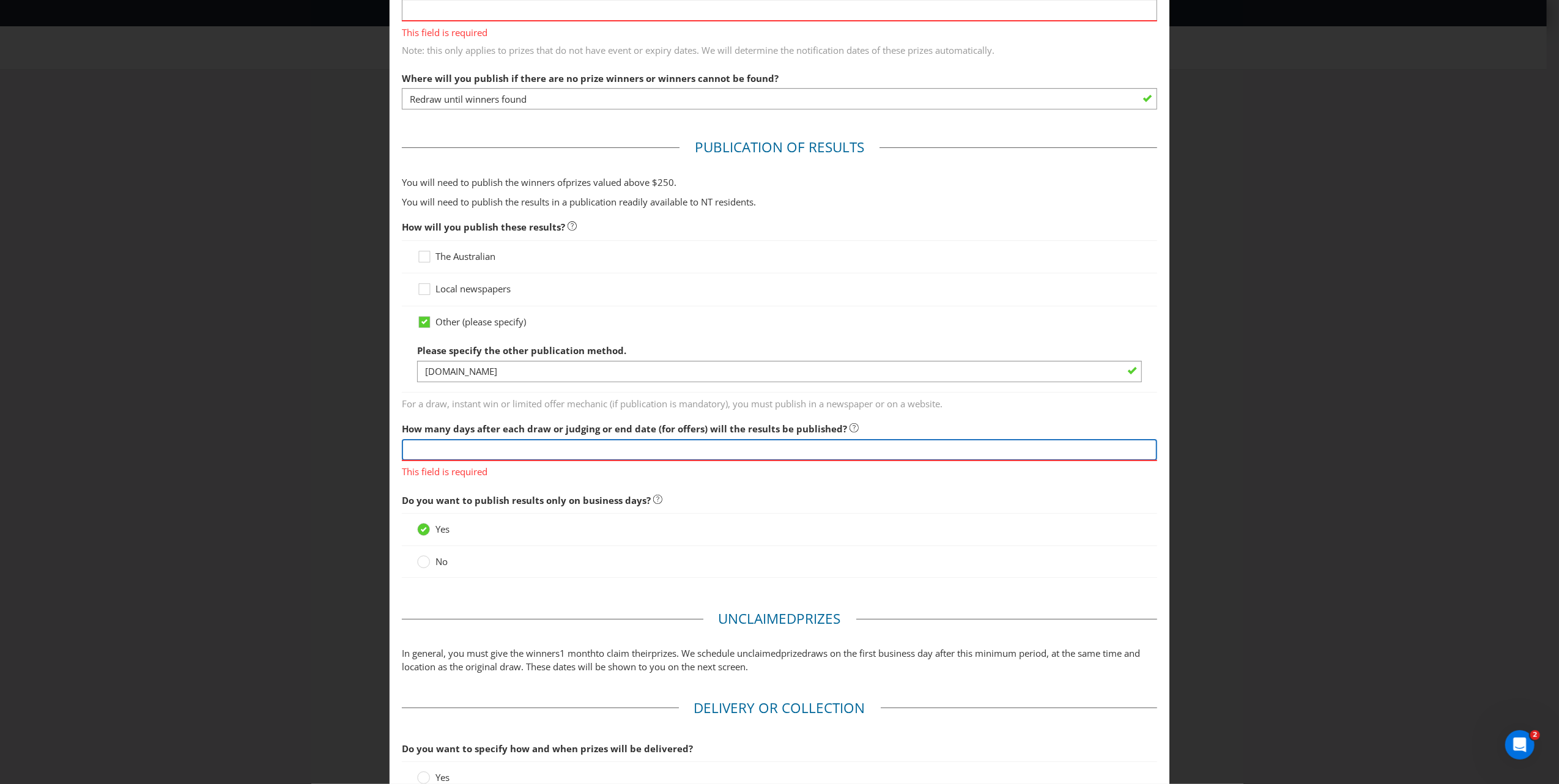
click at [595, 450] on input "text" at bounding box center [780, 450] width 755 height 21
